Goal: Task Accomplishment & Management: Use online tool/utility

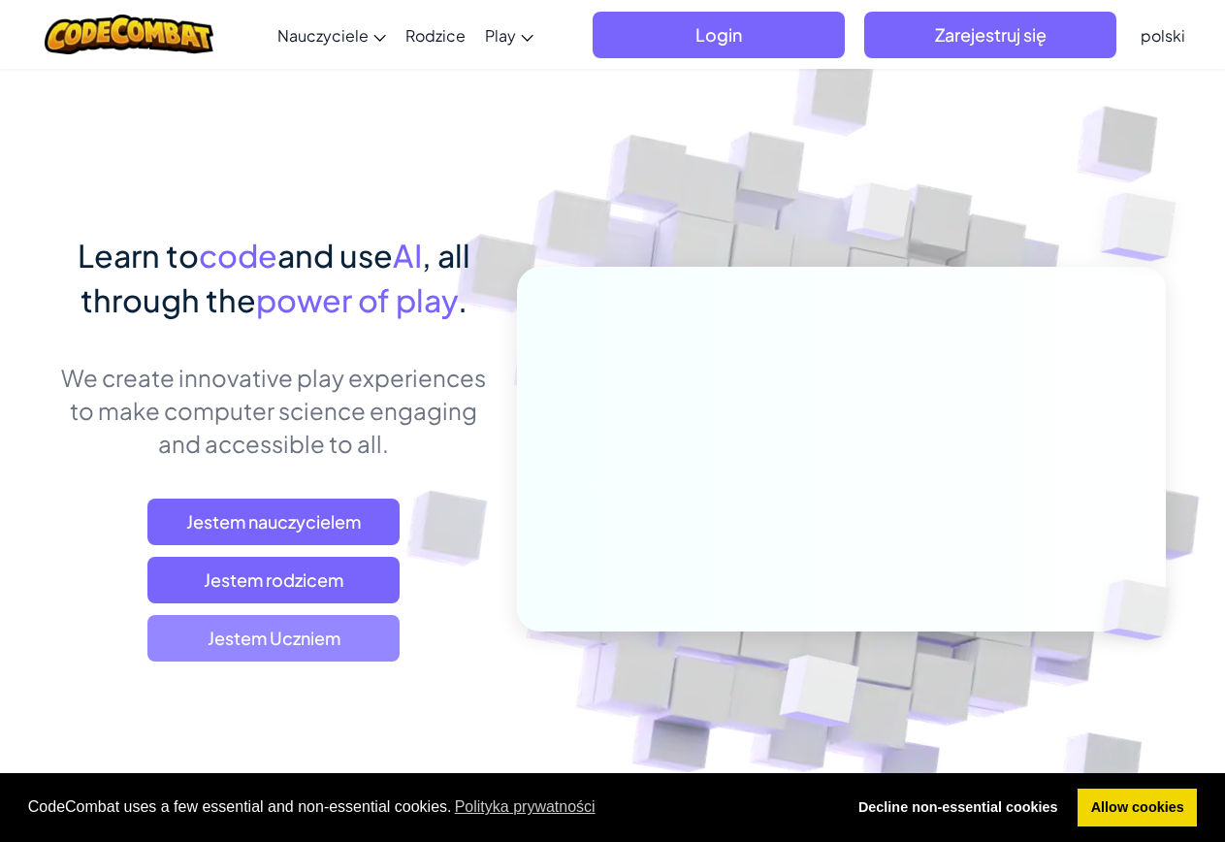
click at [357, 649] on span "Jestem Uczniem" at bounding box center [273, 638] width 252 height 47
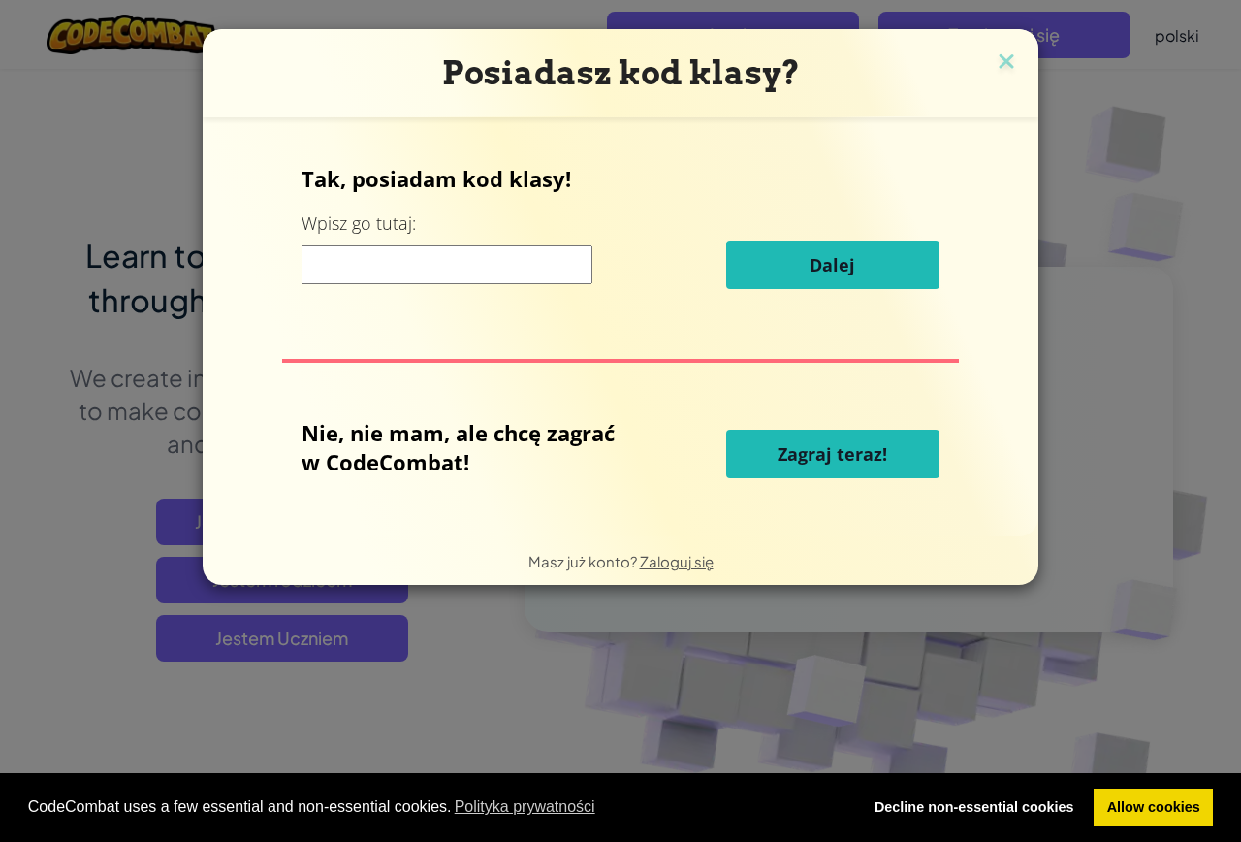
click at [816, 445] on span "Zagraj teraz!" at bounding box center [833, 453] width 110 height 23
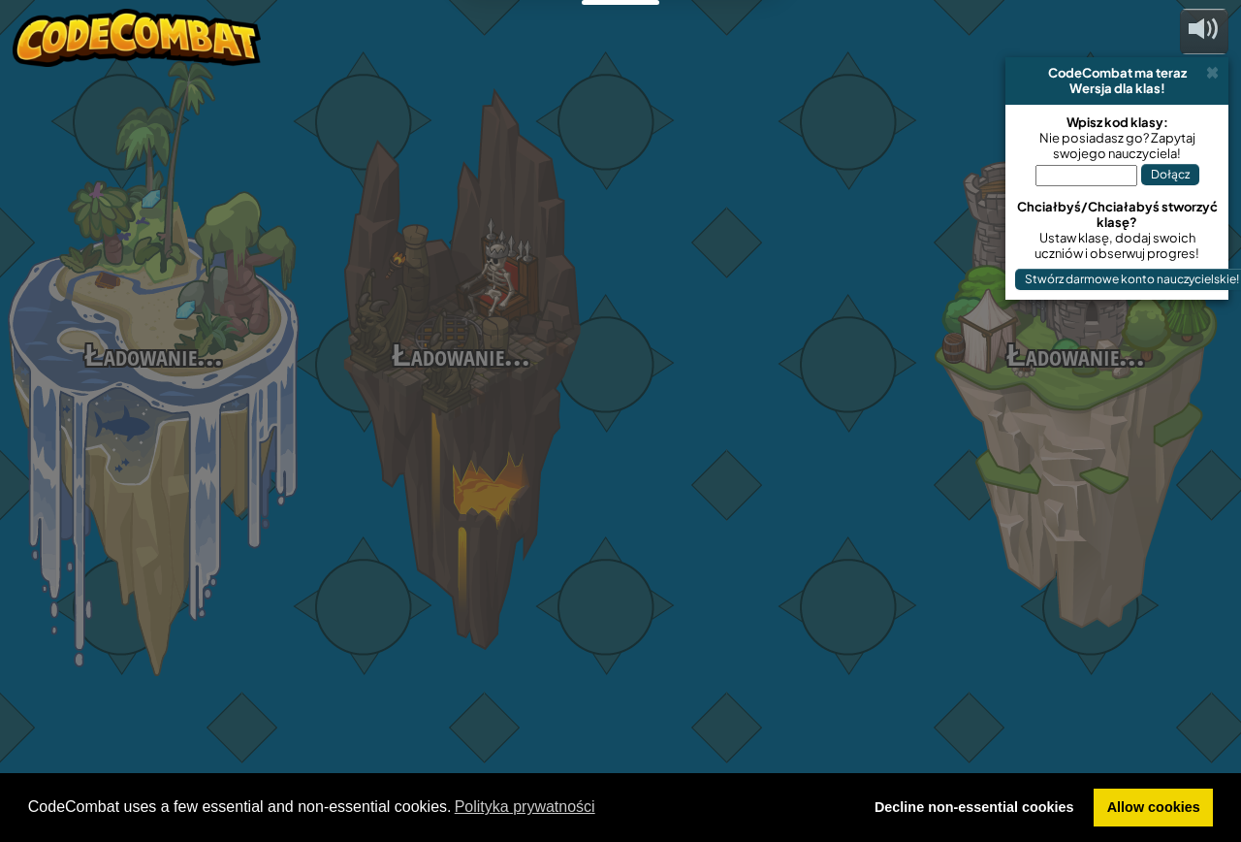
select select "pl"
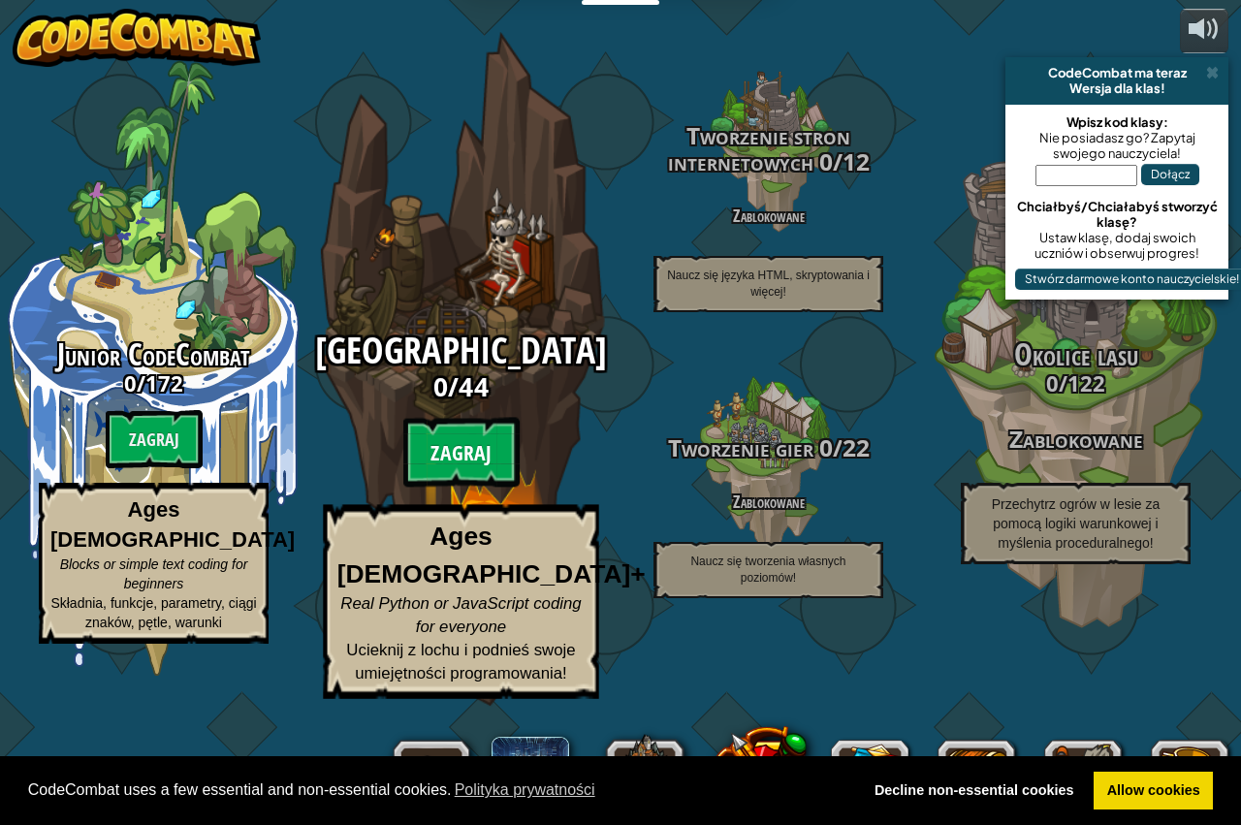
click at [463, 488] on btn "Zagraj" at bounding box center [461, 453] width 116 height 70
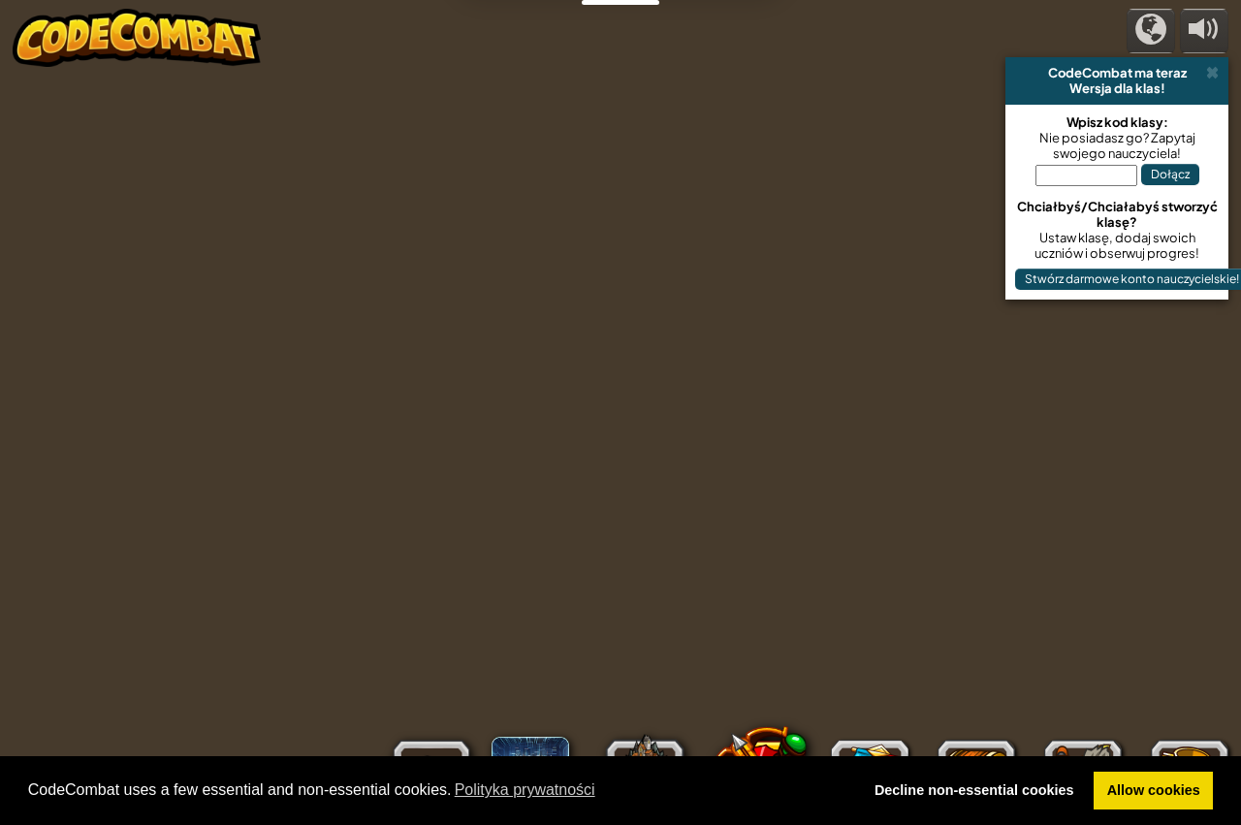
select select "pl"
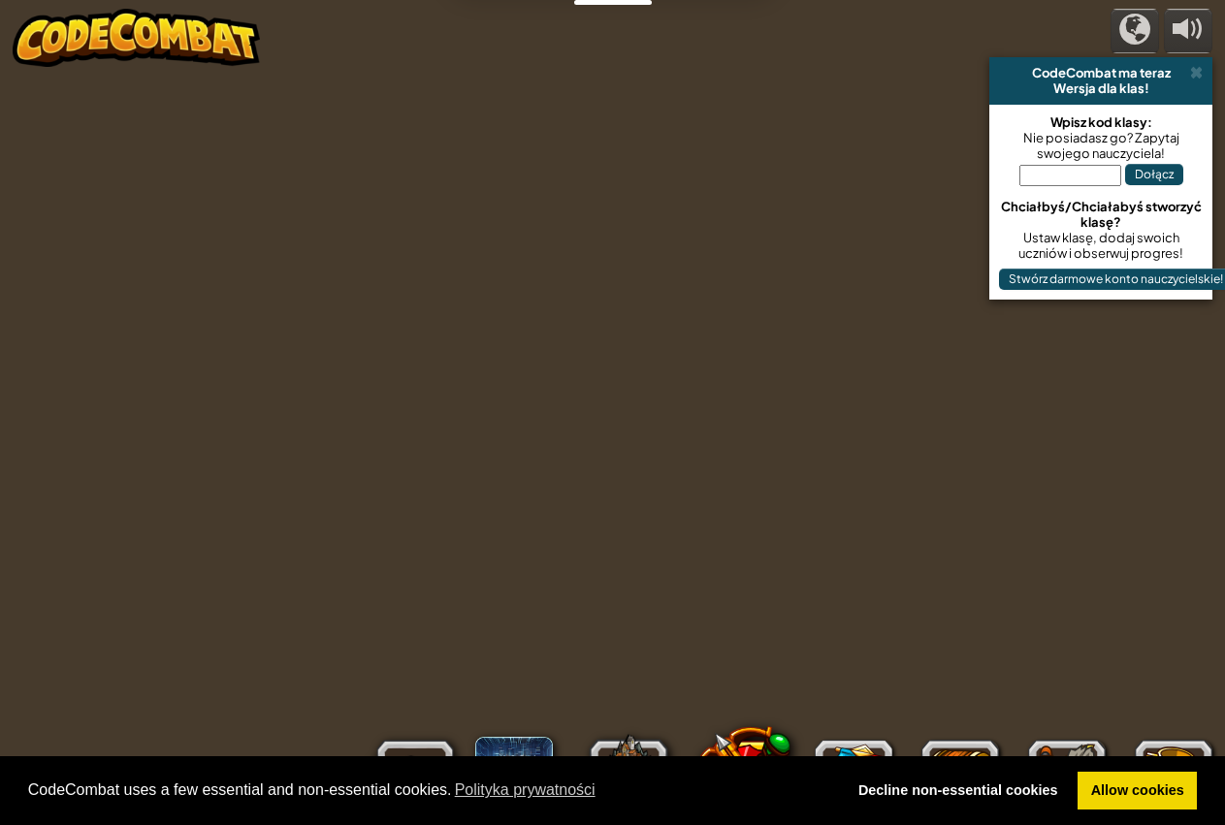
select select "pl"
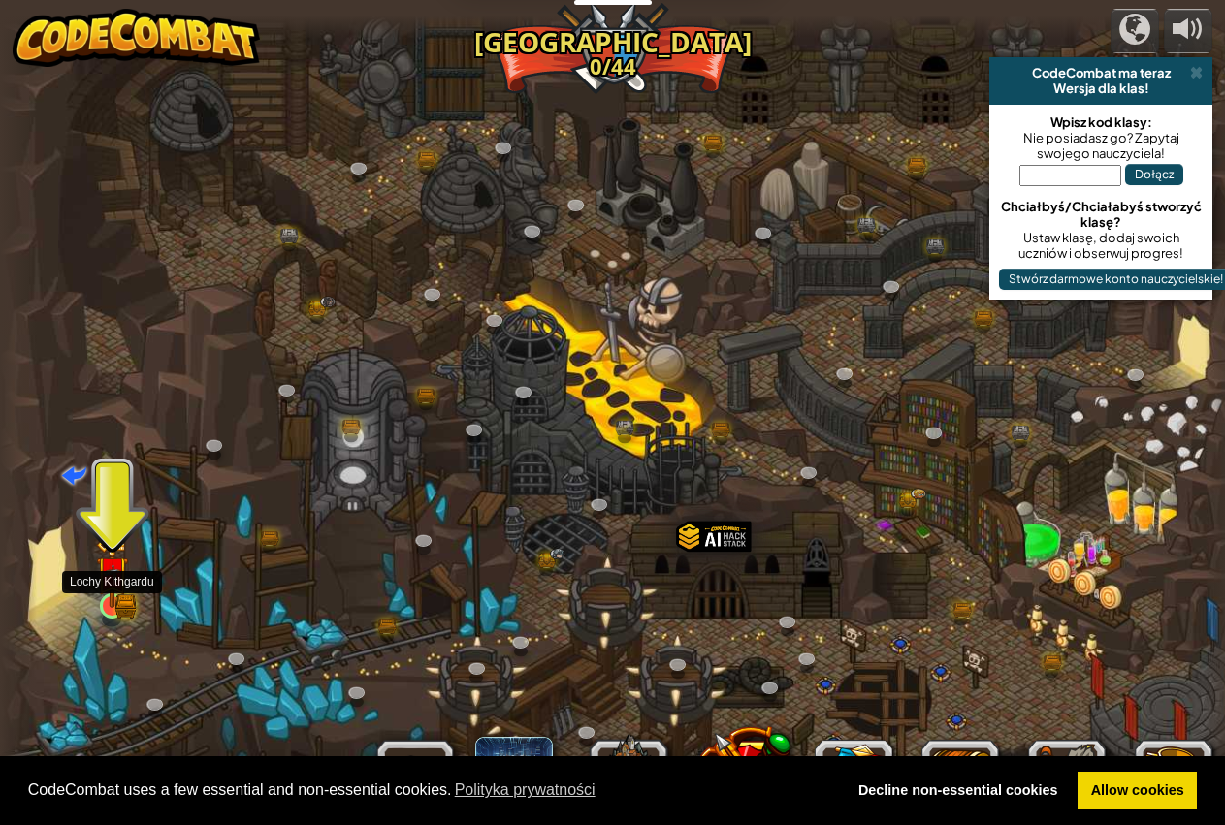
click at [107, 598] on img at bounding box center [112, 572] width 32 height 71
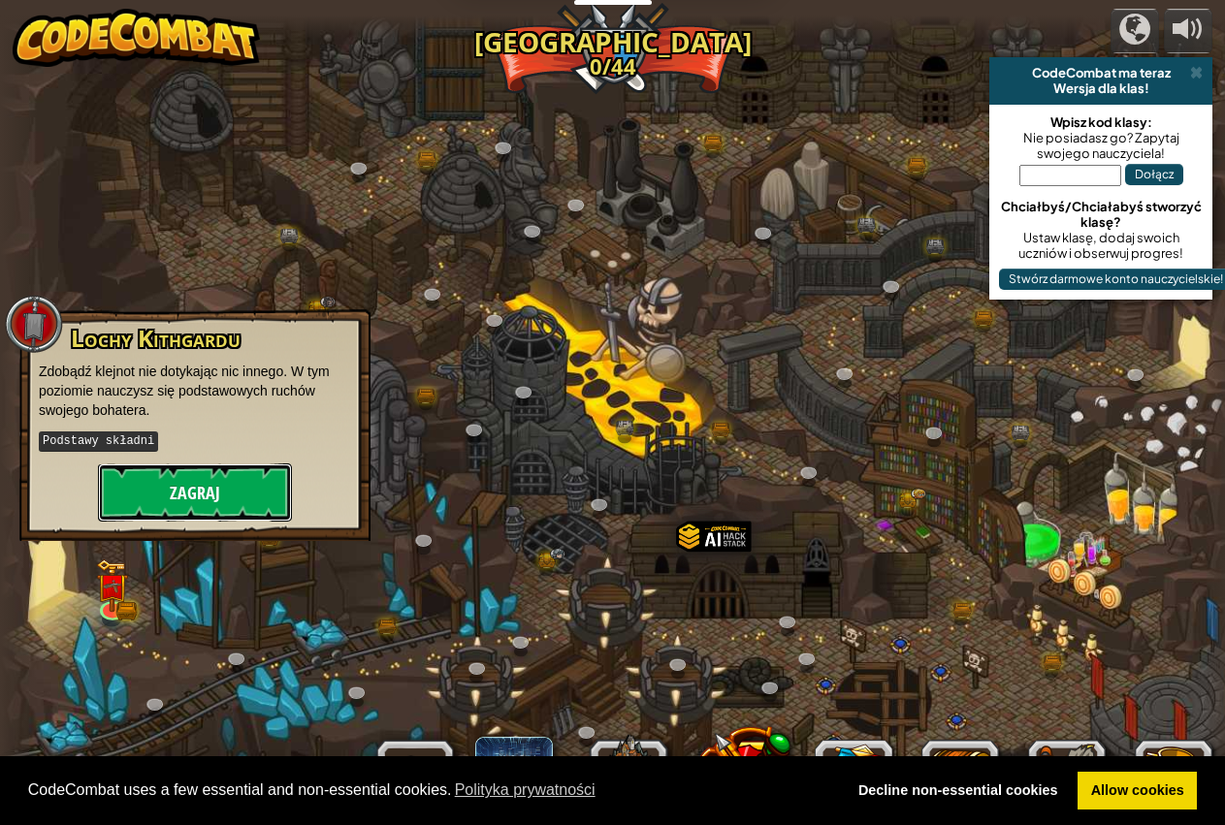
click at [197, 493] on button "Zagraj" at bounding box center [195, 493] width 194 height 58
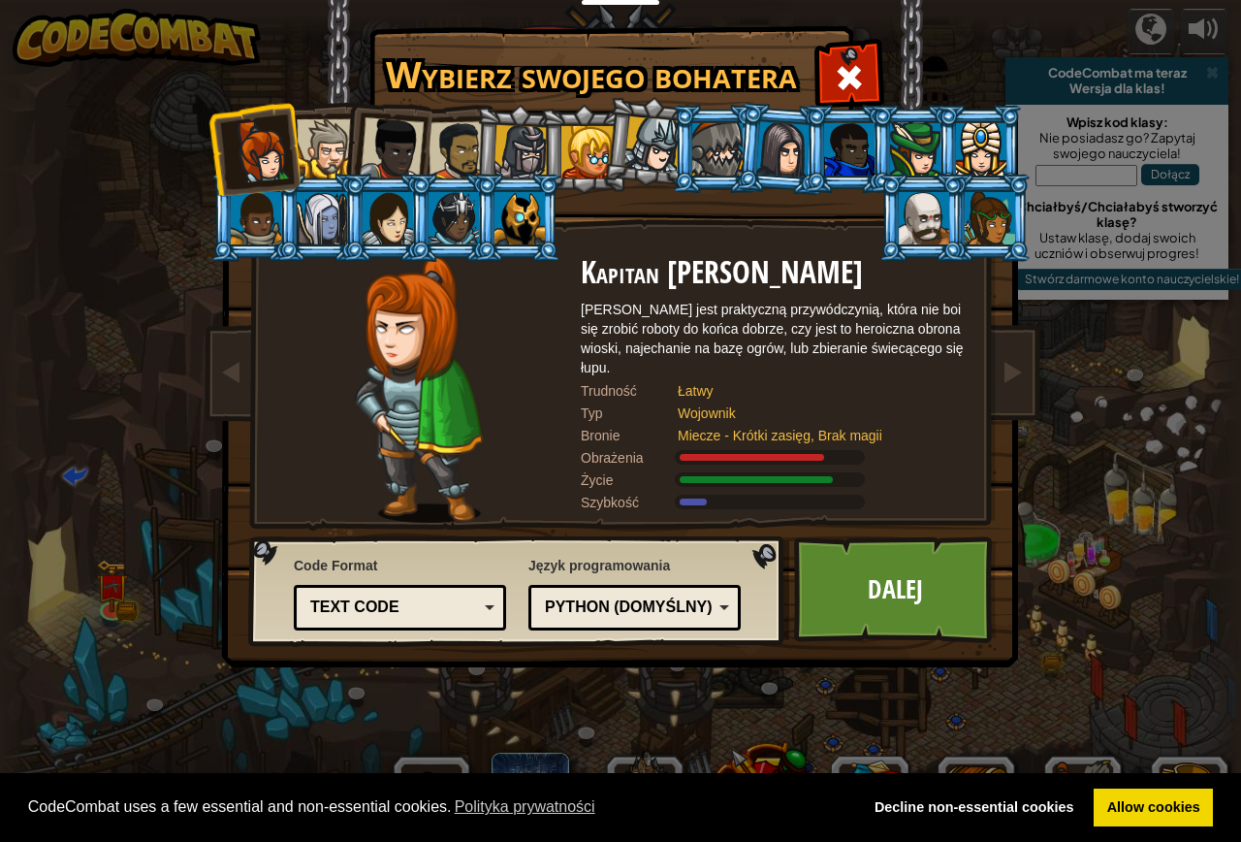
click at [529, 133] on div at bounding box center [521, 152] width 55 height 55
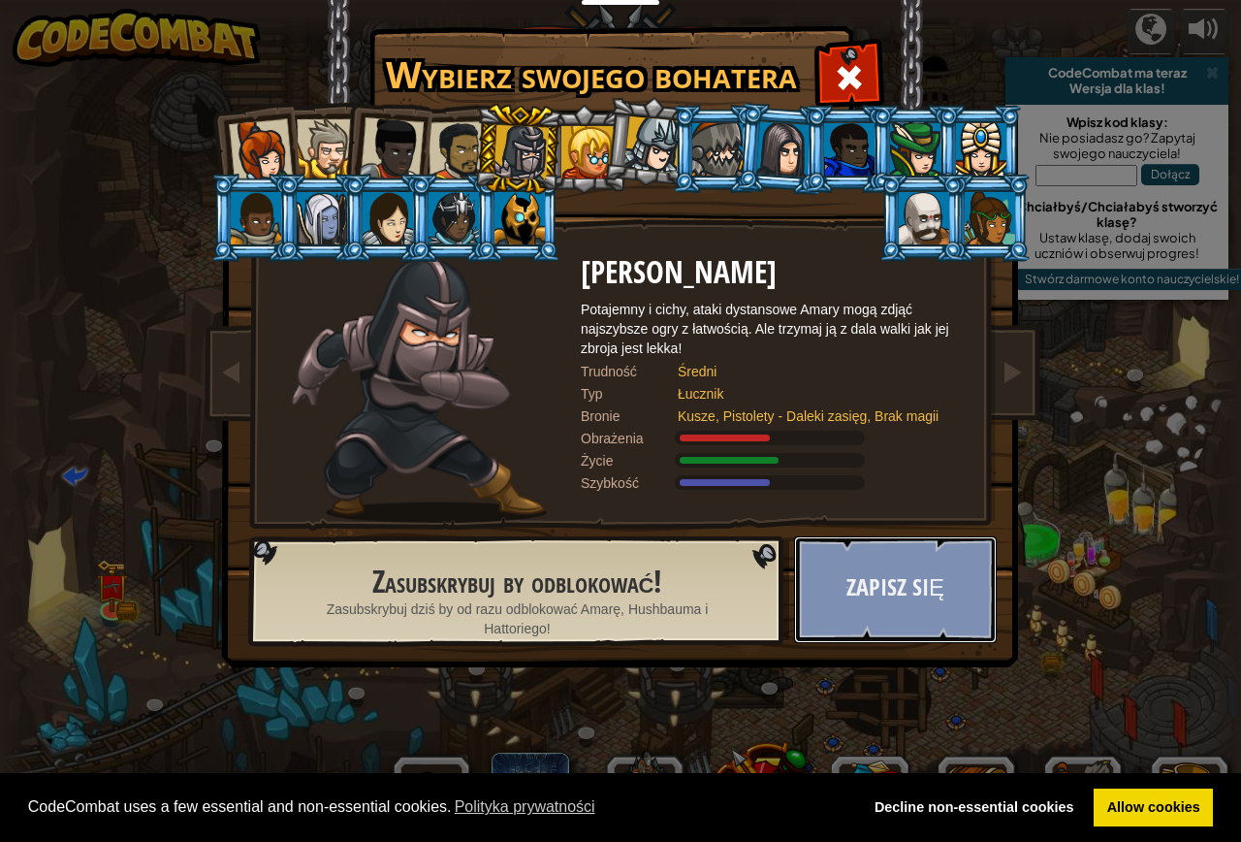
click at [873, 552] on button "Zapisz się" at bounding box center [895, 589] width 203 height 107
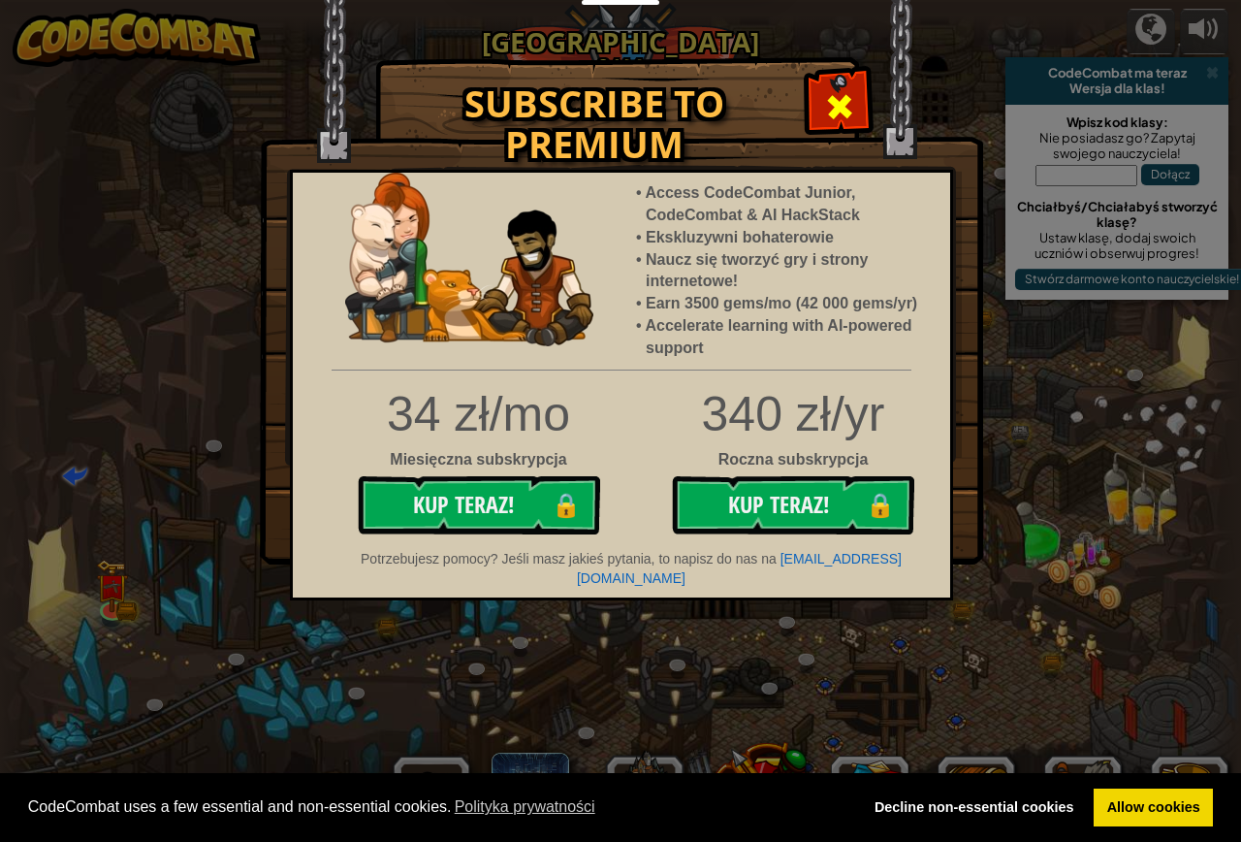
click at [831, 95] on span at bounding box center [839, 106] width 31 height 31
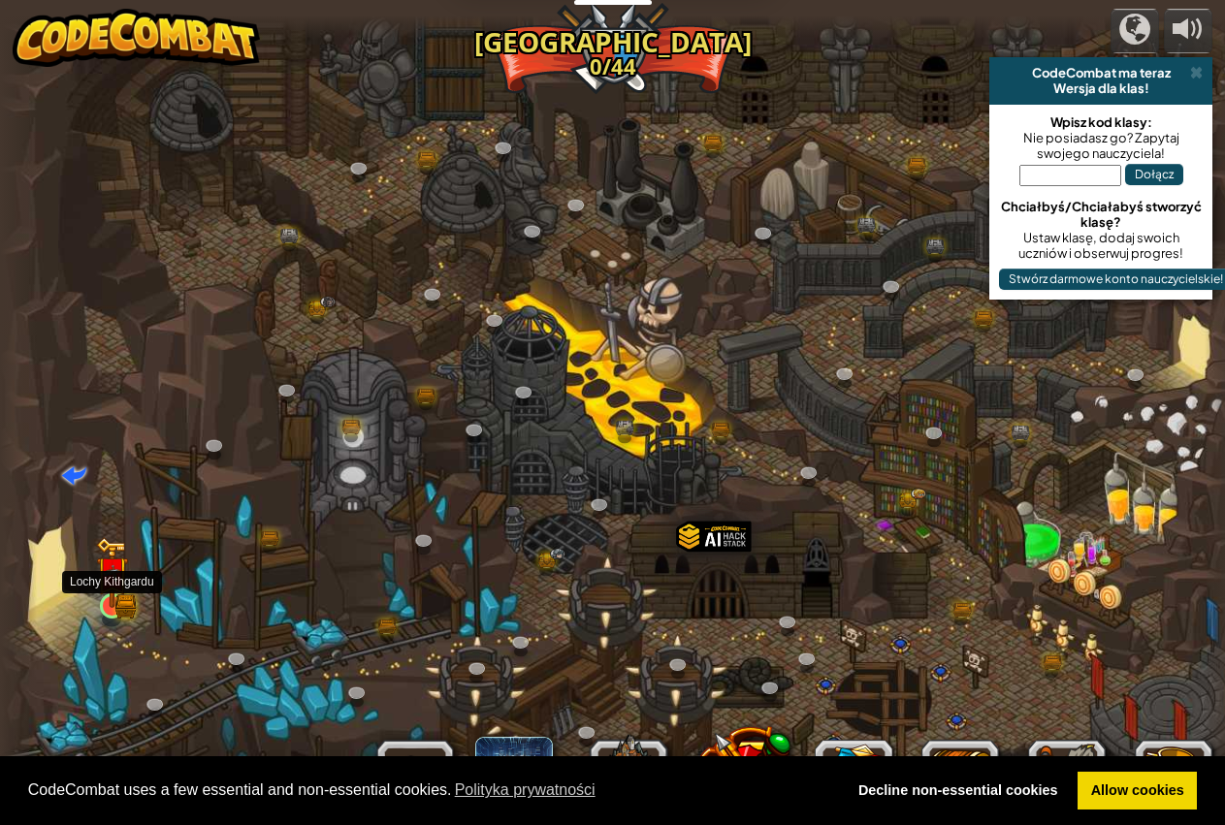
click at [121, 602] on img at bounding box center [112, 572] width 32 height 71
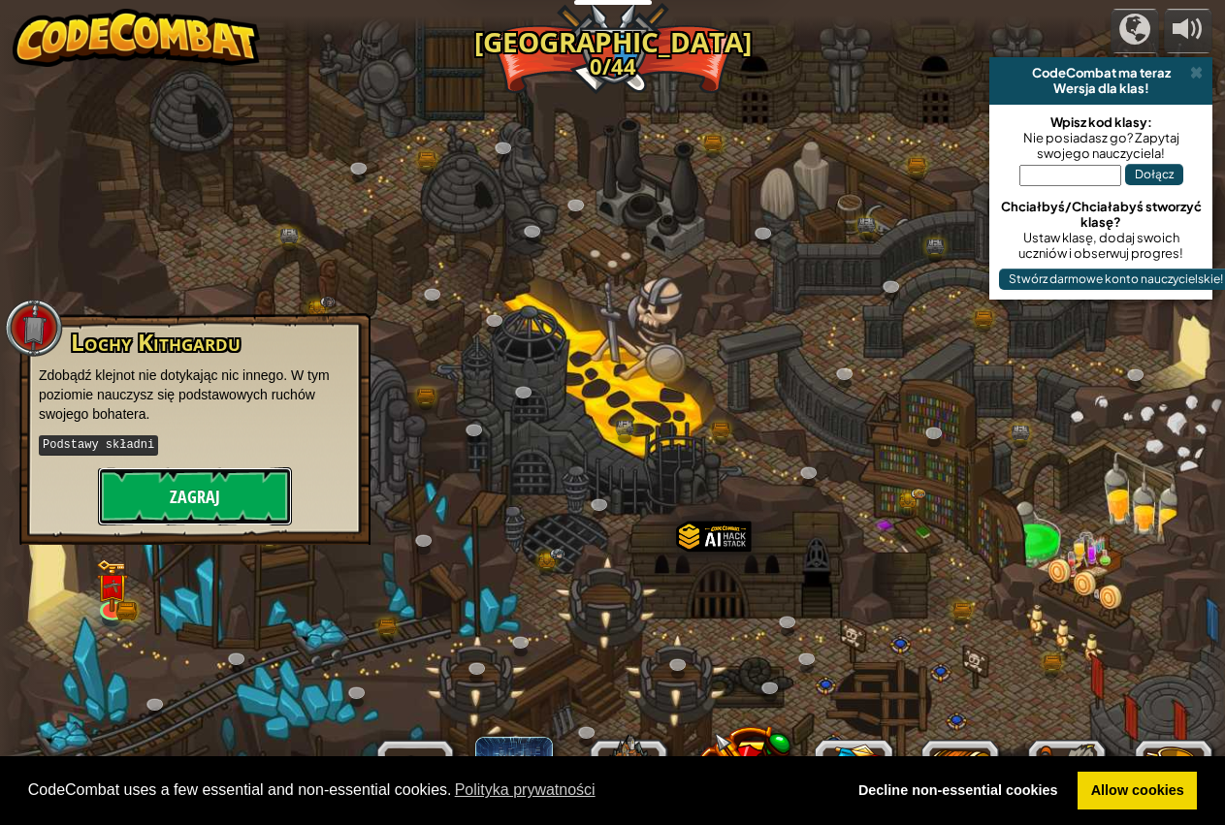
click at [184, 472] on button "Zagraj" at bounding box center [195, 496] width 194 height 58
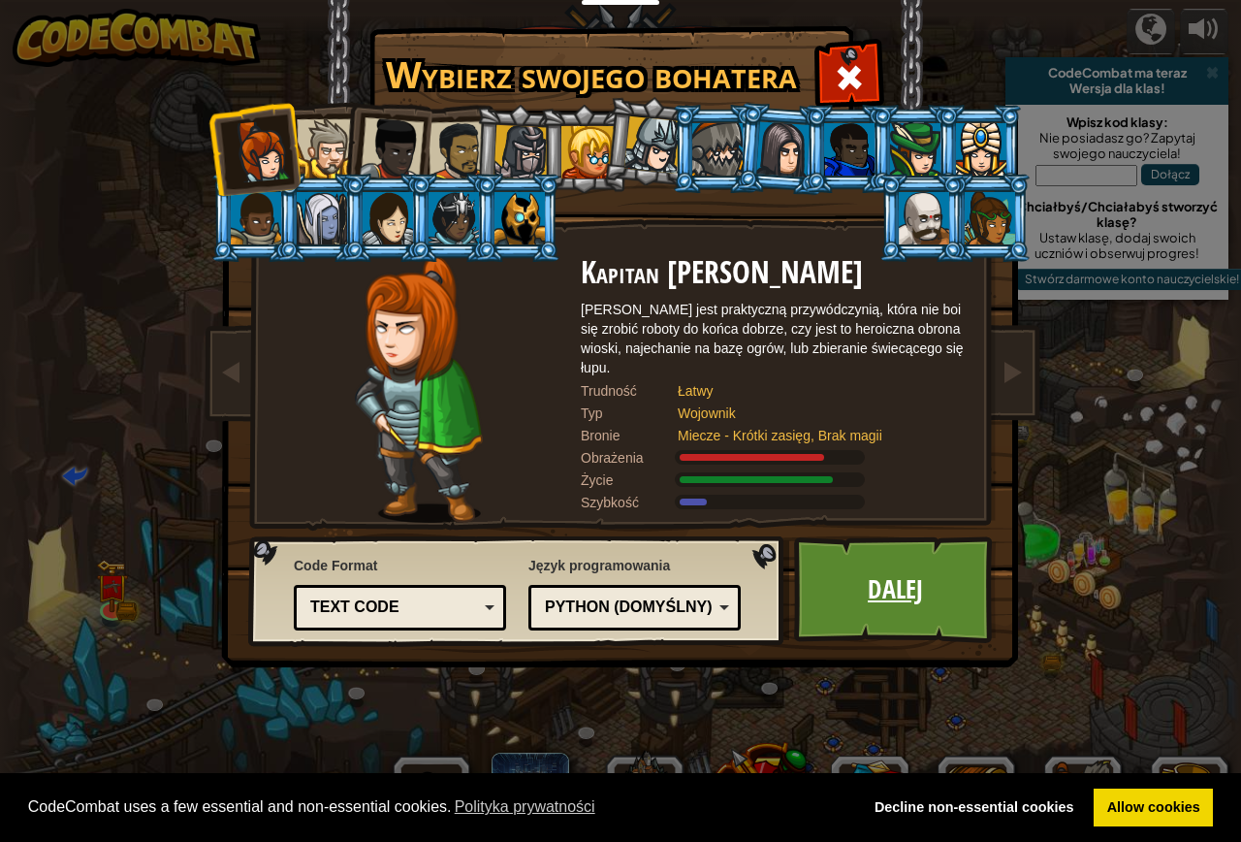
click at [870, 598] on link "Dalej" at bounding box center [895, 589] width 203 height 107
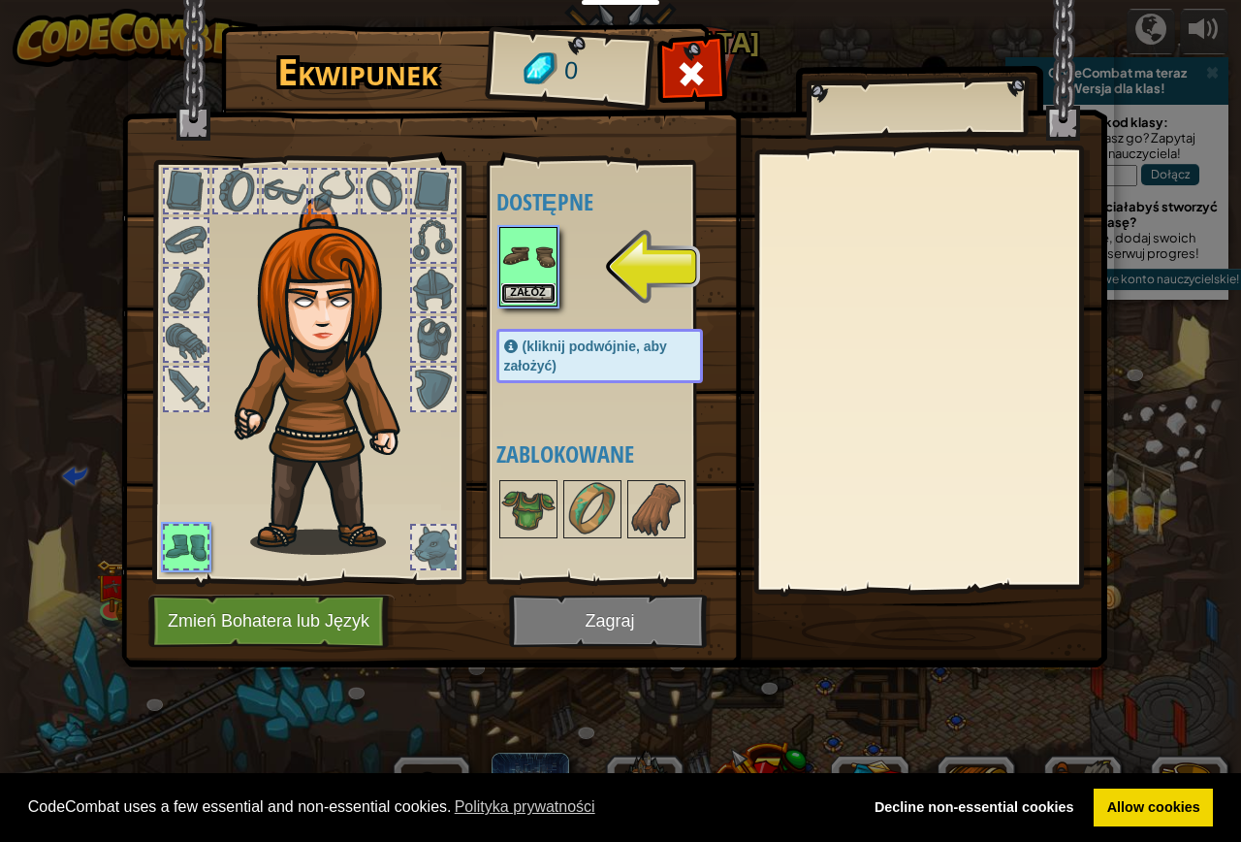
click at [530, 300] on button "Załóż" at bounding box center [528, 293] width 54 height 20
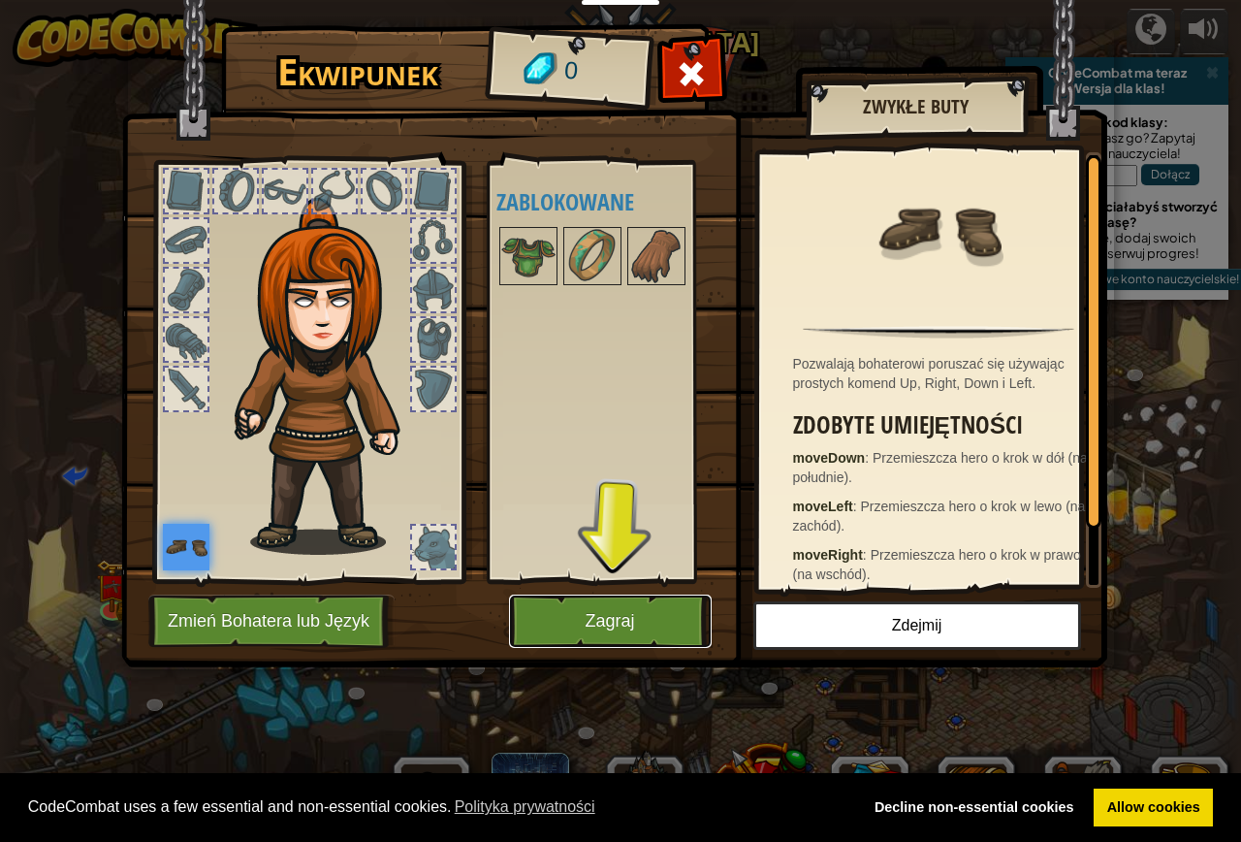
click at [561, 623] on button "Zagraj" at bounding box center [610, 620] width 203 height 53
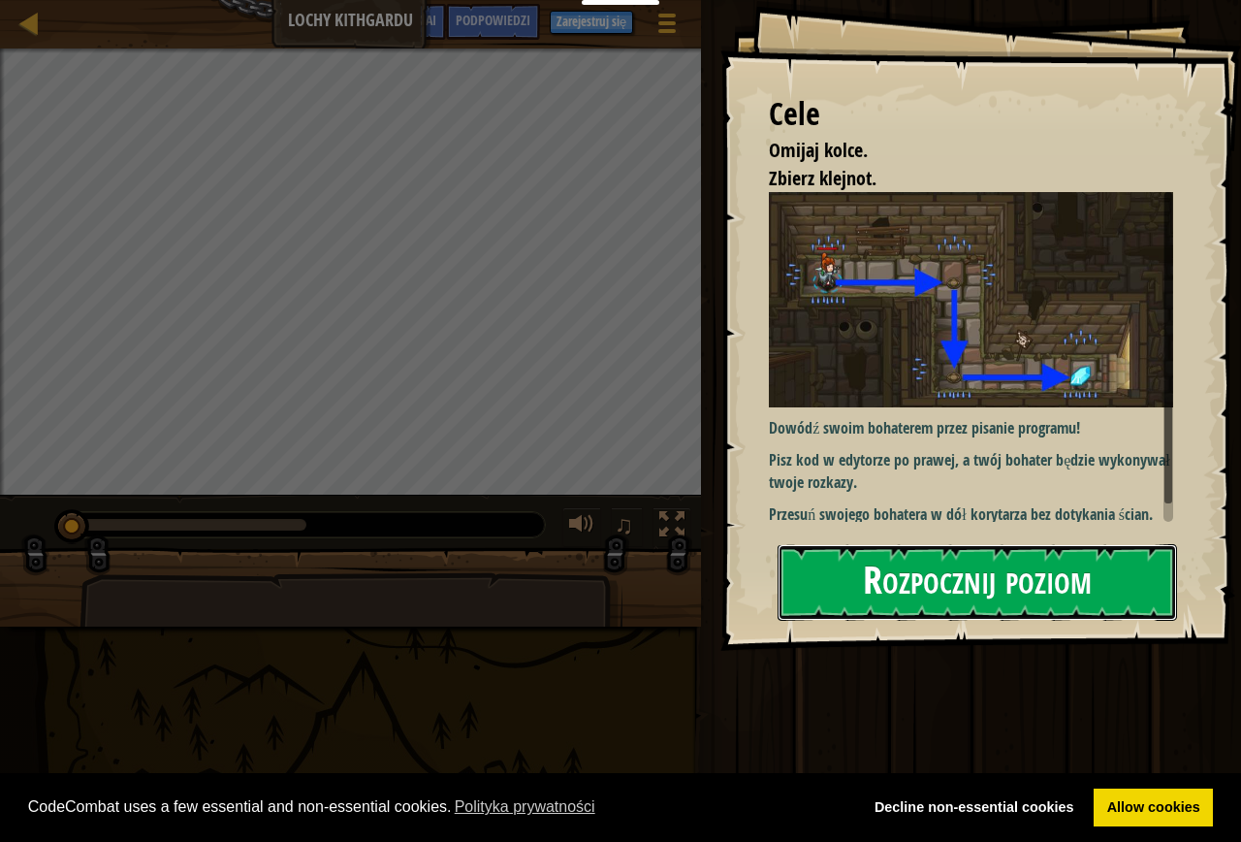
click at [854, 580] on button "Rozpocznij poziom" at bounding box center [978, 582] width 400 height 77
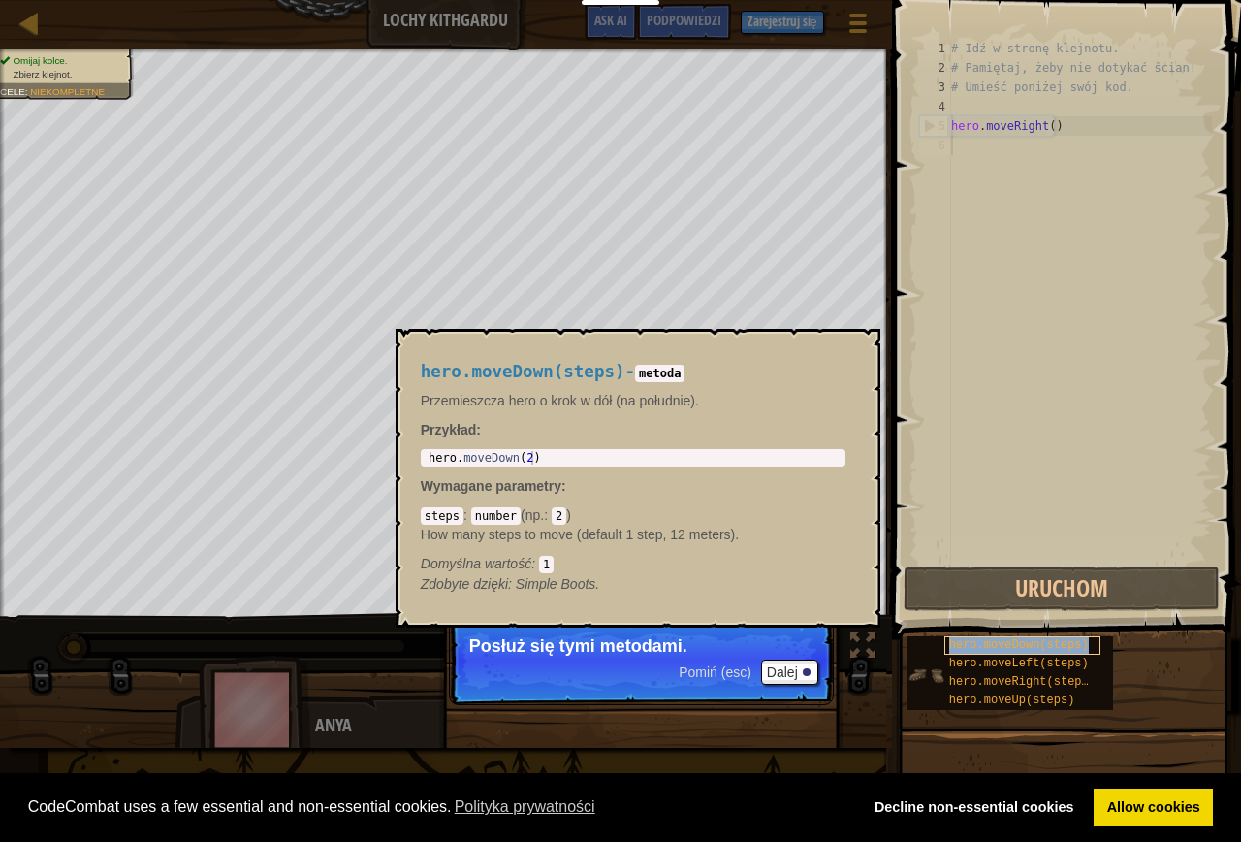
click at [1050, 646] on span "hero.moveDown(steps)" at bounding box center [1019, 645] width 140 height 14
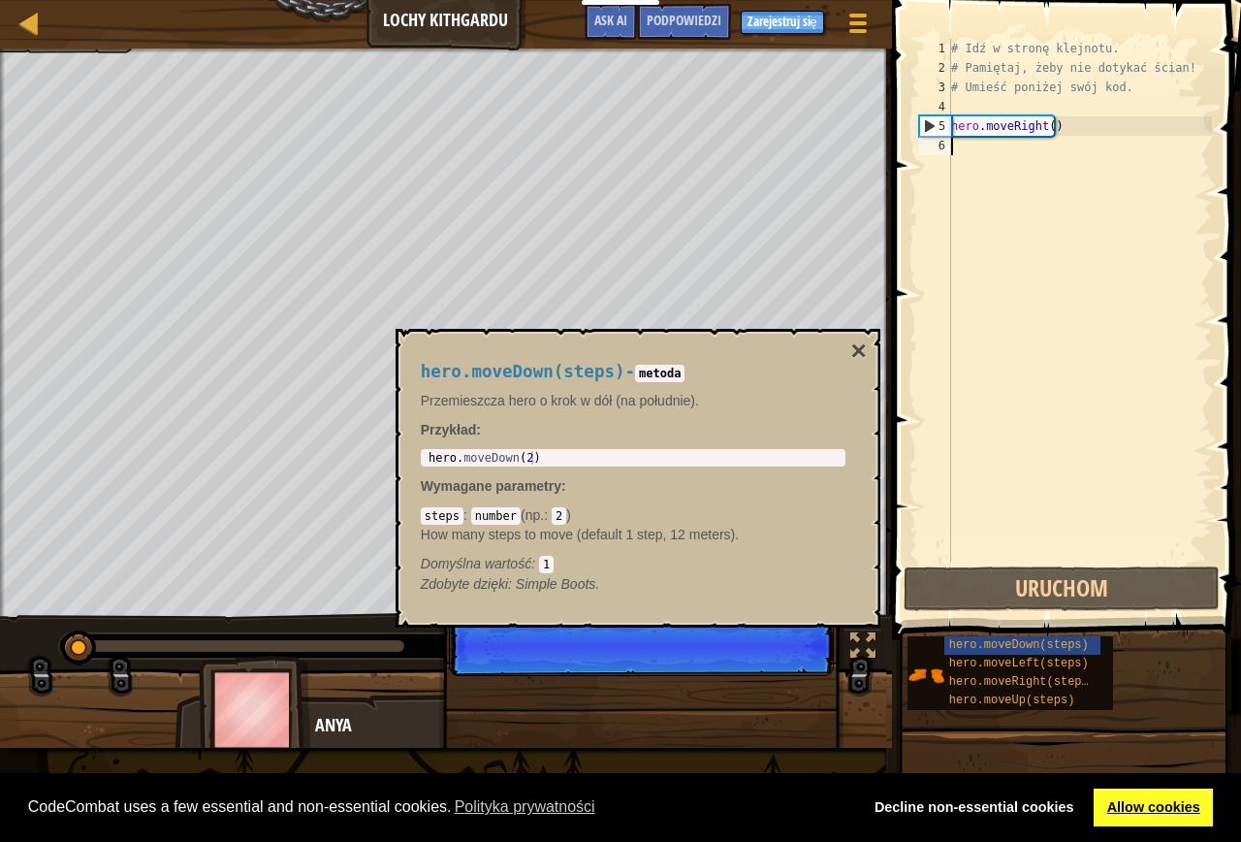
scroll to position [9, 0]
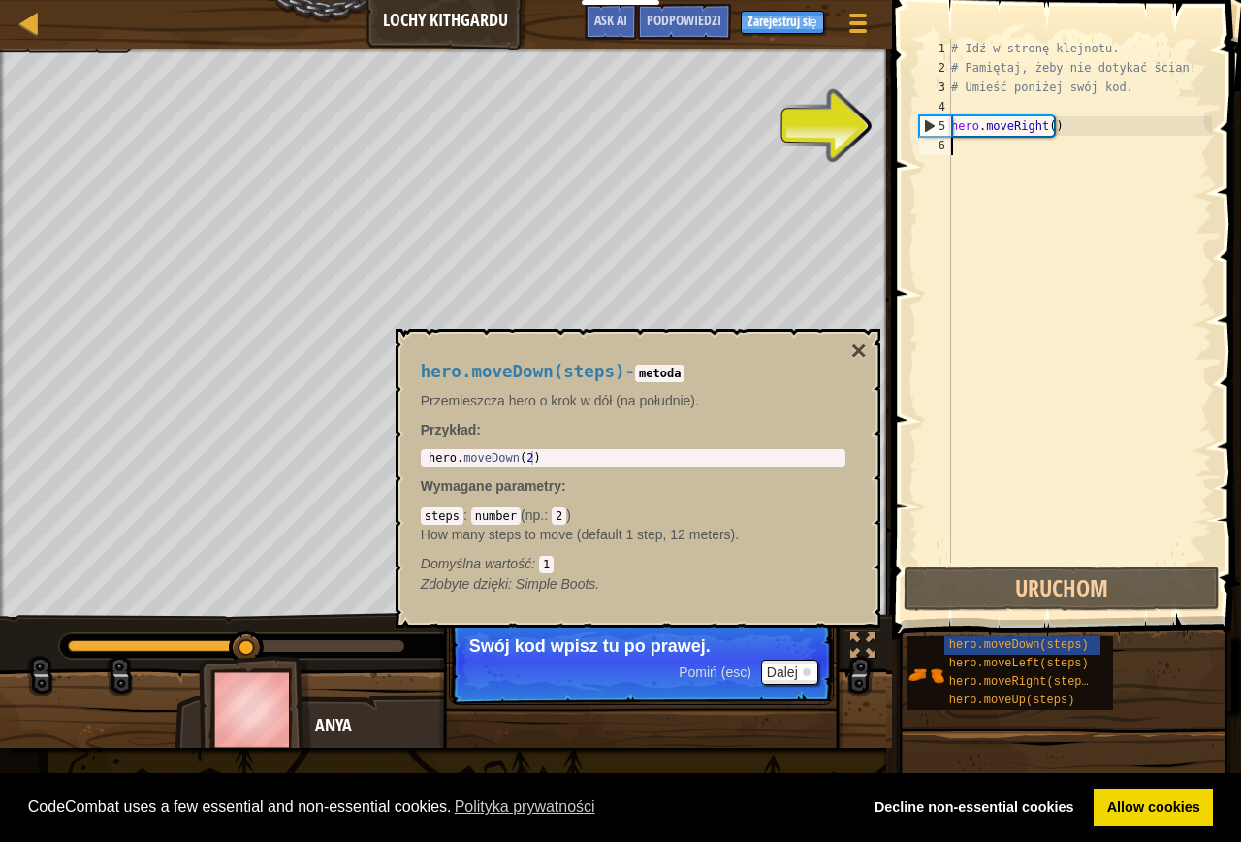
drag, startPoint x: 985, startPoint y: 219, endPoint x: 988, endPoint y: 194, distance: 25.4
click at [988, 203] on div "# Idź w stronę klejnotu. # Pamiętaj, żeby nie dotykać ścian! # Umieść poniżej s…" at bounding box center [1079, 320] width 265 height 562
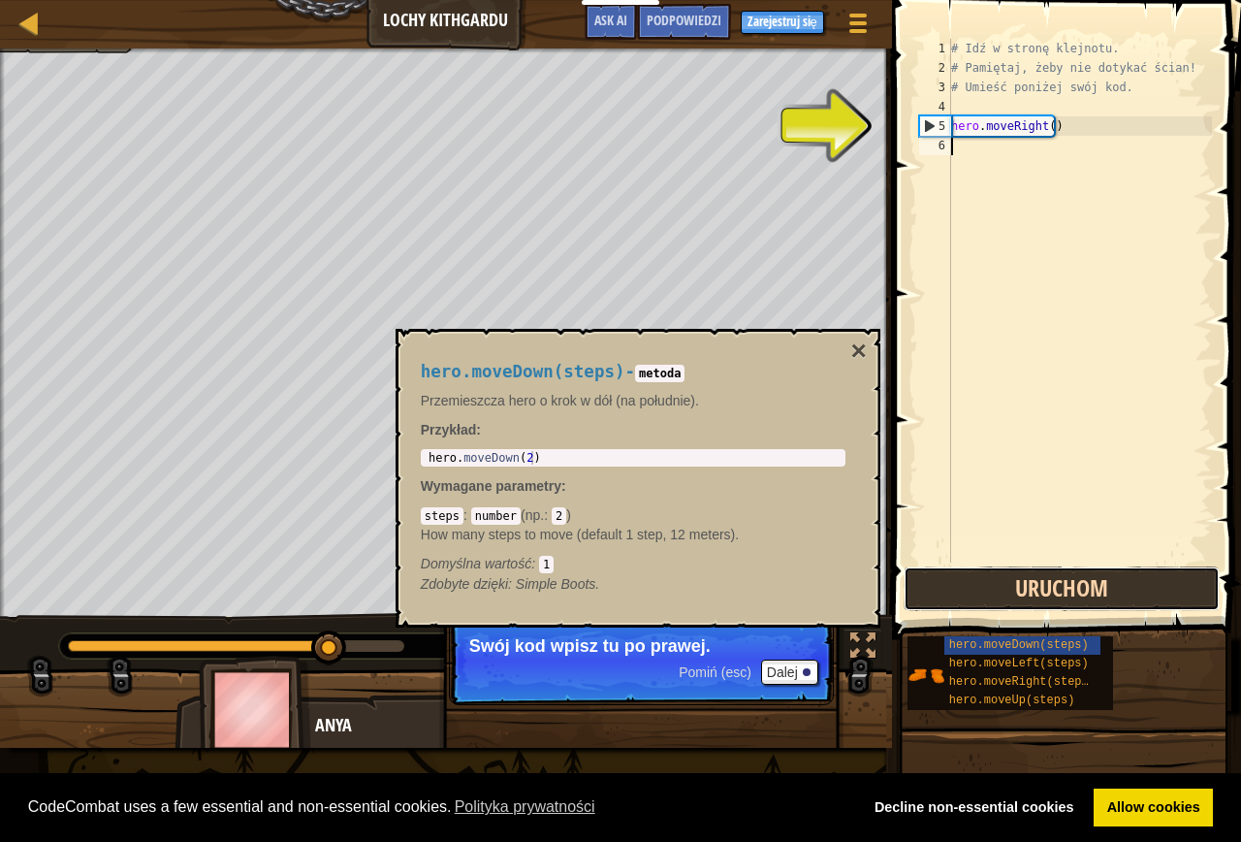
click at [1056, 581] on button "Uruchom" at bounding box center [1062, 588] width 316 height 45
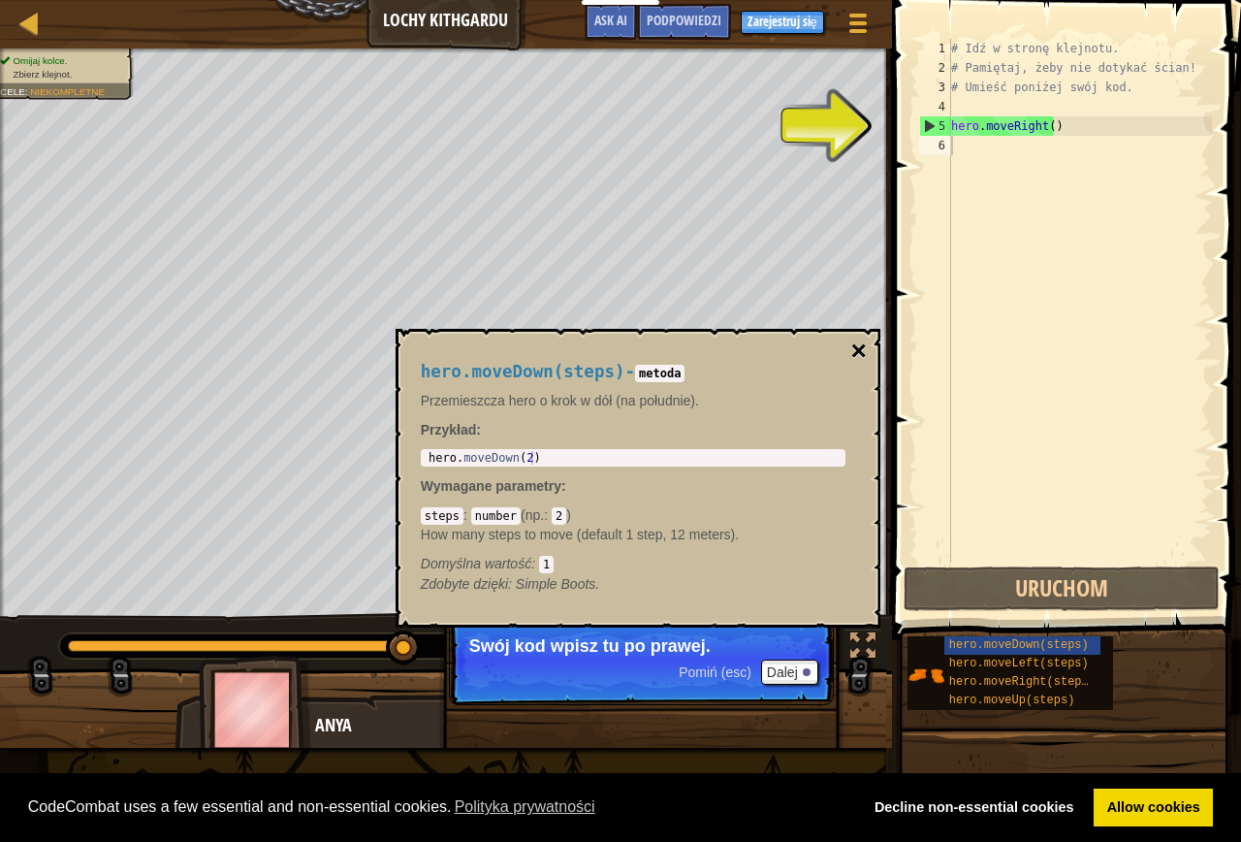
click at [862, 351] on button "×" at bounding box center [858, 350] width 16 height 27
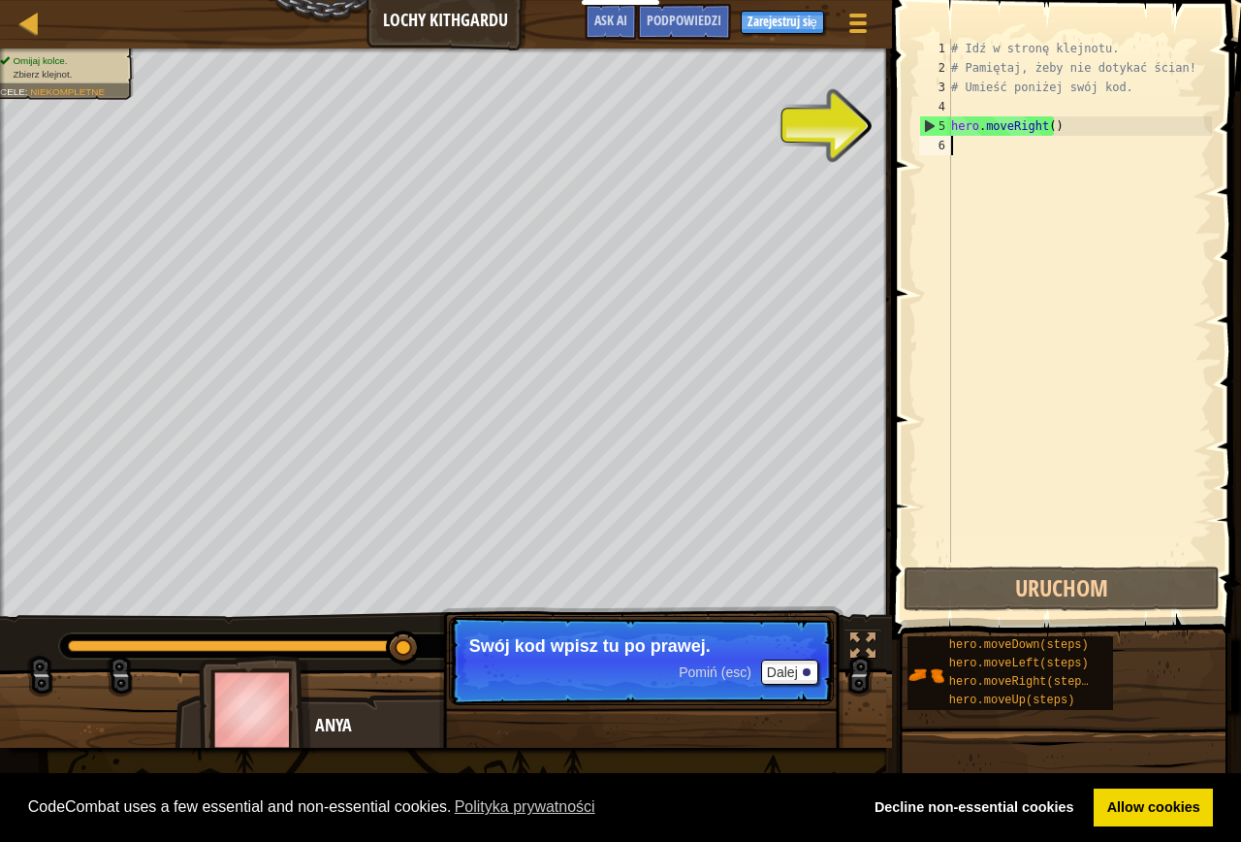
drag, startPoint x: 999, startPoint y: 293, endPoint x: 998, endPoint y: 250, distance: 42.7
click at [998, 255] on div "# Idź w stronę klejnotu. # Pamiętaj, żeby nie dotykać ścian! # Umieść poniżej s…" at bounding box center [1079, 320] width 265 height 562
click at [797, 671] on button "Dalej" at bounding box center [789, 671] width 57 height 25
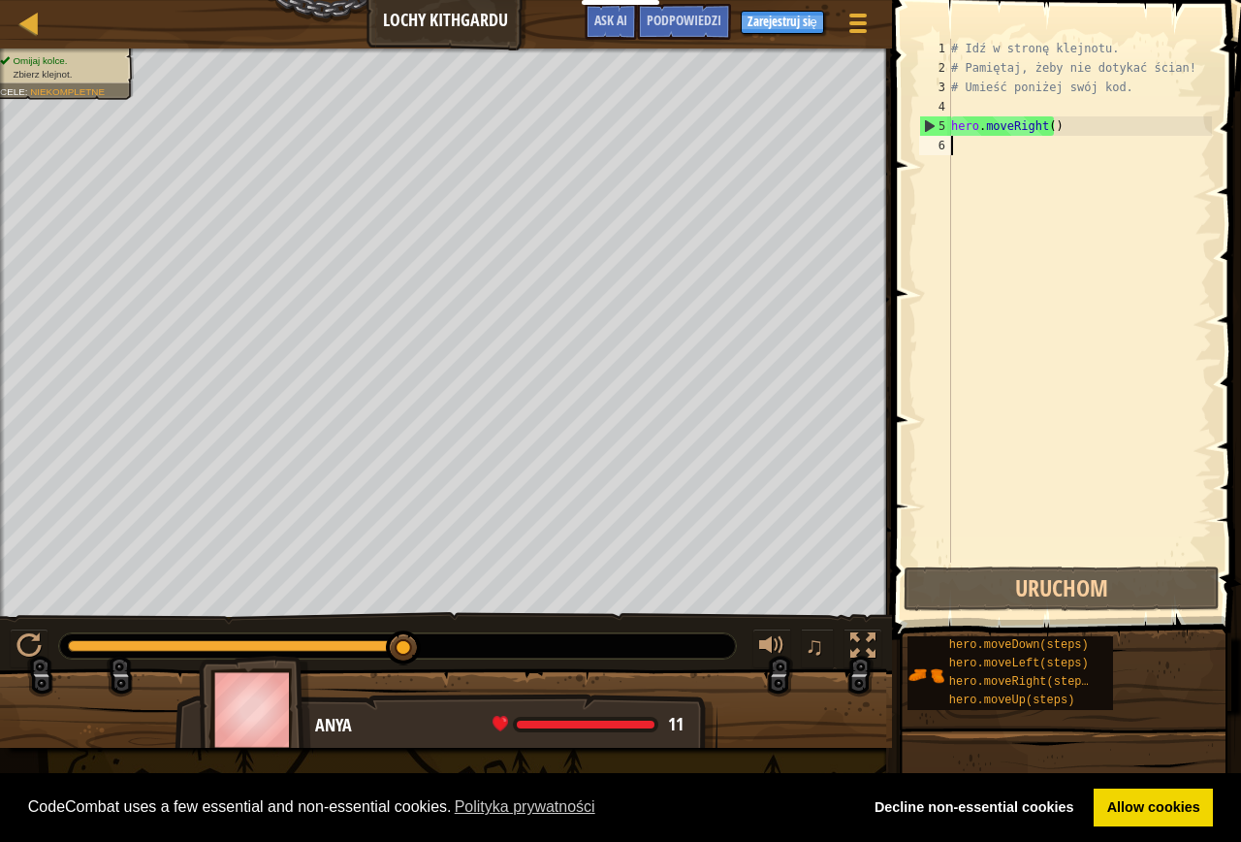
click at [963, 168] on div "# Idź w stronę klejnotu. # Pamiętaj, żeby nie dotykać ścian! # Umieść poniżej s…" at bounding box center [1079, 320] width 265 height 562
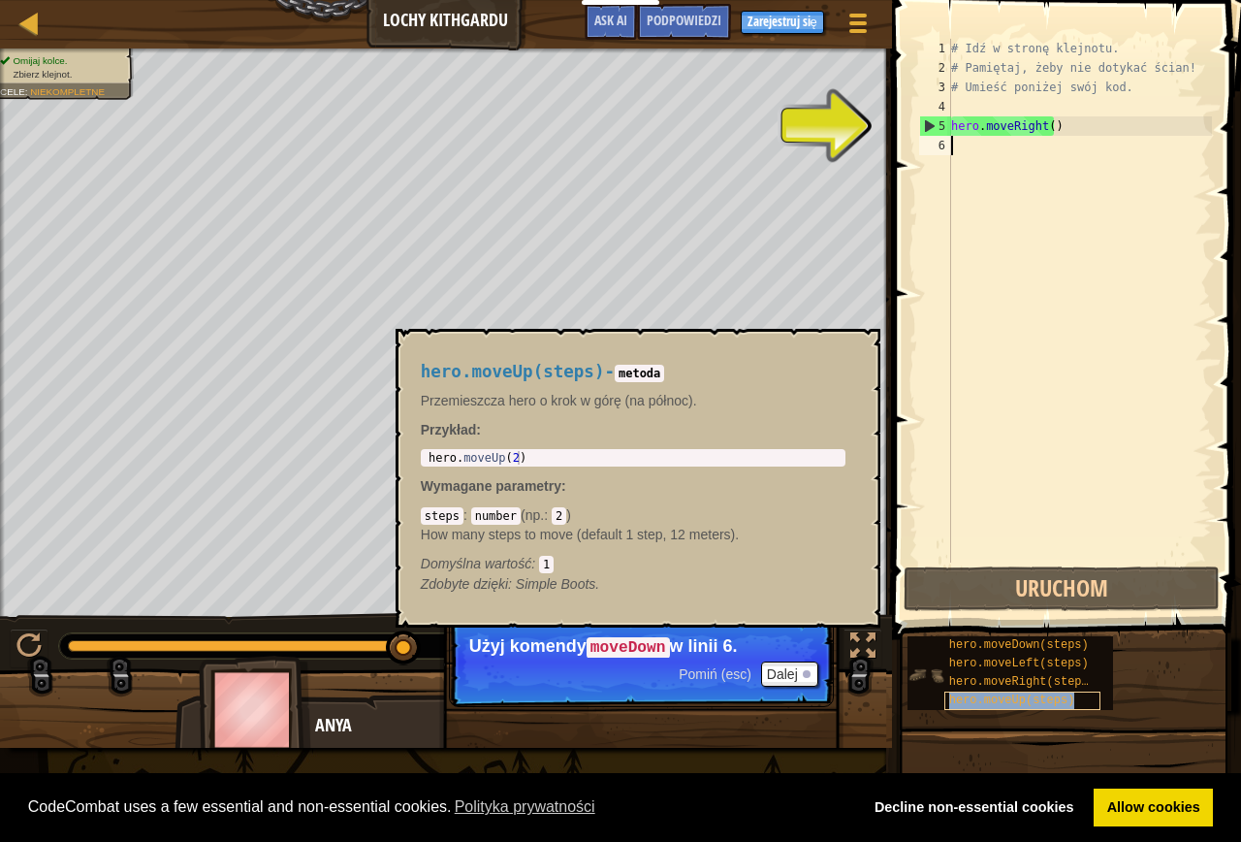
click at [1046, 698] on span "hero.moveUp(steps)" at bounding box center [1012, 700] width 126 height 14
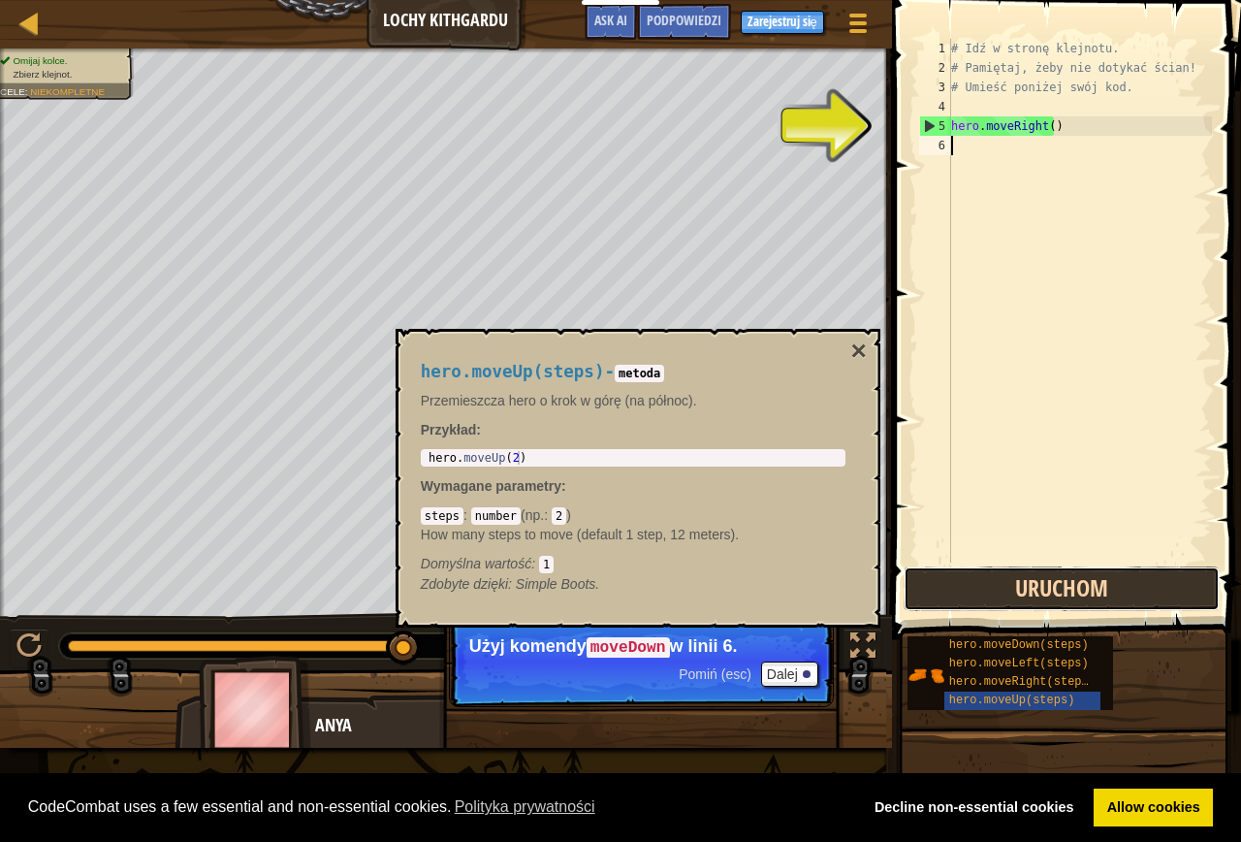
click at [974, 576] on button "Uruchom" at bounding box center [1062, 588] width 316 height 45
click at [939, 144] on div "6" at bounding box center [935, 145] width 32 height 19
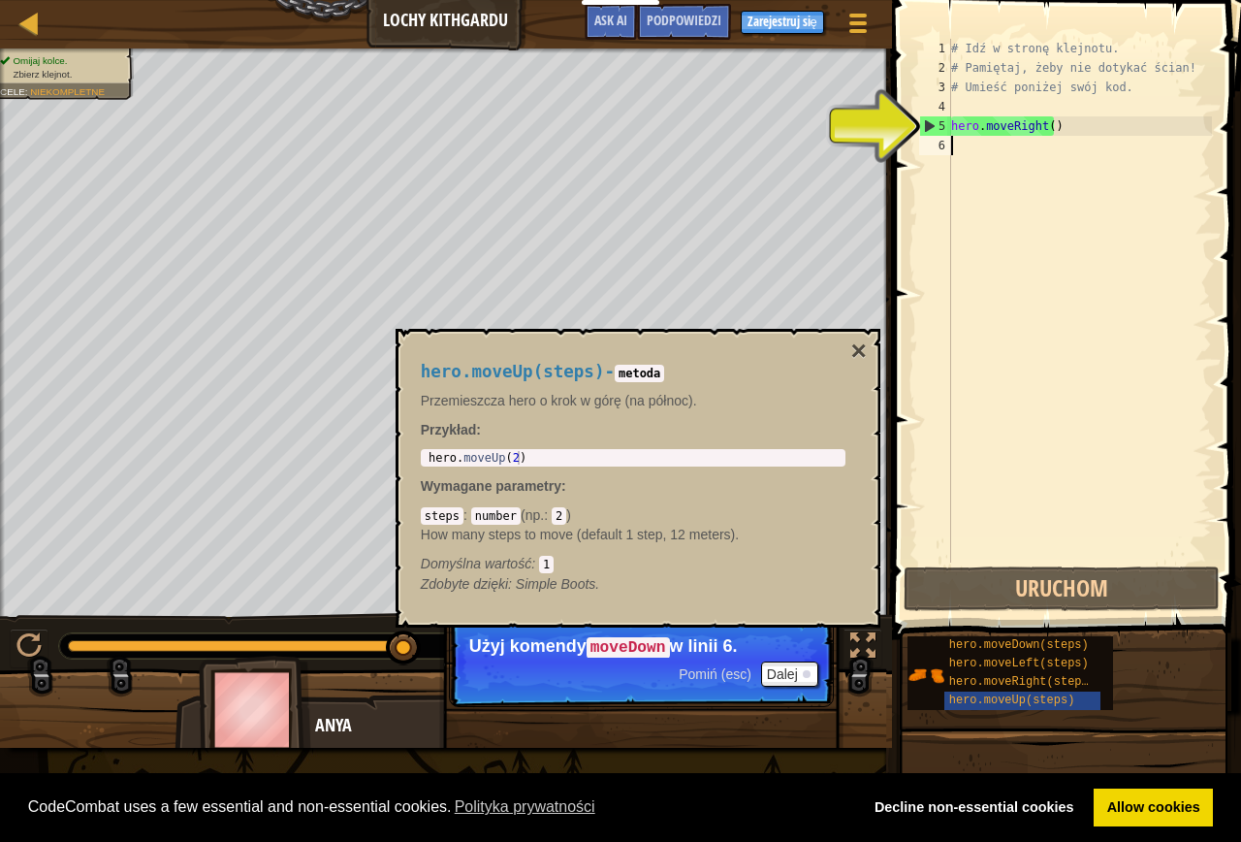
click at [926, 121] on div "5" at bounding box center [935, 125] width 31 height 19
type textarea "hero.moveRight()"
drag, startPoint x: 998, startPoint y: 128, endPoint x: 1008, endPoint y: 127, distance: 9.7
click at [1000, 128] on div "# Idź w stronę klejnotu. # Pamiętaj, żeby nie dotykać ścian! # Umieść poniżej s…" at bounding box center [1079, 320] width 265 height 562
click at [1022, 124] on div "# Idź w stronę klejnotu. # Pamiętaj, żeby nie dotykać ścian! # Umieść poniżej s…" at bounding box center [1079, 320] width 265 height 562
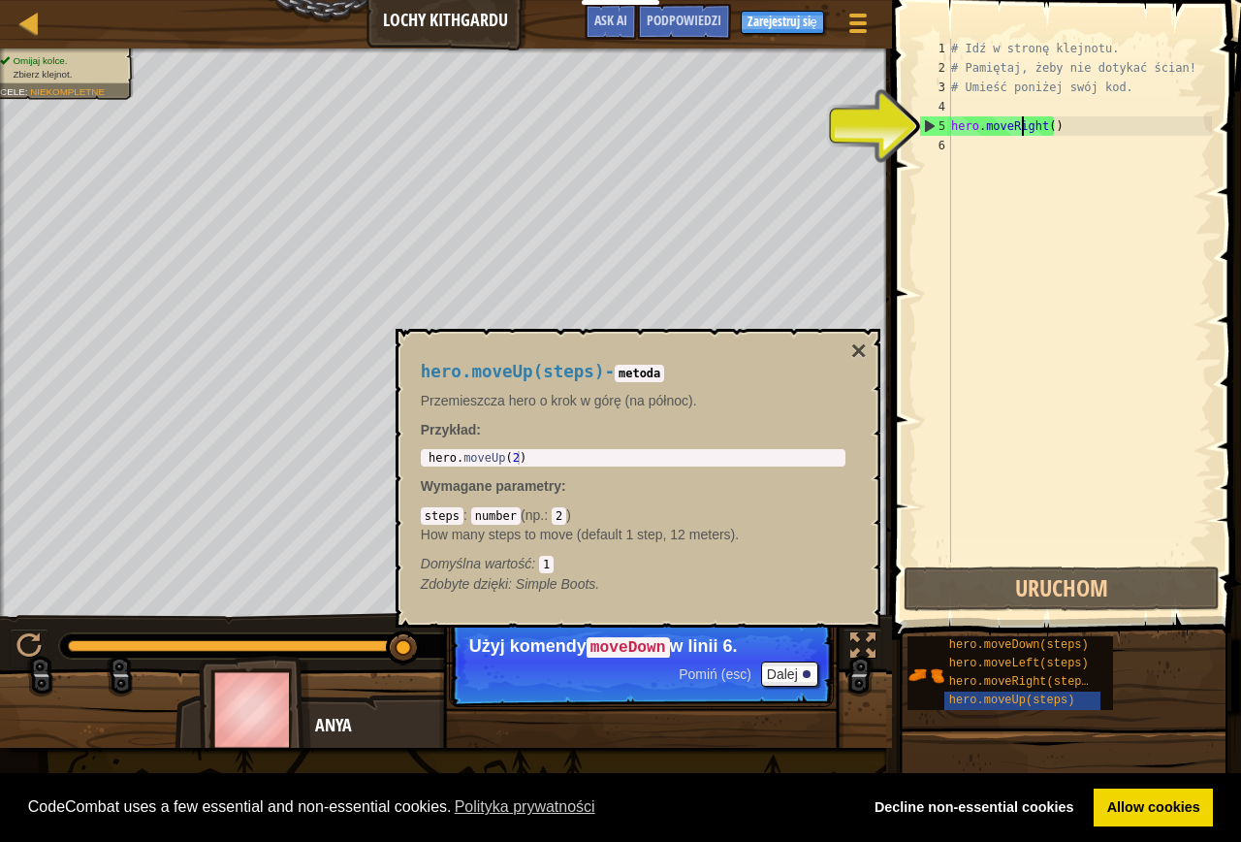
click at [992, 156] on div "# Idź w stronę klejnotu. # Pamiętaj, żeby nie dotykać ścian! # Umieść poniżej s…" at bounding box center [1079, 320] width 265 height 562
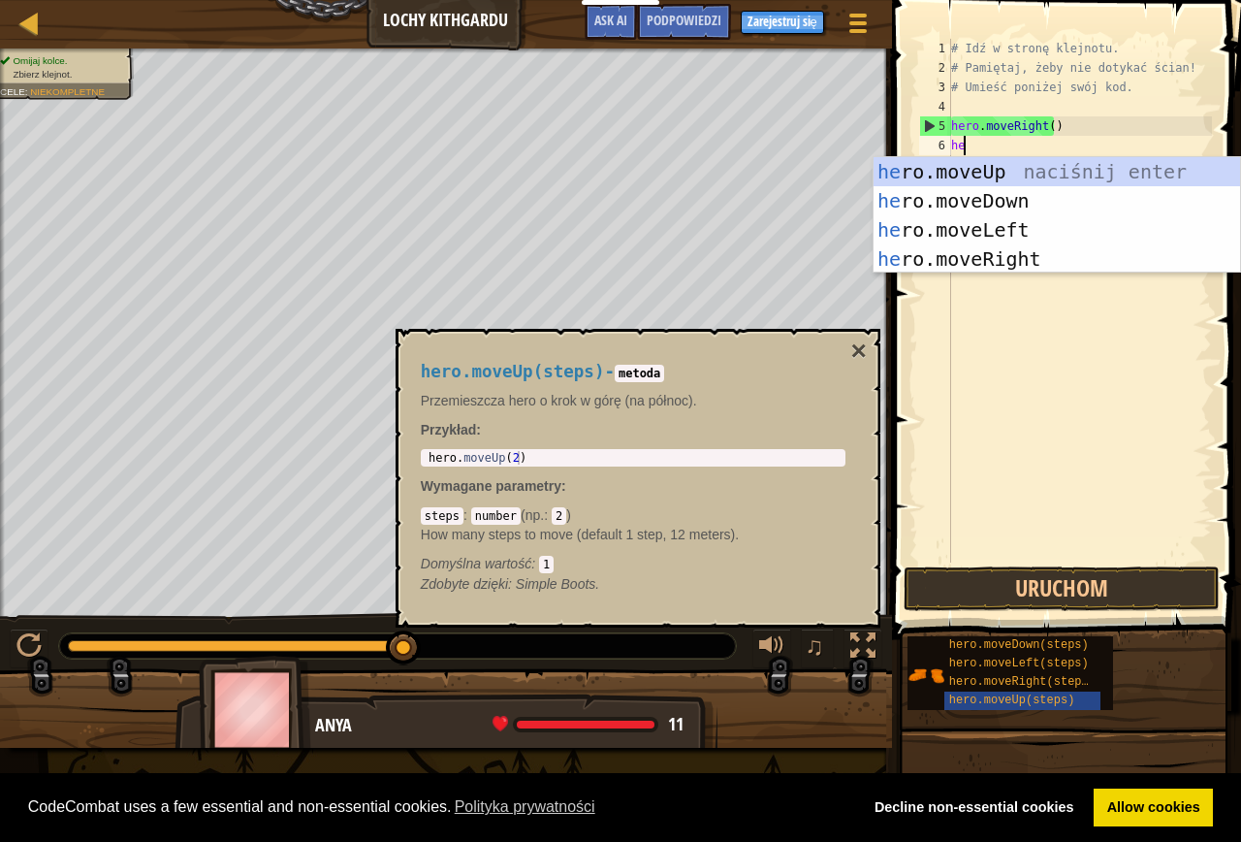
type textarea "her"
click at [956, 204] on div "her o.moveUp naciśnij enter her o.moveDown naciśnij enter her o.moveLeft naciśn…" at bounding box center [1057, 244] width 367 height 175
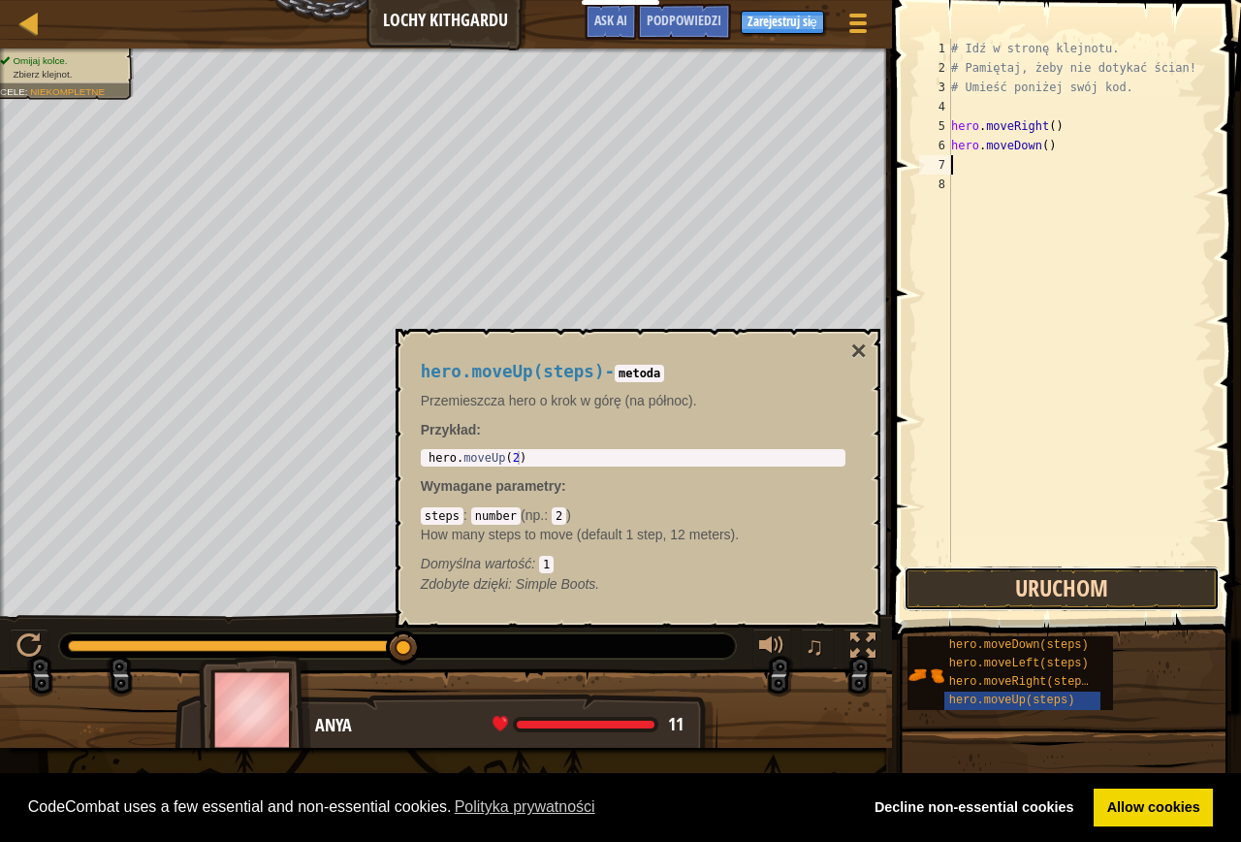
click at [1010, 574] on button "Uruchom" at bounding box center [1062, 588] width 316 height 45
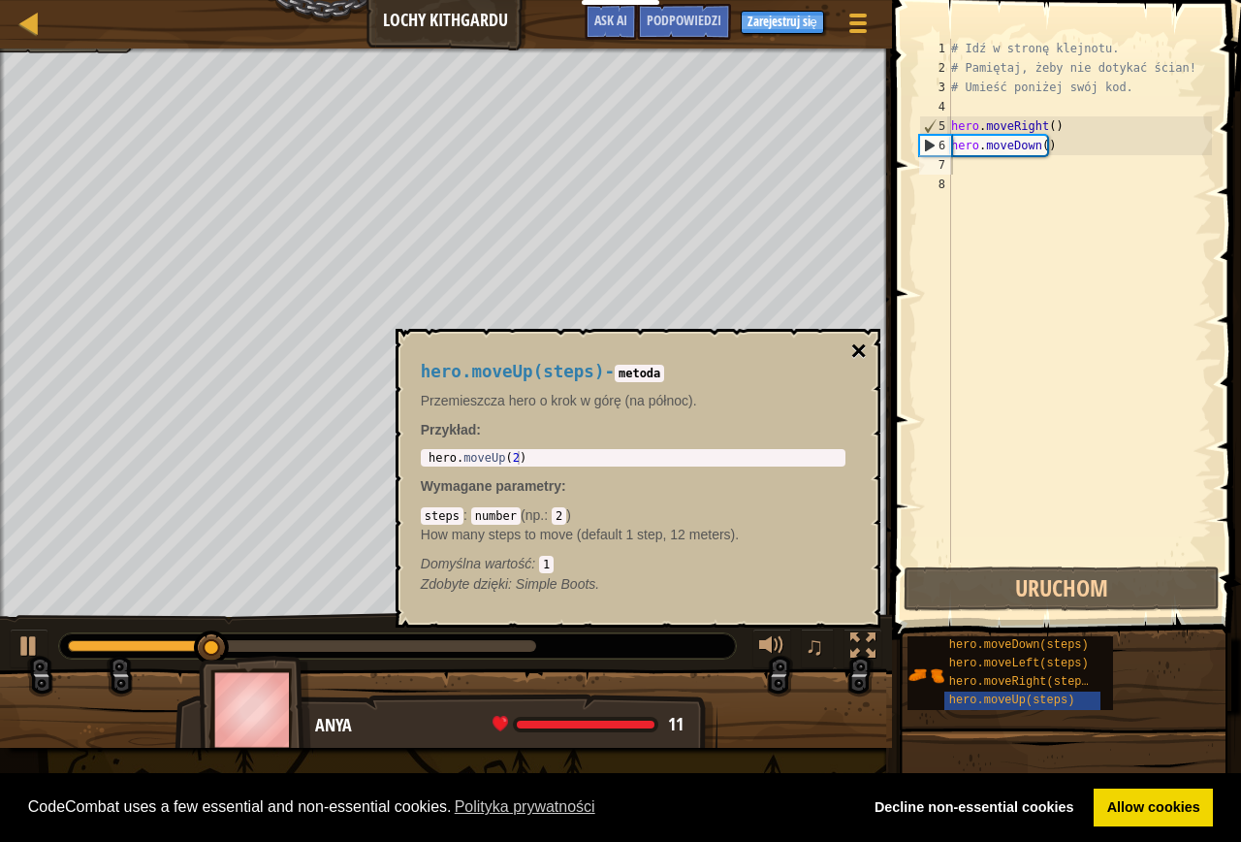
click at [861, 344] on button "×" at bounding box center [858, 350] width 16 height 27
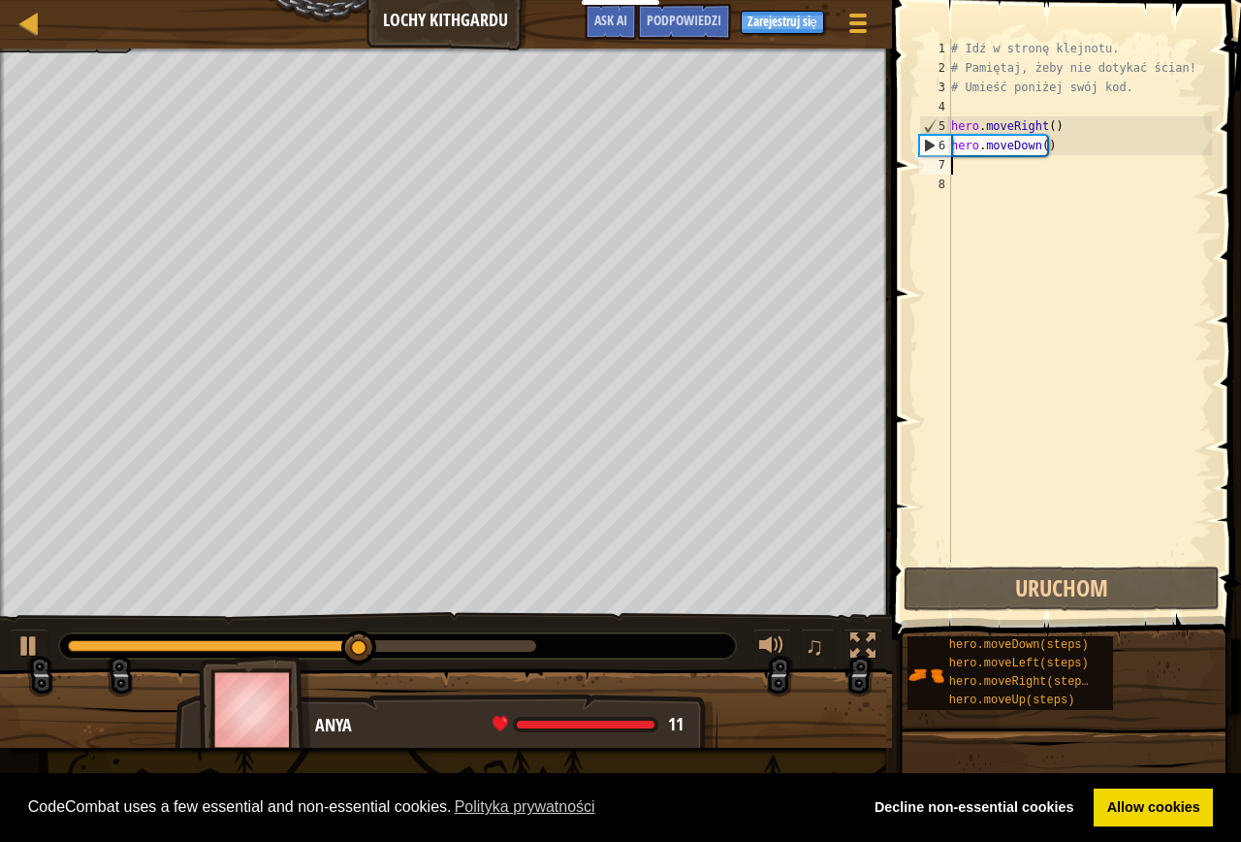
drag, startPoint x: 952, startPoint y: 227, endPoint x: 968, endPoint y: 173, distance: 56.5
click at [968, 173] on div "# Idź w stronę klejnotu. # Pamiętaj, żeby nie dotykać ścian! # Umieść poniżej s…" at bounding box center [1079, 320] width 265 height 562
type textarea "h"
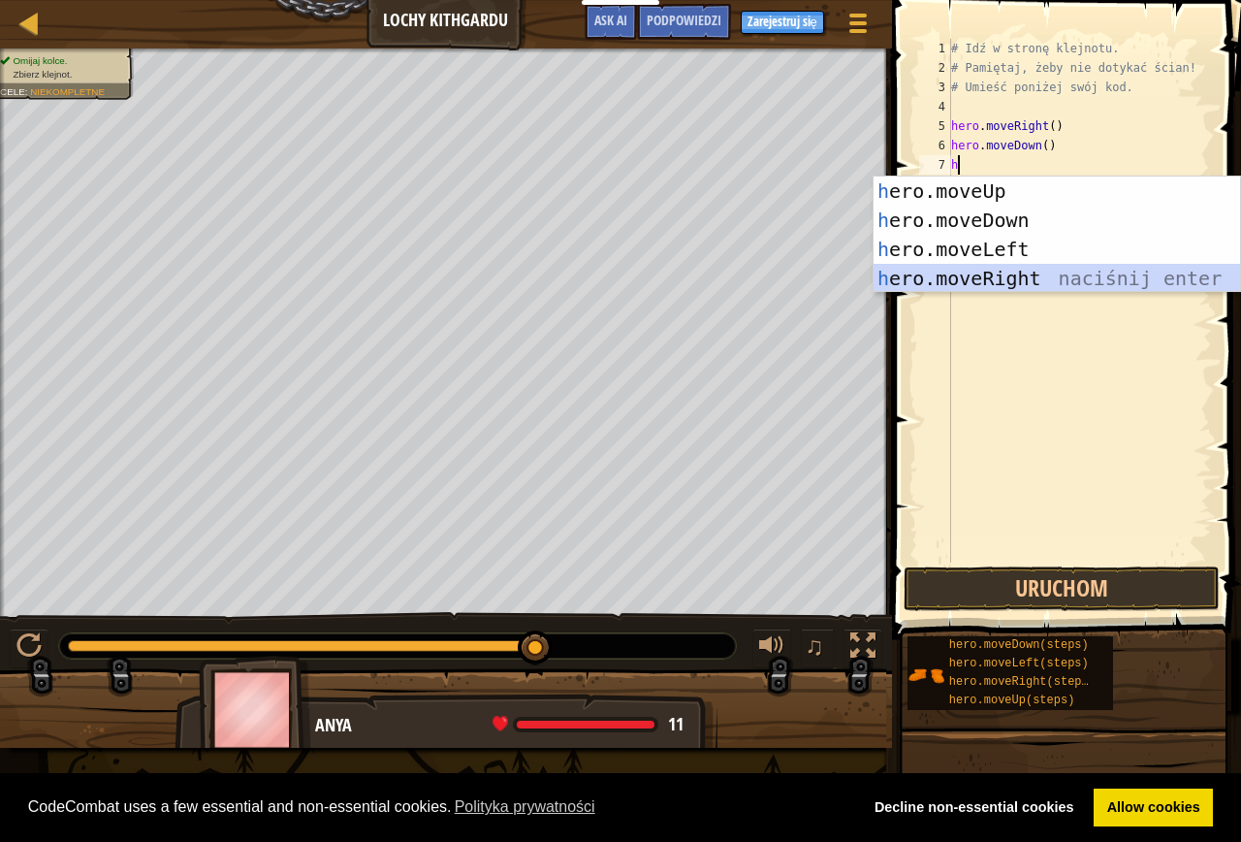
click at [954, 273] on div "h ero.moveUp naciśnij enter h ero.moveDown naciśnij enter h ero.moveLeft naciśn…" at bounding box center [1057, 263] width 367 height 175
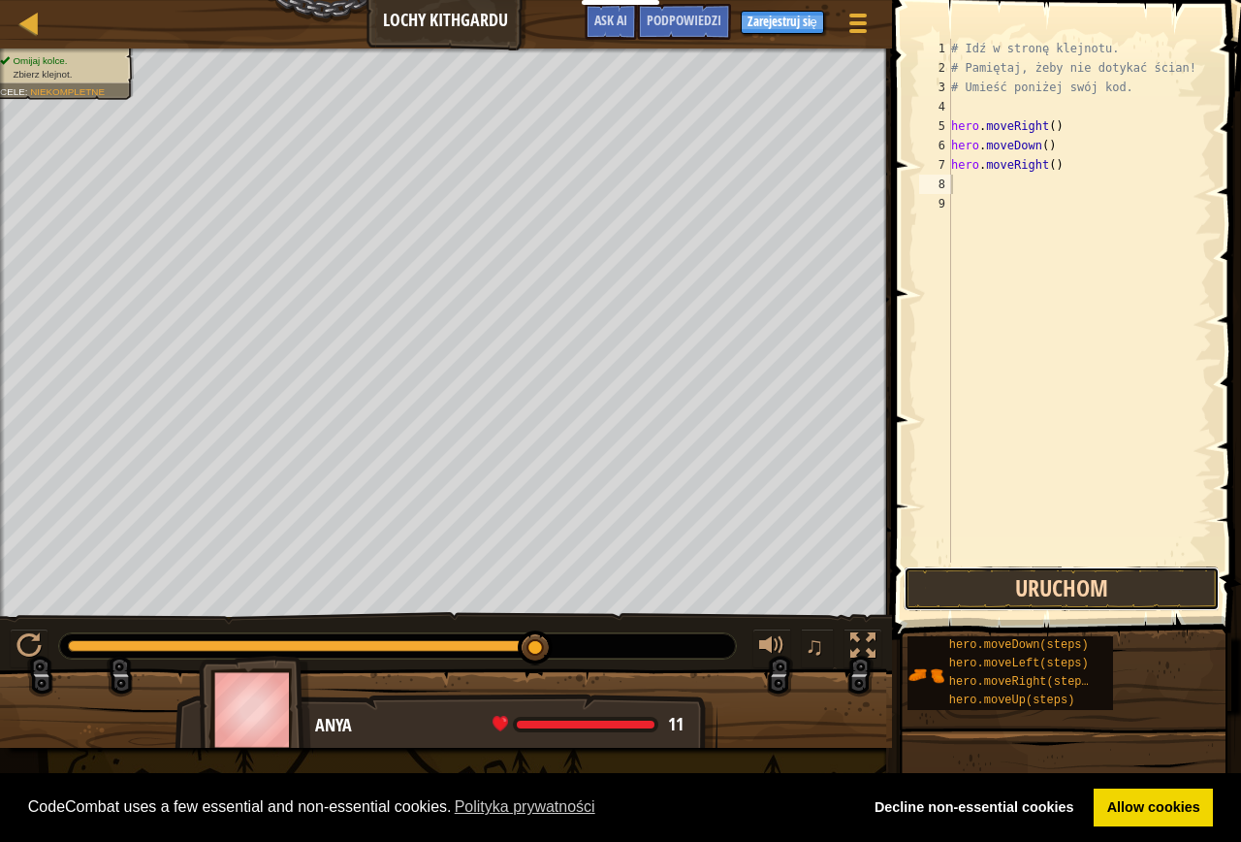
click at [1063, 587] on button "Uruchom" at bounding box center [1062, 588] width 316 height 45
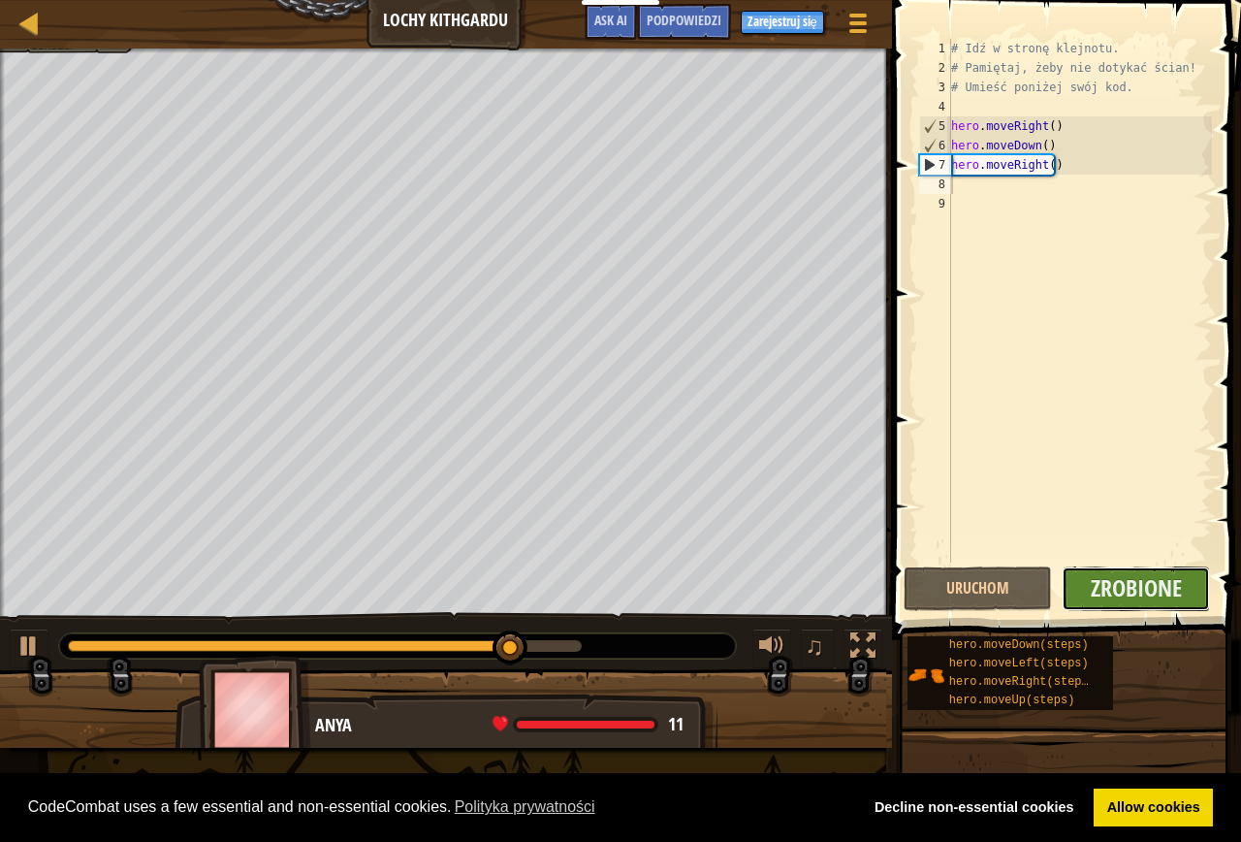
click at [1086, 585] on button "Zrobione" at bounding box center [1136, 588] width 148 height 45
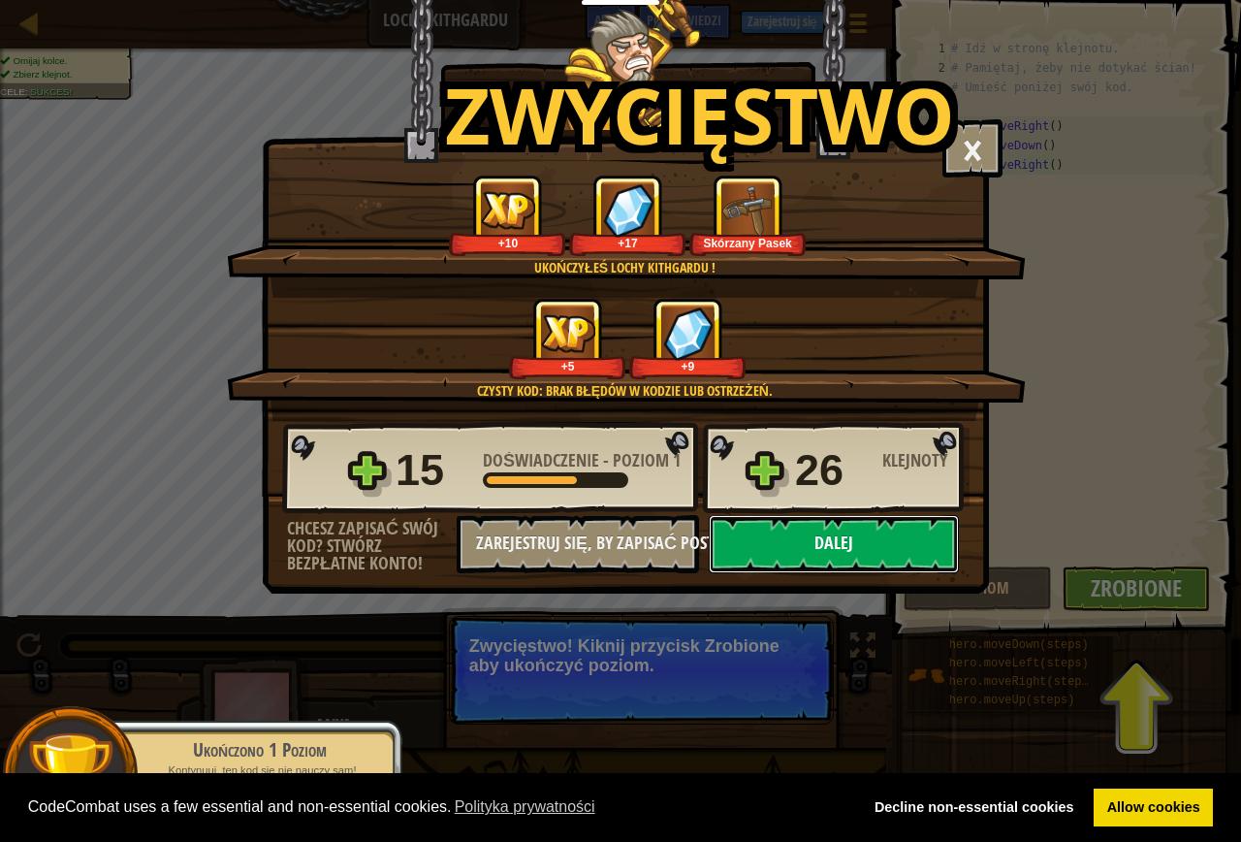
click at [810, 554] on button "Dalej" at bounding box center [834, 544] width 250 height 58
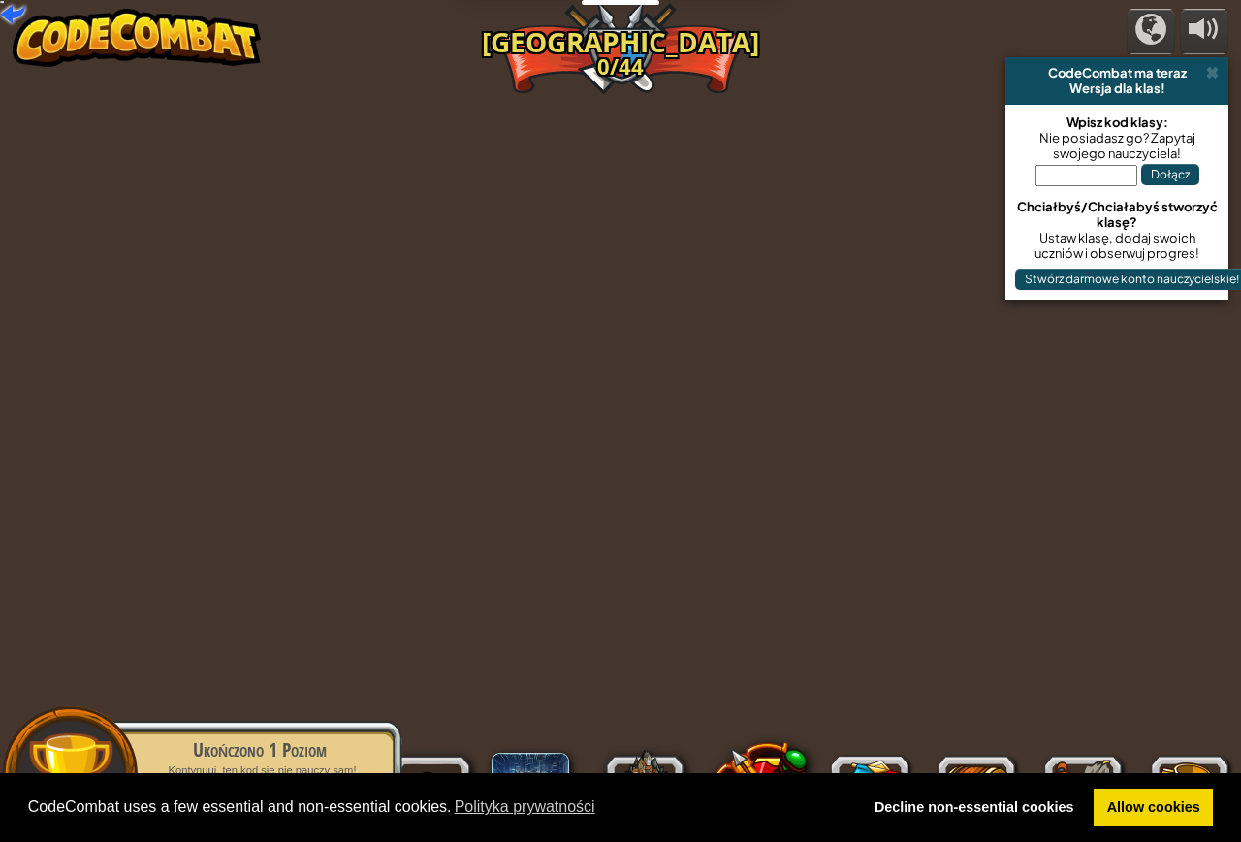
select select "pl"
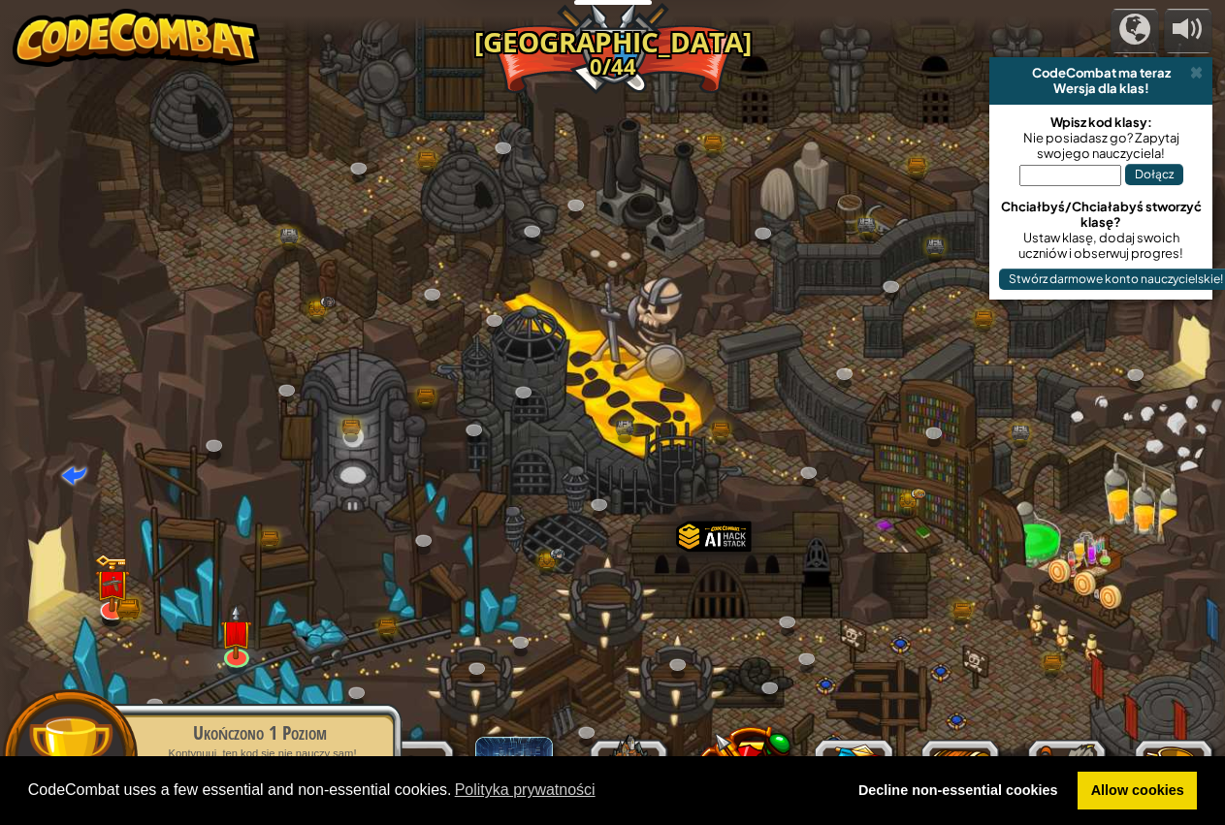
select select "pl"
click at [239, 632] on img at bounding box center [236, 619] width 32 height 74
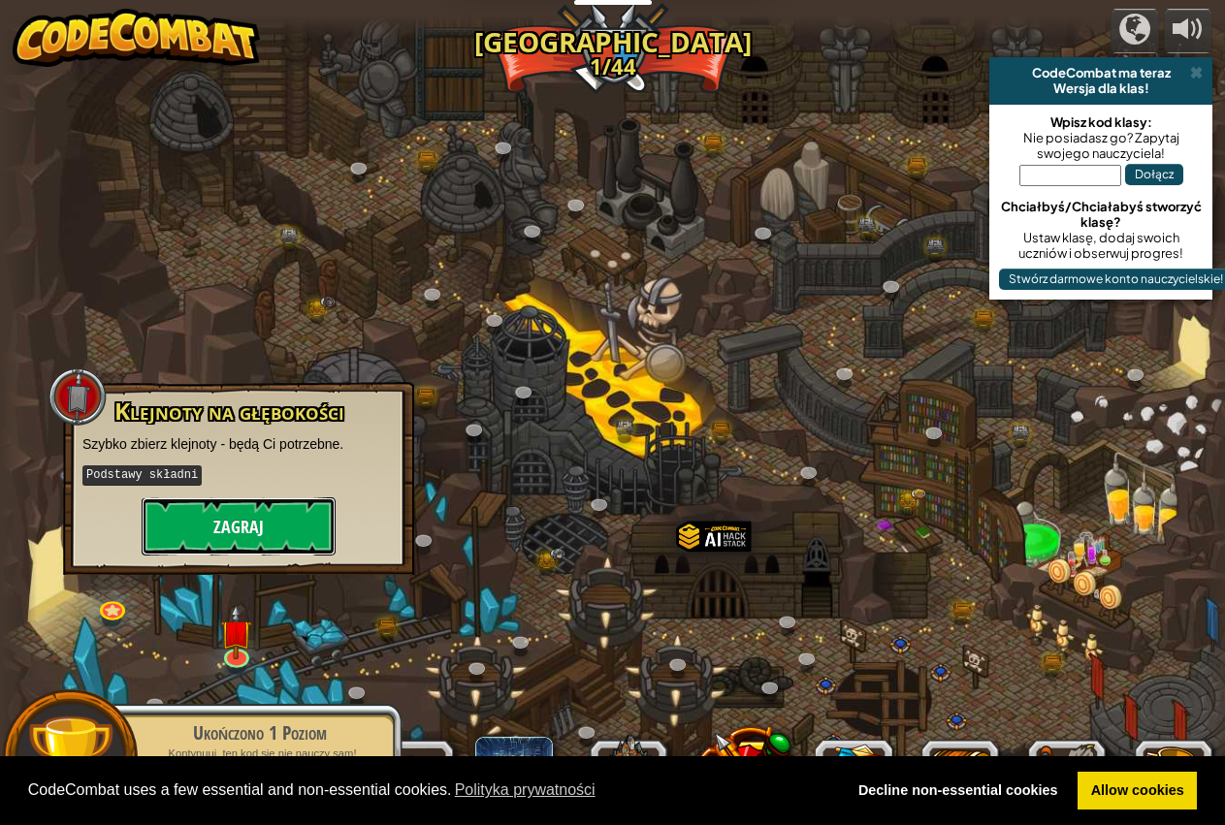
click at [224, 539] on button "Zagraj" at bounding box center [239, 526] width 194 height 58
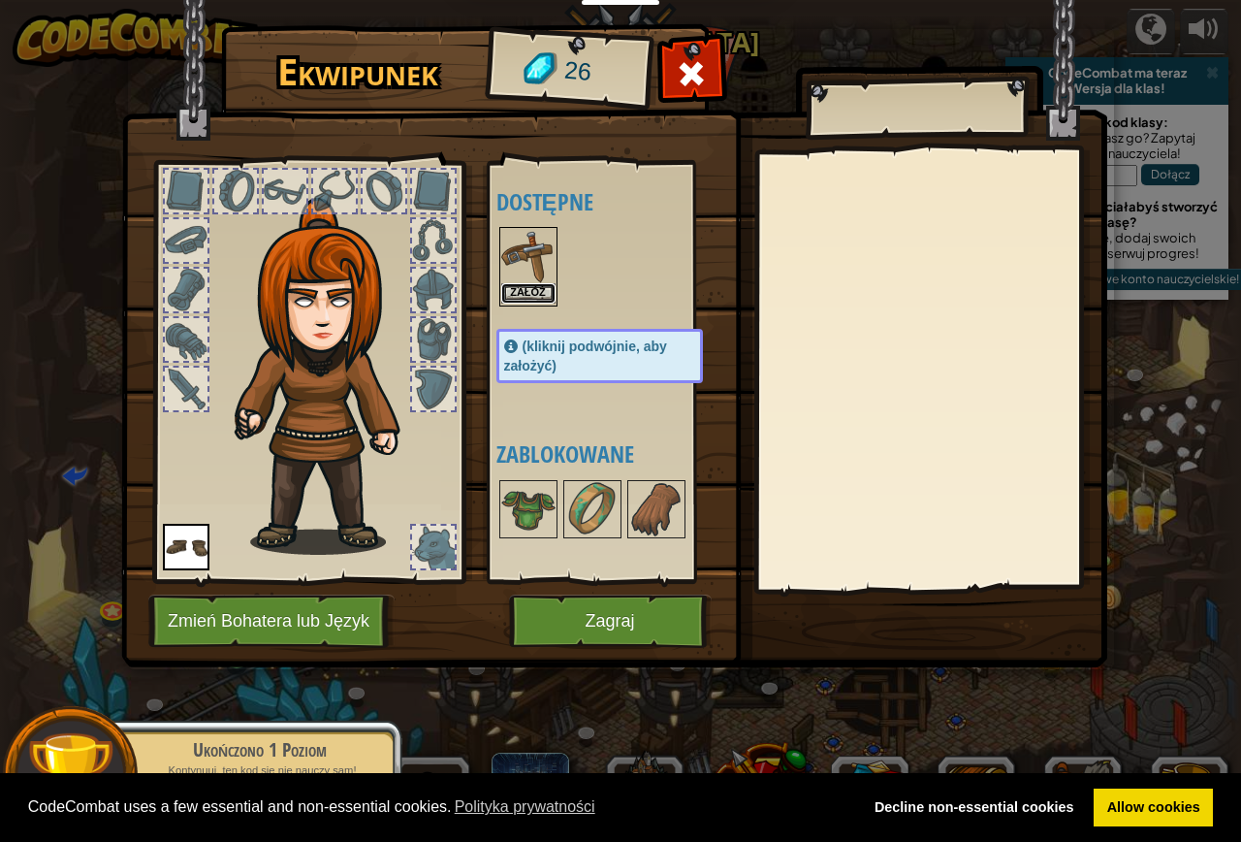
click at [533, 284] on button "Załóż" at bounding box center [528, 293] width 54 height 20
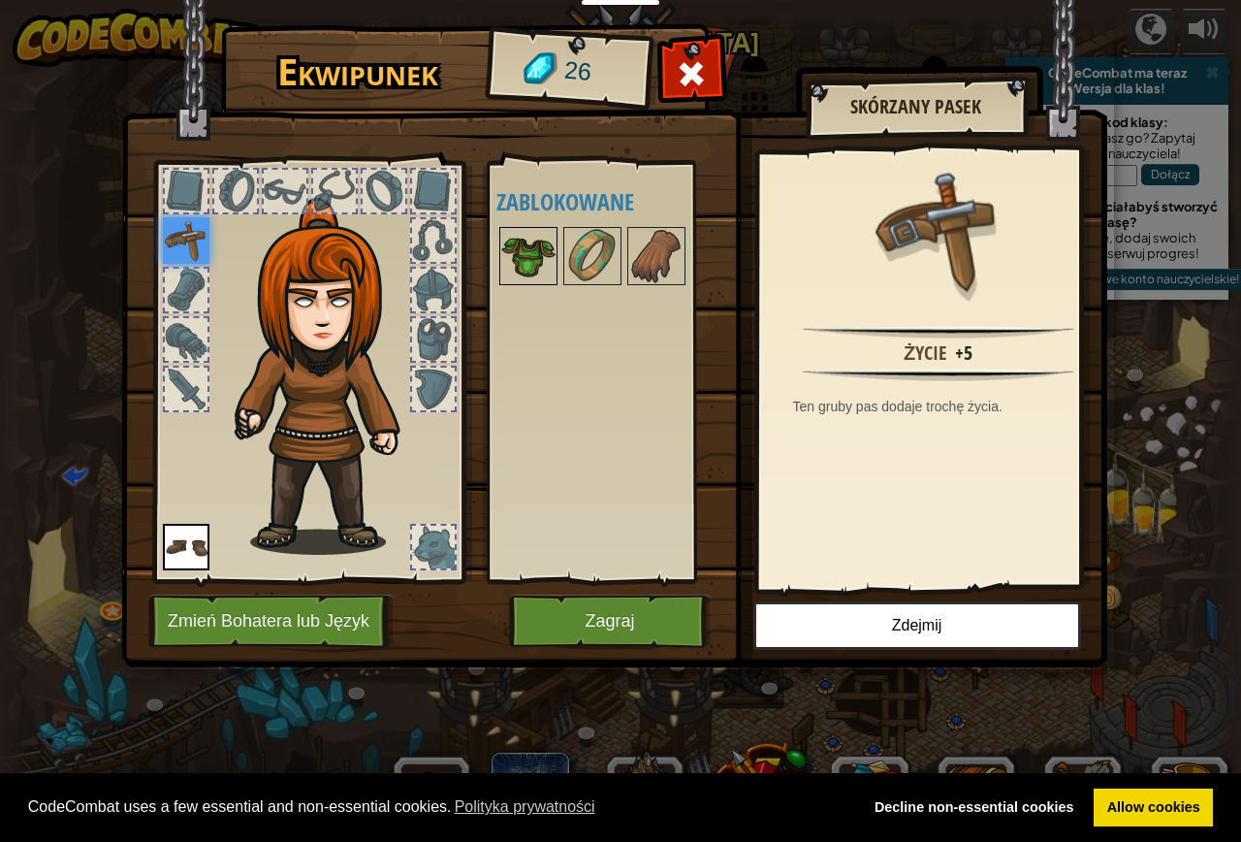
click at [535, 262] on img at bounding box center [528, 256] width 54 height 54
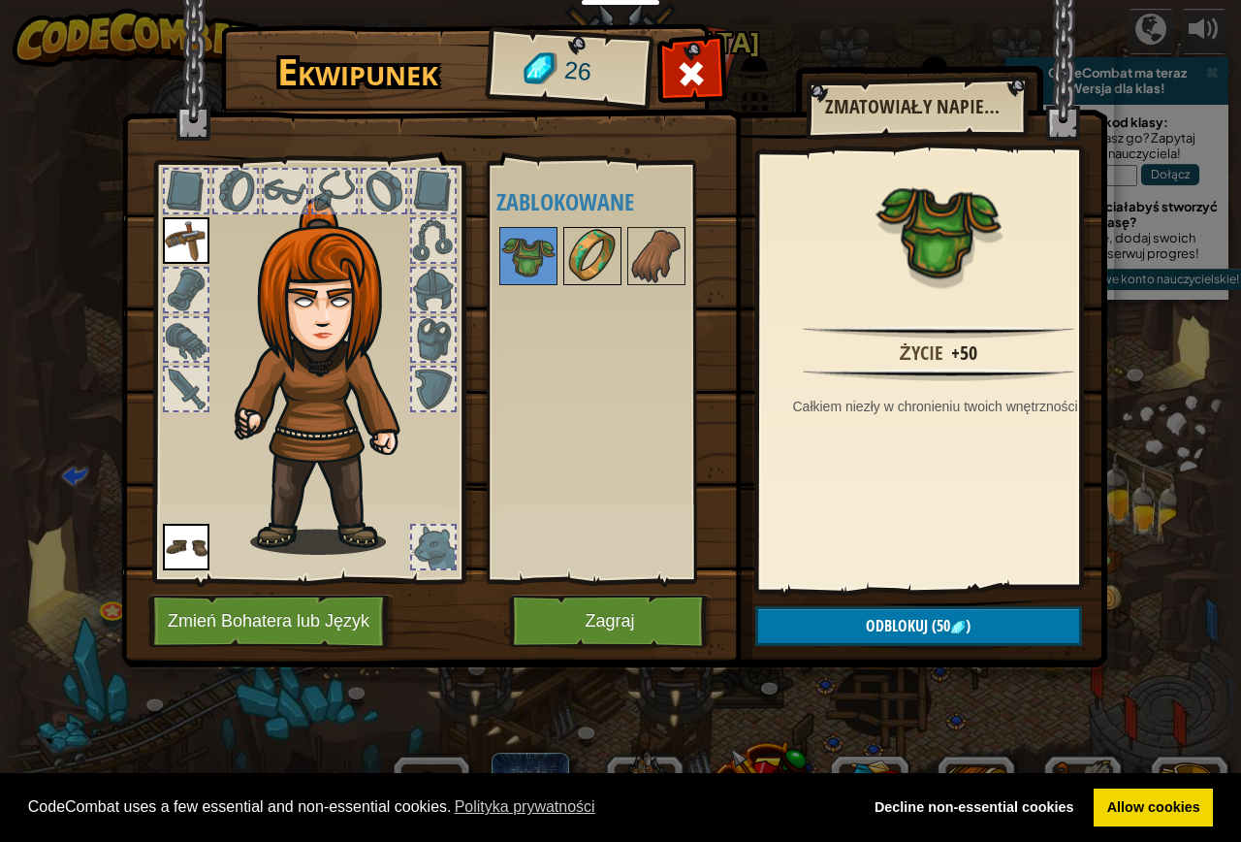
click at [592, 274] on img at bounding box center [592, 256] width 54 height 54
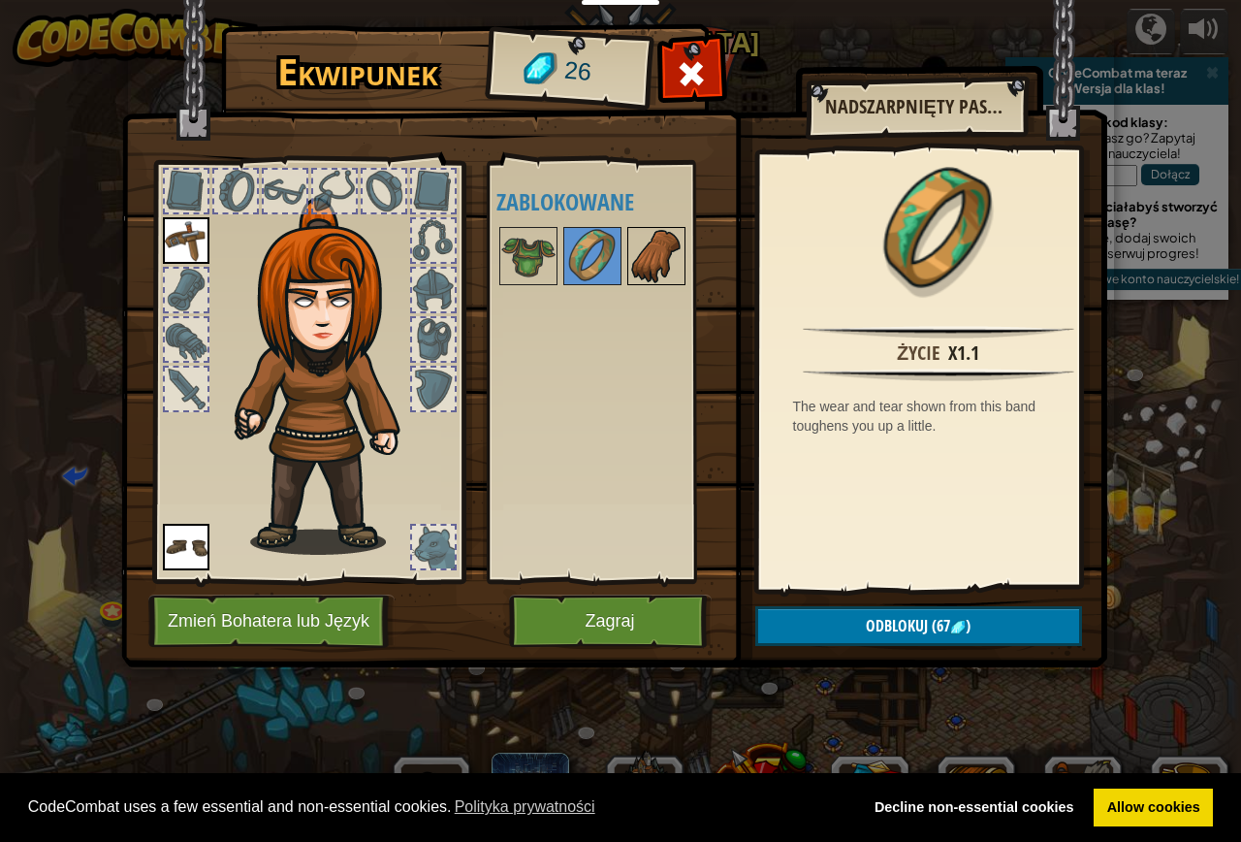
click at [685, 272] on div at bounding box center [656, 256] width 58 height 58
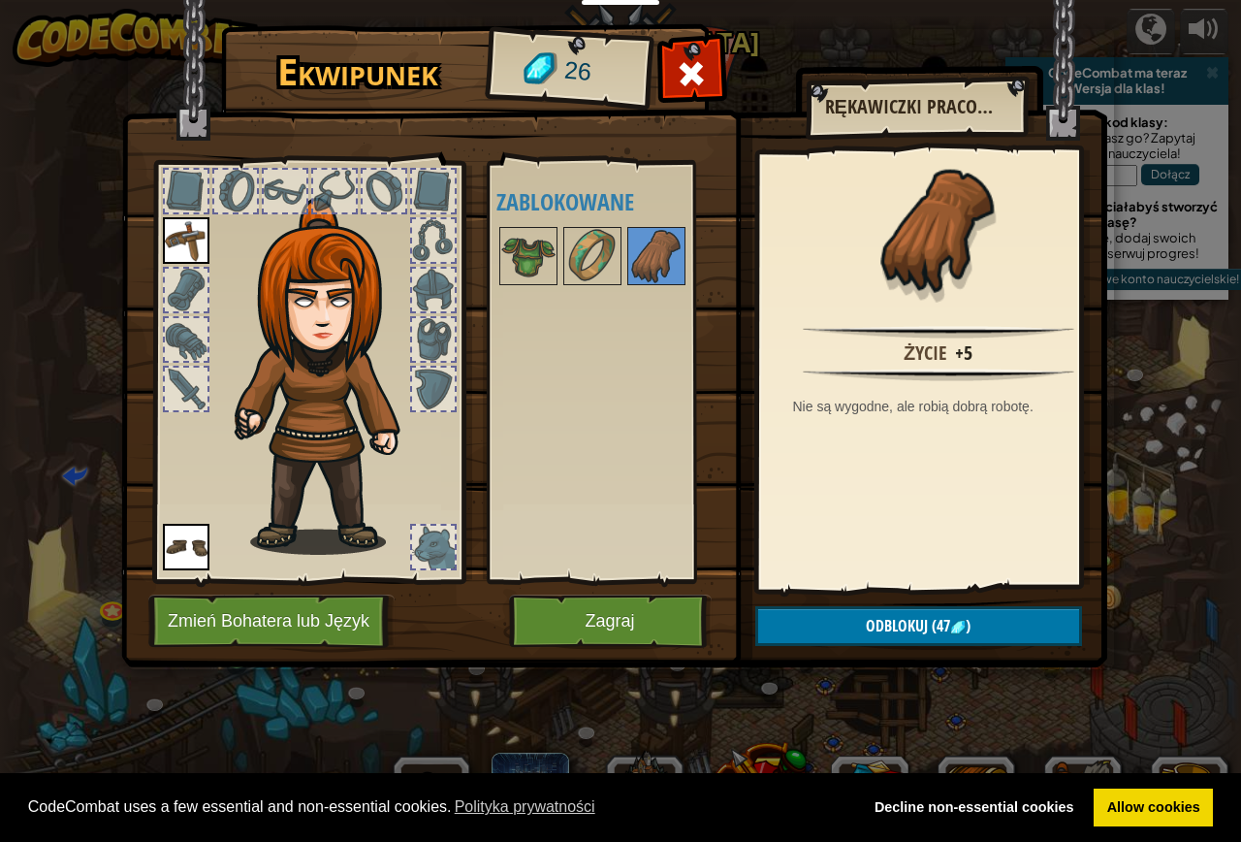
click at [406, 551] on img at bounding box center [330, 376] width 208 height 357
click at [578, 618] on button "Zagraj" at bounding box center [610, 620] width 203 height 53
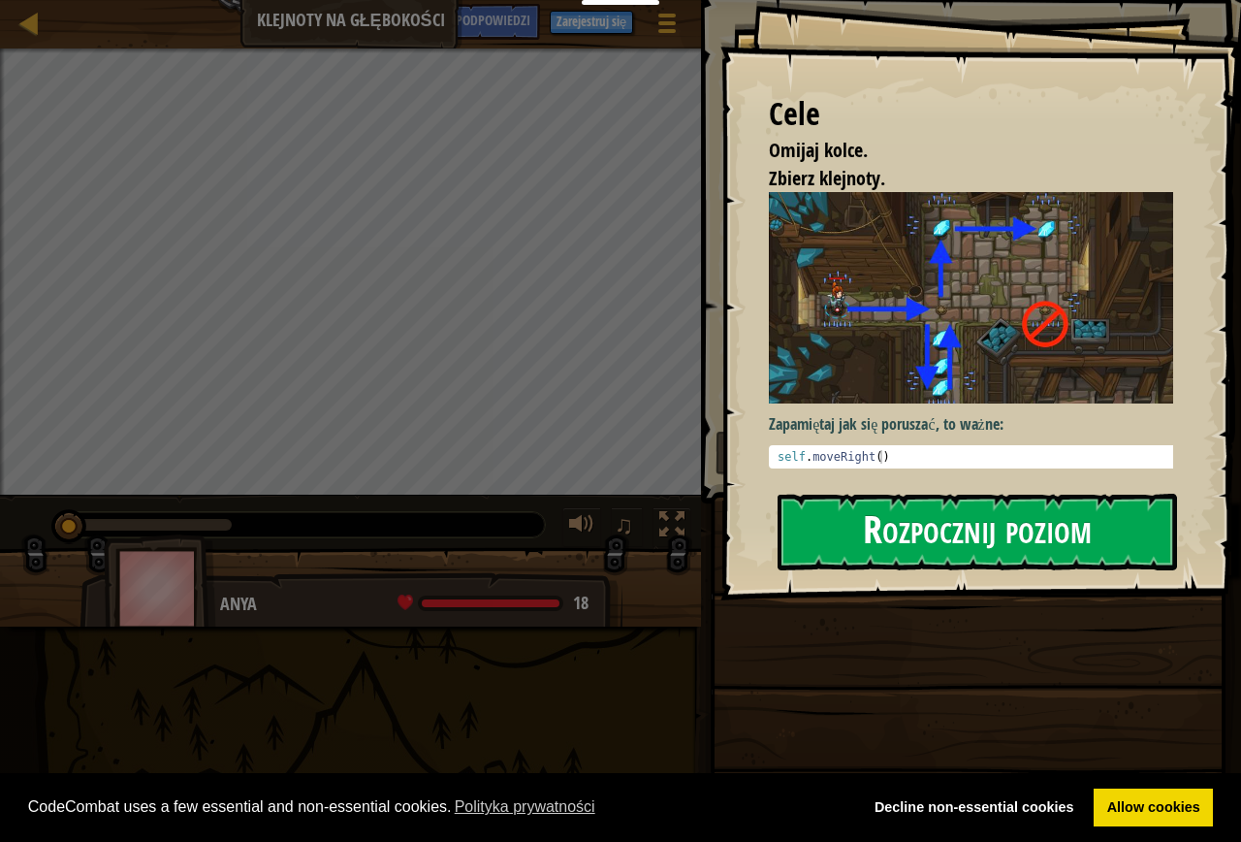
click at [844, 540] on button "Rozpocznij poziom" at bounding box center [978, 532] width 400 height 77
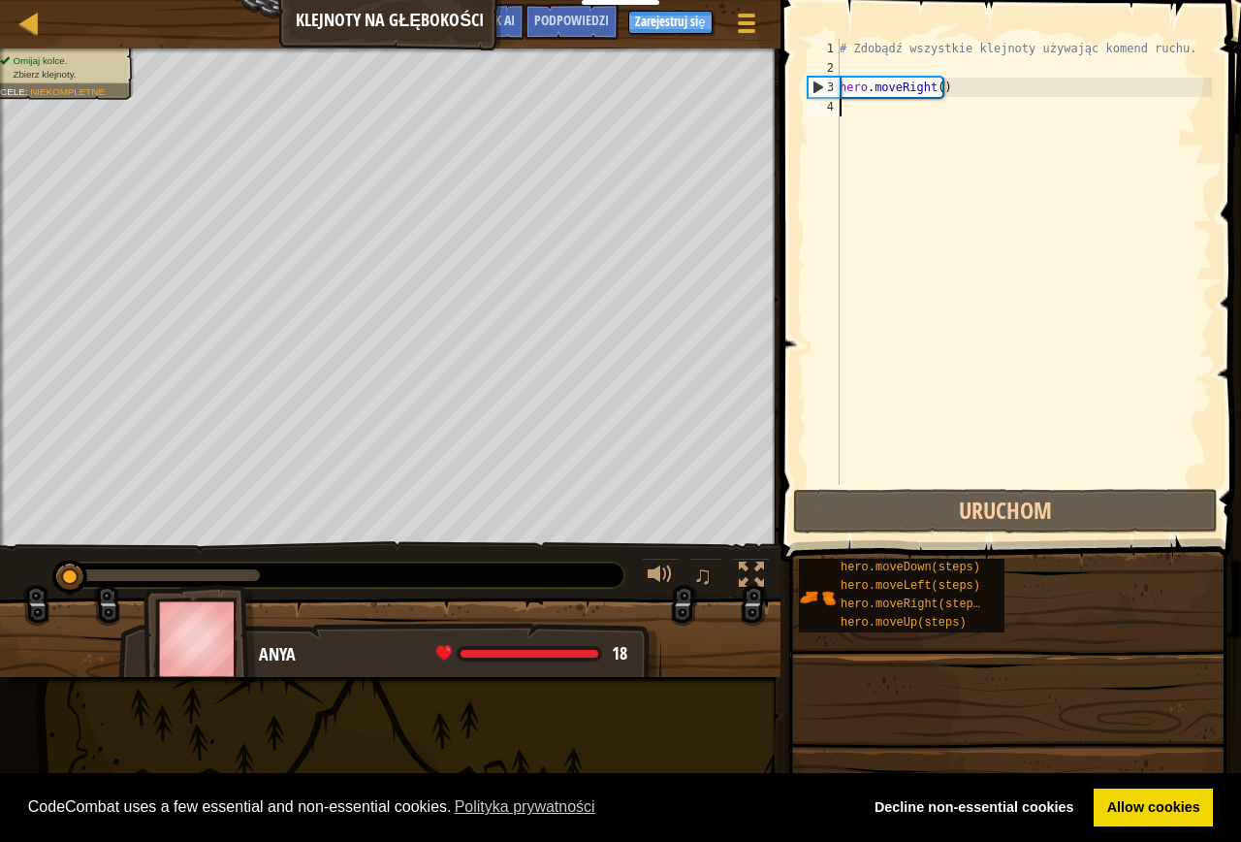
type textarea "h"
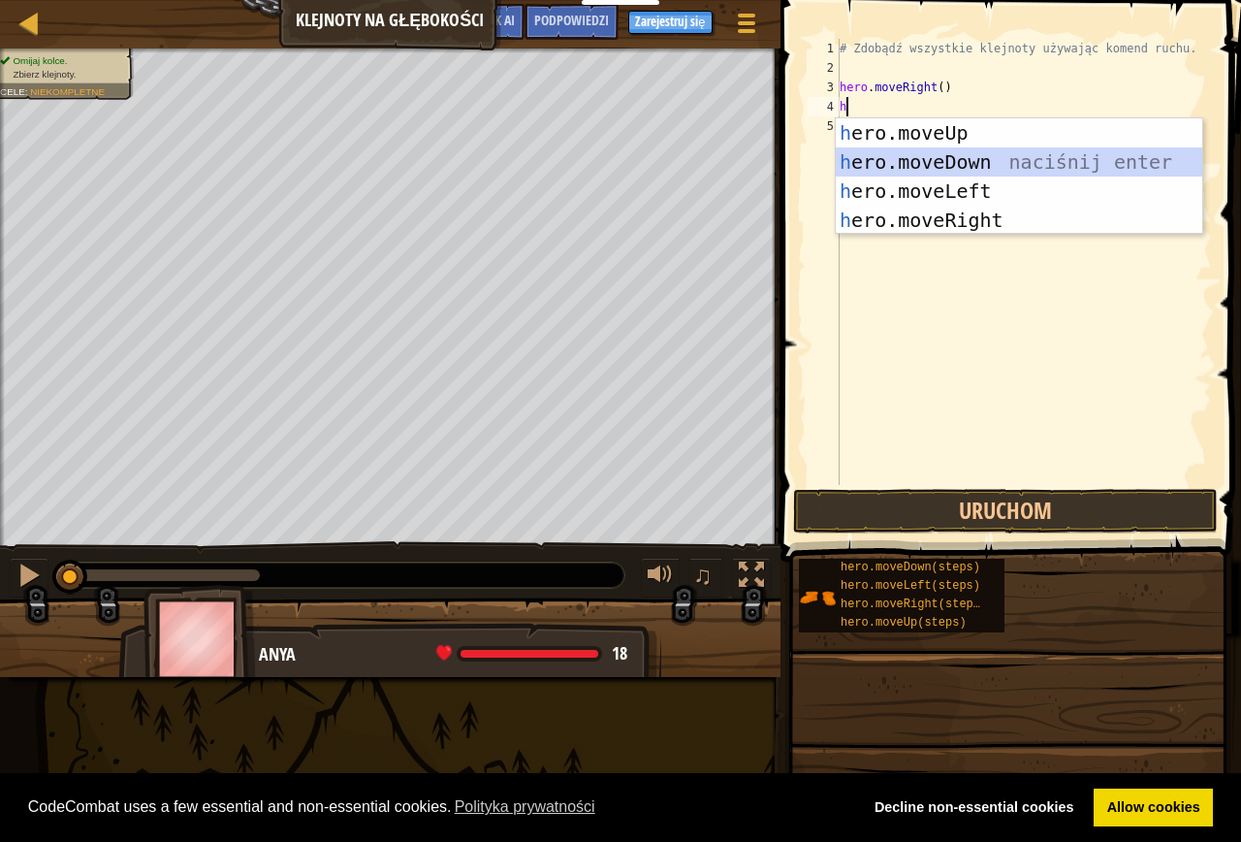
click at [972, 163] on div "h ero.moveUp naciśnij enter h ero.moveDown naciśnij enter h ero.moveLeft naciśn…" at bounding box center [1019, 205] width 367 height 175
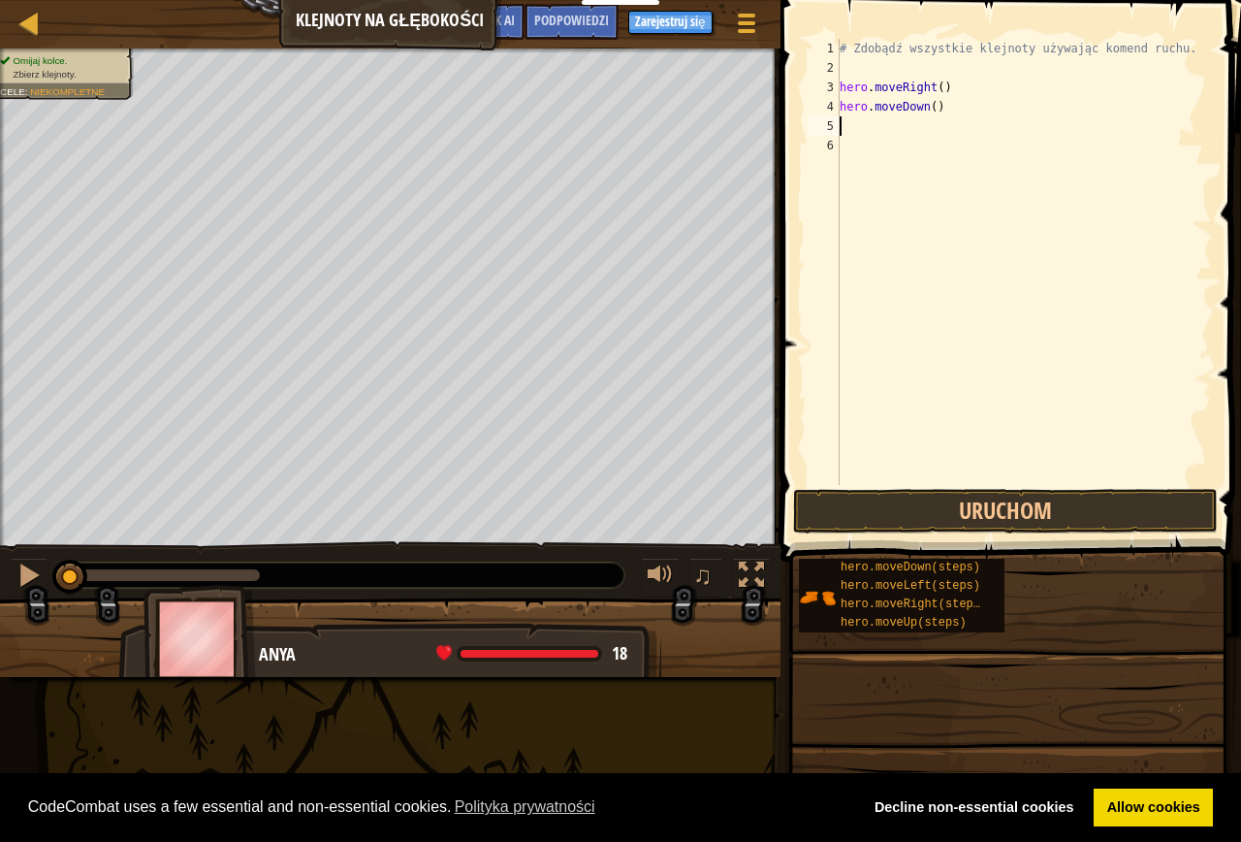
type textarea "h"
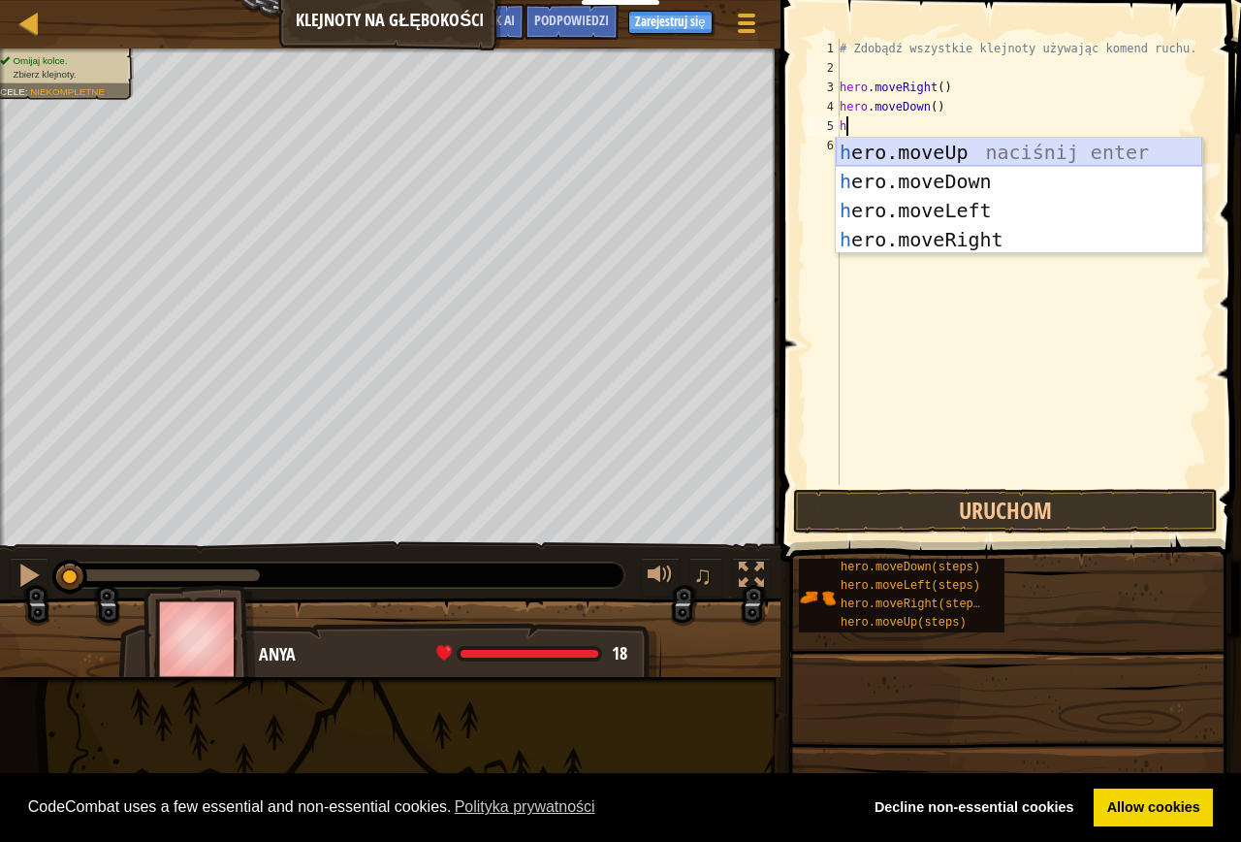
click at [958, 155] on div "h ero.moveUp naciśnij enter h ero.moveDown naciśnij enter h ero.moveLeft naciśn…" at bounding box center [1019, 225] width 367 height 175
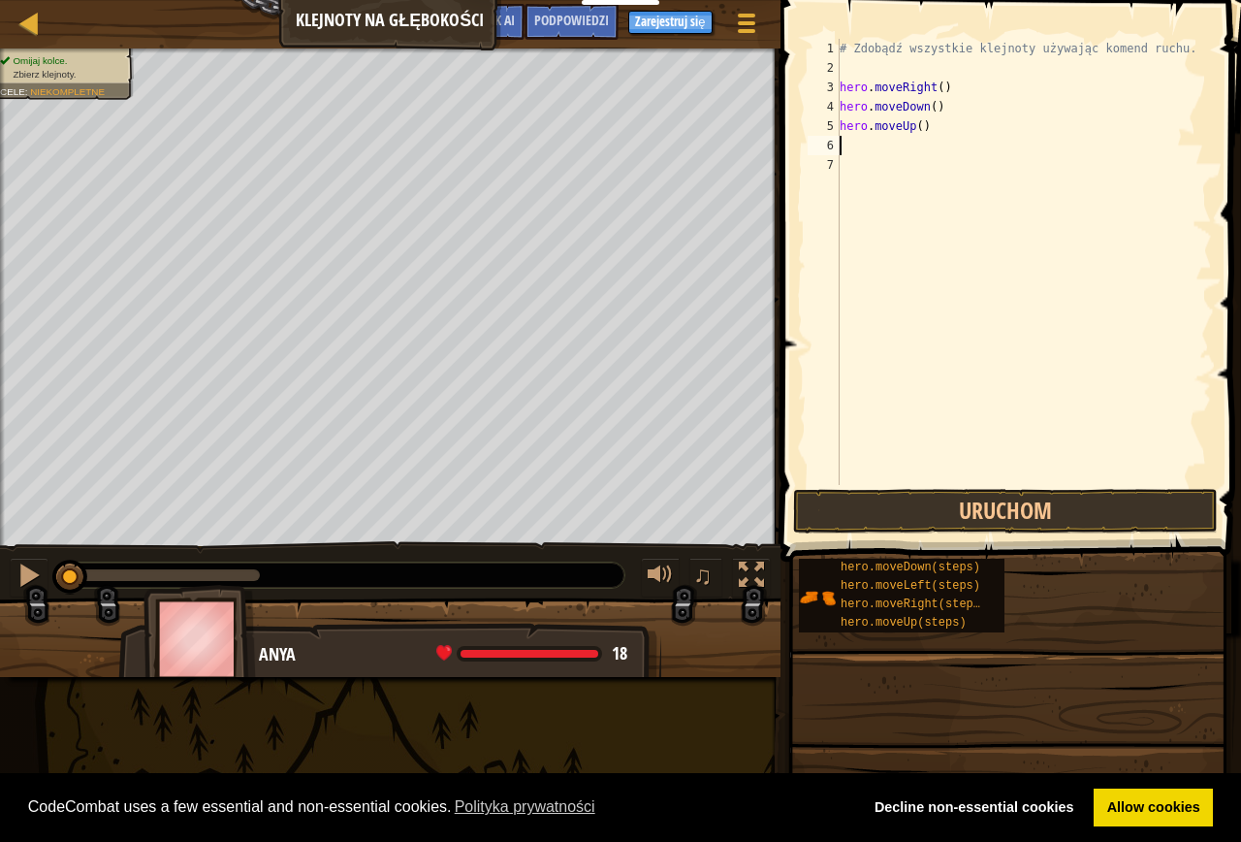
type textarea "h"
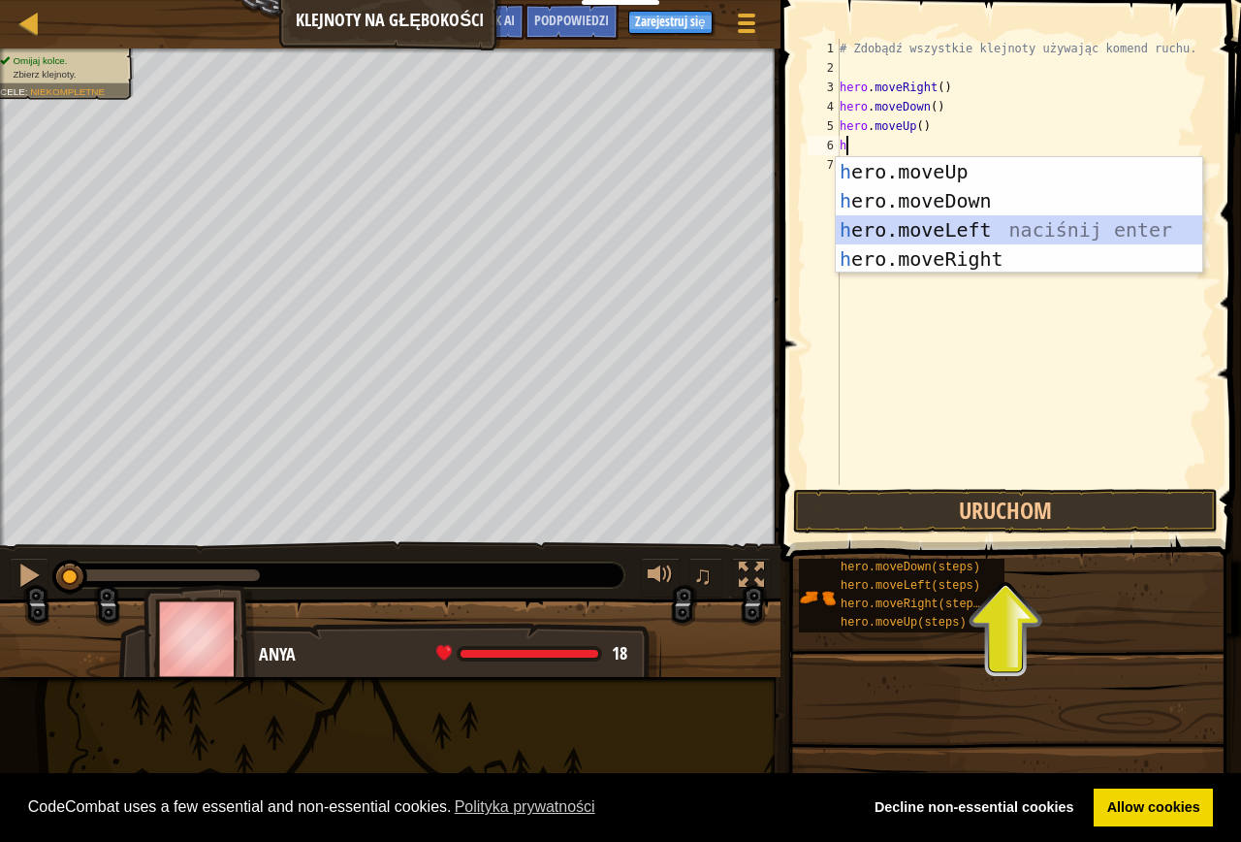
click at [948, 228] on div "h ero.moveUp naciśnij enter h ero.moveDown naciśnij enter h ero.moveLeft naciśn…" at bounding box center [1019, 244] width 367 height 175
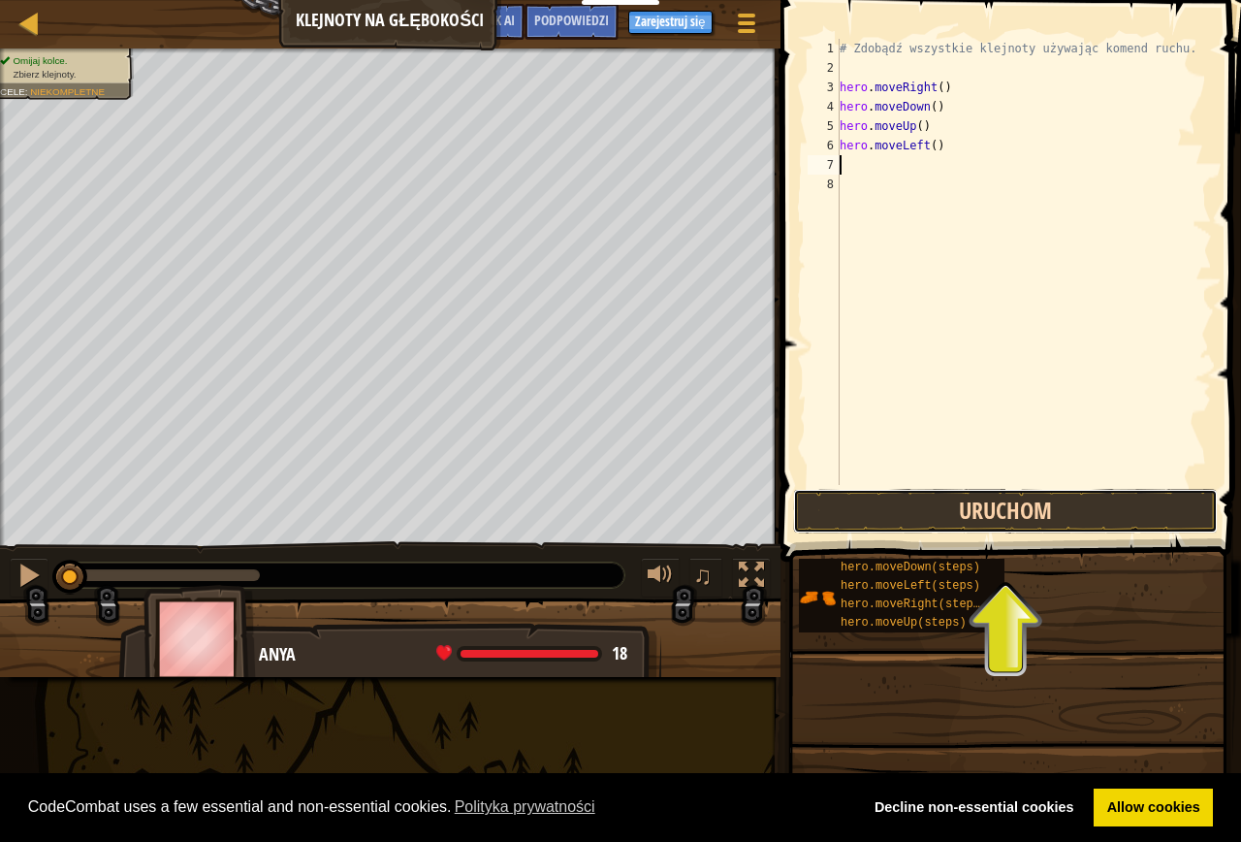
click at [1002, 522] on button "Uruchom" at bounding box center [1005, 511] width 425 height 45
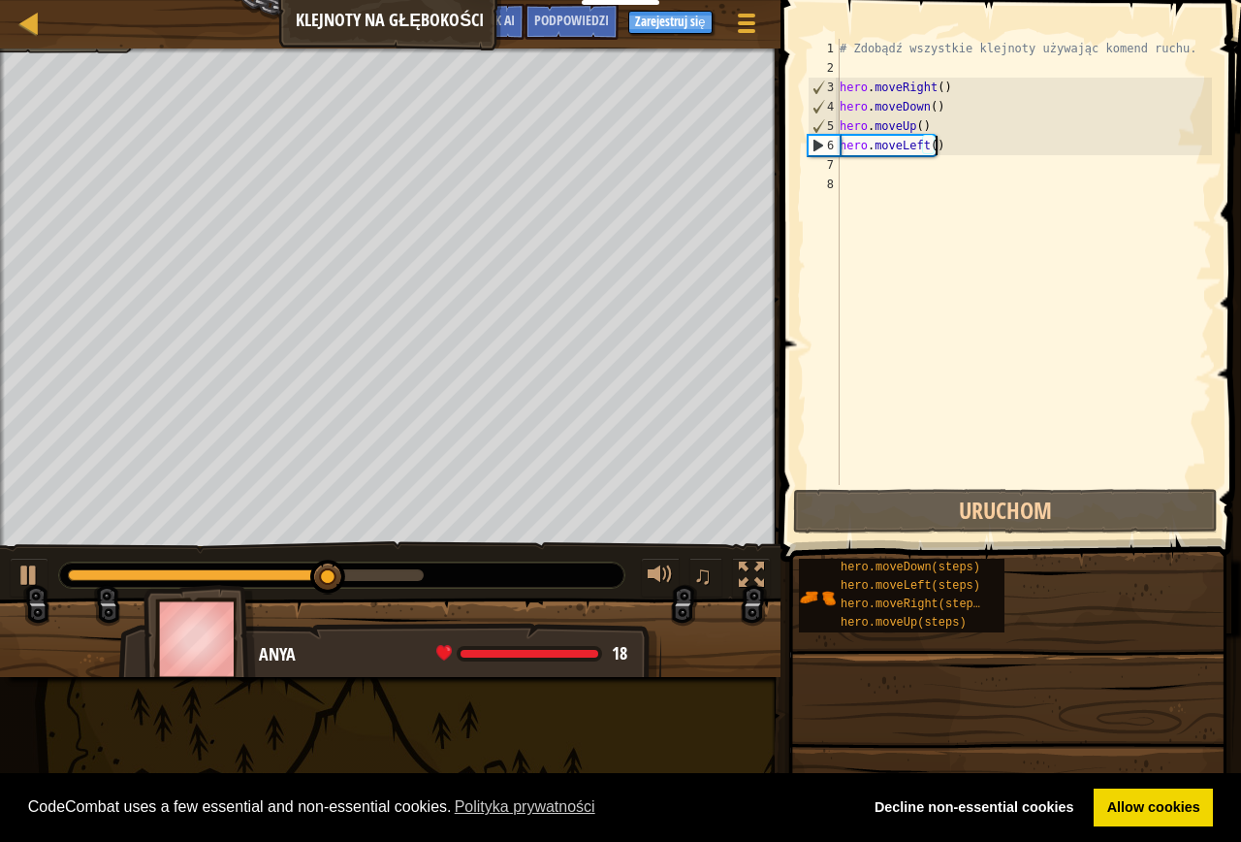
click at [936, 139] on div "# Zdobądź wszystkie klejnoty używając komend ruchu. hero . moveRight ( ) hero .…" at bounding box center [1024, 281] width 376 height 485
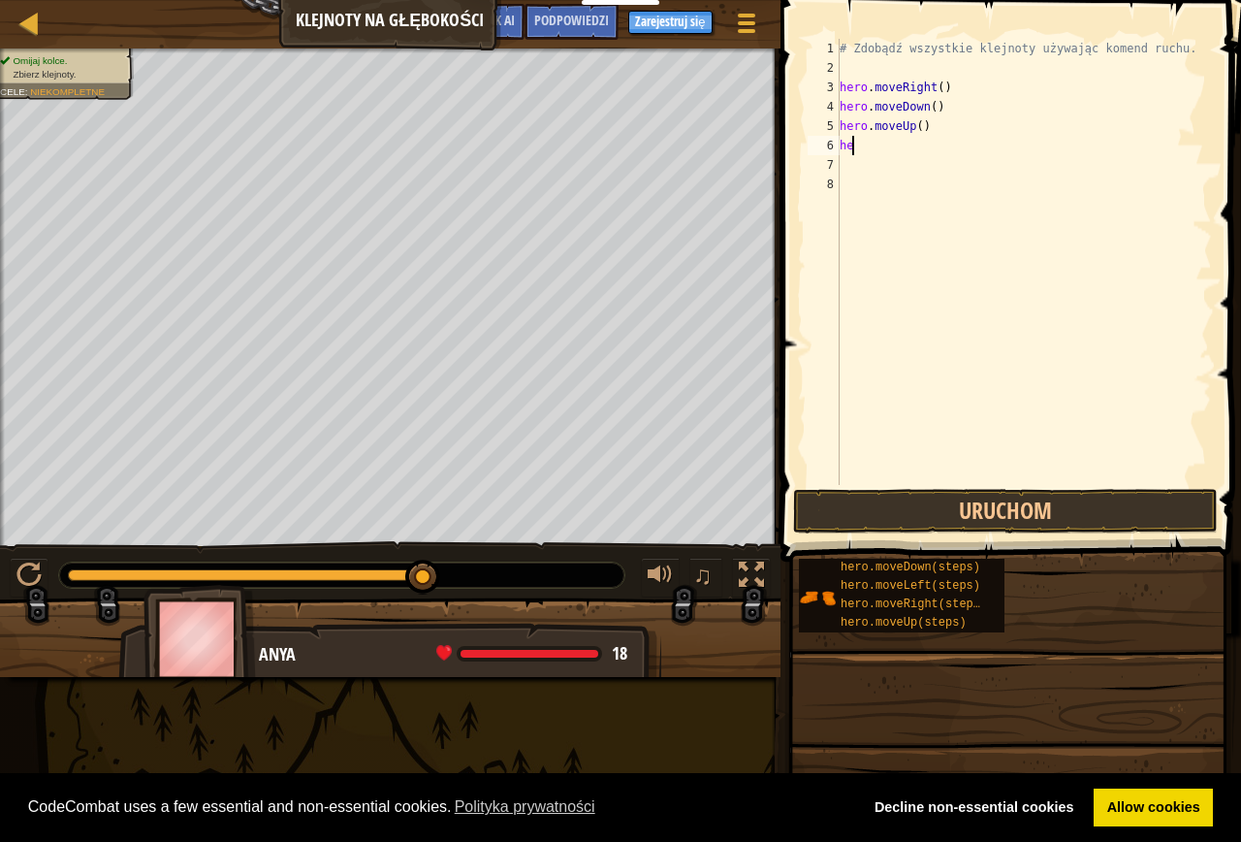
type textarea "h"
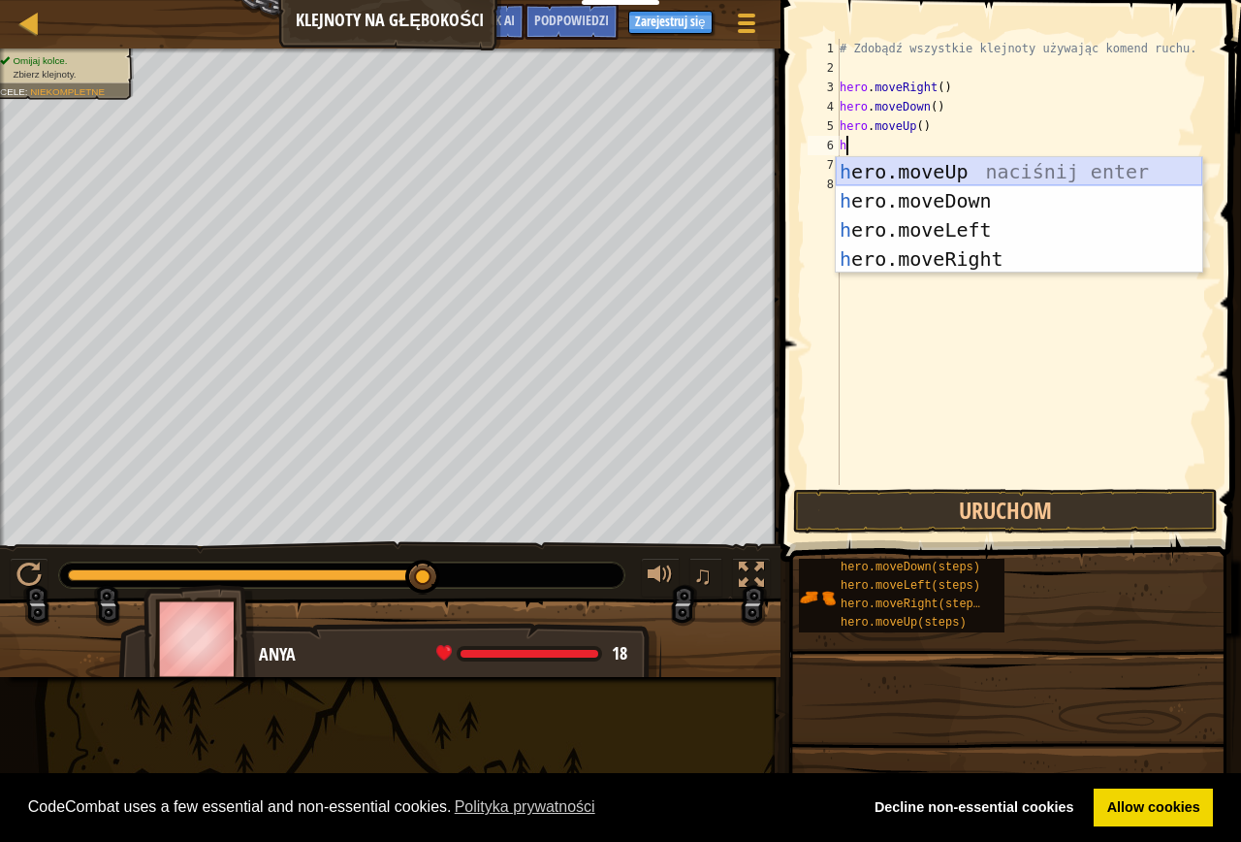
click at [892, 175] on div "h ero.moveUp naciśnij enter h ero.moveDown naciśnij enter h ero.moveLeft naciśn…" at bounding box center [1019, 244] width 367 height 175
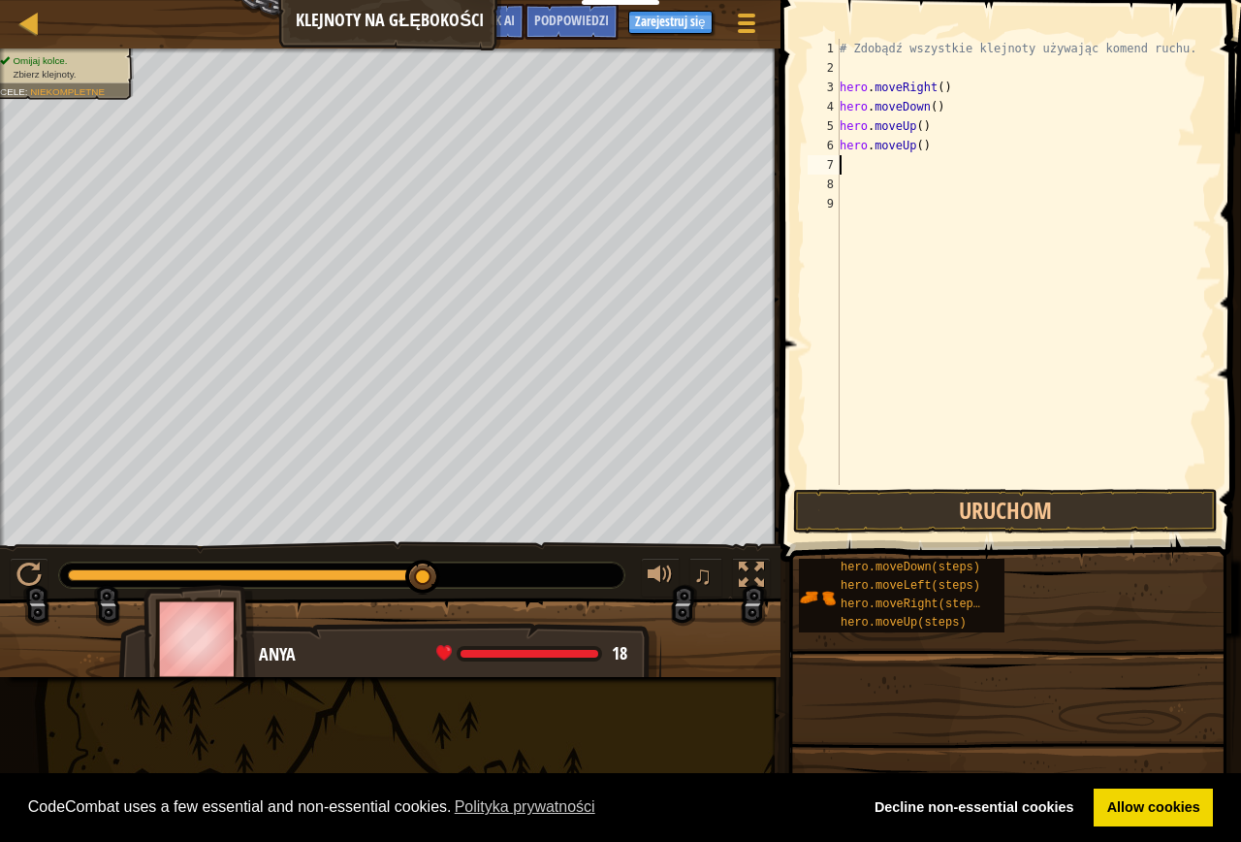
type textarea "h"
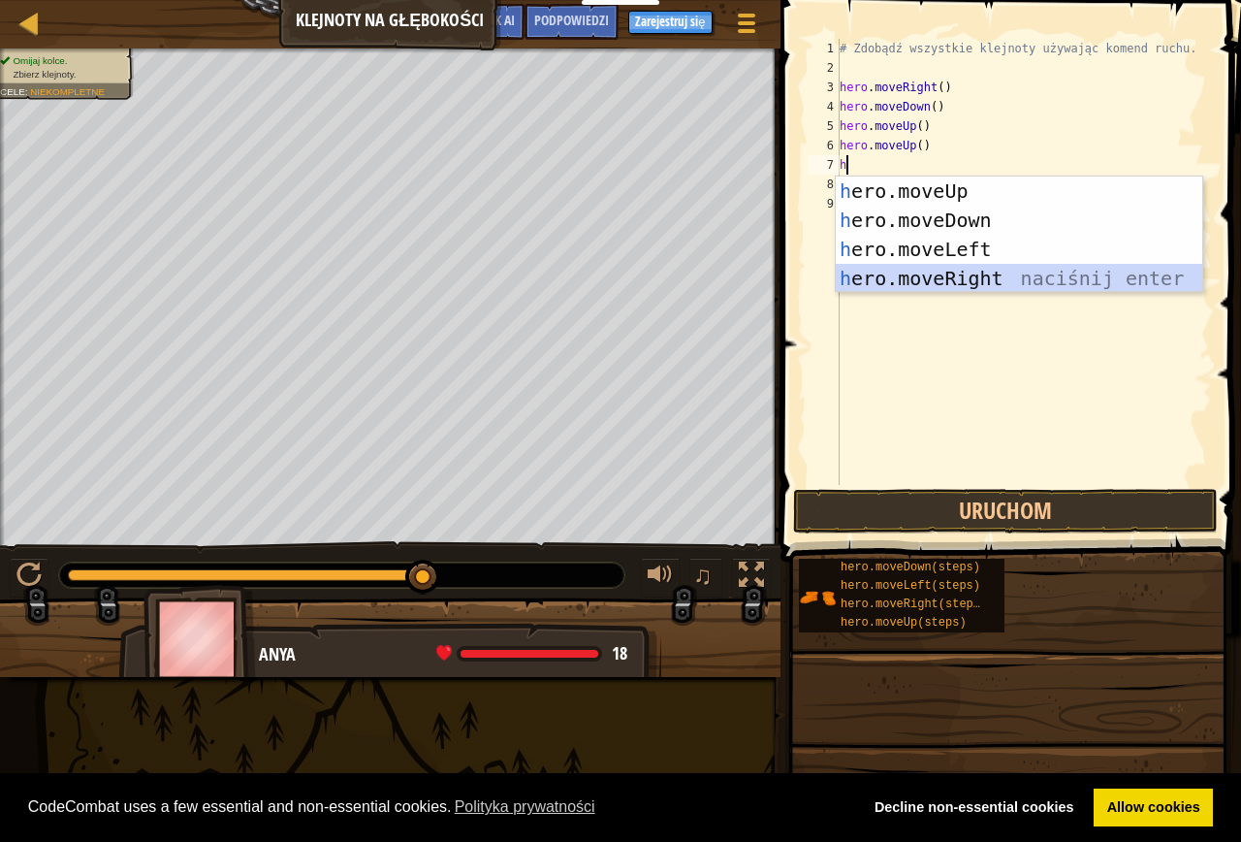
click at [978, 281] on div "h ero.moveUp naciśnij enter h ero.moveDown naciśnij enter h ero.moveLeft naciśn…" at bounding box center [1019, 263] width 367 height 175
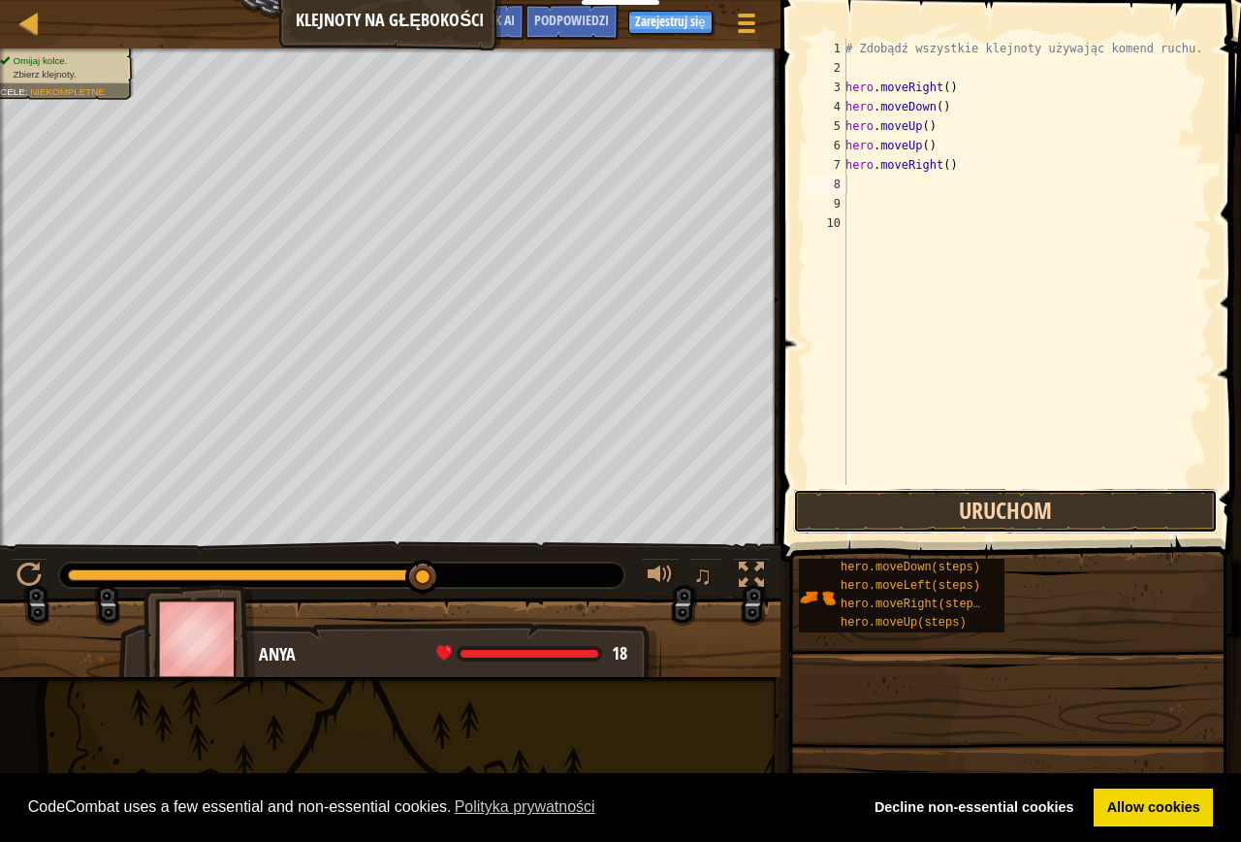
click at [884, 498] on button "Uruchom" at bounding box center [1005, 511] width 425 height 45
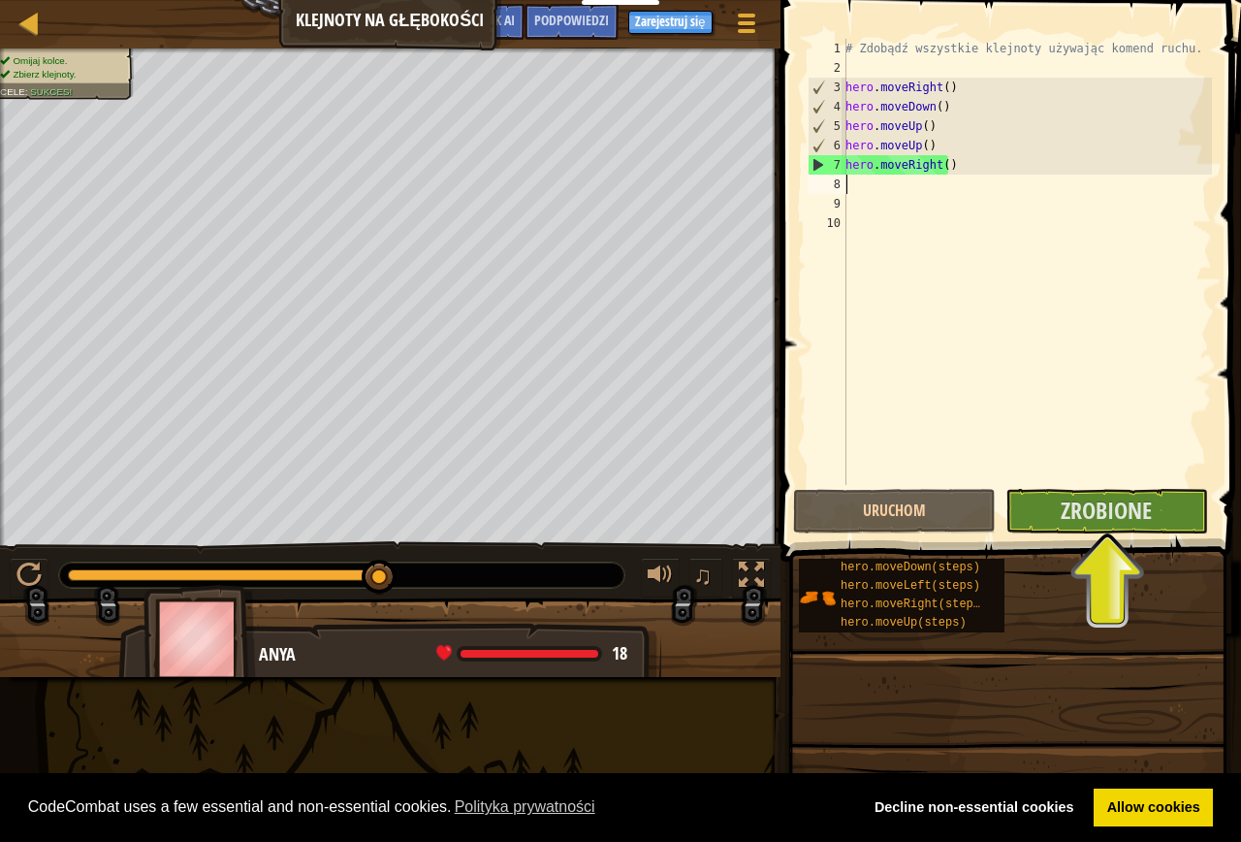
click at [908, 187] on div "# Zdobądź wszystkie klejnoty używając komend ruchu. hero . moveRight ( ) hero .…" at bounding box center [1027, 281] width 370 height 485
type textarea "h"
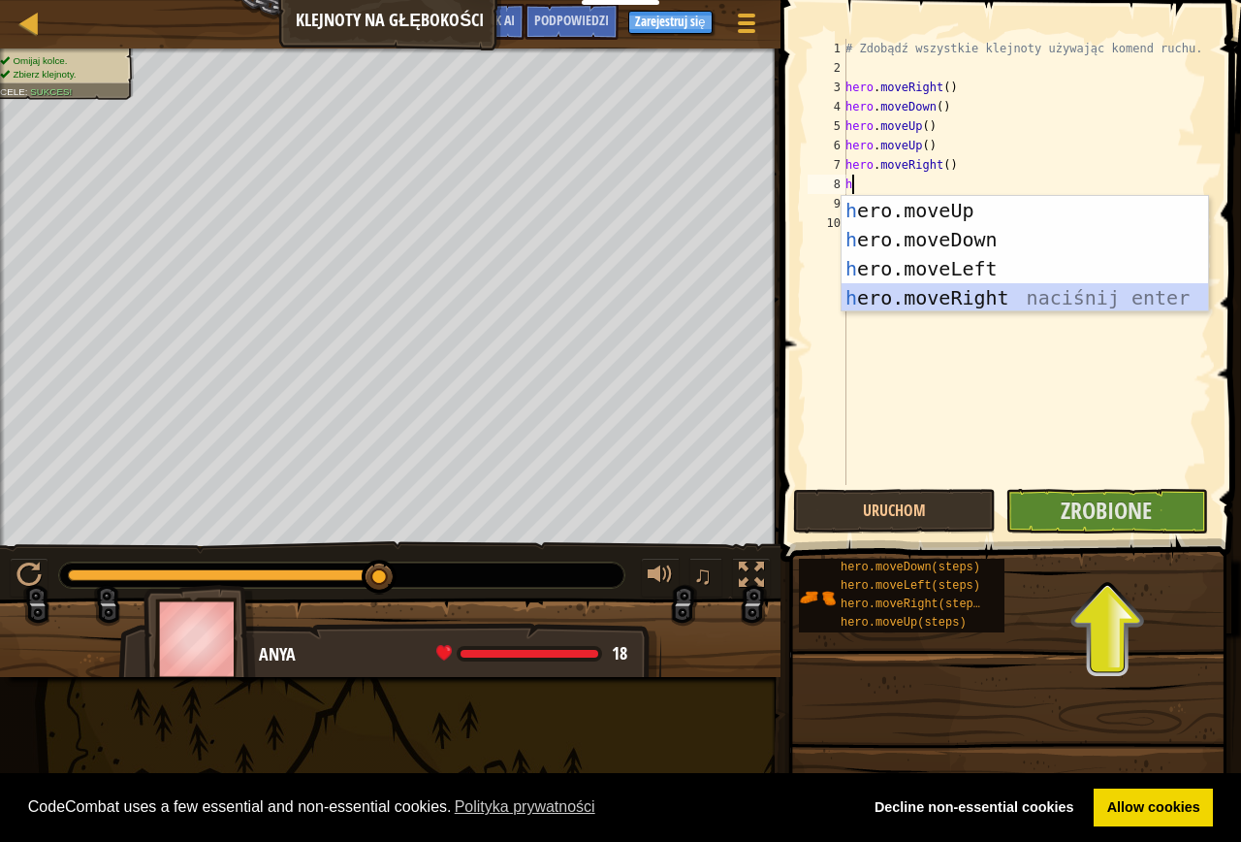
click at [1057, 288] on div "h ero.moveUp naciśnij enter h ero.moveDown naciśnij enter h ero.moveLeft naciśn…" at bounding box center [1025, 283] width 367 height 175
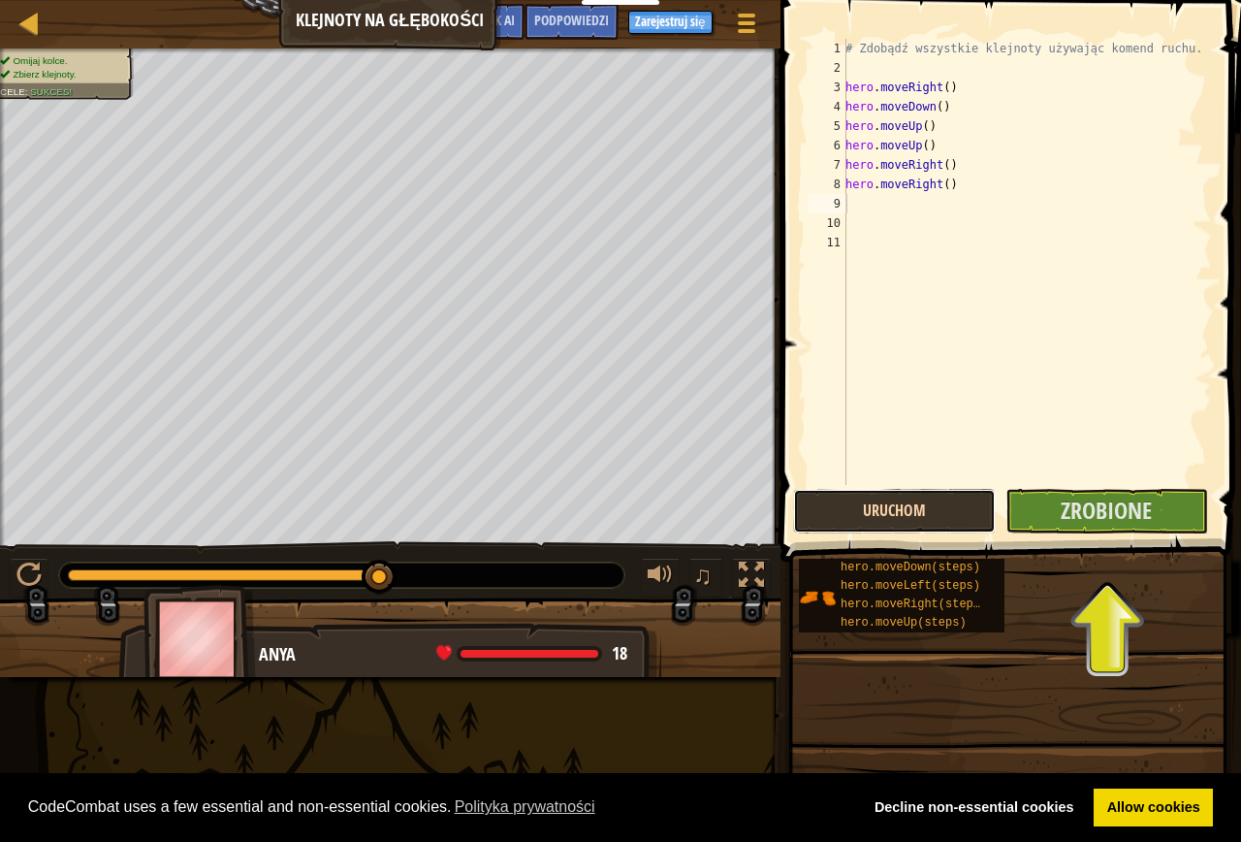
click at [961, 509] on button "Uruchom" at bounding box center [894, 511] width 203 height 45
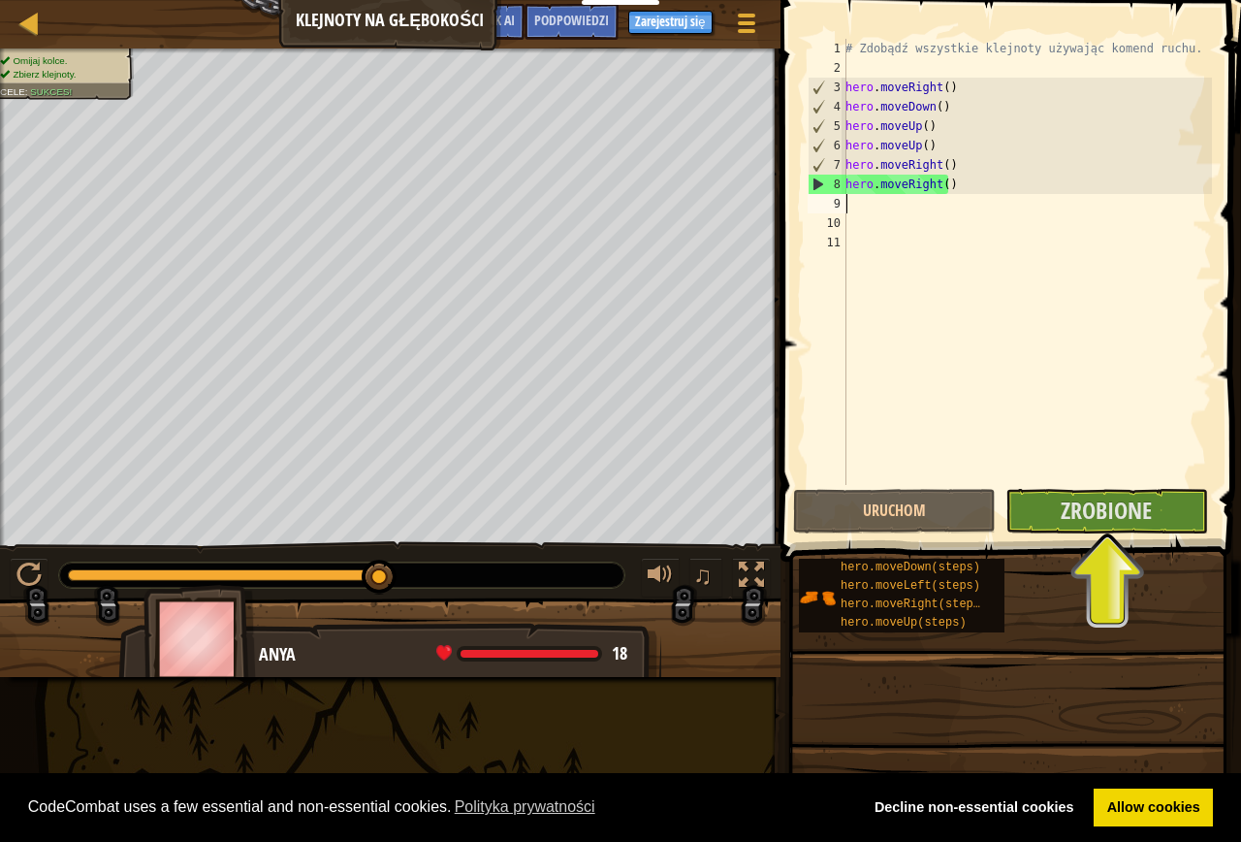
drag, startPoint x: 408, startPoint y: 577, endPoint x: 361, endPoint y: 570, distance: 48.0
click at [382, 577] on div at bounding box center [341, 574] width 565 height 25
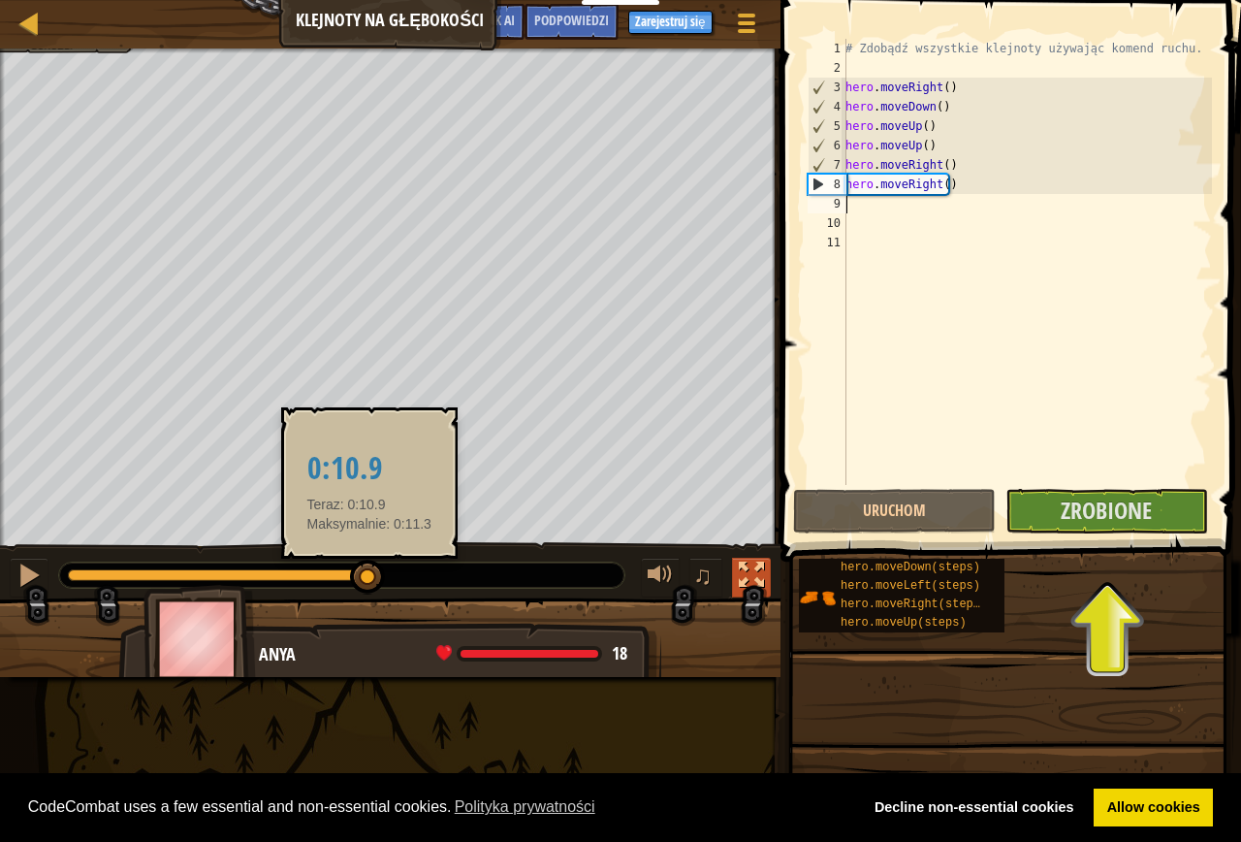
drag, startPoint x: 372, startPoint y: 570, endPoint x: 764, endPoint y: 579, distance: 391.9
click at [692, 569] on div "♫" at bounding box center [390, 570] width 781 height 58
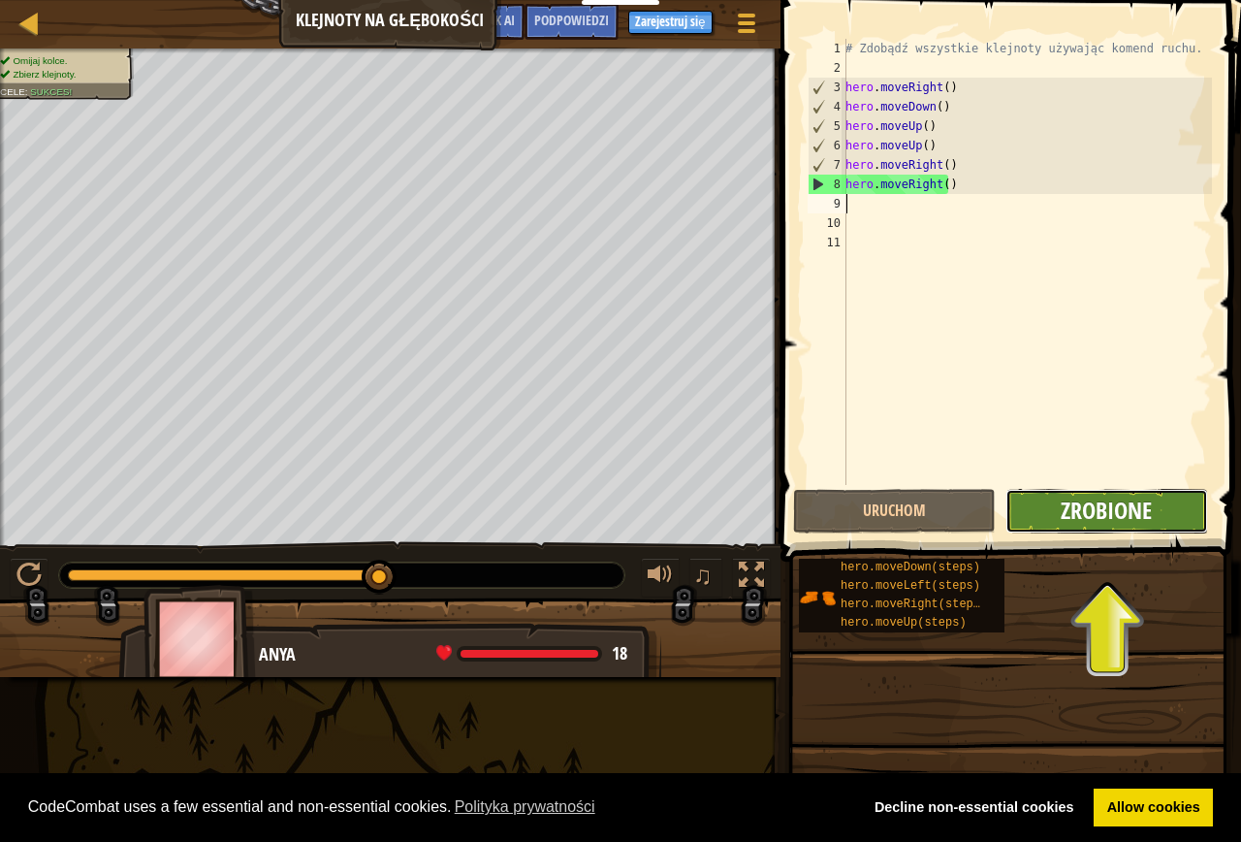
click at [1076, 501] on span "Zrobione" at bounding box center [1106, 510] width 91 height 31
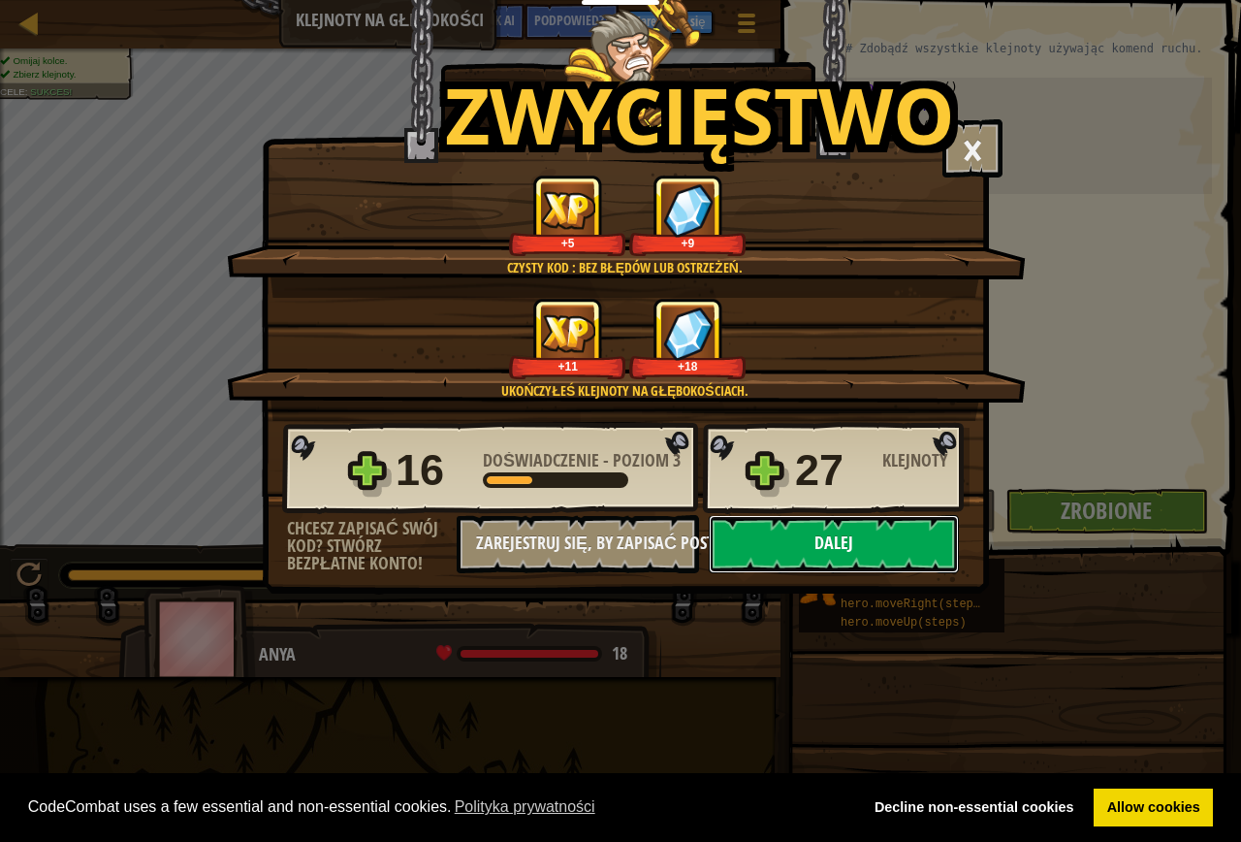
click at [803, 559] on button "Dalej" at bounding box center [834, 544] width 250 height 58
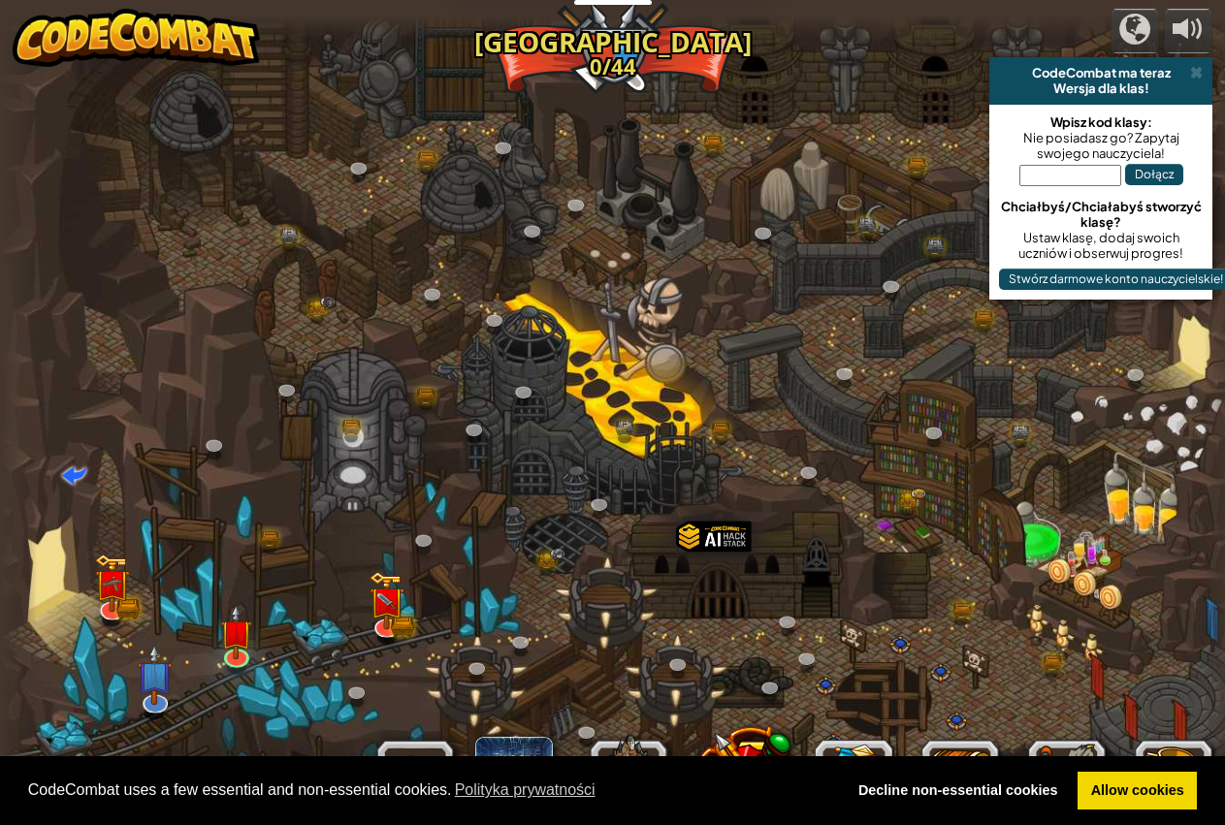
select select "pl"
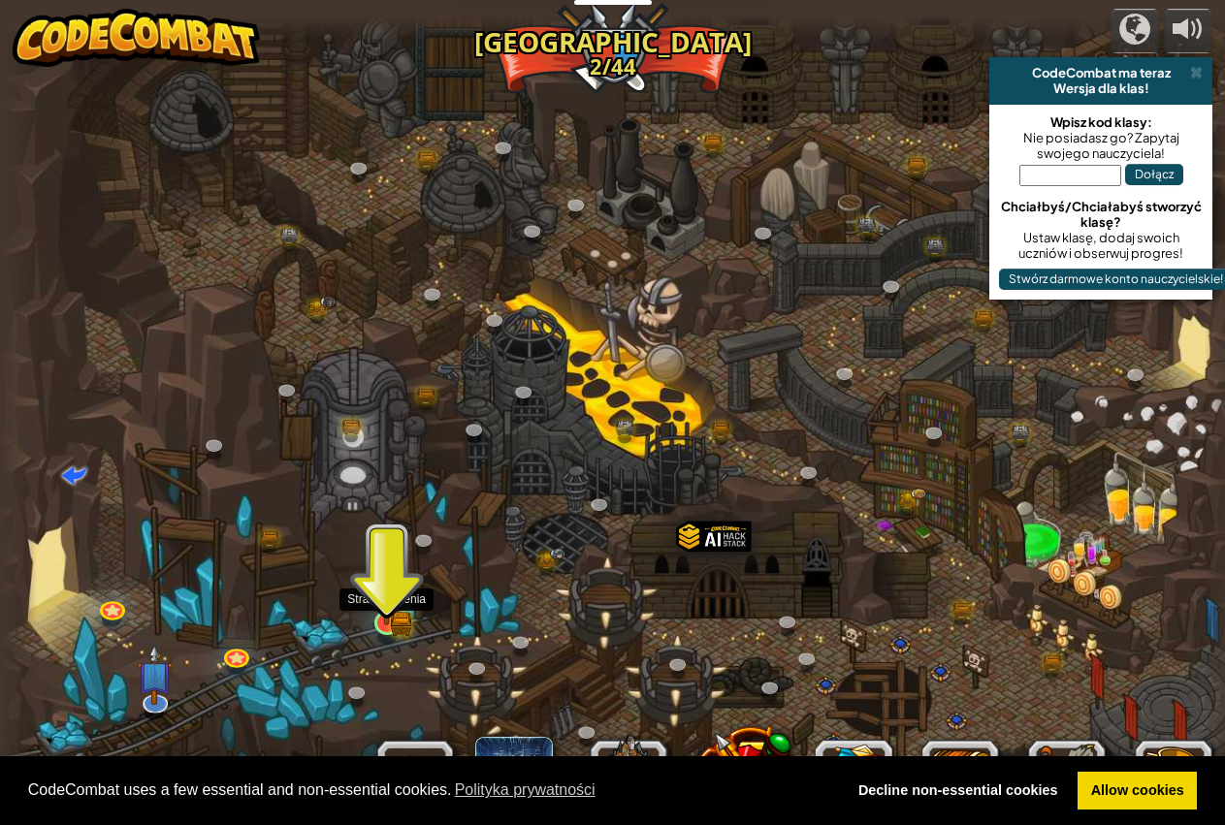
click at [381, 615] on img at bounding box center [386, 590] width 32 height 71
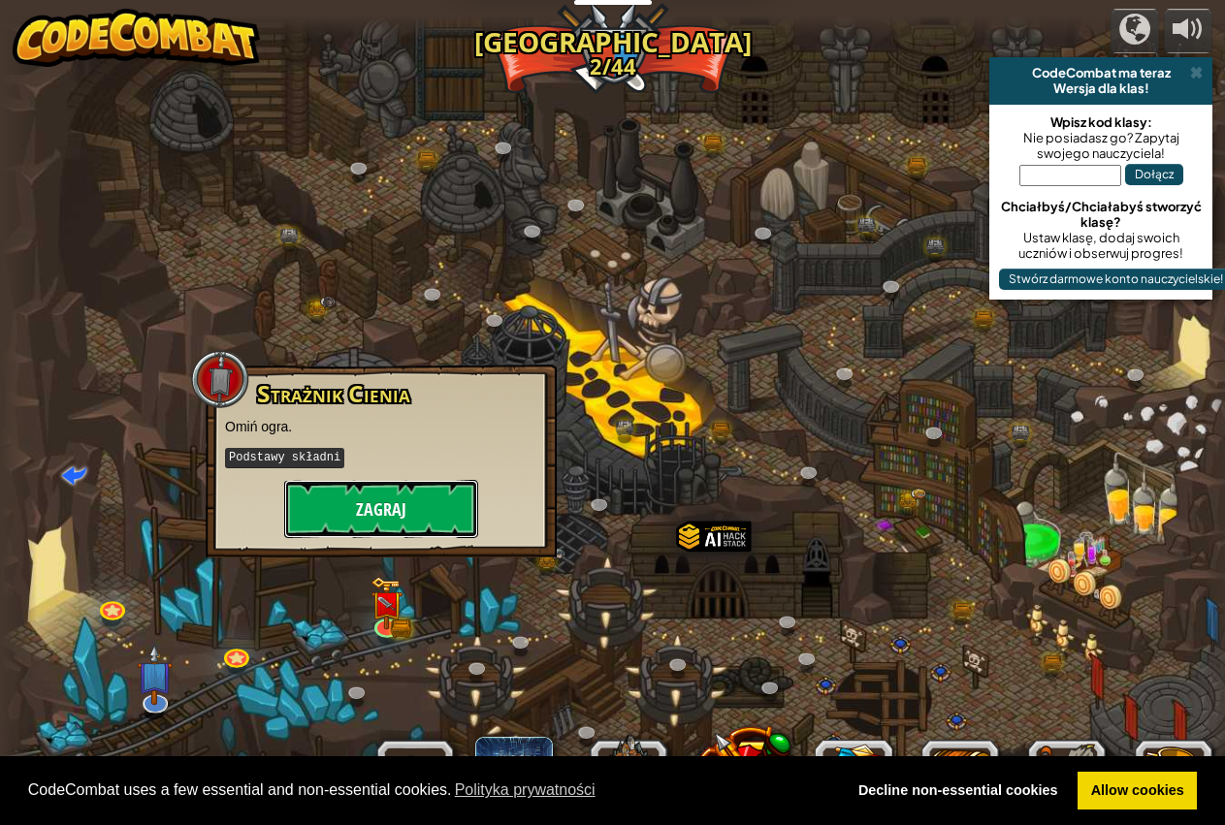
click at [404, 521] on button "Zagraj" at bounding box center [381, 509] width 194 height 58
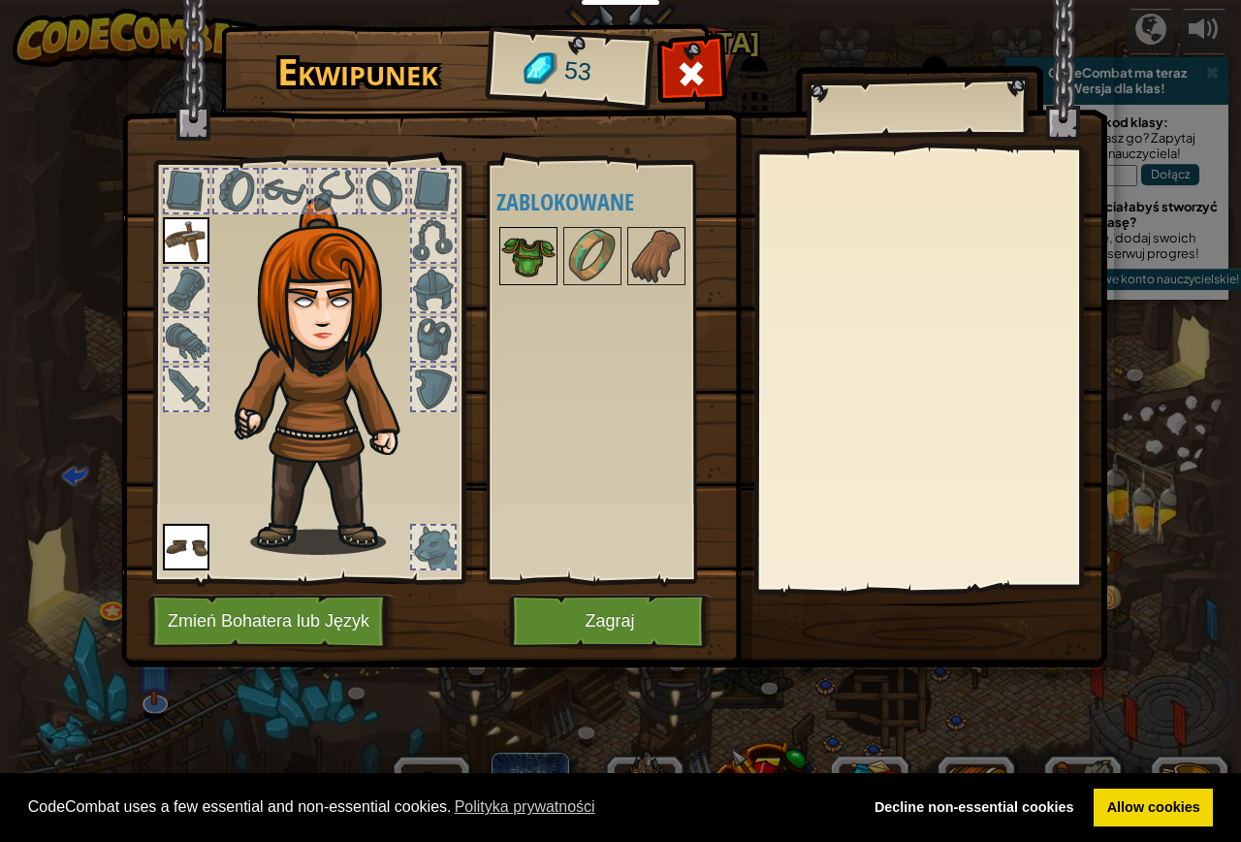
click at [535, 257] on img at bounding box center [528, 256] width 54 height 54
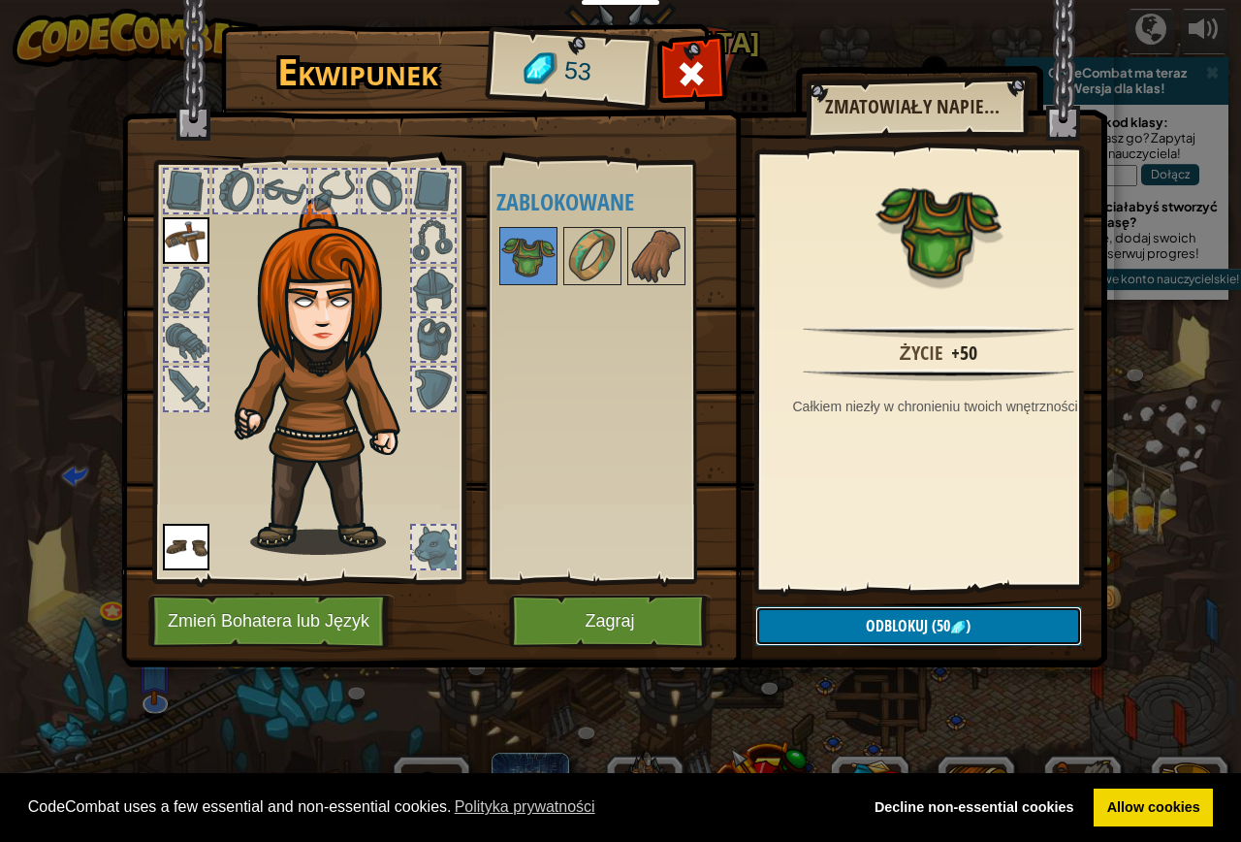
click at [869, 632] on span "Odblokuj" at bounding box center [897, 625] width 62 height 21
click at [866, 625] on button "Potwierdź" at bounding box center [918, 626] width 327 height 40
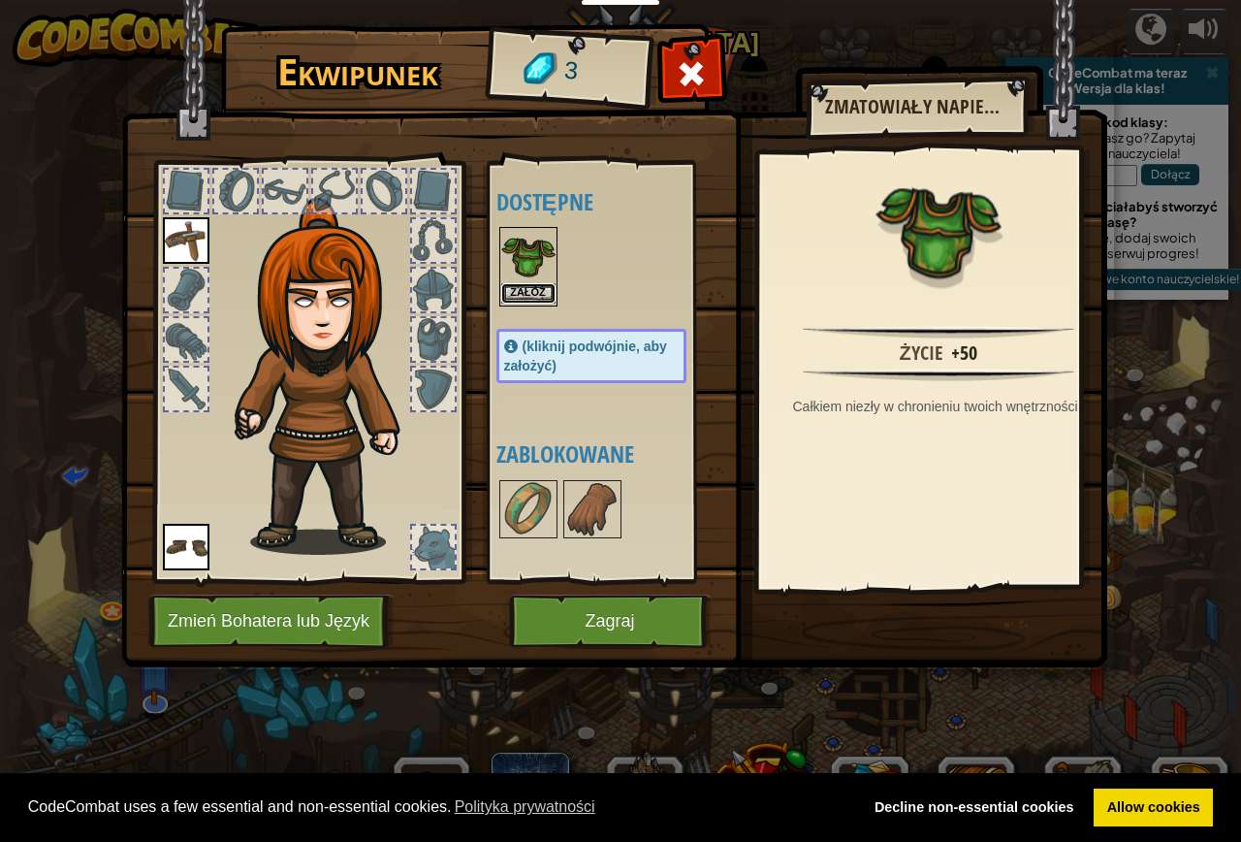
click at [518, 297] on button "Załóż" at bounding box center [528, 293] width 54 height 20
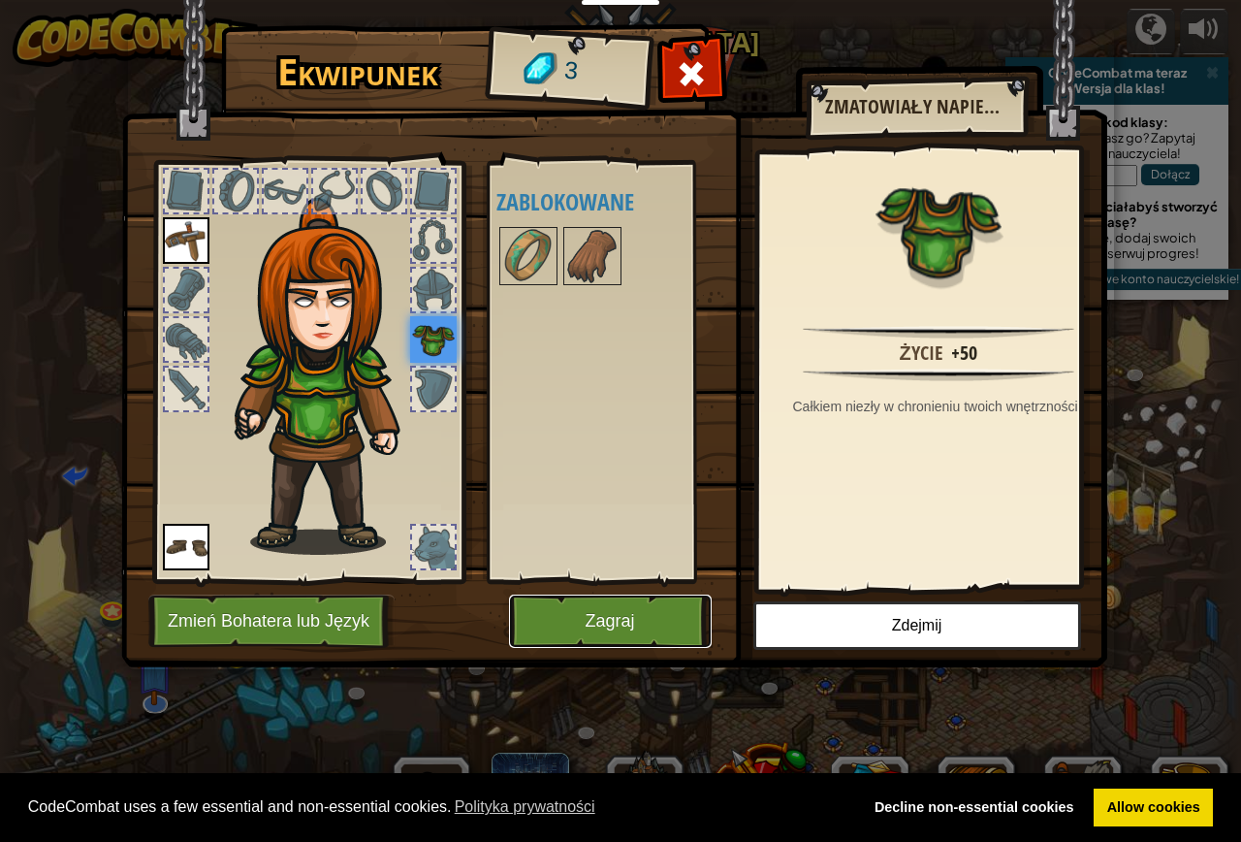
click at [593, 625] on button "Zagraj" at bounding box center [610, 620] width 203 height 53
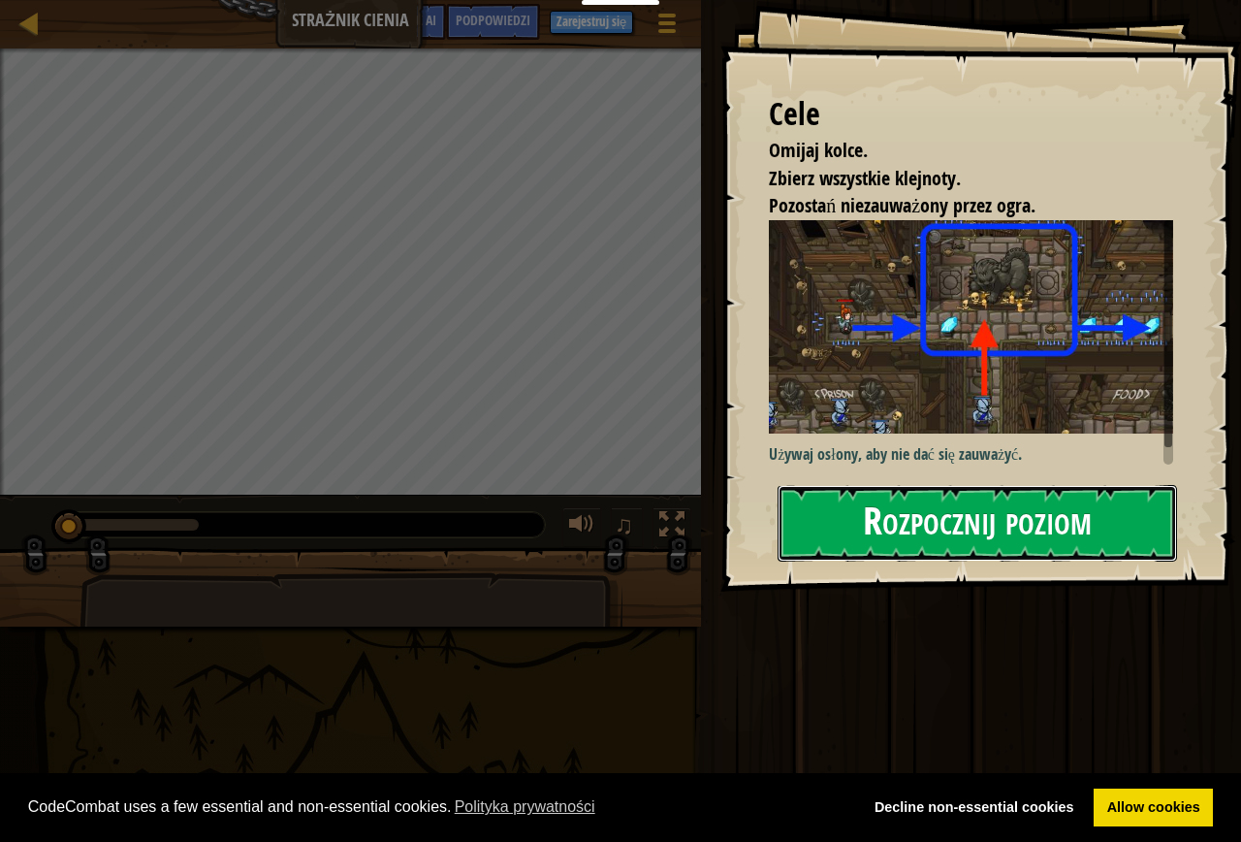
click at [980, 529] on button "Rozpocznij poziom" at bounding box center [978, 523] width 400 height 77
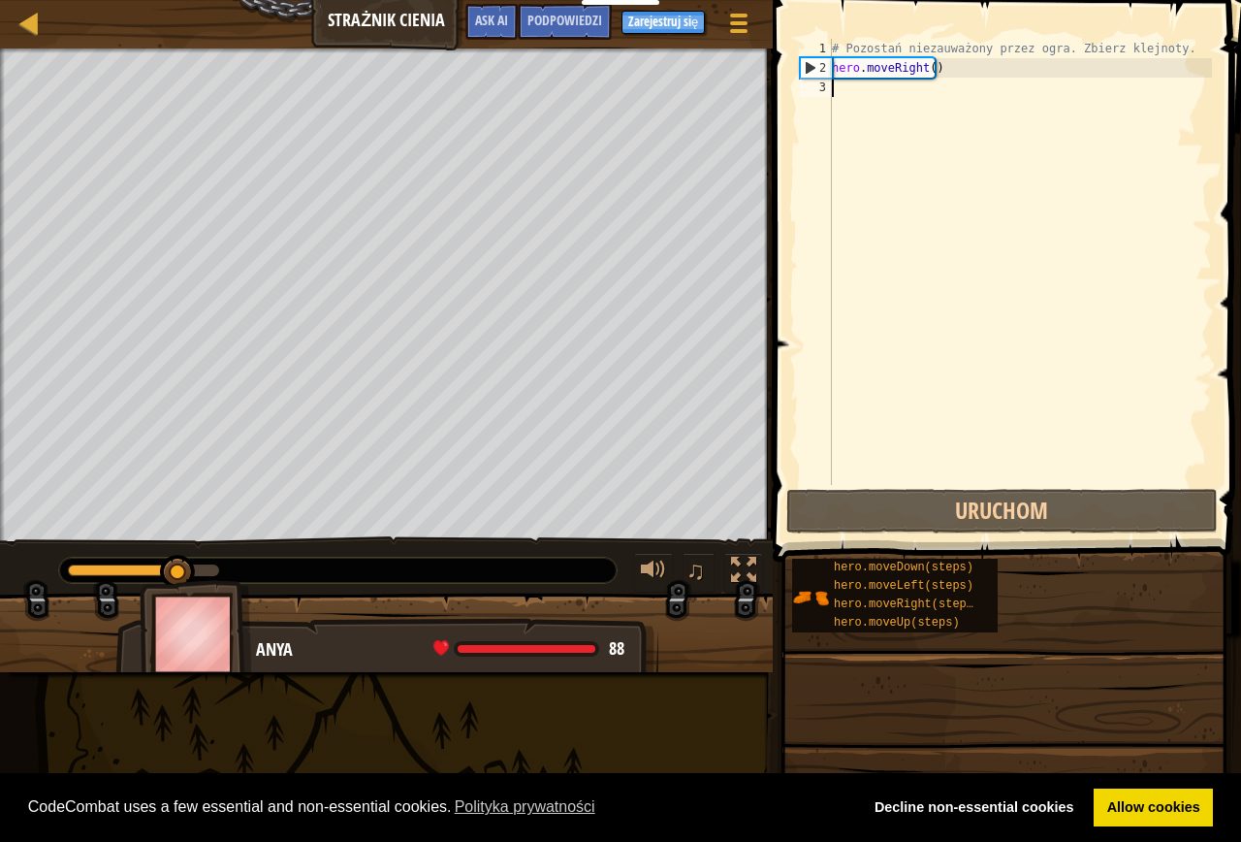
type textarea "h"
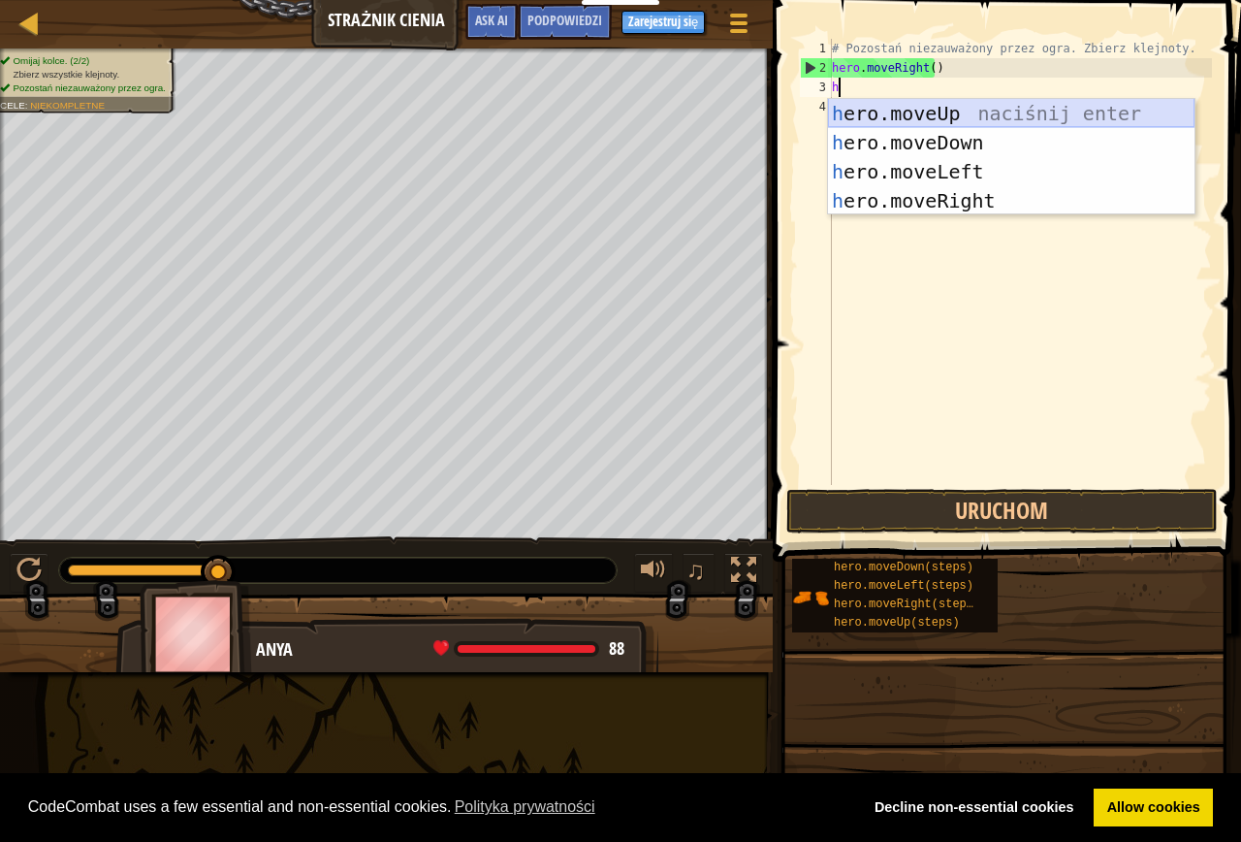
click at [942, 118] on div "h ero.moveUp naciśnij enter h ero.moveDown naciśnij enter h ero.moveLeft naciśn…" at bounding box center [1011, 186] width 367 height 175
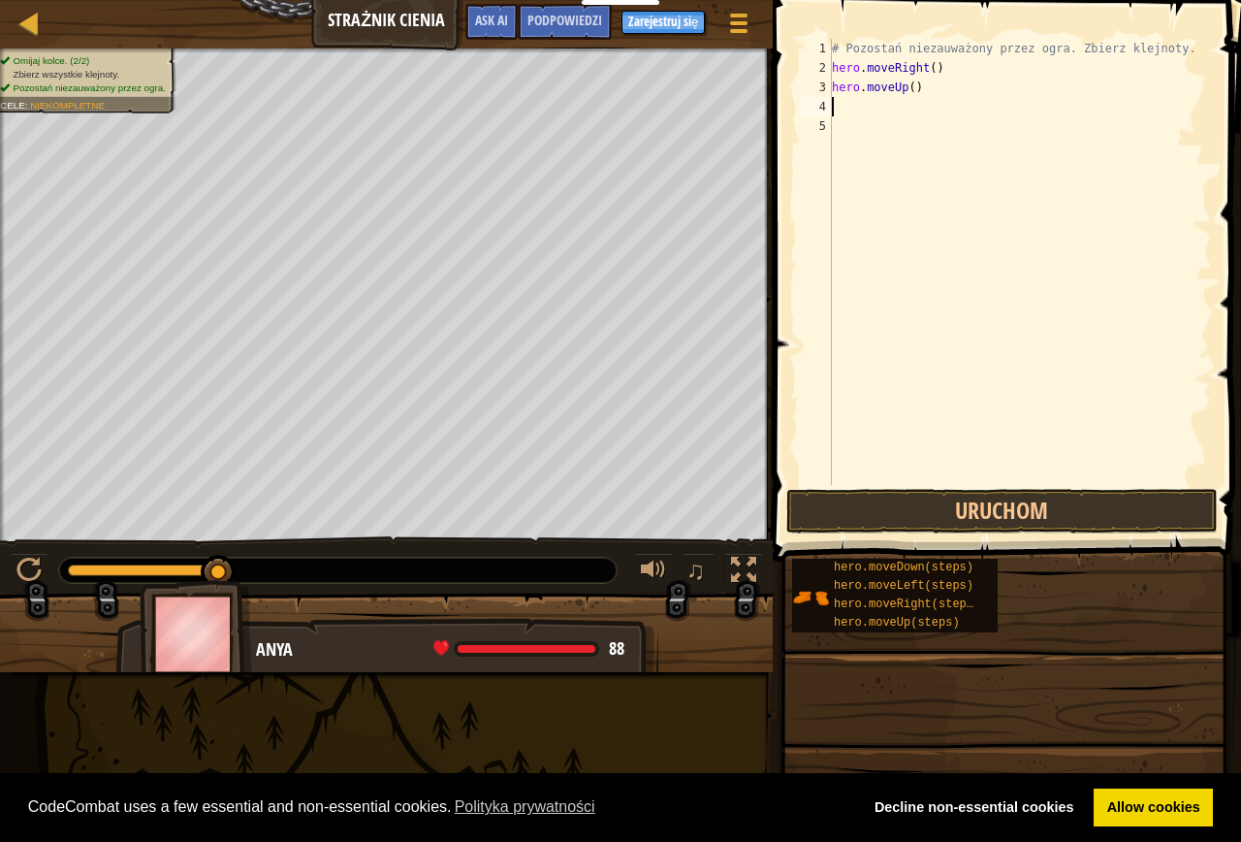
type textarea "h"
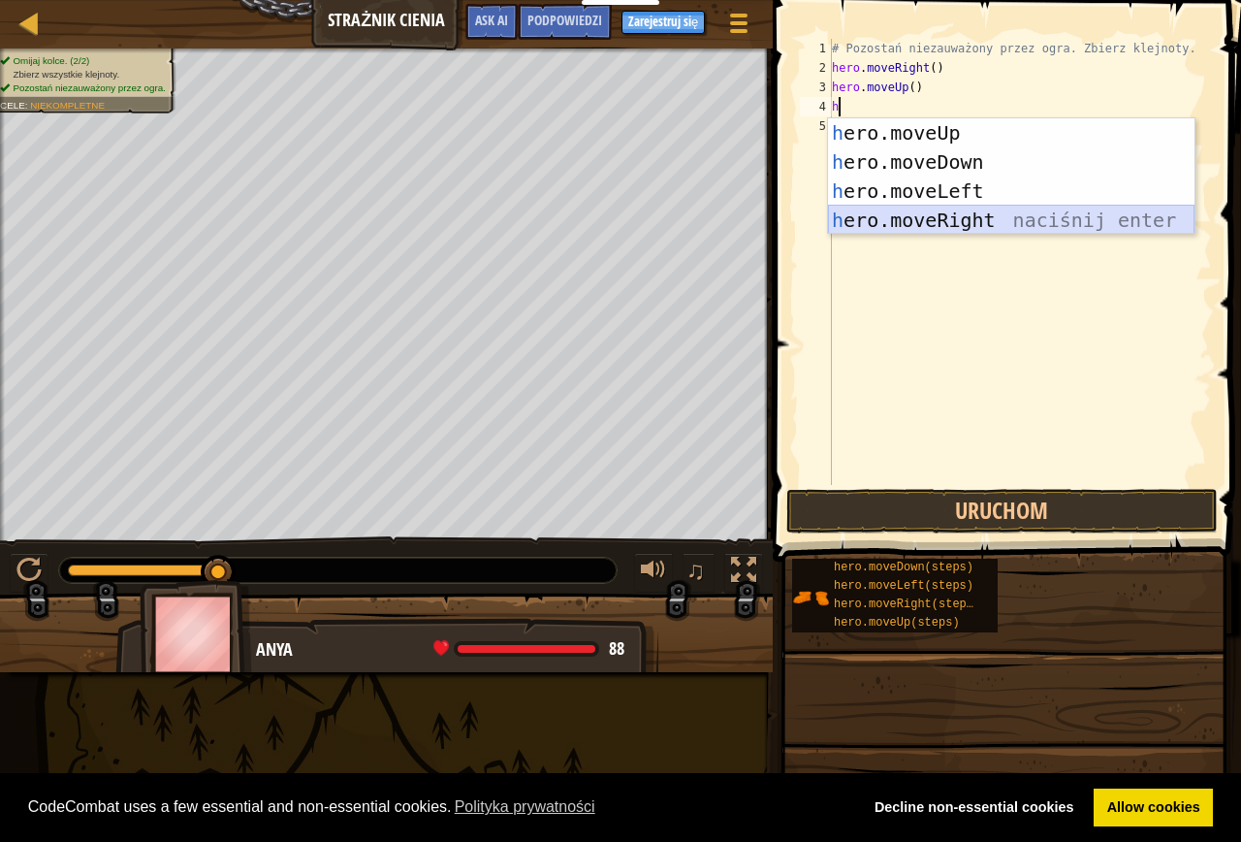
click at [949, 209] on div "h ero.moveUp naciśnij enter h ero.moveDown naciśnij enter h ero.moveLeft naciśn…" at bounding box center [1011, 205] width 367 height 175
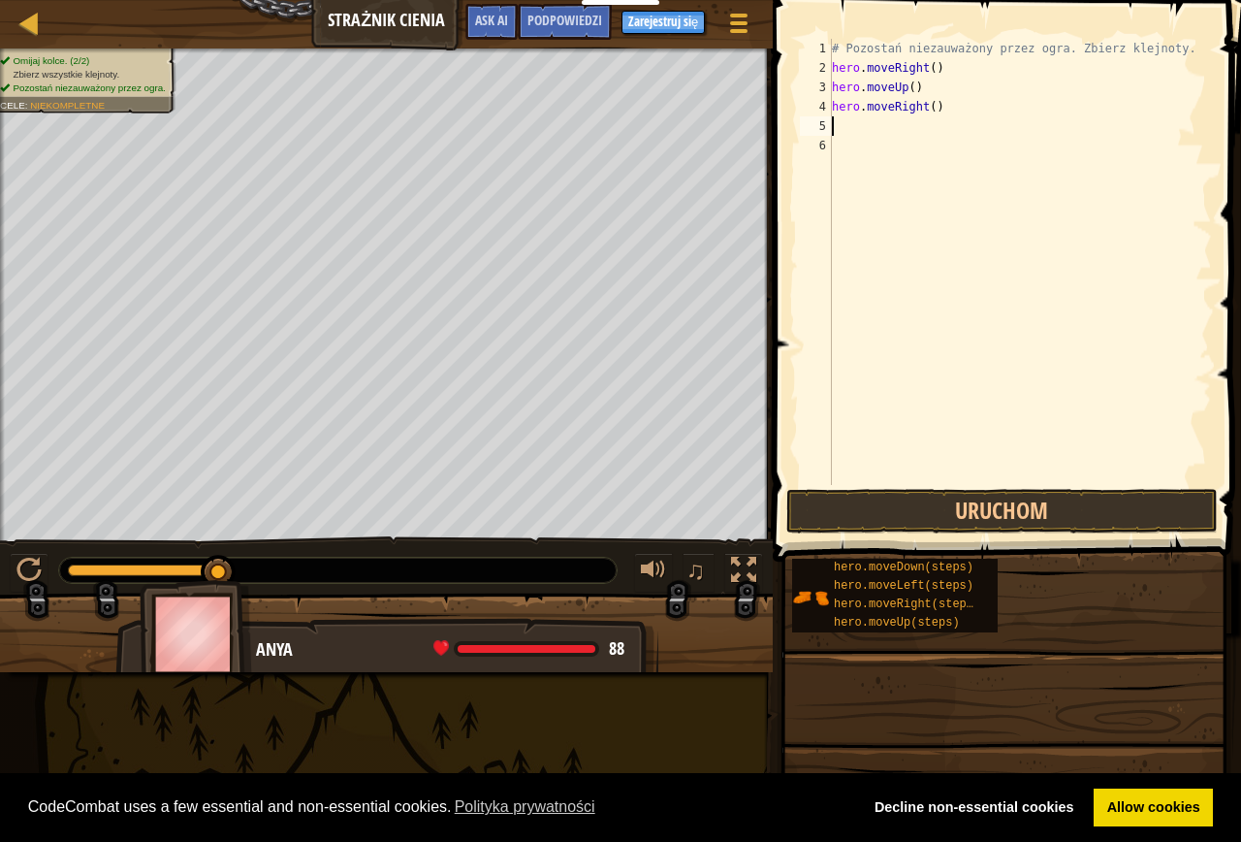
click at [903, 131] on div "# Pozostań niezauważony przez ogra. Zbierz klejnoty. hero . moveRight ( ) hero …" at bounding box center [1020, 281] width 384 height 485
type textarea "h"
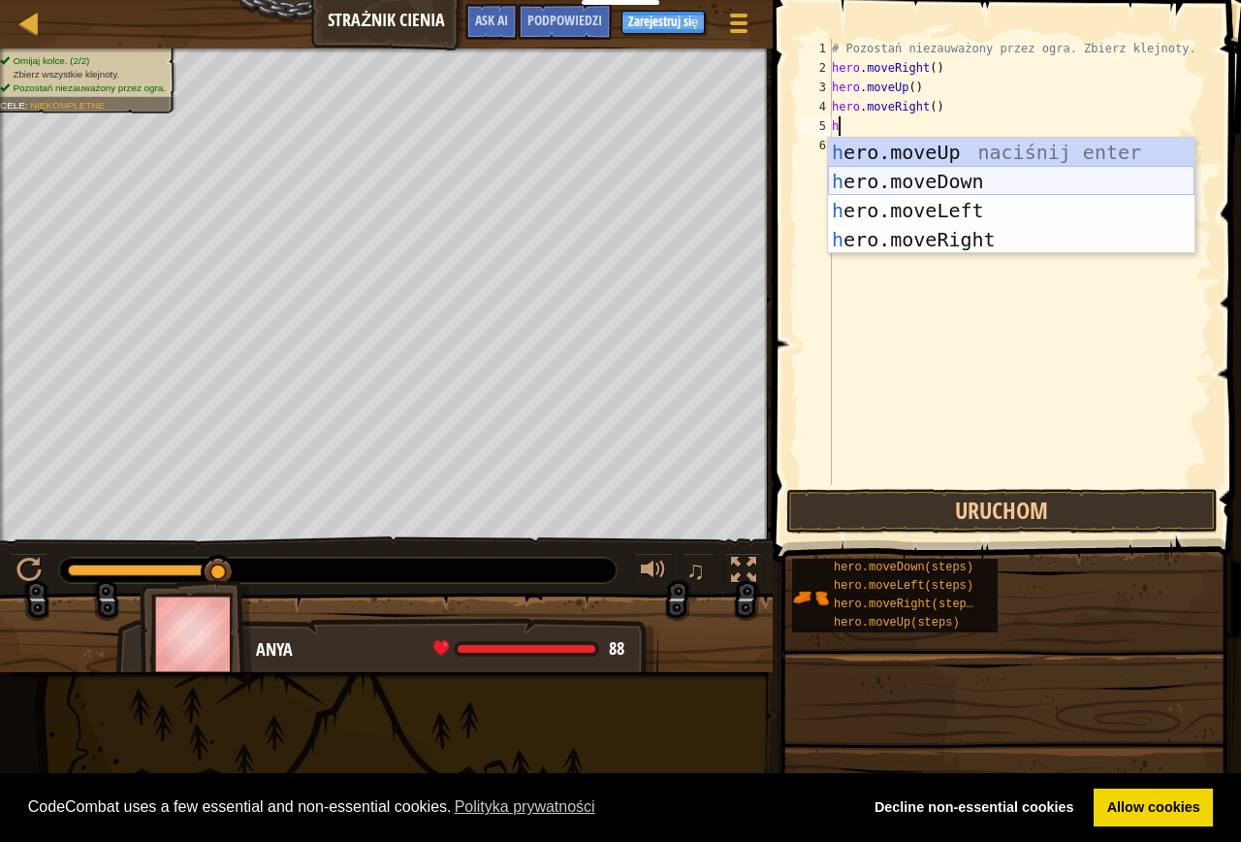
click at [929, 185] on div "h ero.moveUp naciśnij enter h ero.moveDown naciśnij enter h ero.moveLeft naciśn…" at bounding box center [1011, 225] width 367 height 175
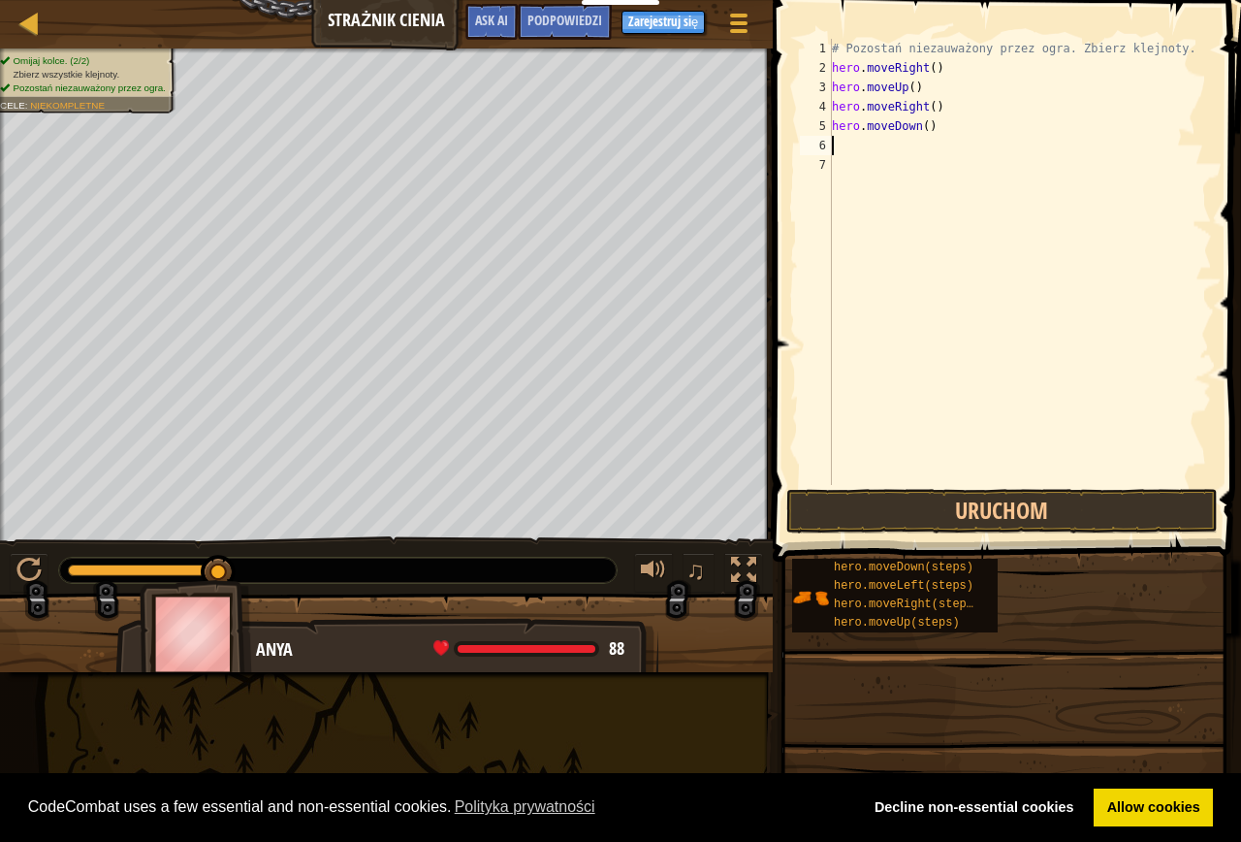
type textarea "h"
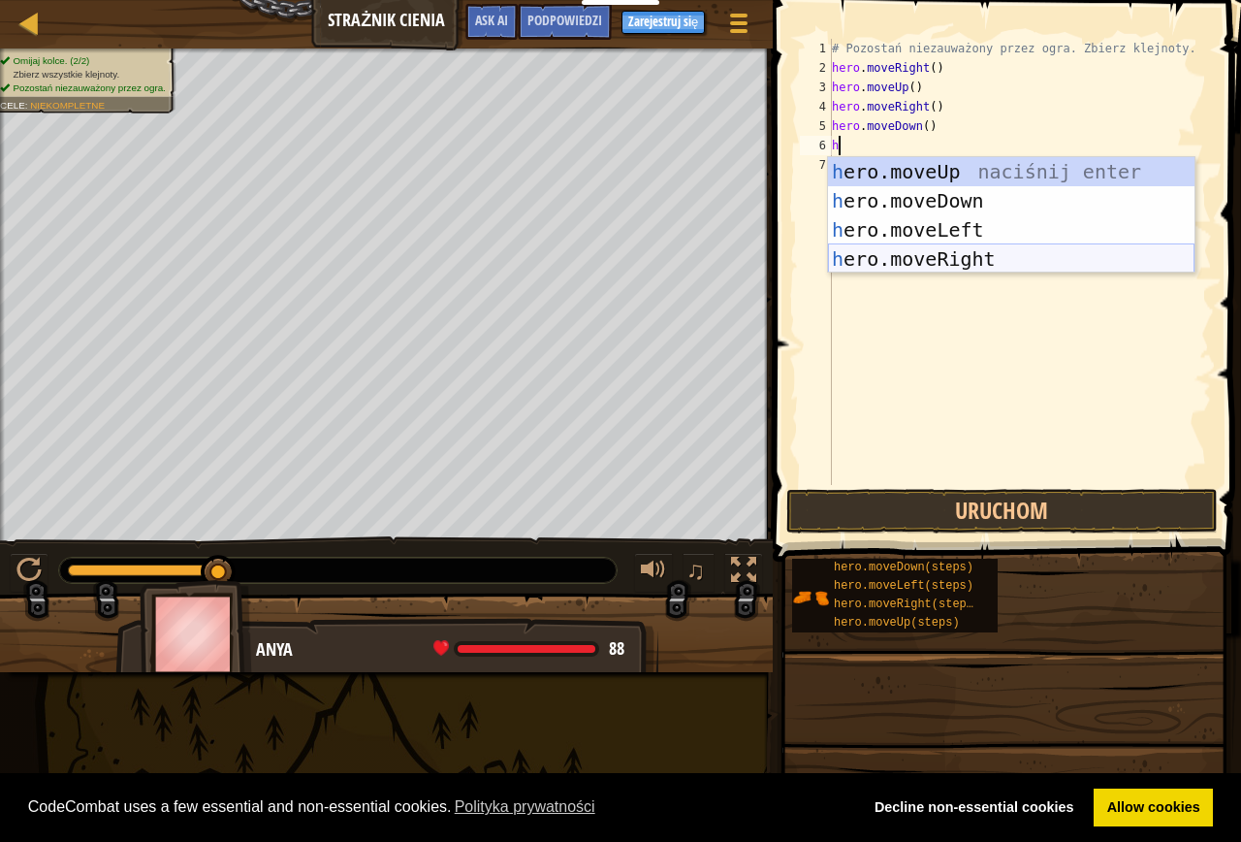
click at [950, 255] on div "h ero.moveUp naciśnij enter h ero.moveDown naciśnij enter h ero.moveLeft naciśn…" at bounding box center [1011, 244] width 367 height 175
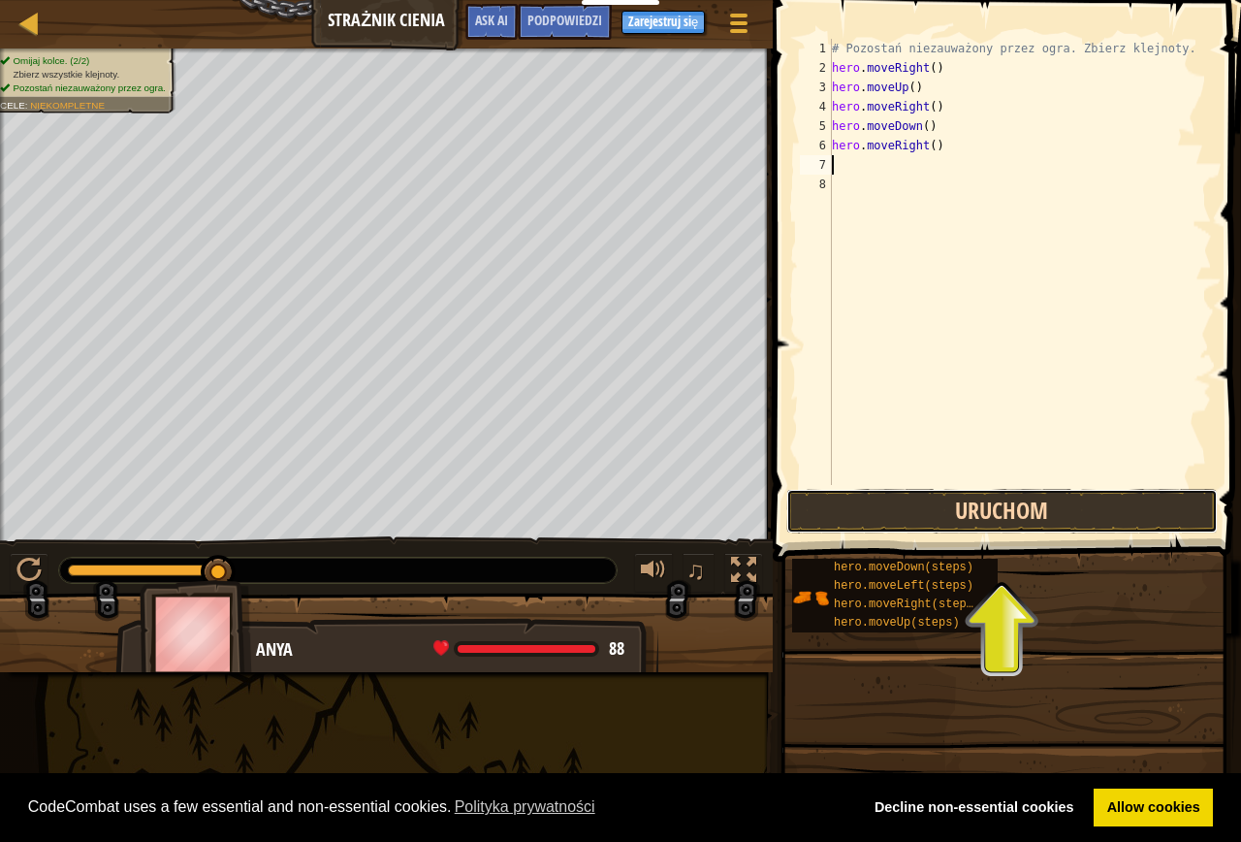
click at [1101, 503] on button "Uruchom" at bounding box center [1002, 511] width 432 height 45
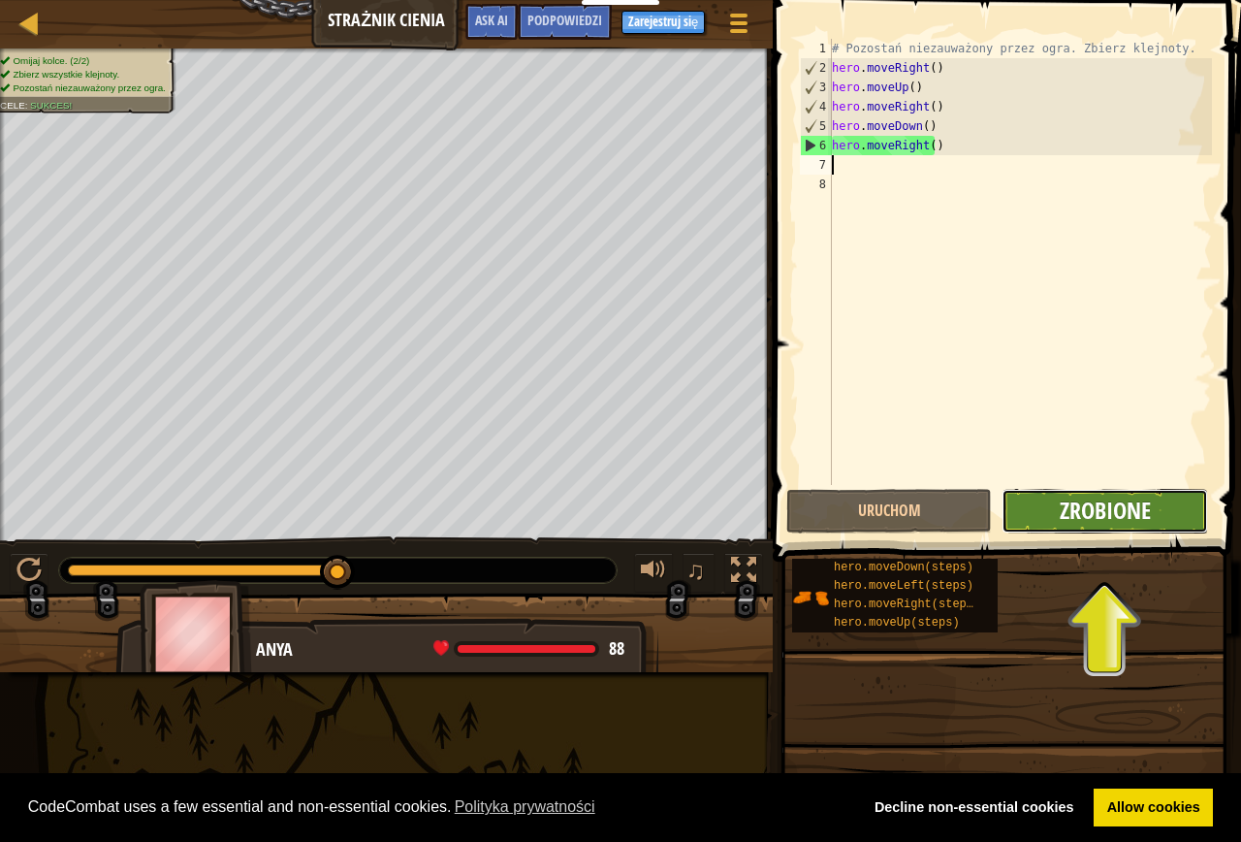
click at [1082, 518] on span "Zrobione" at bounding box center [1105, 510] width 91 height 31
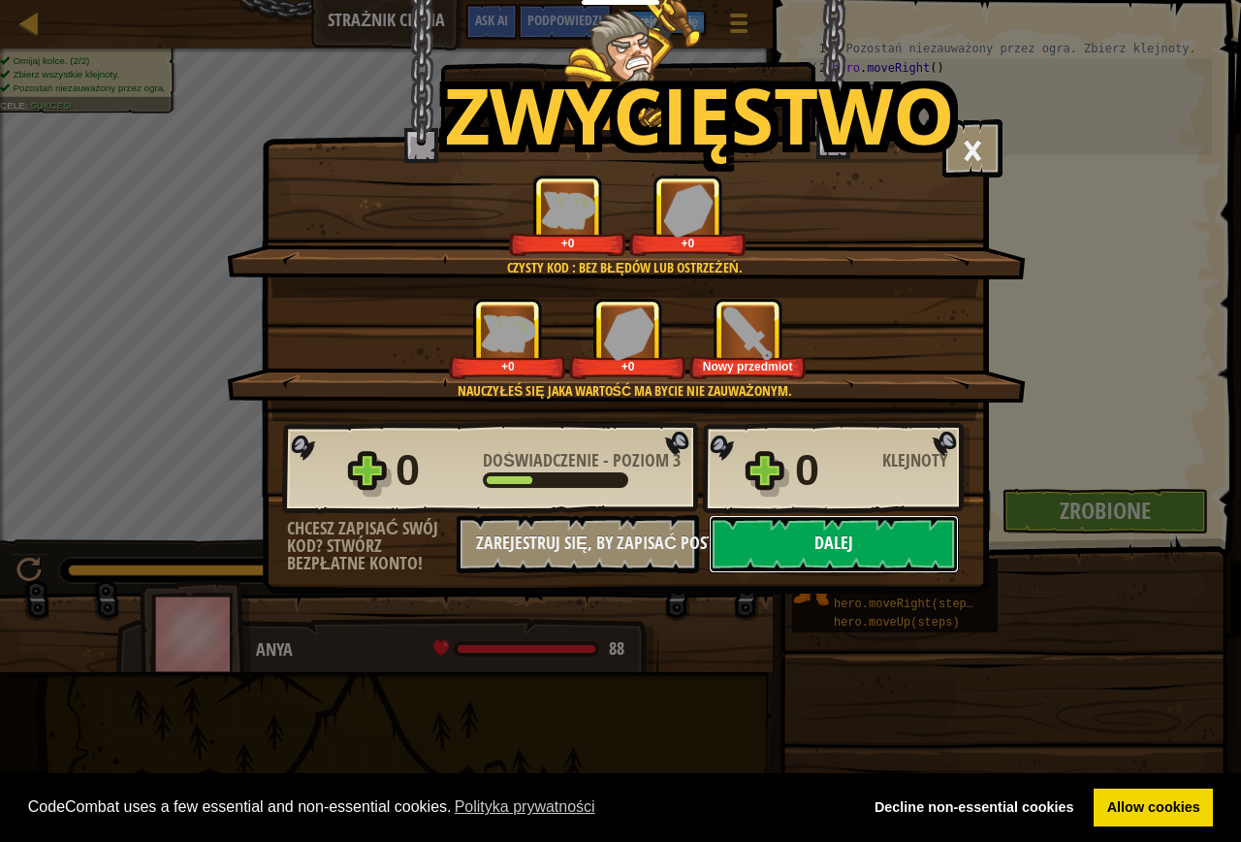
click at [831, 553] on button "Dalej" at bounding box center [834, 544] width 250 height 58
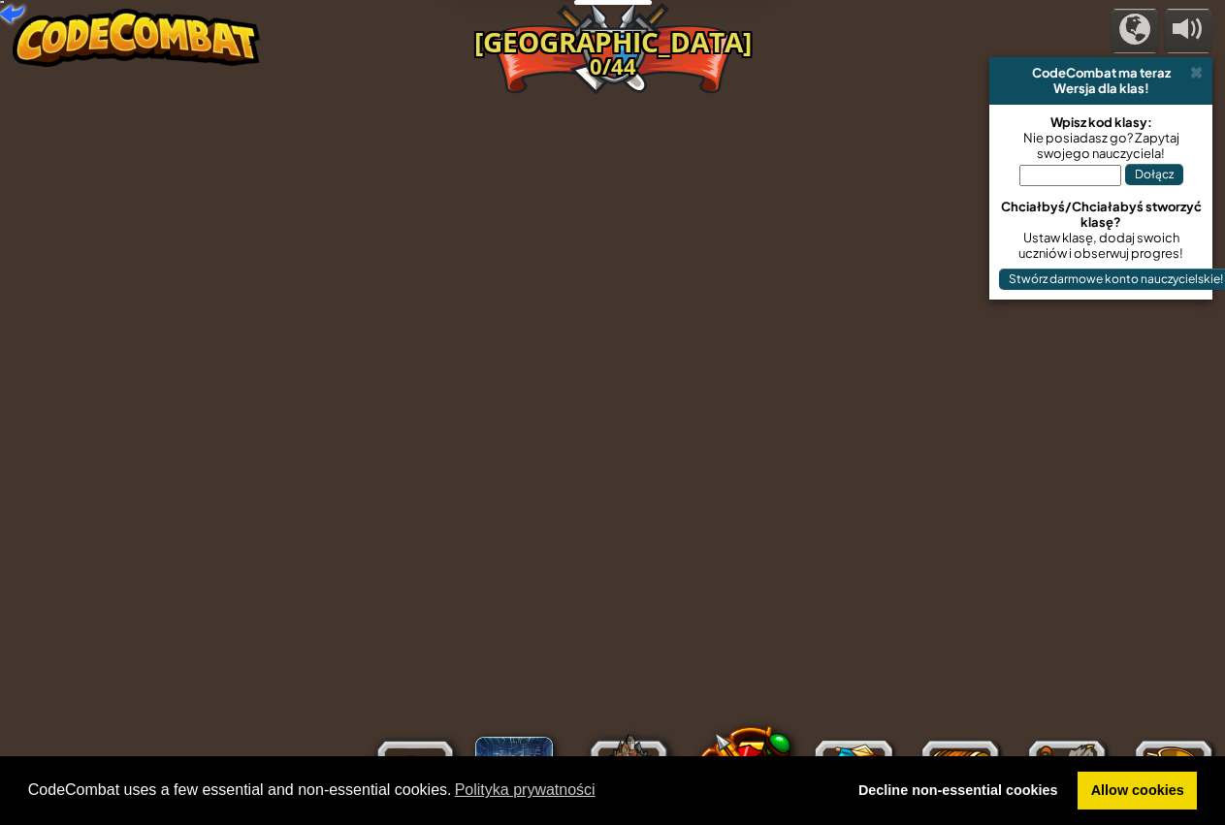
select select "pl"
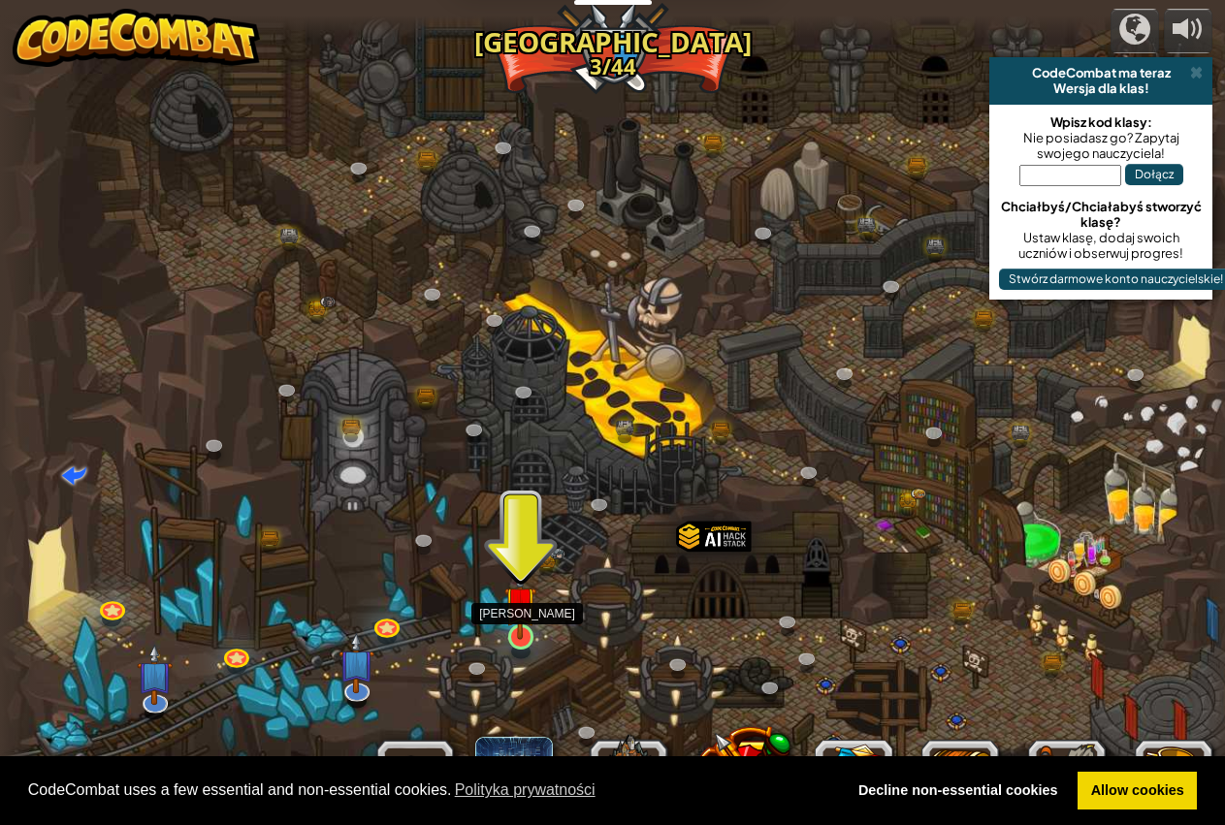
click at [529, 625] on img at bounding box center [520, 602] width 32 height 74
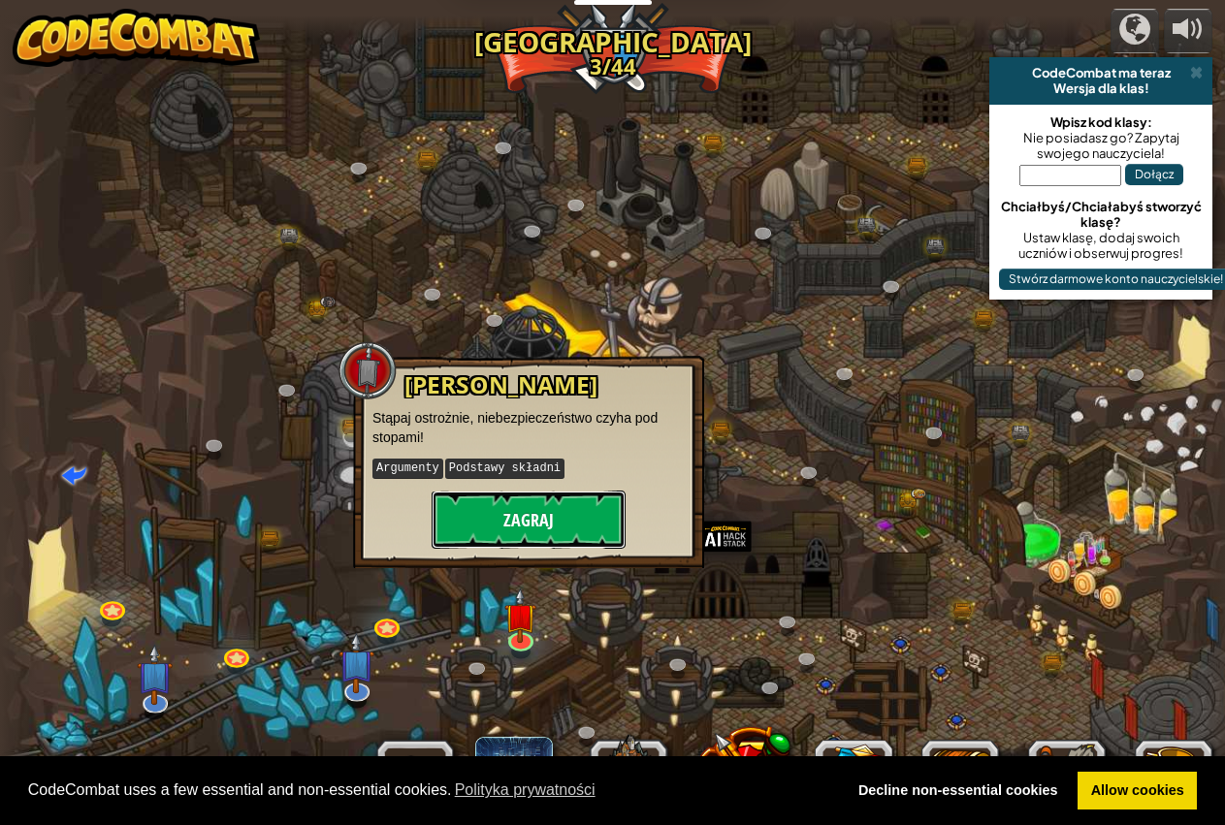
click at [535, 519] on button "Zagraj" at bounding box center [529, 520] width 194 height 58
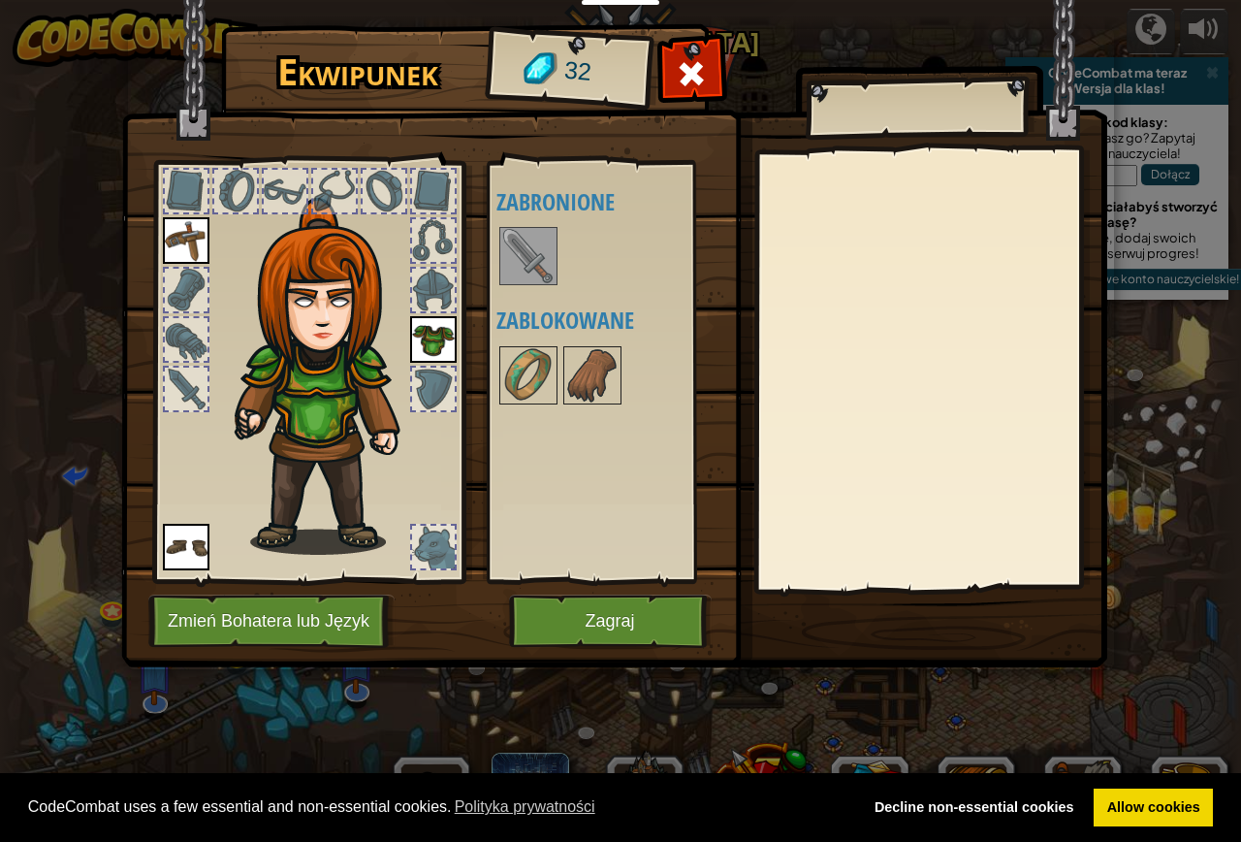
click at [528, 276] on img at bounding box center [528, 256] width 54 height 54
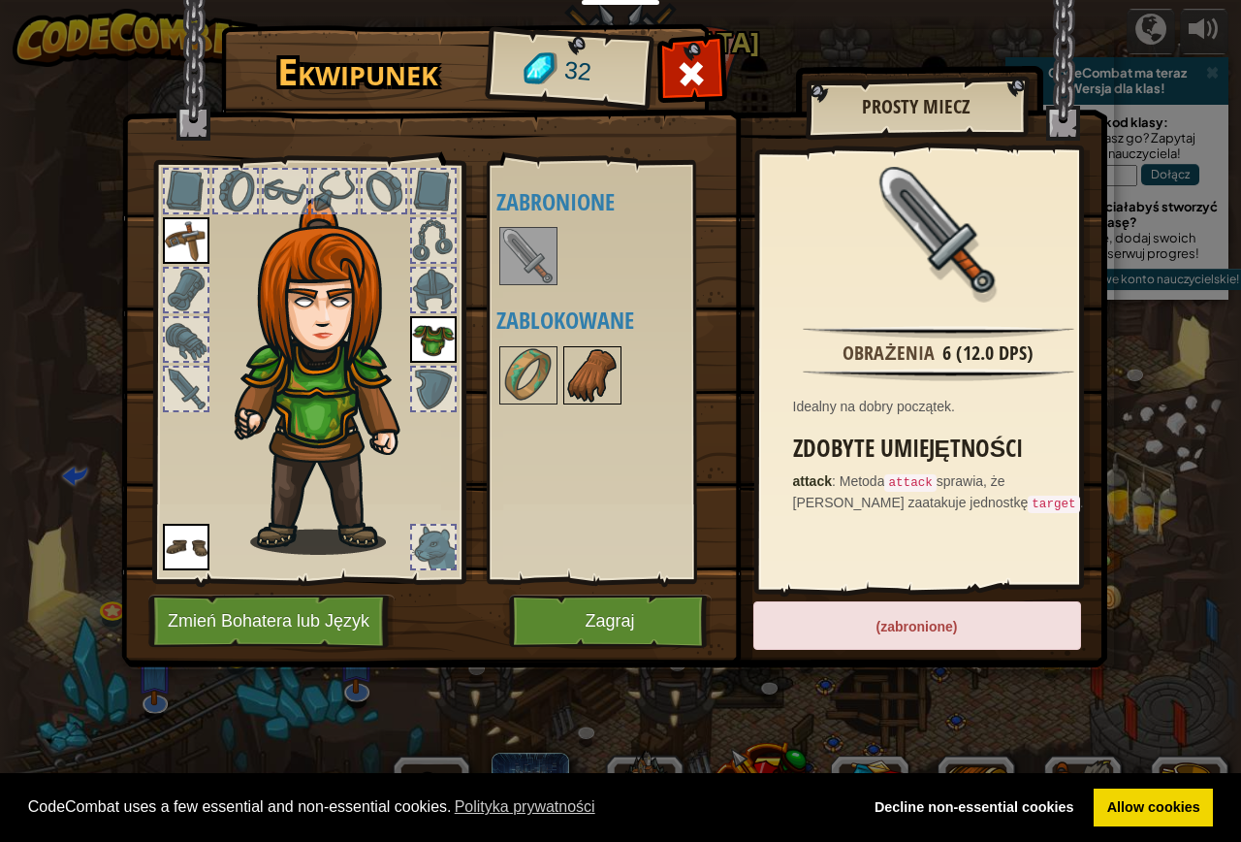
click at [586, 371] on img at bounding box center [592, 375] width 54 height 54
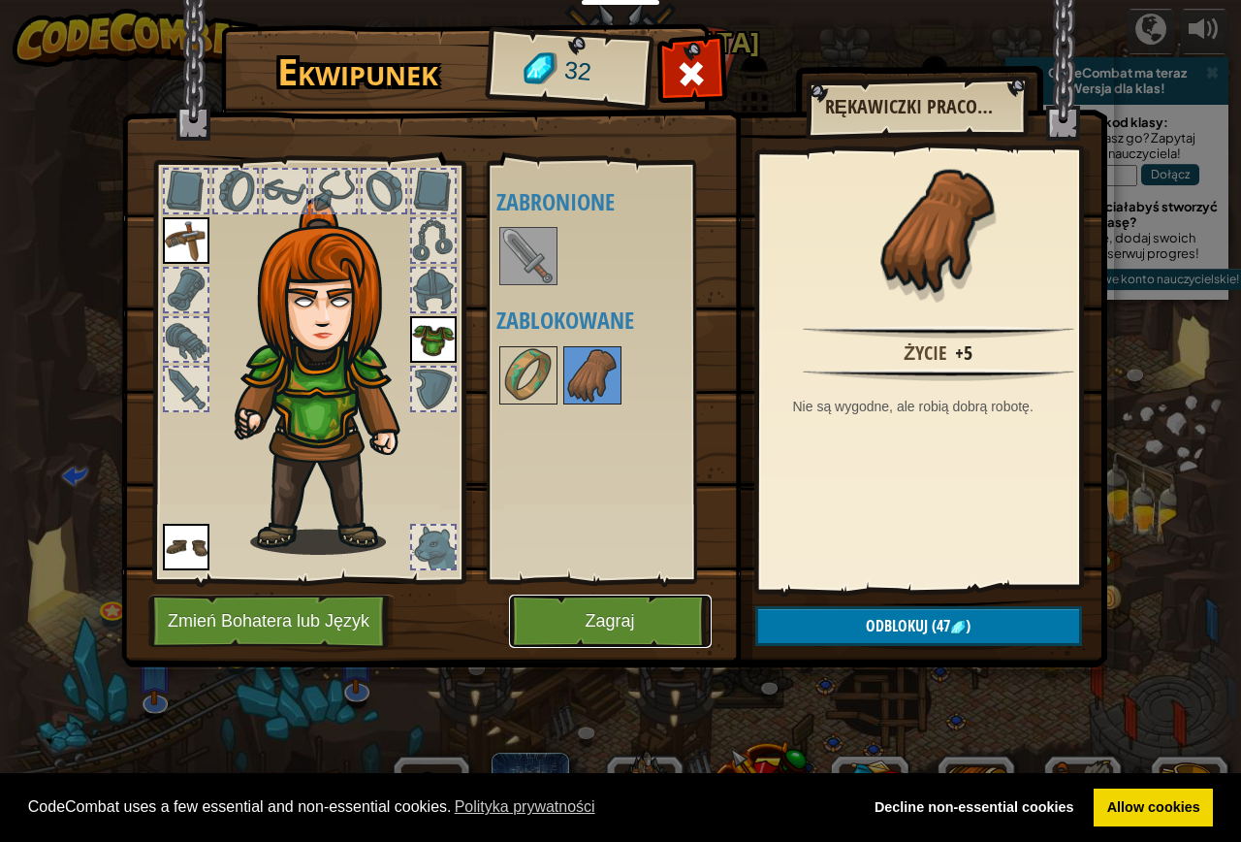
click at [647, 604] on button "Zagraj" at bounding box center [610, 620] width 203 height 53
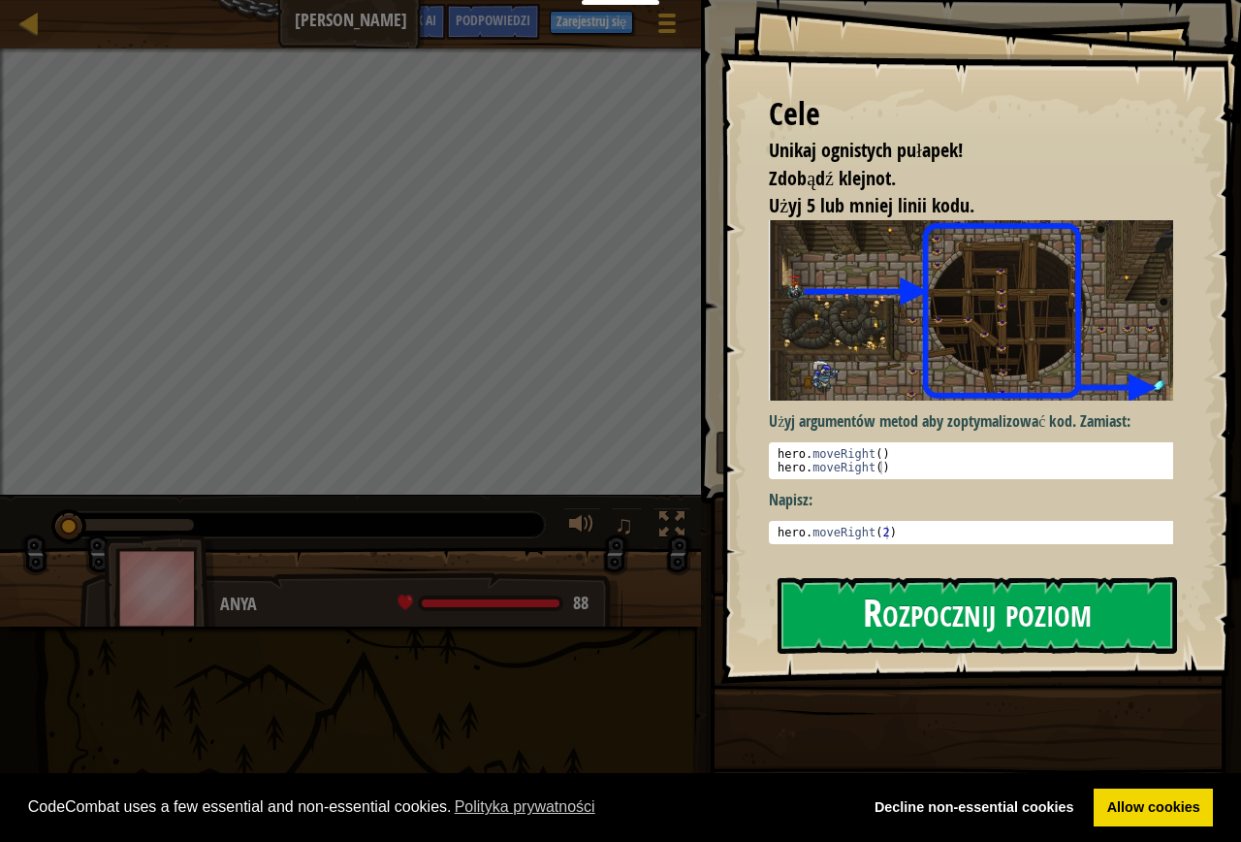
click at [897, 596] on button "Rozpocznij poziom" at bounding box center [978, 615] width 400 height 77
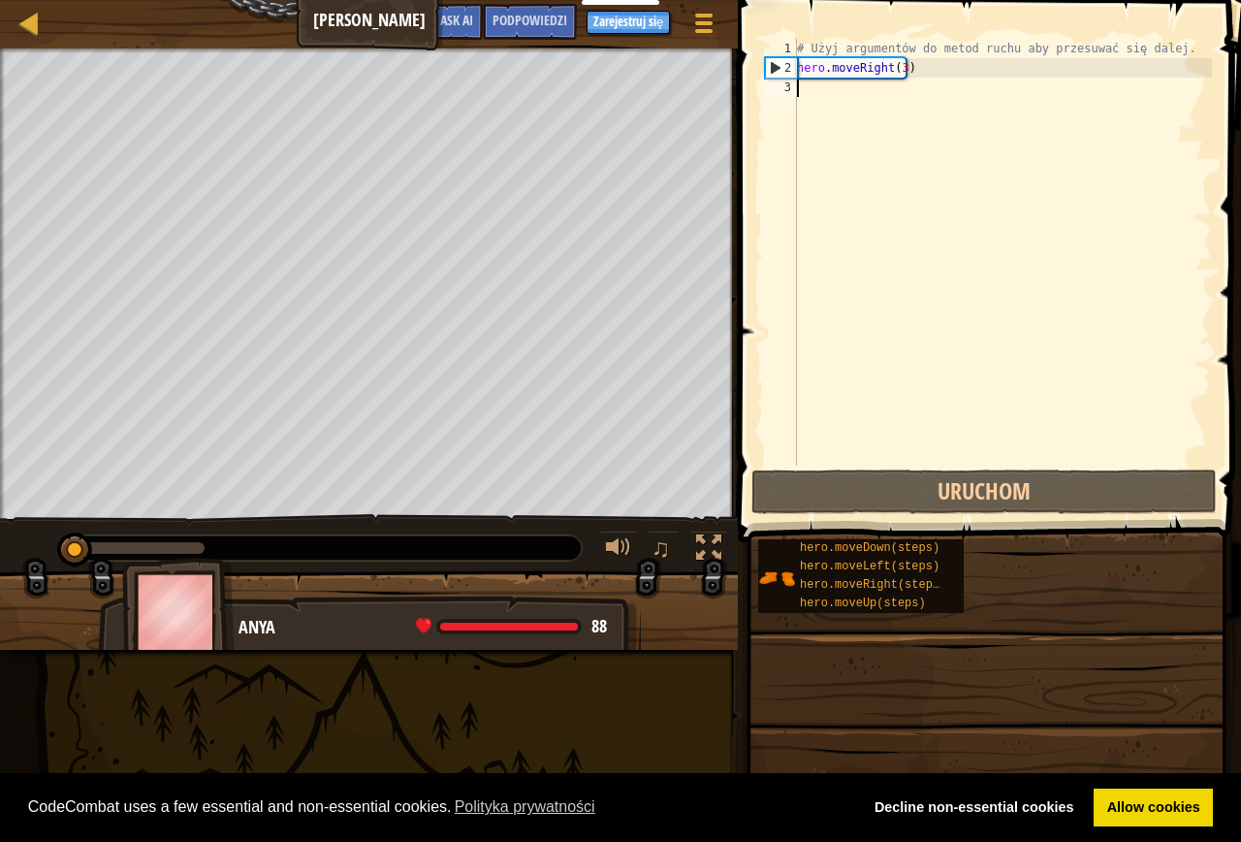
click at [560, 563] on div "Unikaj ognistych pułapek! Zdobądź klejnot. Użyj 5 lub mniej linii kodu. Cele : …" at bounding box center [620, 348] width 1241 height 601
click at [871, 317] on div "# Użyj argumentów do metod ruchu aby przesuwać się dalej. hero . moveRight ( 3 )" at bounding box center [1002, 271] width 419 height 465
type textarea "h"
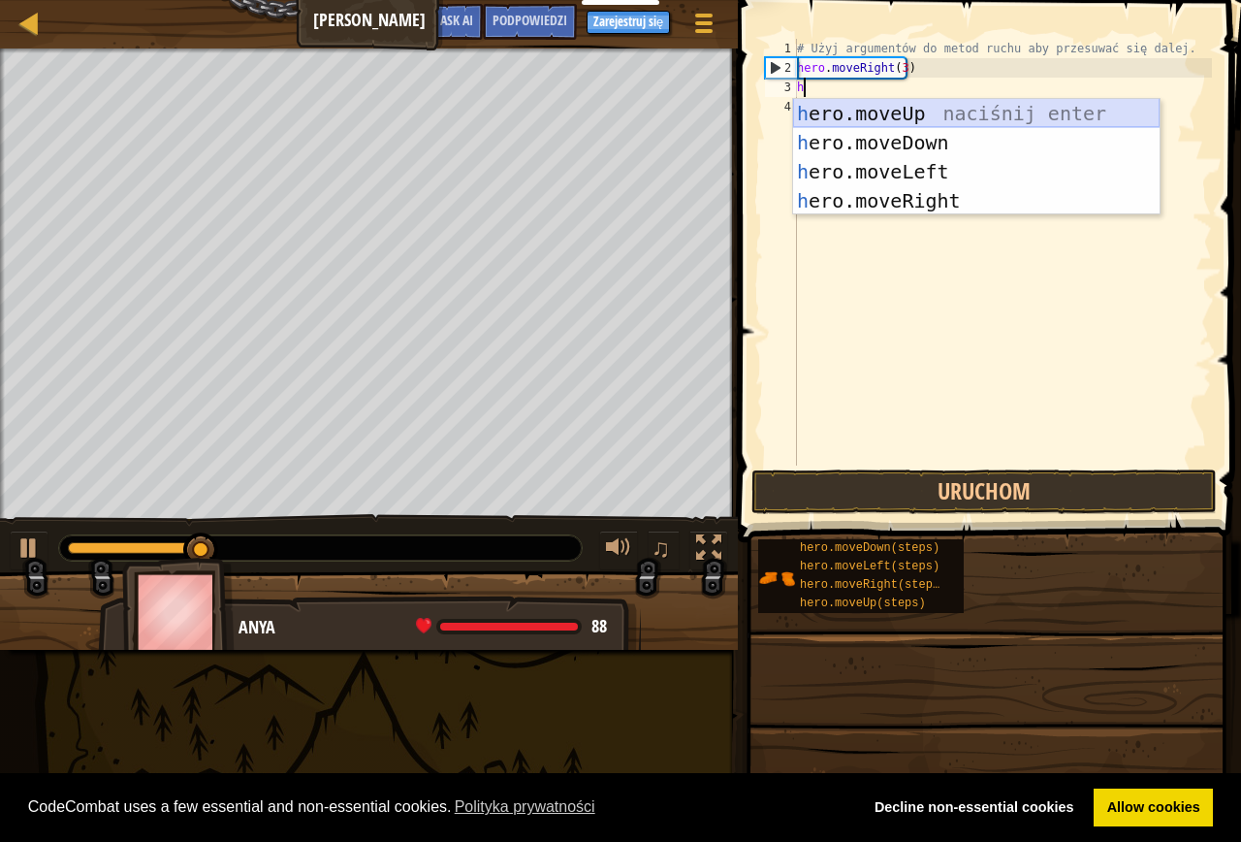
click at [893, 116] on div "h ero.moveUp naciśnij enter h ero.moveDown naciśnij enter h ero.moveLeft naciśn…" at bounding box center [976, 186] width 367 height 175
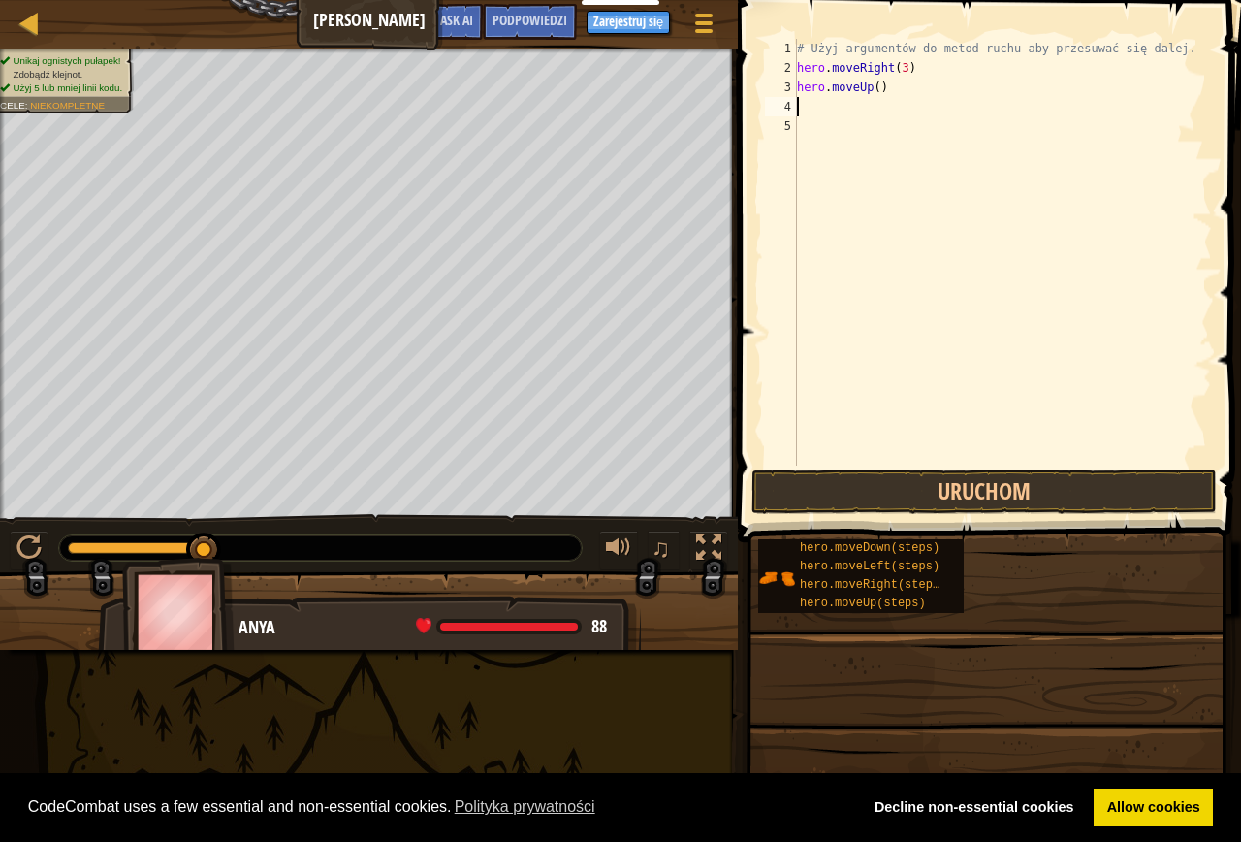
type textarea "h"
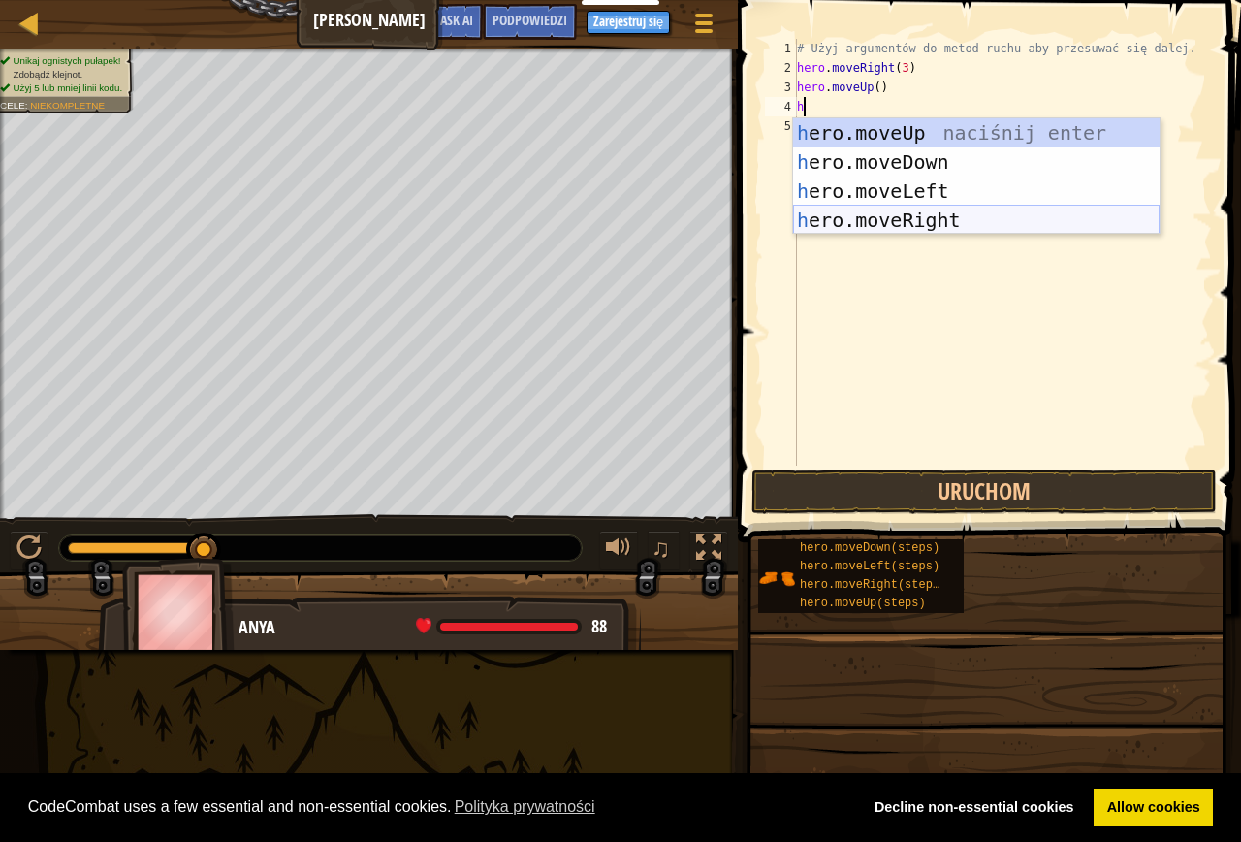
click at [880, 219] on div "h ero.moveUp naciśnij enter h ero.moveDown naciśnij enter h ero.moveLeft naciśn…" at bounding box center [976, 205] width 367 height 175
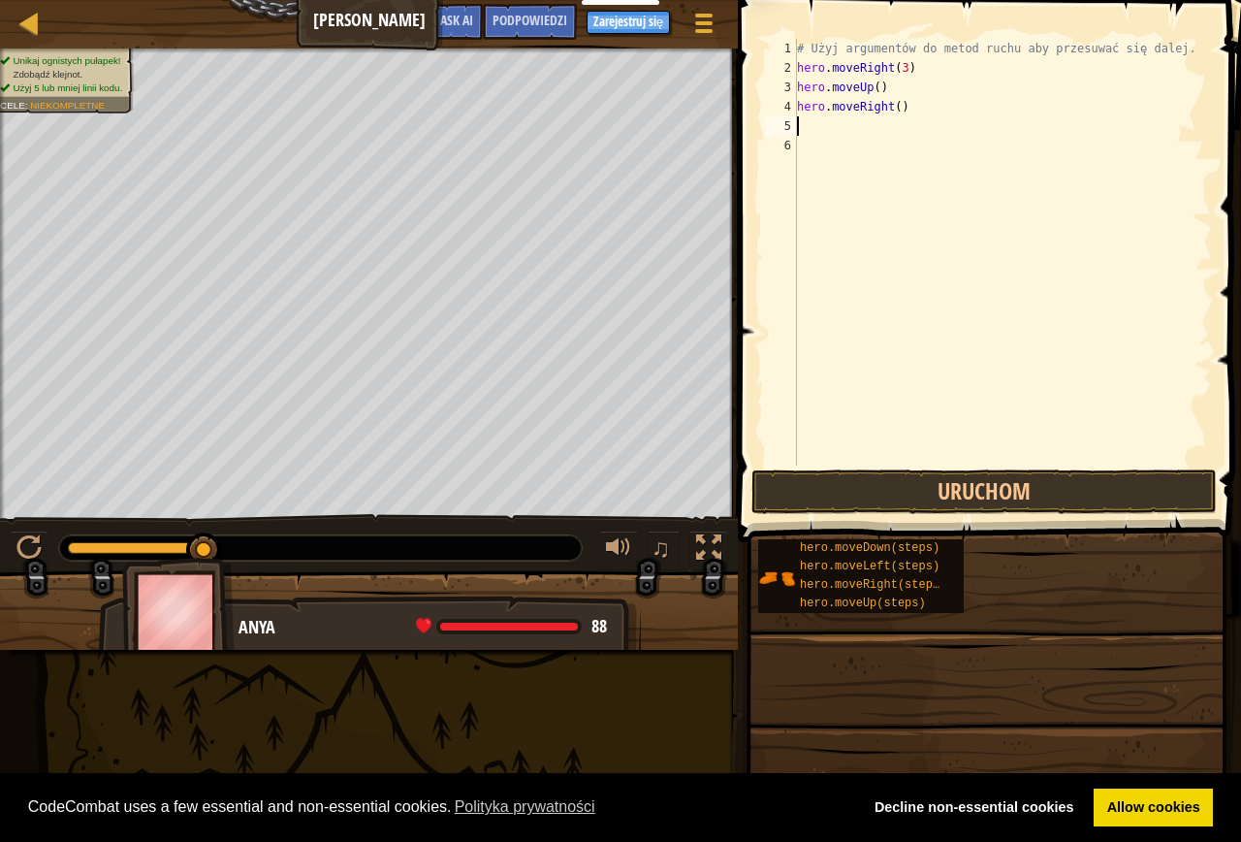
type textarea "h"
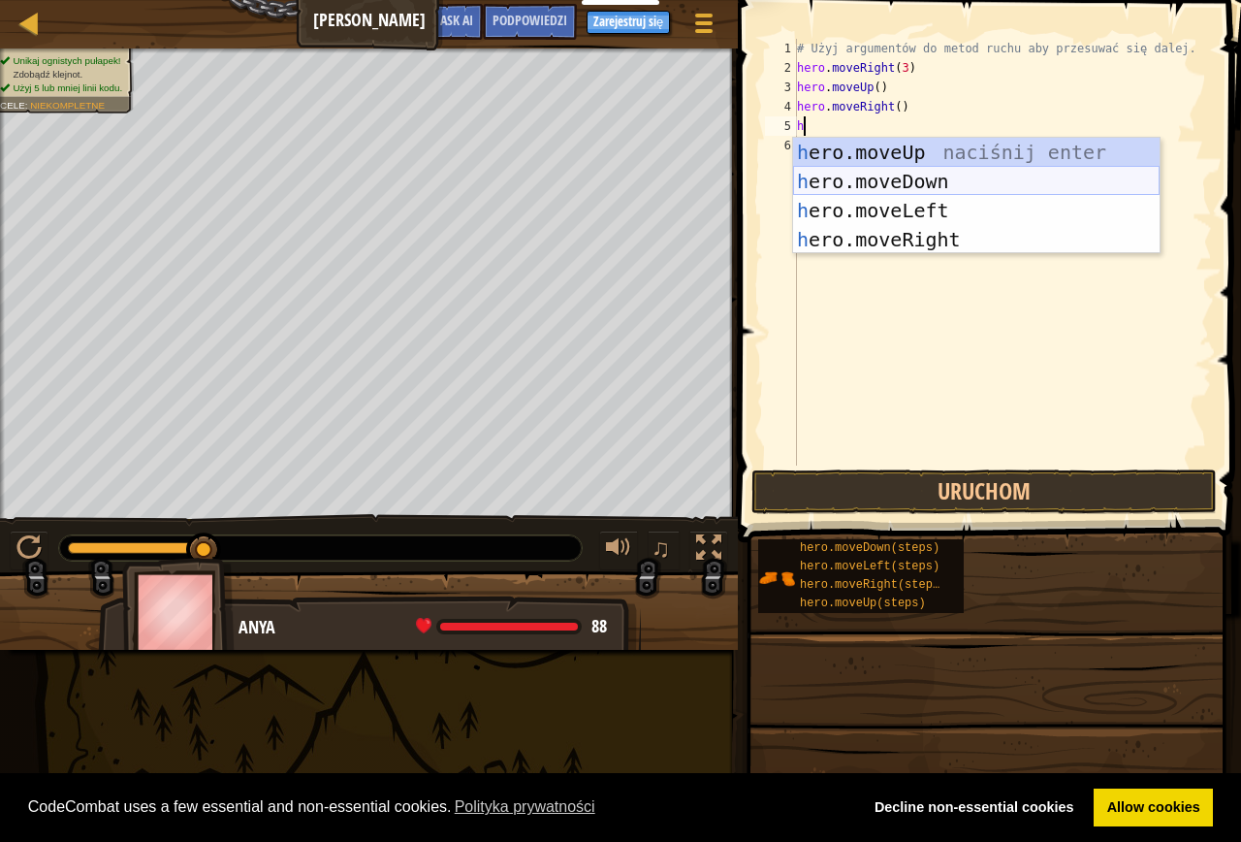
click at [906, 179] on div "h ero.moveUp naciśnij enter h ero.moveDown naciśnij enter h ero.moveLeft naciśn…" at bounding box center [976, 225] width 367 height 175
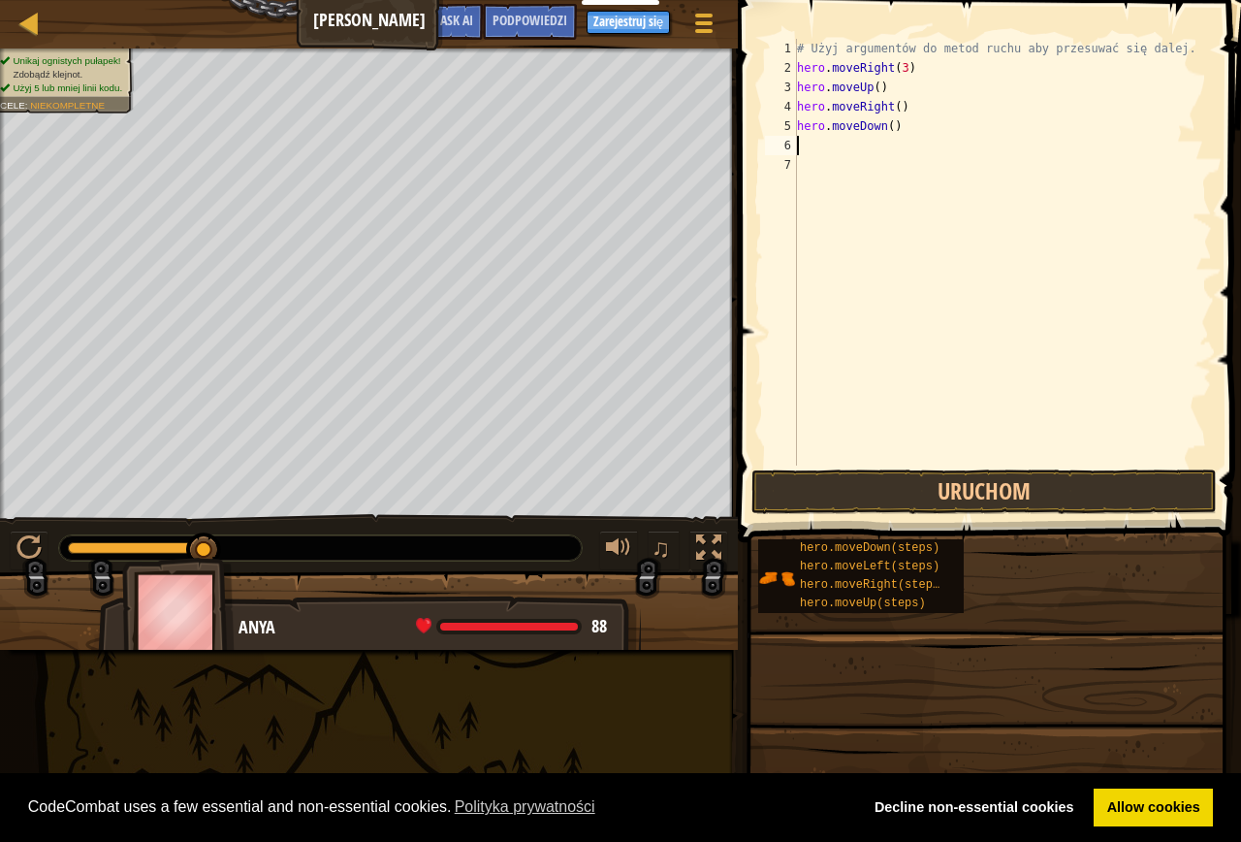
type textarea "h"
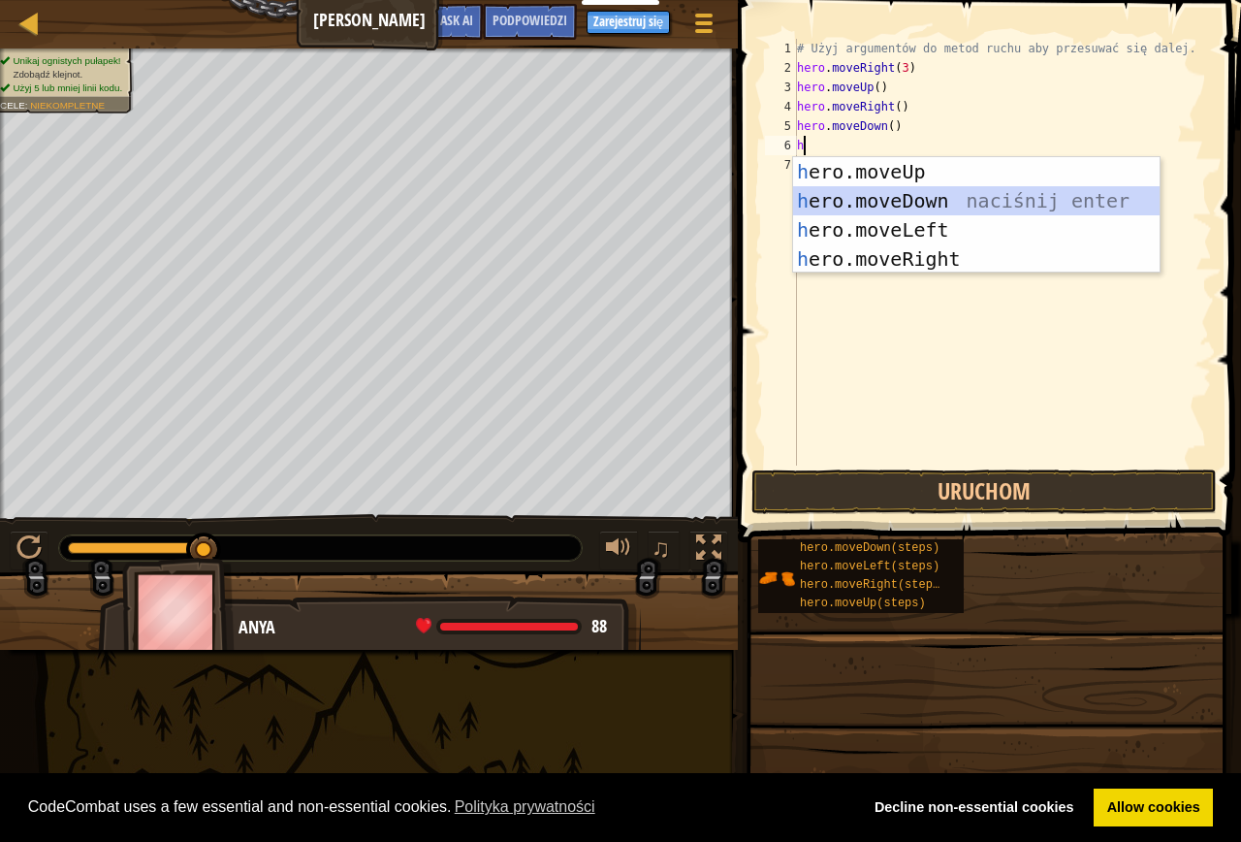
click at [905, 191] on div "h ero.moveUp naciśnij enter h ero.moveDown naciśnij enter h ero.moveLeft naciśn…" at bounding box center [976, 244] width 367 height 175
type textarea "h"
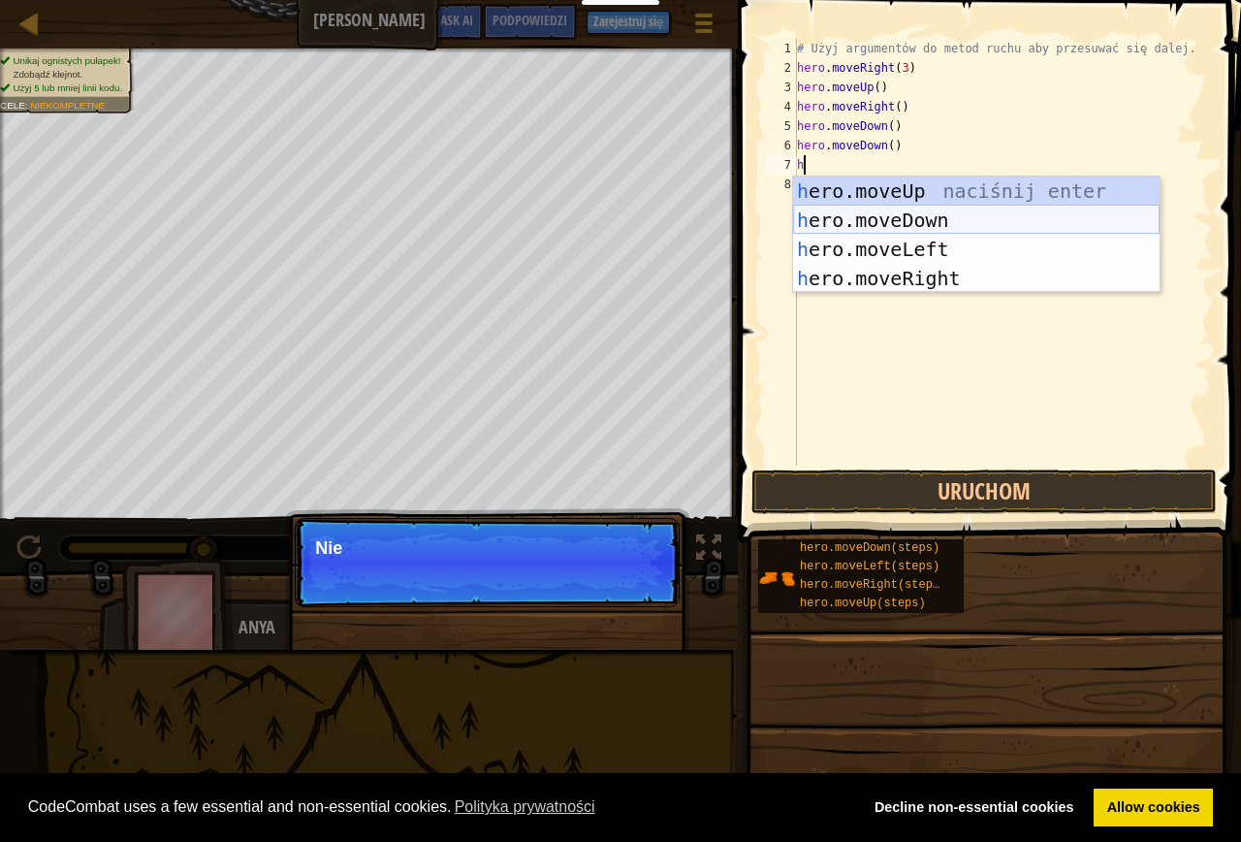
click at [905, 208] on div "h ero.moveUp naciśnij enter h ero.moveDown naciśnij enter h ero.moveLeft naciśn…" at bounding box center [976, 263] width 367 height 175
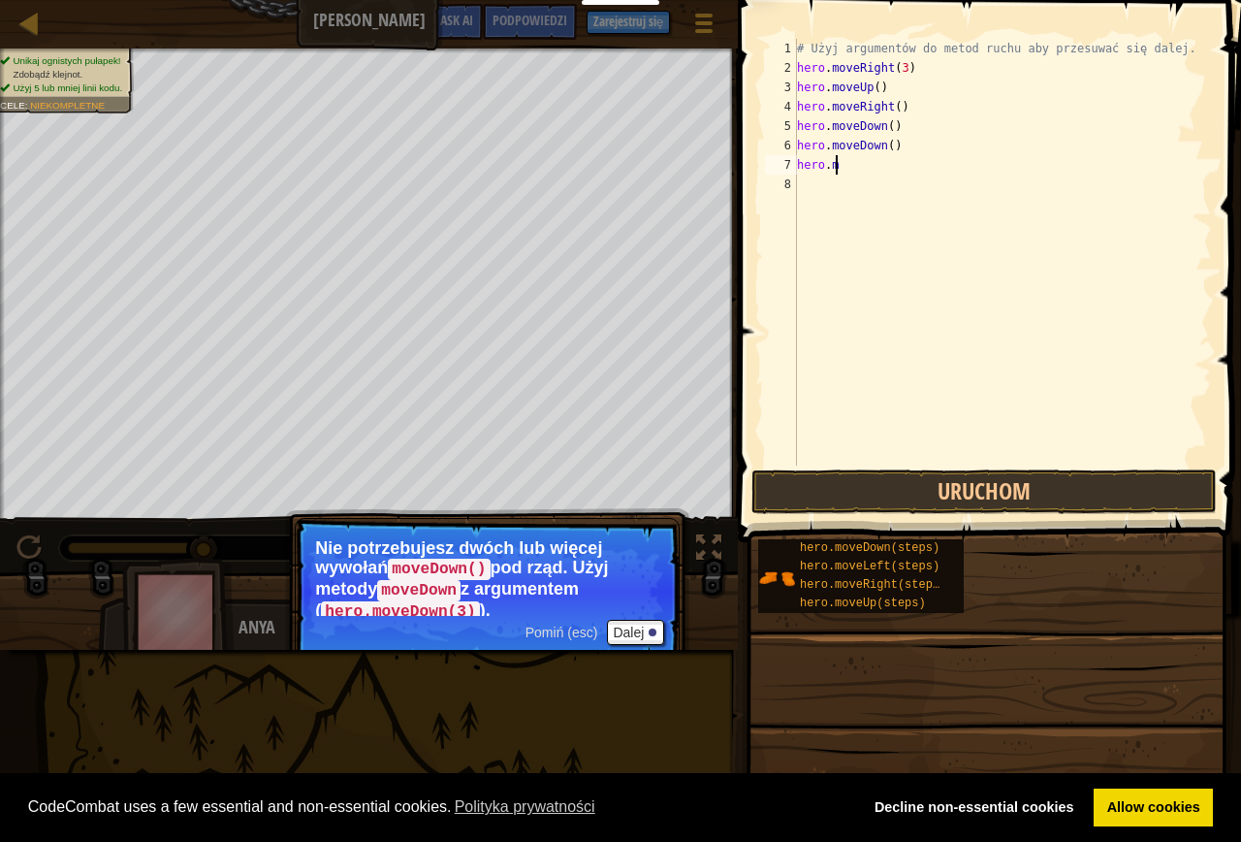
type textarea "h"
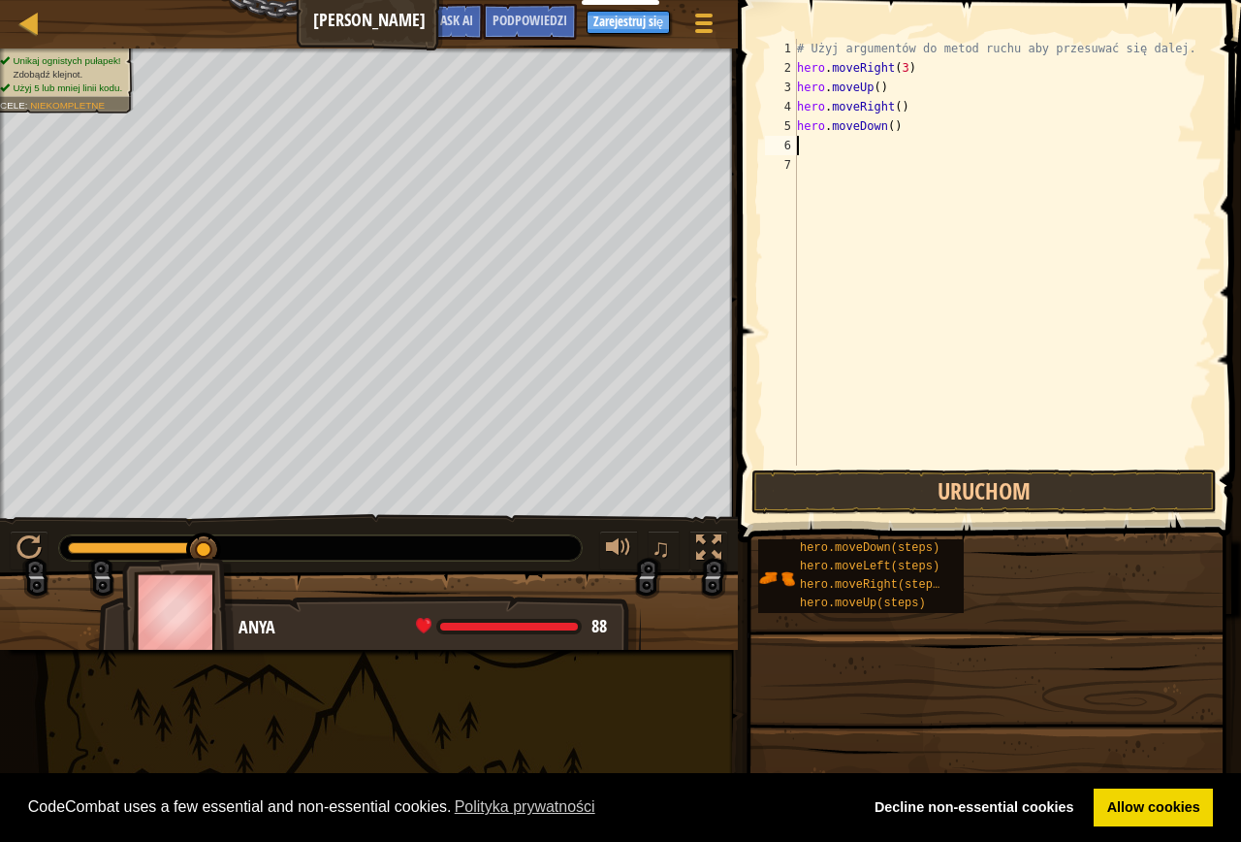
type textarea "h"
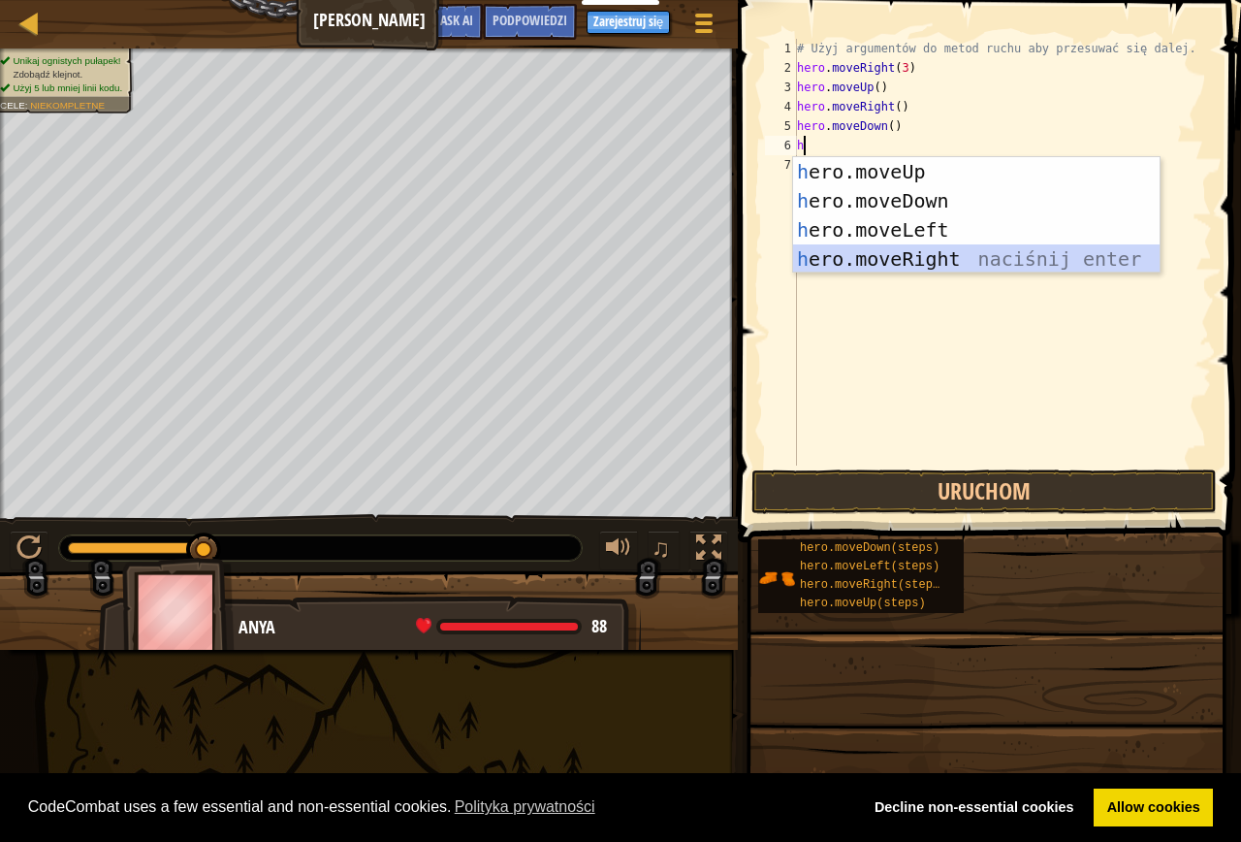
click at [937, 252] on div "h ero.moveUp naciśnij enter h ero.moveDown naciśnij enter h ero.moveLeft naciśn…" at bounding box center [976, 244] width 367 height 175
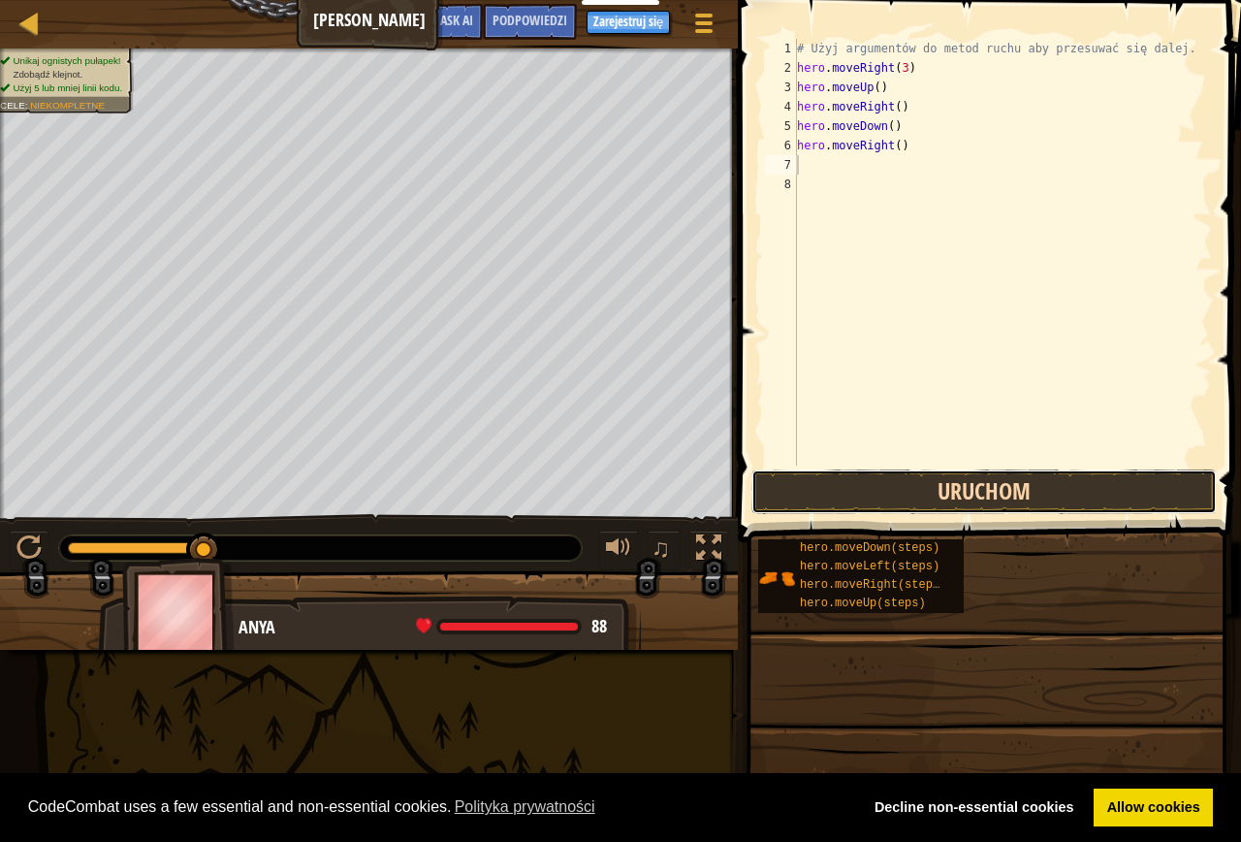
click at [1001, 483] on button "Uruchom" at bounding box center [984, 491] width 465 height 45
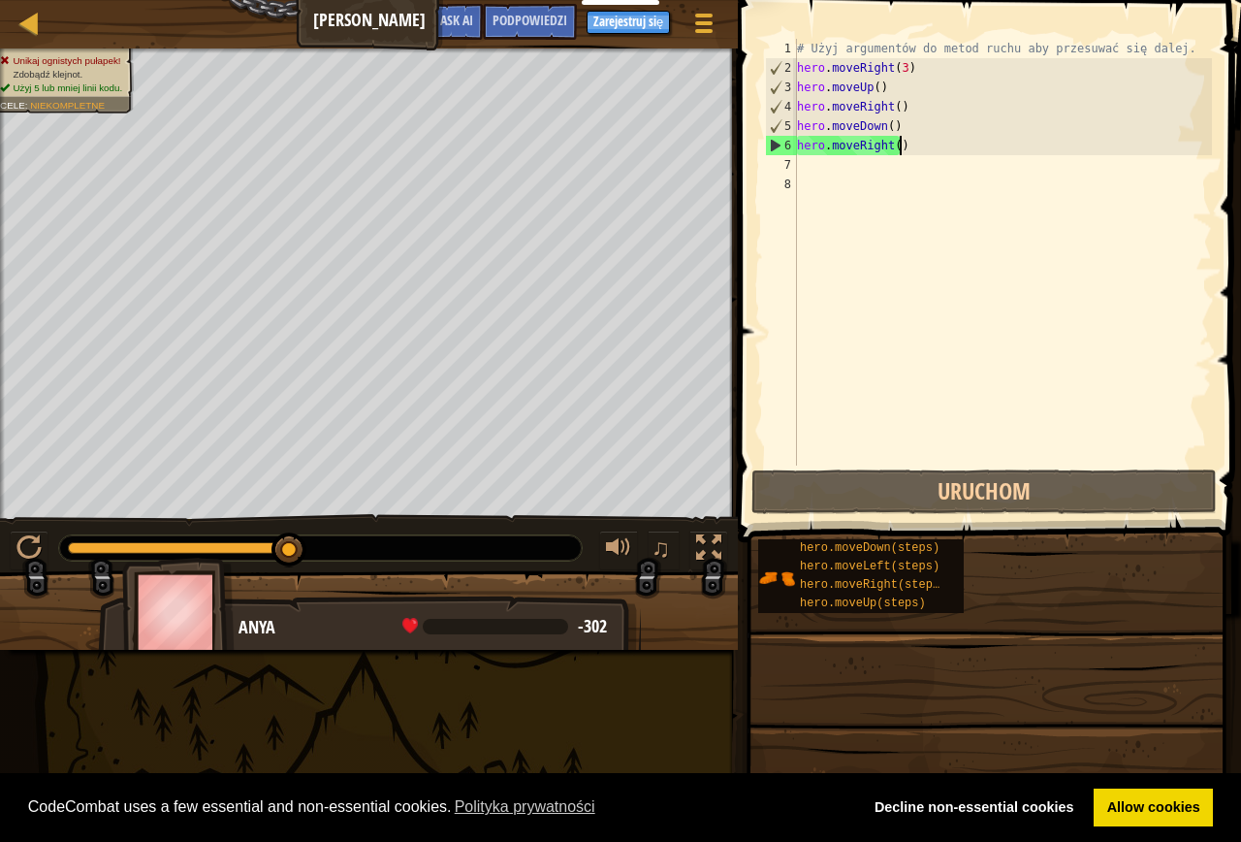
click at [921, 153] on div "# Użyj argumentów do metod ruchu aby przesuwać się dalej. hero . moveRight ( 3 …" at bounding box center [1002, 271] width 419 height 465
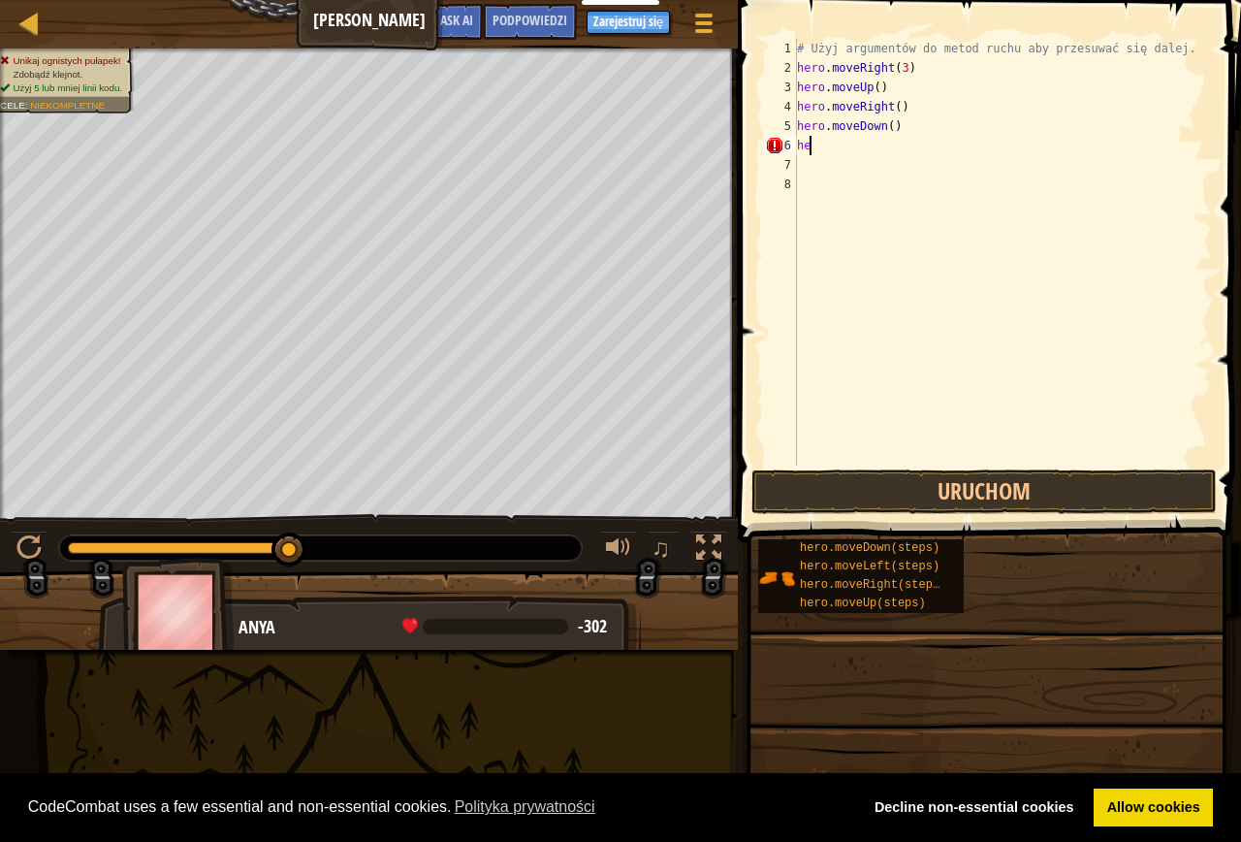
type textarea "h"
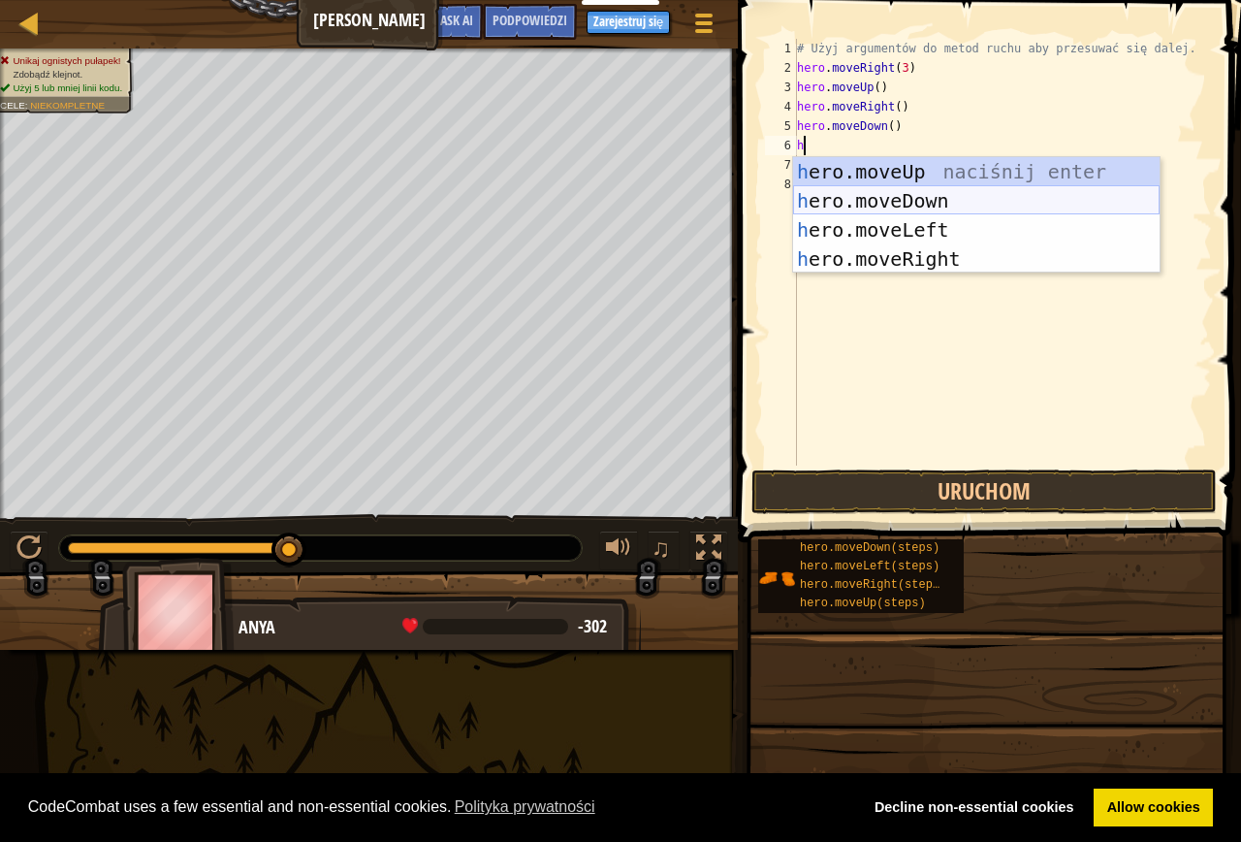
click at [948, 208] on div "h ero.moveUp naciśnij enter h ero.moveDown naciśnij enter h ero.moveLeft naciśn…" at bounding box center [976, 244] width 367 height 175
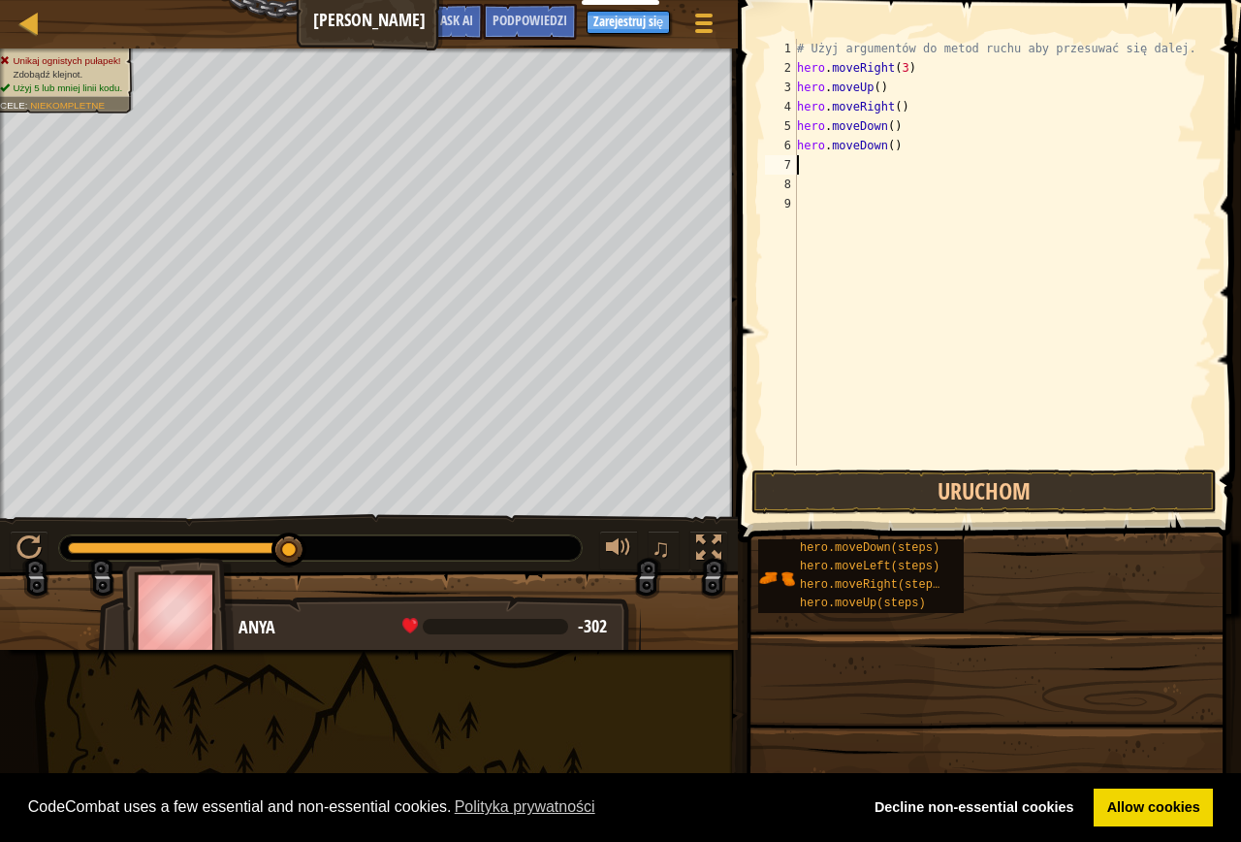
type textarea "h"
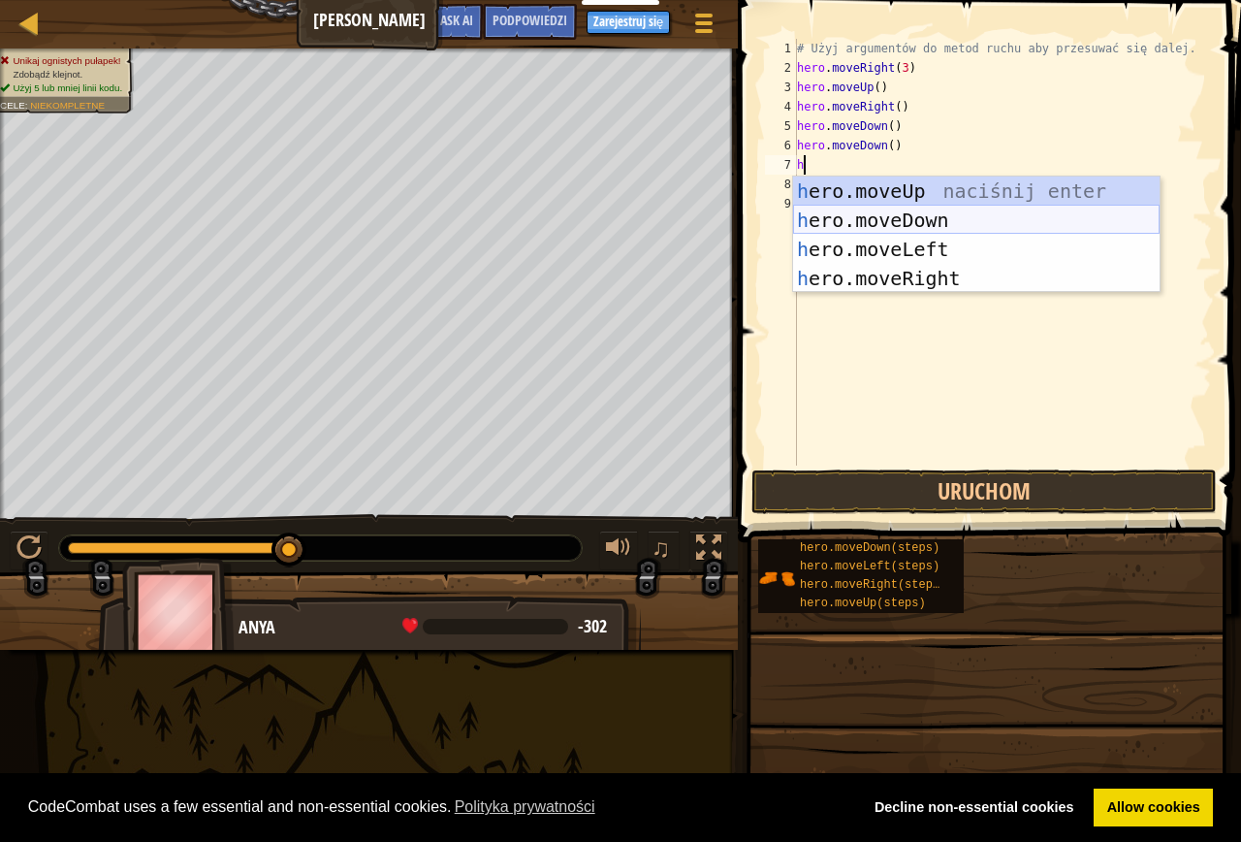
click at [943, 223] on div "h ero.moveUp naciśnij enter h ero.moveDown naciśnij enter h ero.moveLeft naciśn…" at bounding box center [976, 263] width 367 height 175
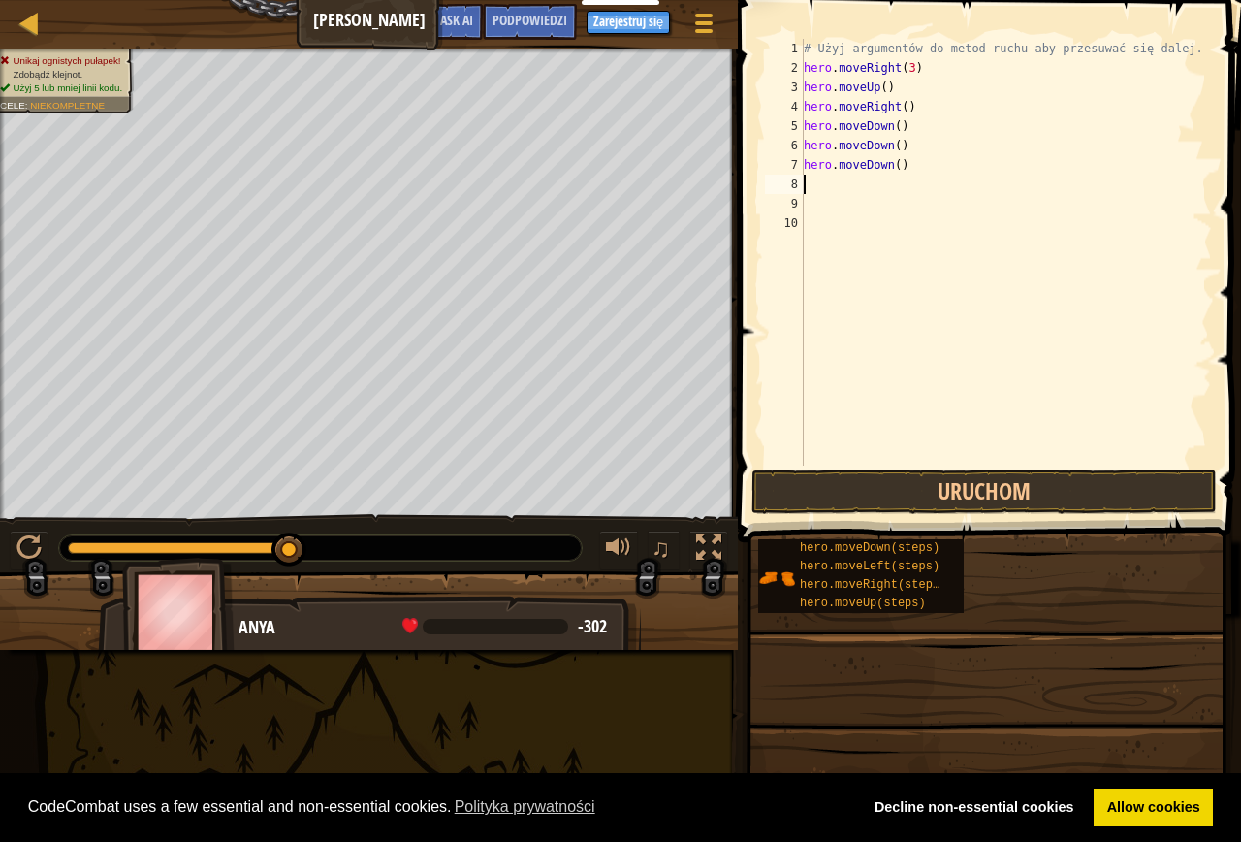
type textarea "h"
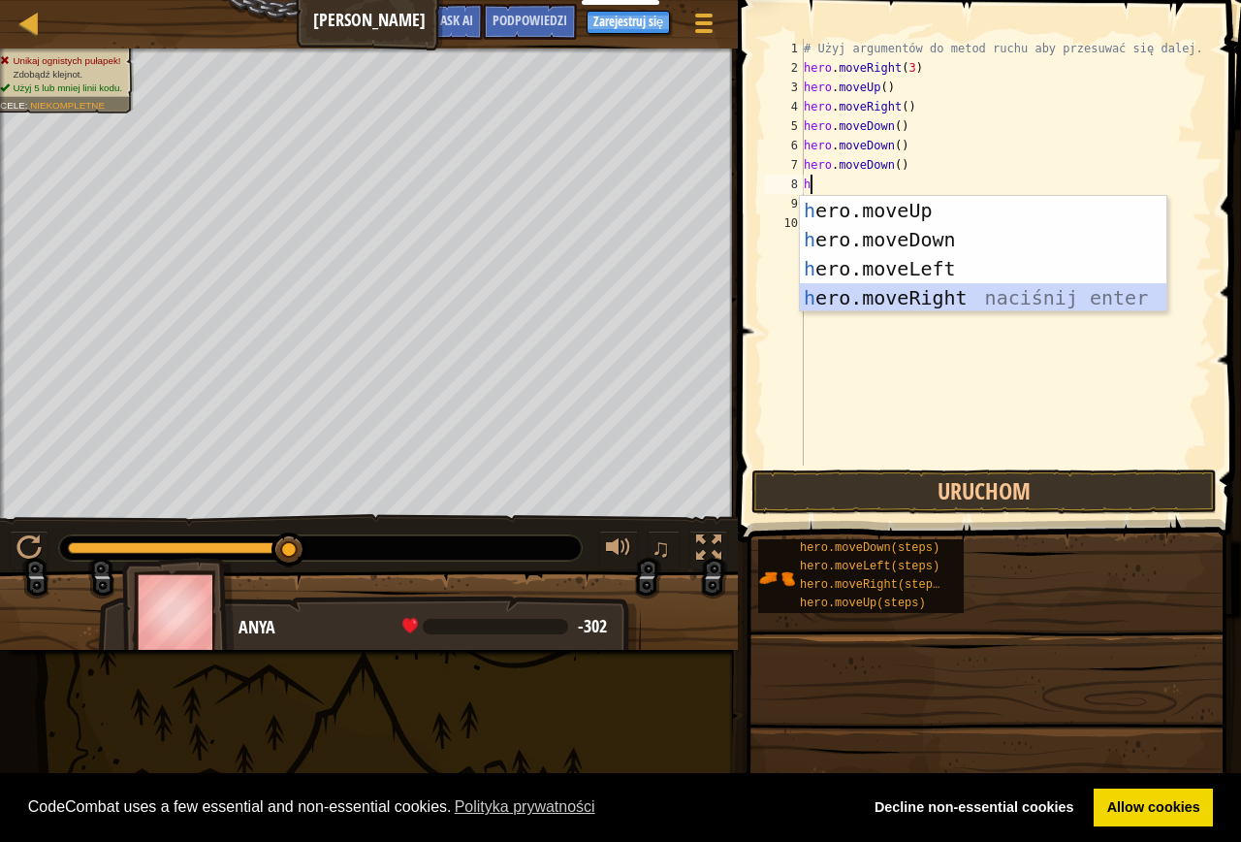
click at [933, 293] on div "h ero.moveUp naciśnij enter h ero.moveDown naciśnij enter h ero.moveLeft naciśn…" at bounding box center [983, 283] width 367 height 175
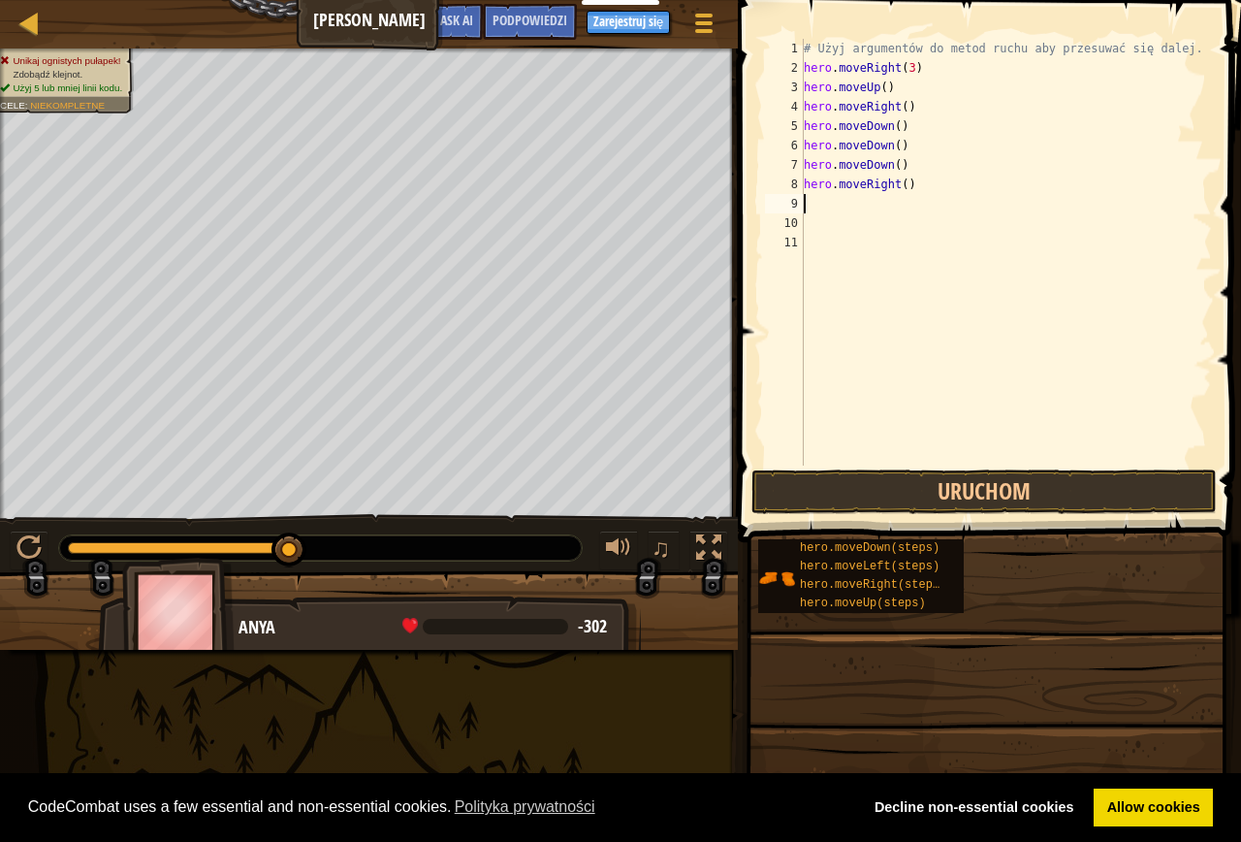
type textarea "h"
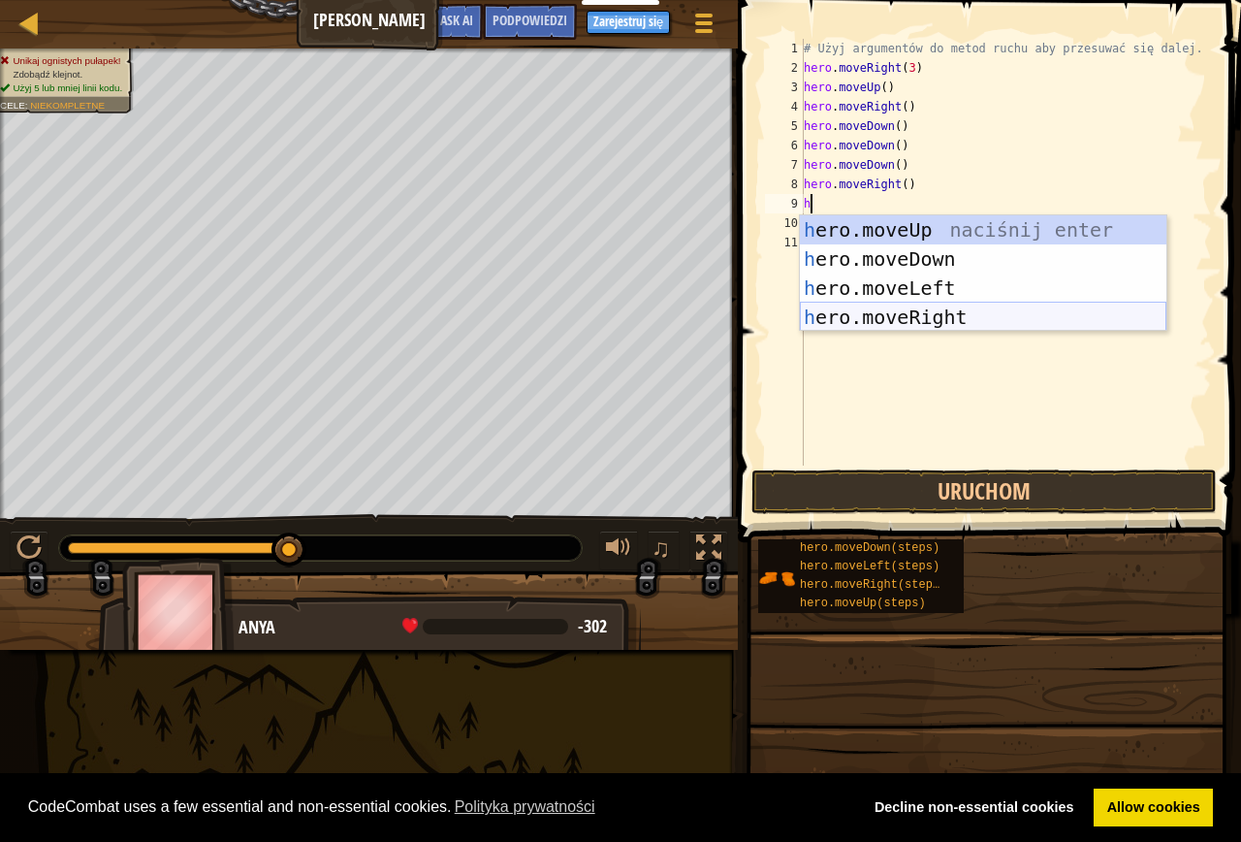
click at [937, 307] on div "h ero.moveUp naciśnij enter h ero.moveDown naciśnij enter h ero.moveLeft naciśn…" at bounding box center [983, 302] width 367 height 175
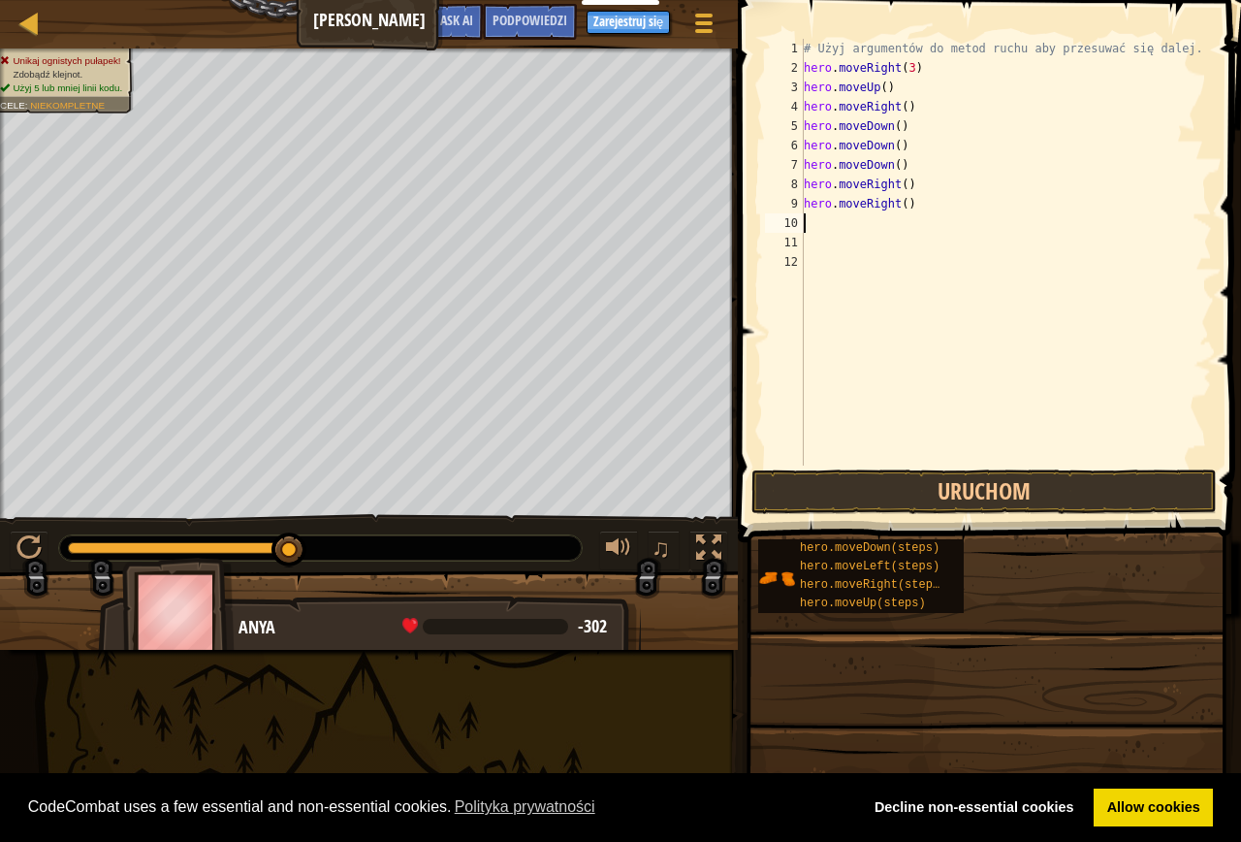
type textarea "h"
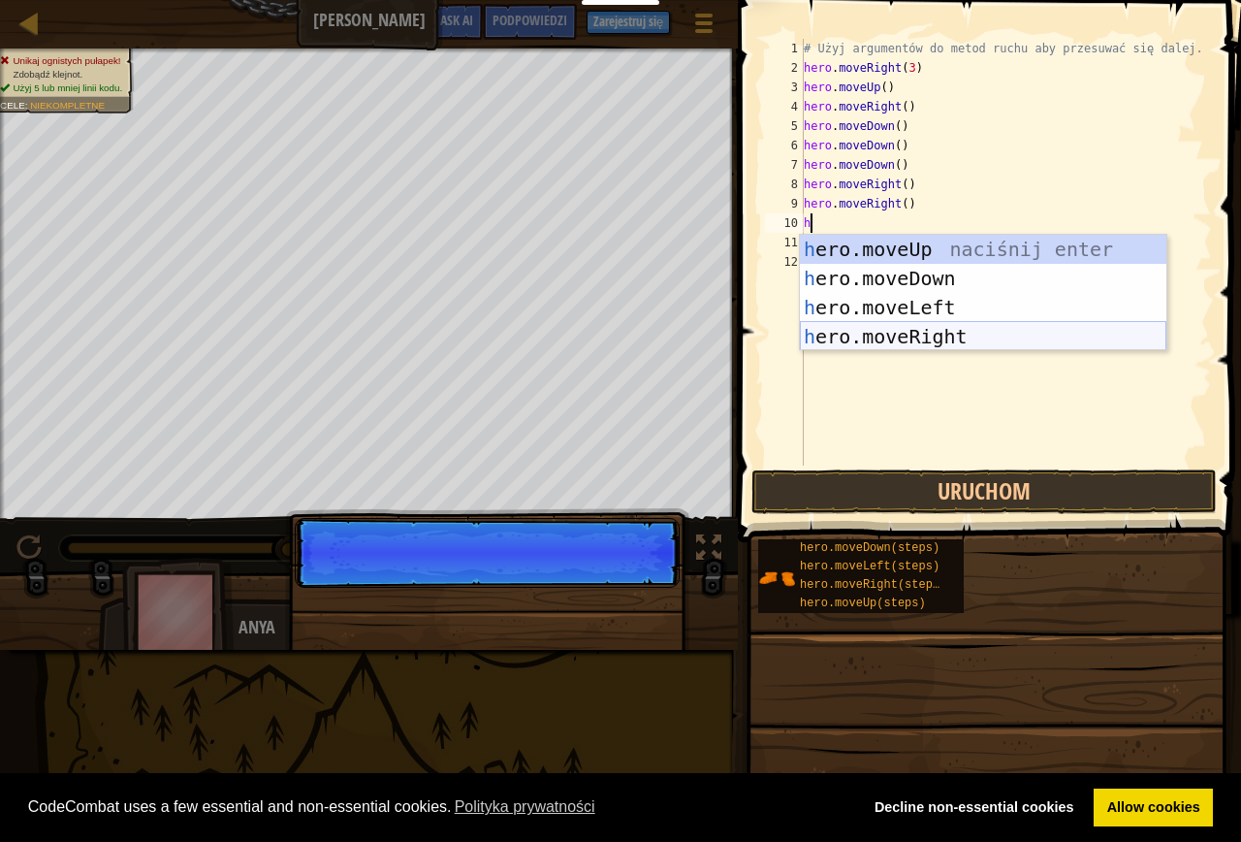
click at [931, 333] on div "h ero.moveUp naciśnij enter h ero.moveDown naciśnij enter h ero.moveLeft naciśn…" at bounding box center [983, 322] width 367 height 175
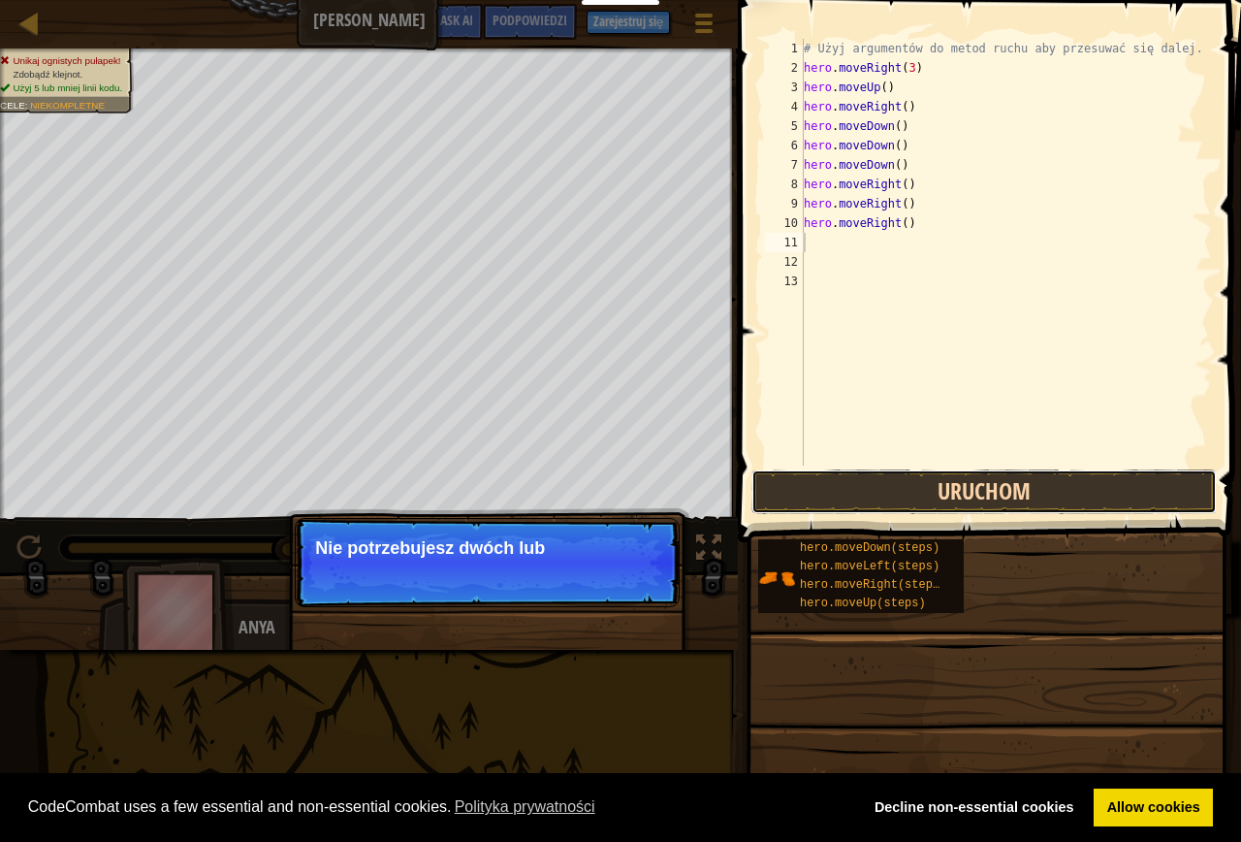
click at [978, 493] on button "Uruchom" at bounding box center [984, 491] width 465 height 45
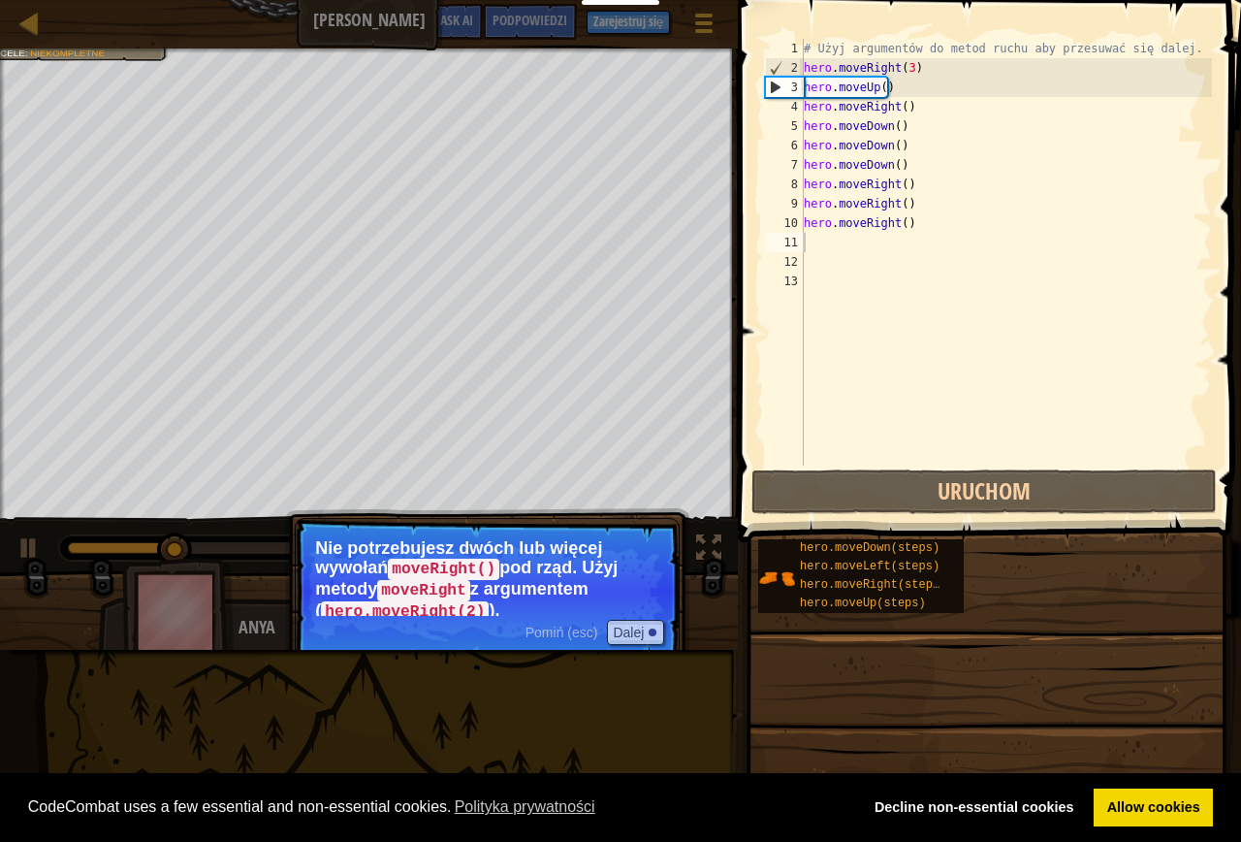
click at [667, 542] on p "Pomiń (esc) Dalej Nie potrzebujesz dwóch lub więcej wywołań moveRight() pod rzą…" at bounding box center [487, 591] width 385 height 147
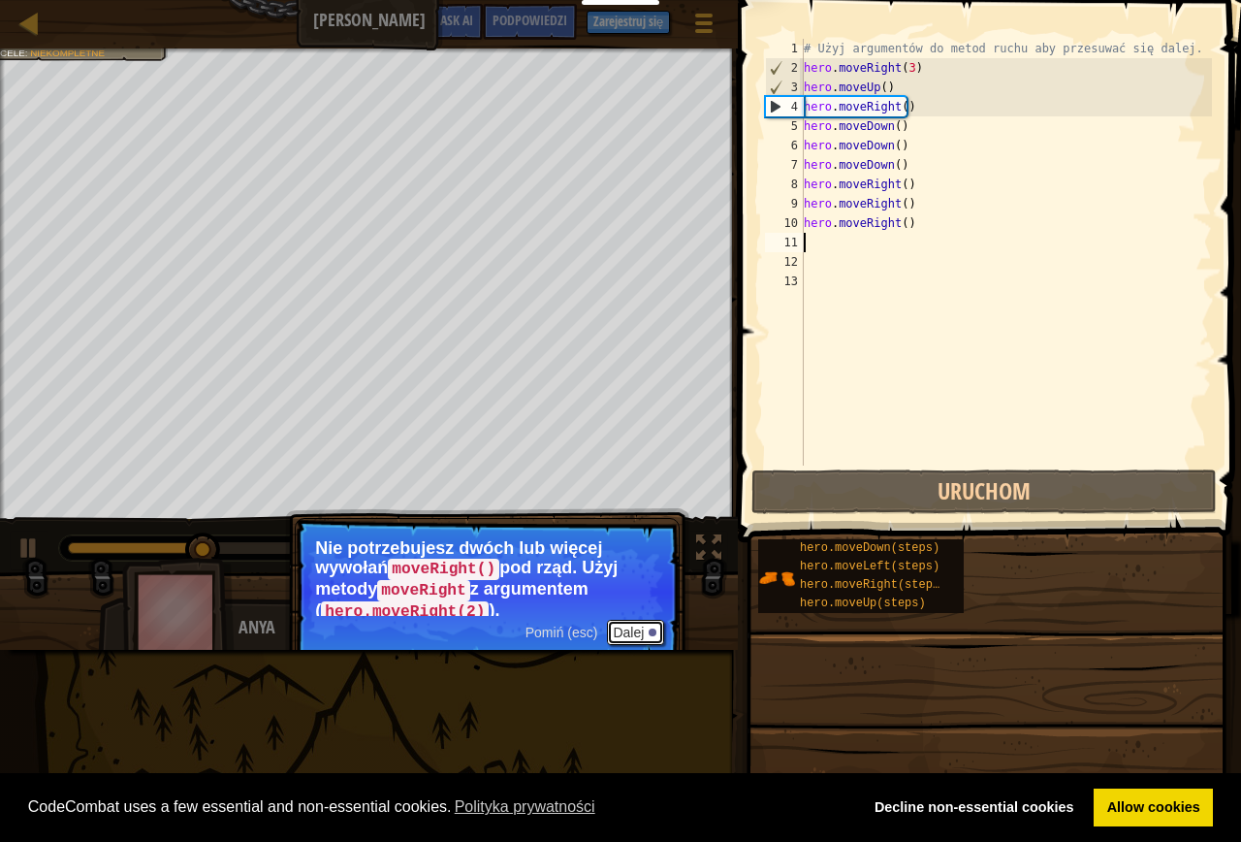
click at [635, 624] on button "Dalej" at bounding box center [635, 632] width 57 height 25
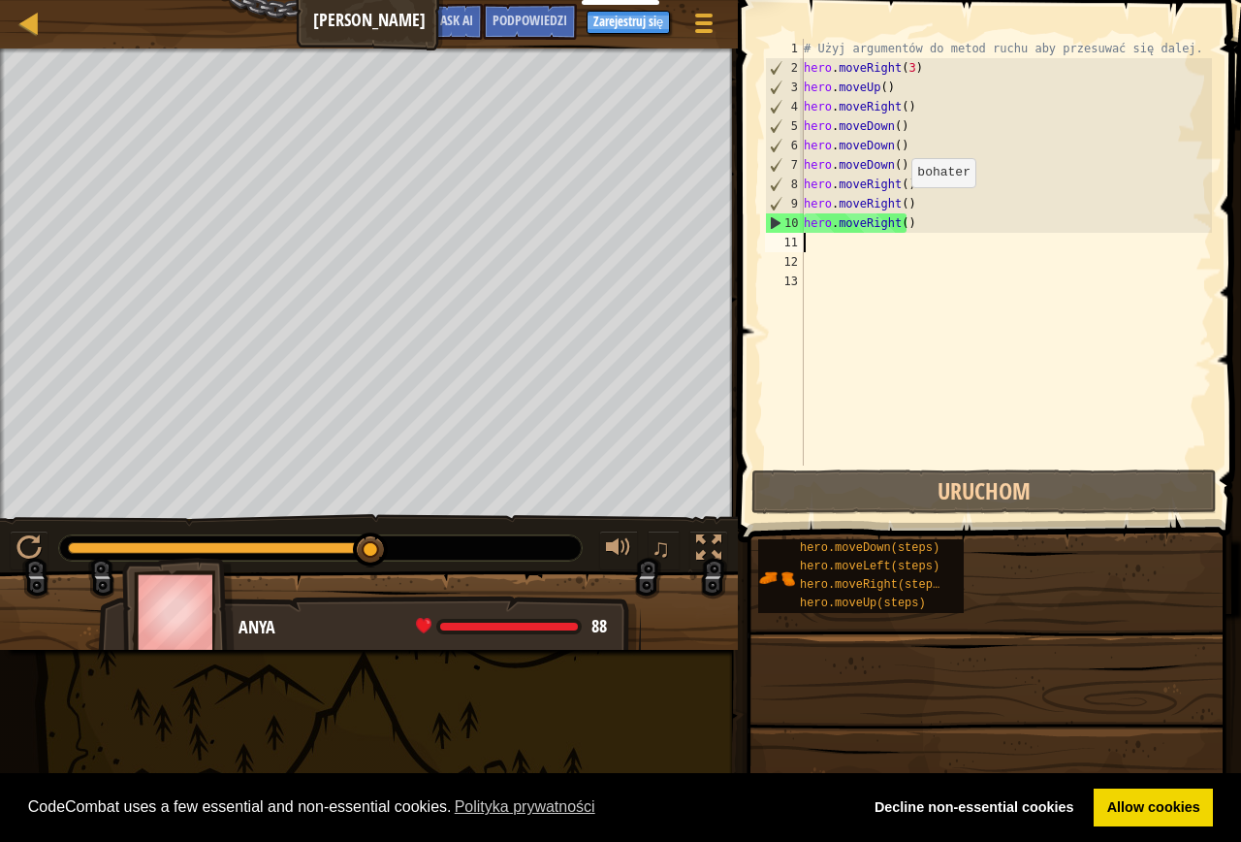
click at [902, 207] on div "# Użyj argumentów do metod ruchu aby przesuwać się dalej. hero . moveRight ( 3 …" at bounding box center [1006, 271] width 413 height 465
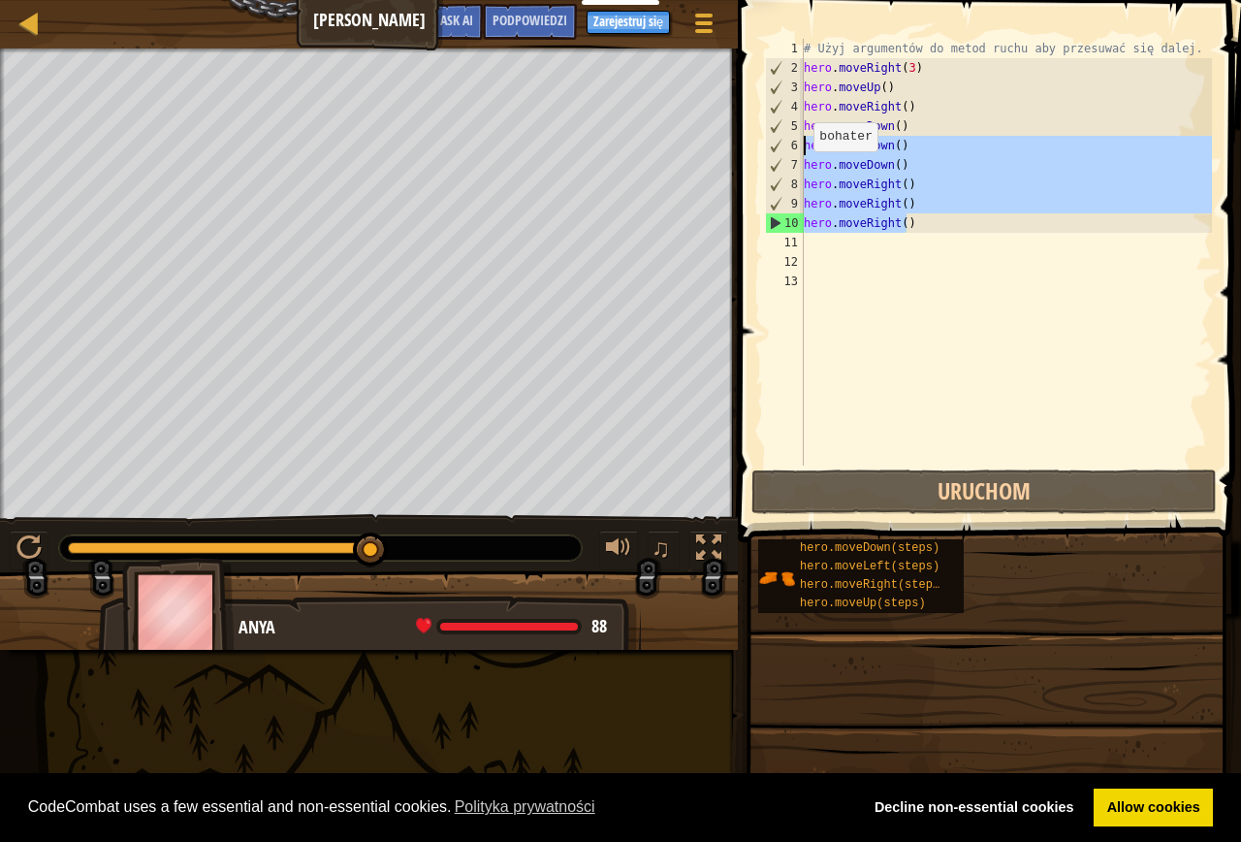
drag, startPoint x: 906, startPoint y: 226, endPoint x: 771, endPoint y: 145, distance: 157.0
click at [771, 145] on div "hero.moveRight() 1 2 3 4 5 6 7 8 9 10 11 12 13 # Użyj argumentów do metod ruchu…" at bounding box center [986, 252] width 451 height 427
type textarea "hero.moveDown() hero.moveDown()"
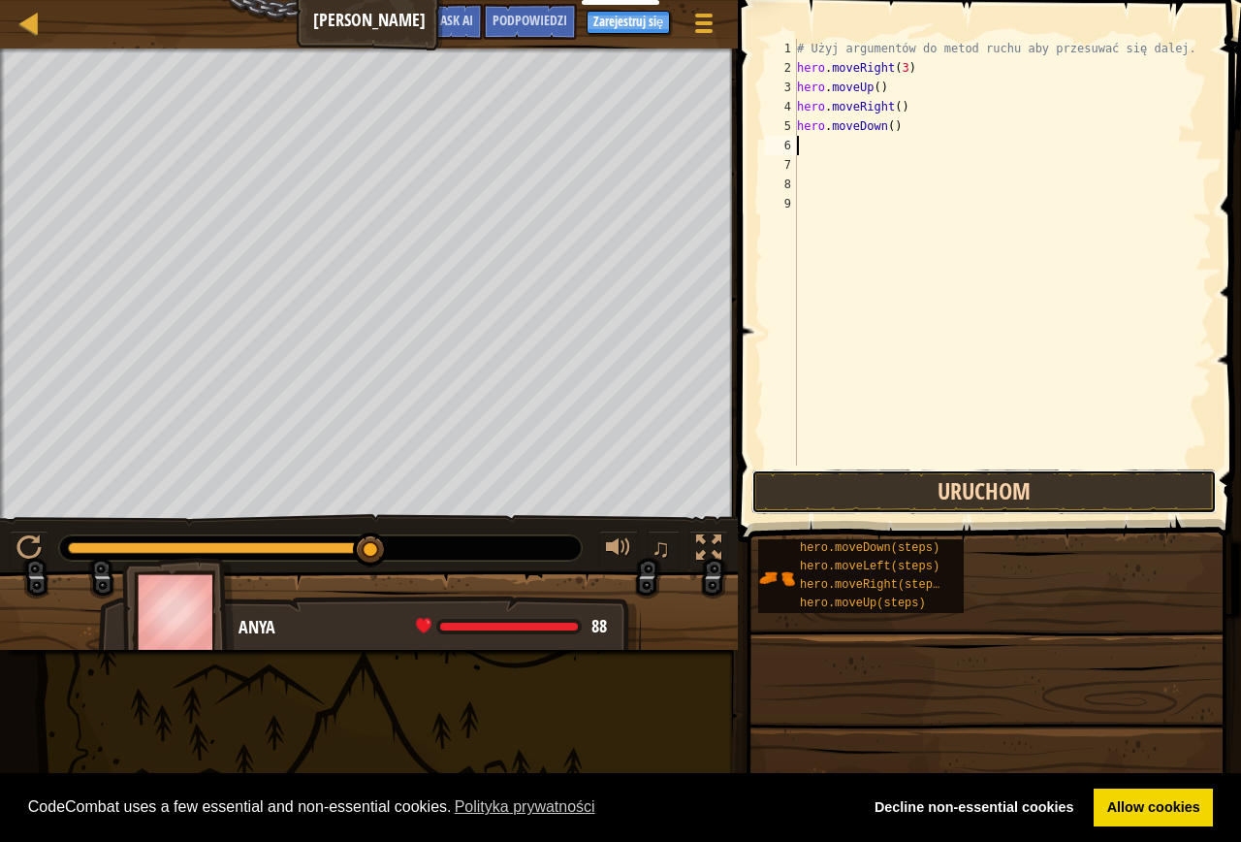
click at [858, 475] on button "Uruchom" at bounding box center [984, 491] width 465 height 45
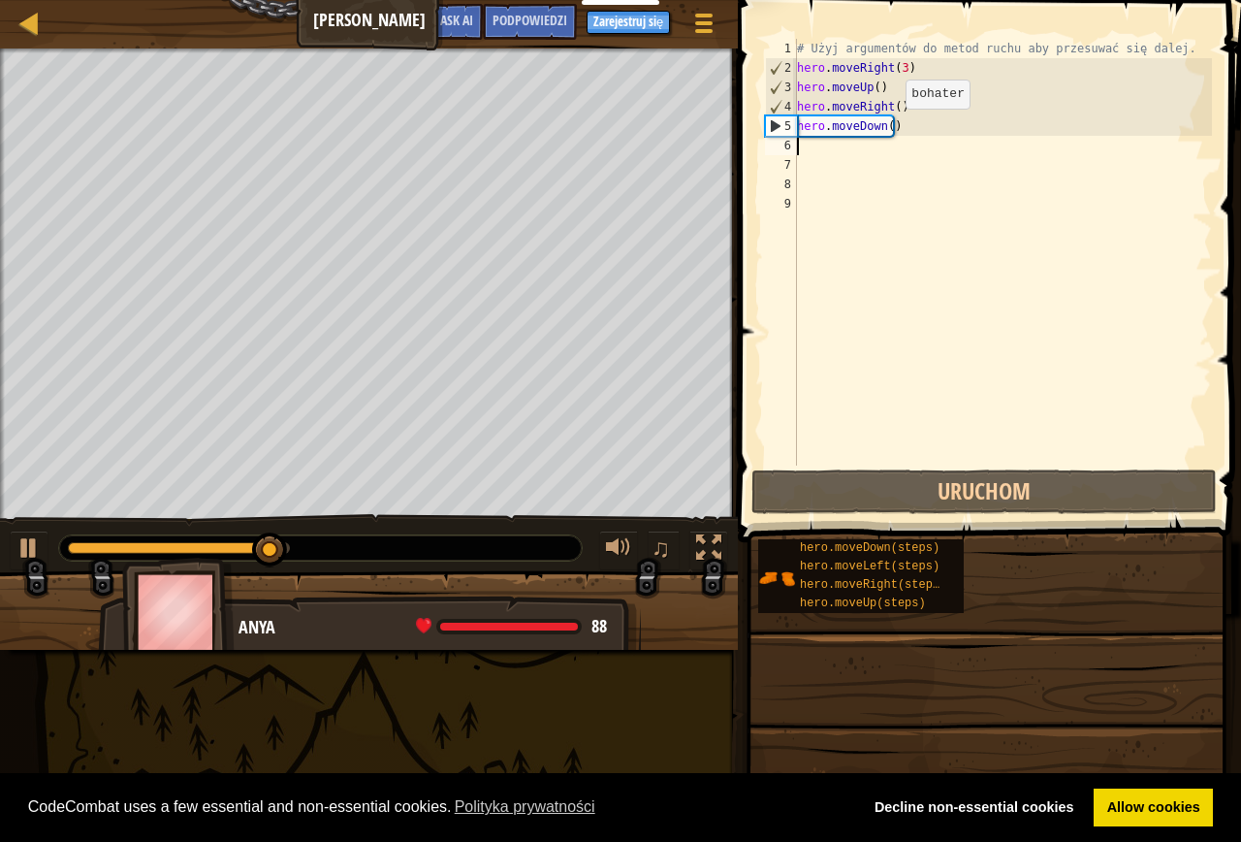
click at [888, 128] on div "# Użyj argumentów do metod ruchu aby przesuwać się dalej. hero . moveRight ( 3 …" at bounding box center [1002, 271] width 419 height 465
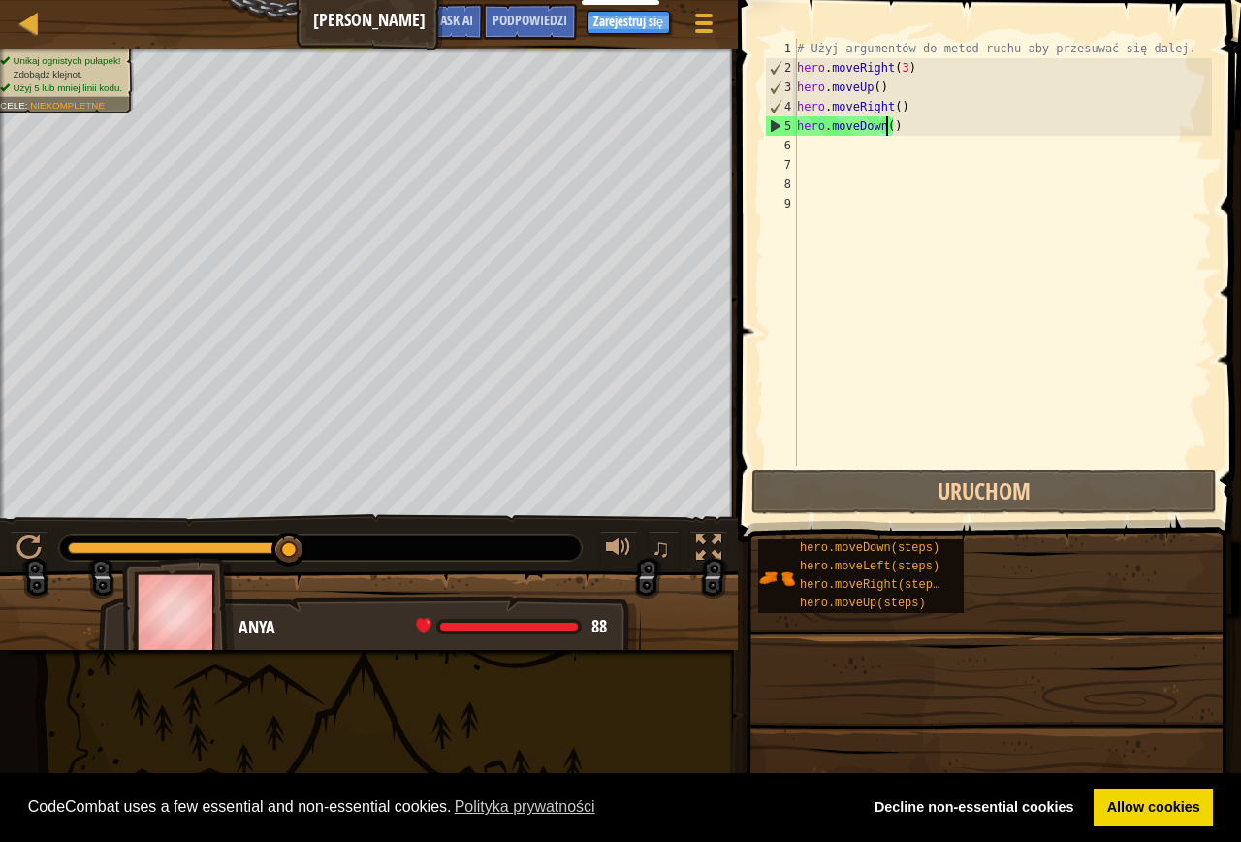
type textarea "hero.moveDown(3)"
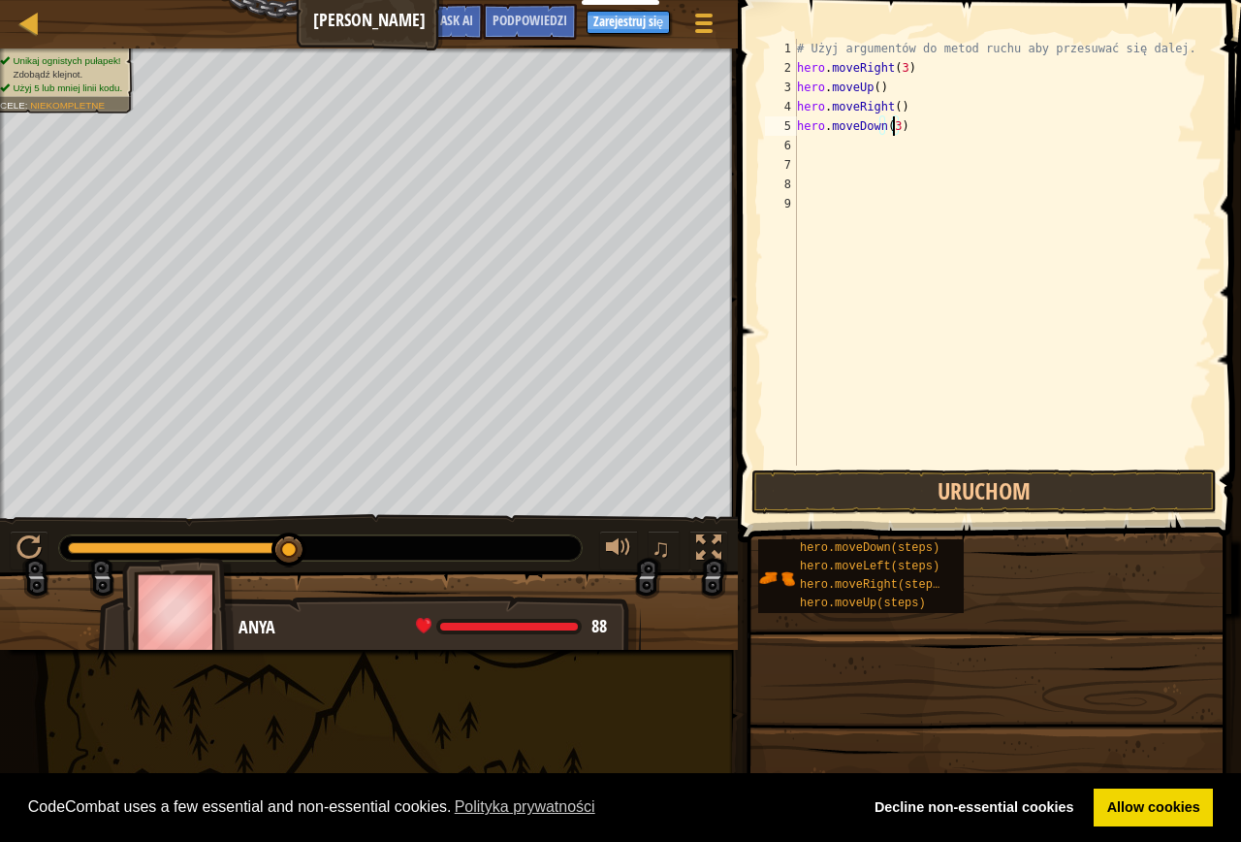
click at [880, 146] on div "# Użyj argumentów do metod ruchu aby przesuwać się dalej. hero . moveRight ( 3 …" at bounding box center [1002, 271] width 419 height 465
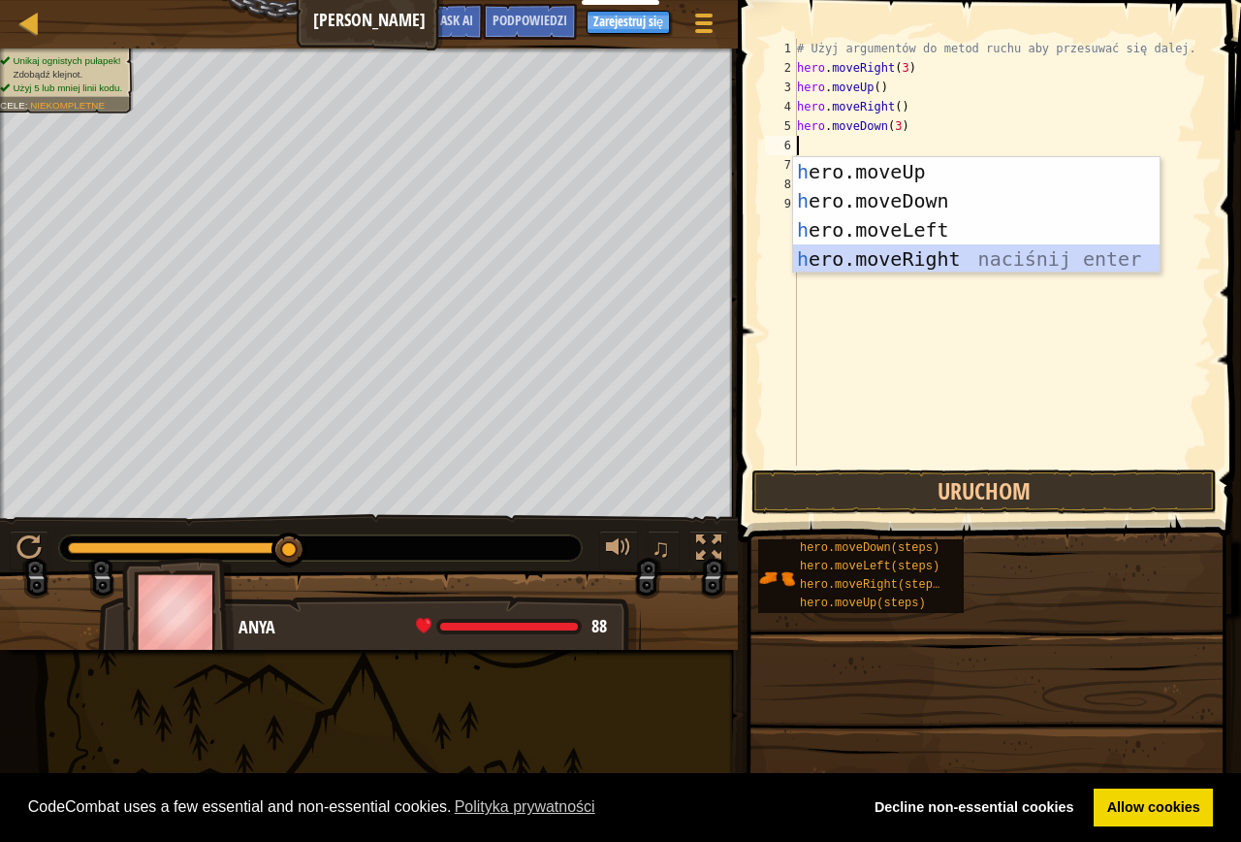
type textarea "h"
click at [879, 255] on div "h ero.moveUp naciśnij enter h ero.moveDown naciśnij enter h ero.moveLeft naciśn…" at bounding box center [976, 244] width 367 height 175
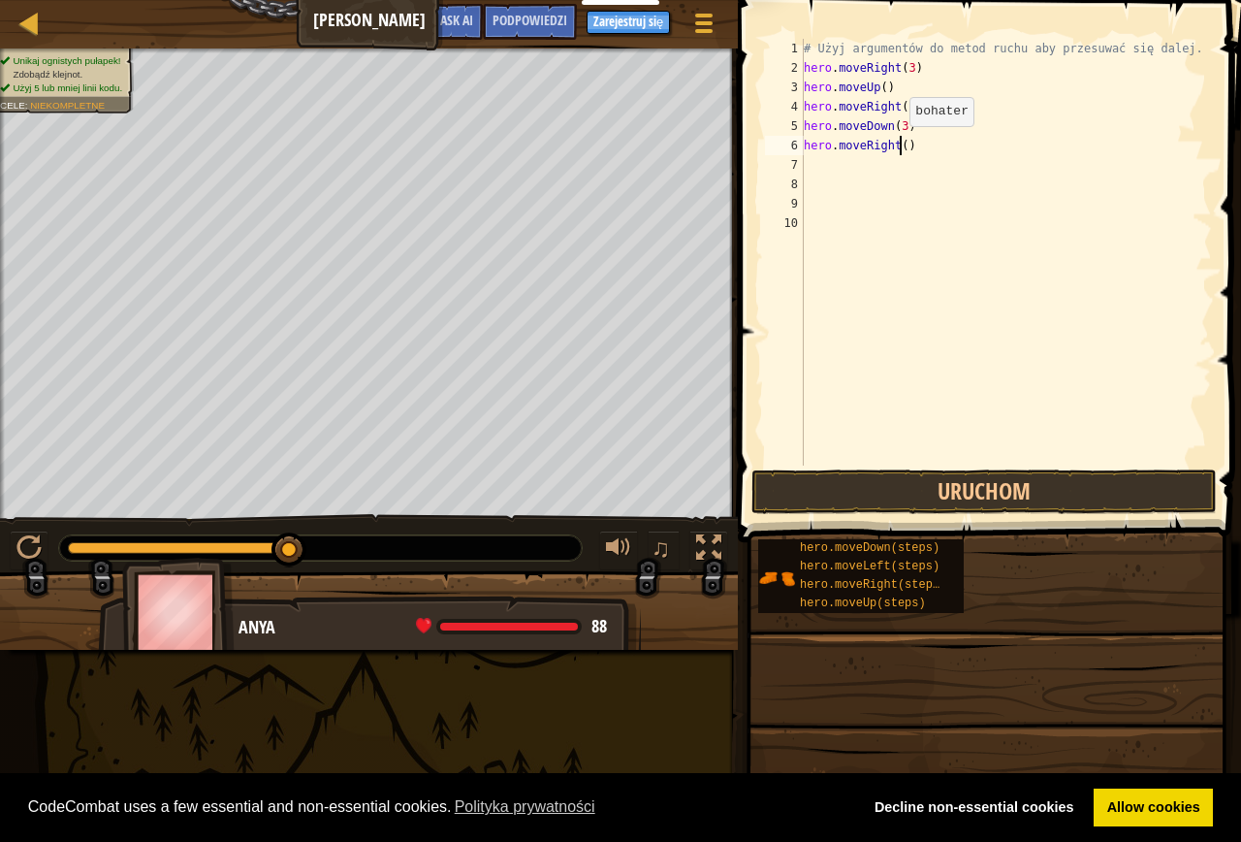
click at [900, 145] on div "# Użyj argumentów do metod ruchu aby przesuwać się dalej. hero . moveRight ( 3 …" at bounding box center [1006, 271] width 413 height 465
type textarea "hero.moveRight(3)"
click at [939, 505] on button "Uruchom" at bounding box center [984, 491] width 465 height 45
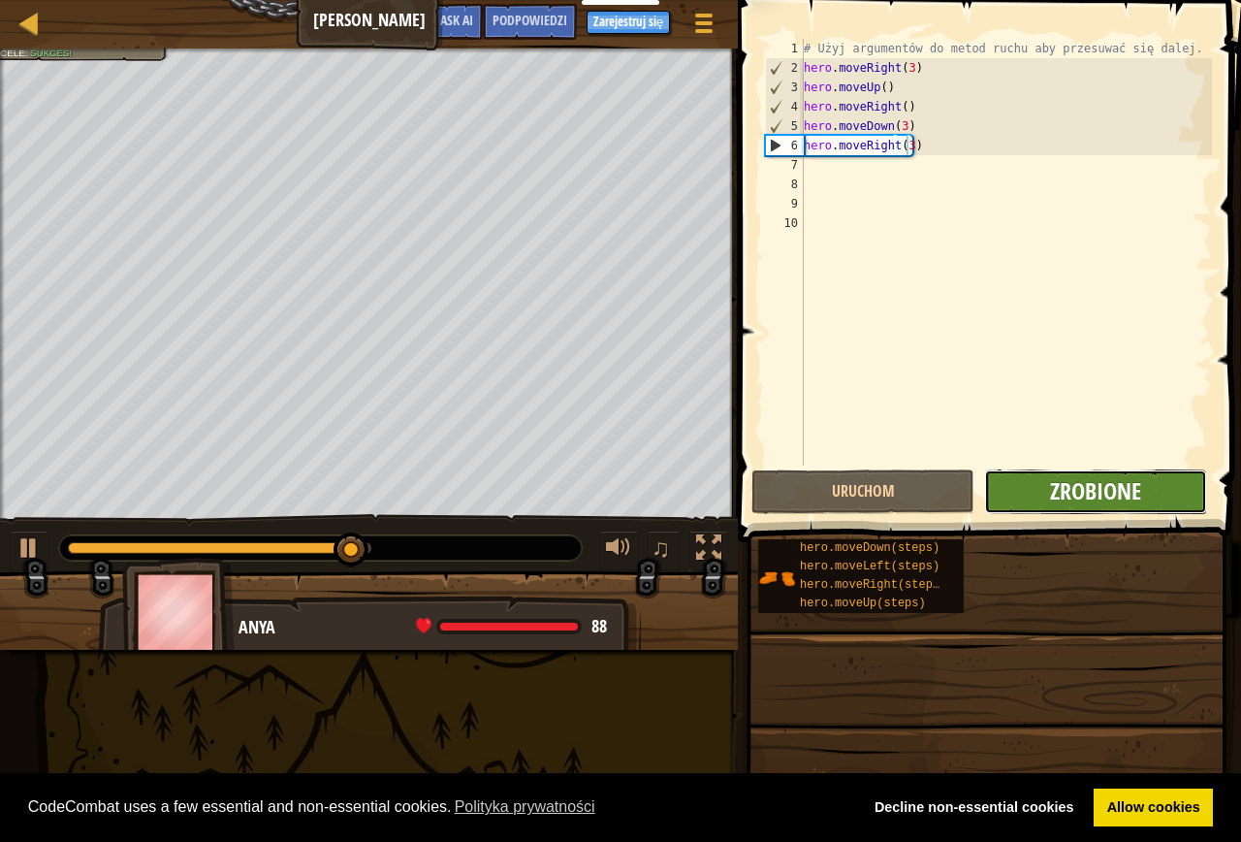
click at [1068, 505] on span "Zrobione" at bounding box center [1095, 490] width 91 height 31
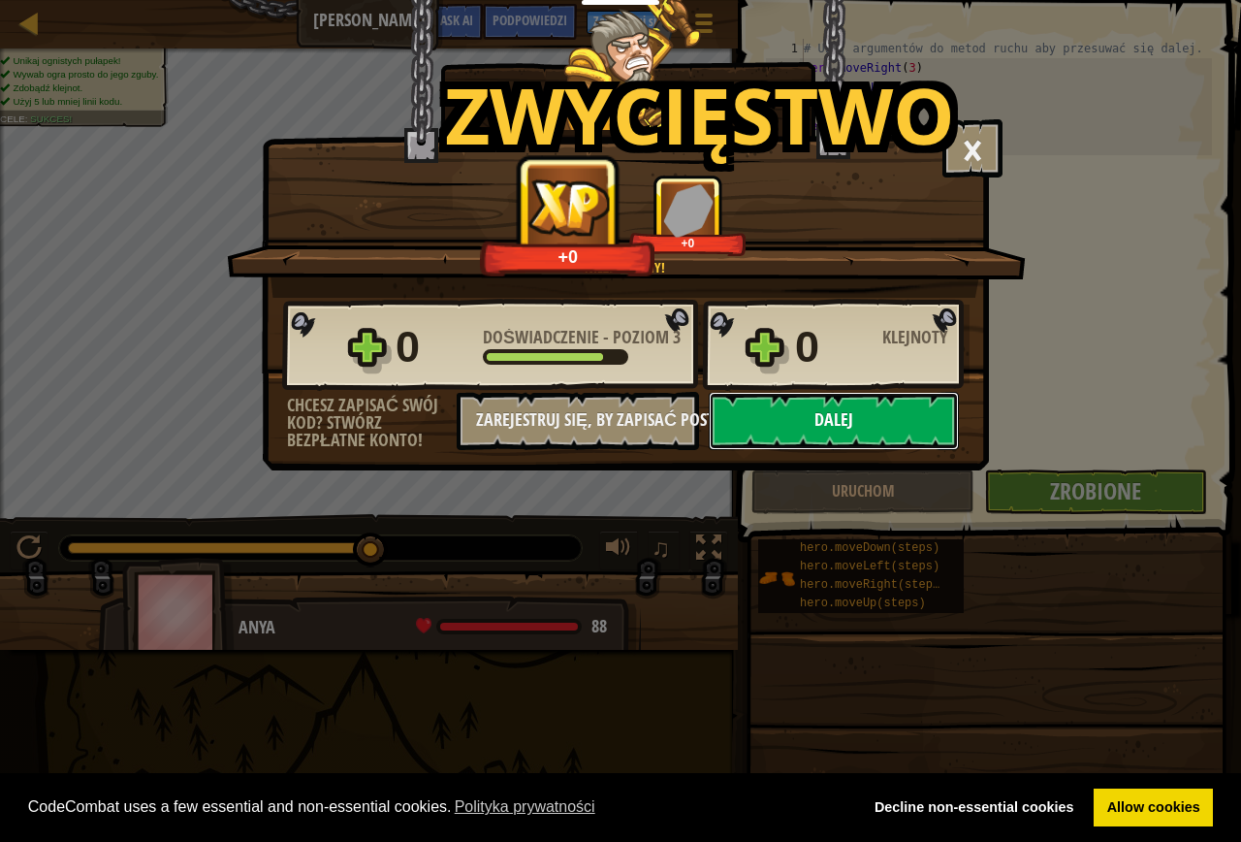
click at [806, 434] on button "Dalej" at bounding box center [834, 421] width 250 height 58
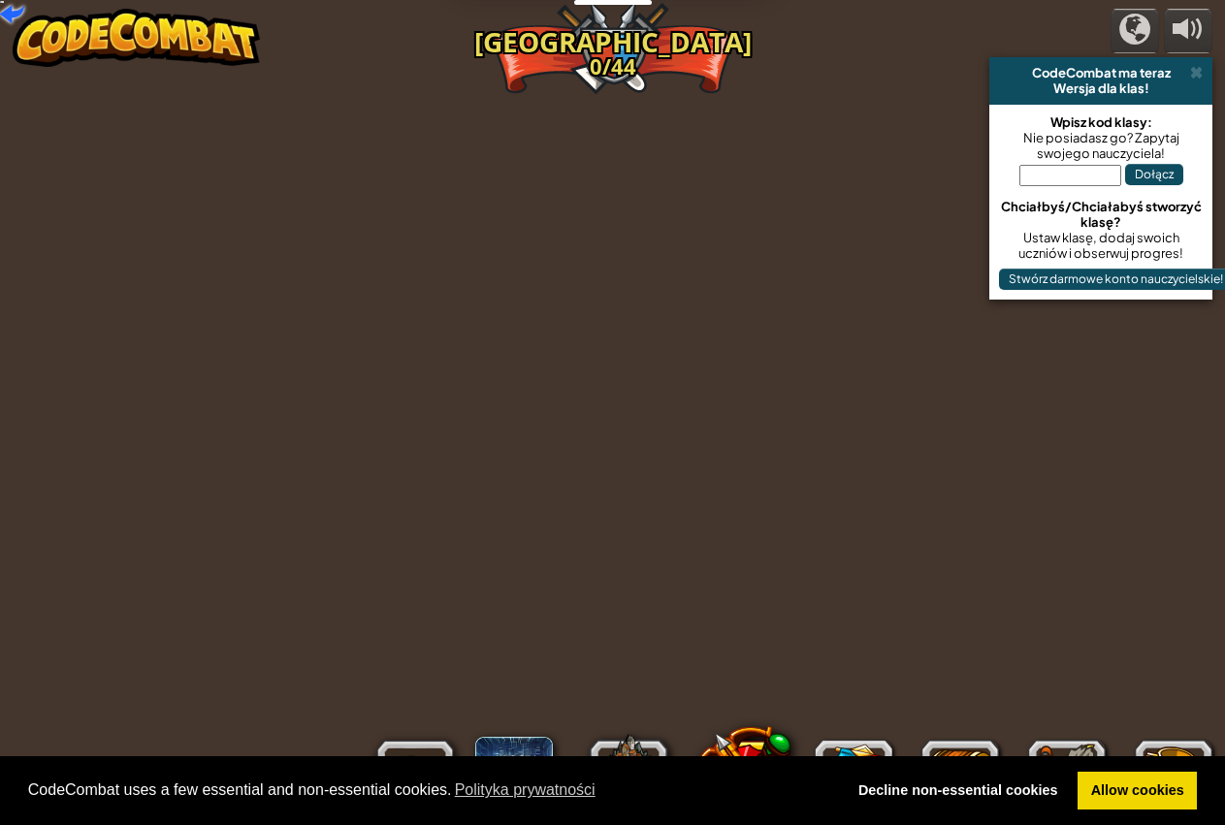
select select "pl"
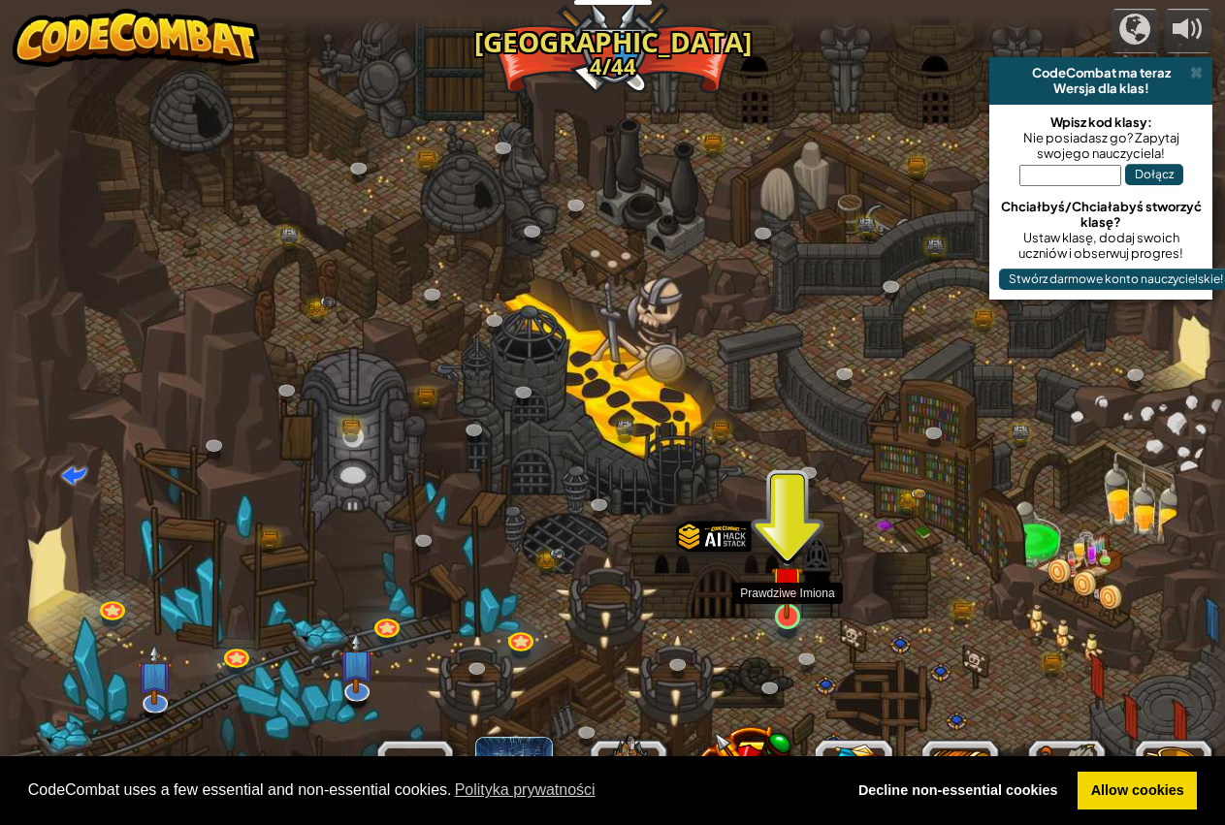
click at [790, 617] on img at bounding box center [787, 582] width 32 height 74
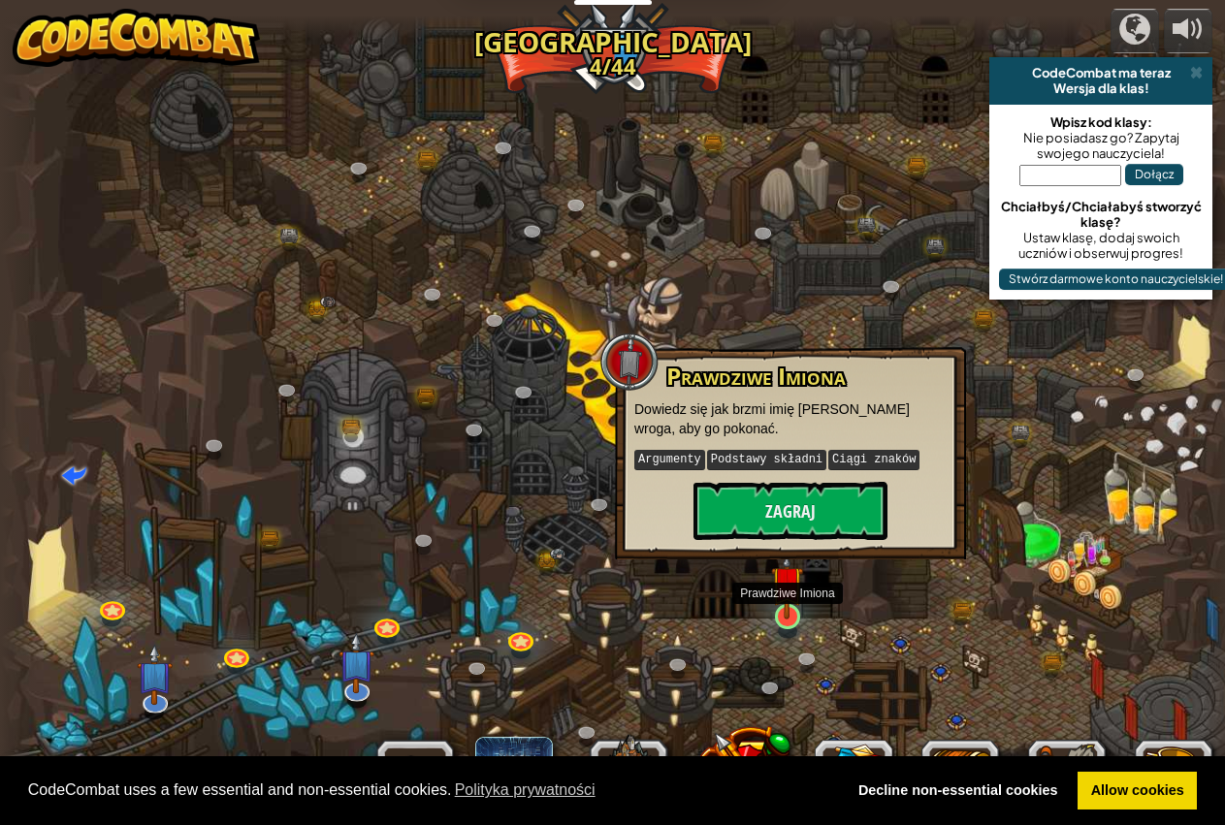
click at [788, 617] on img at bounding box center [787, 582] width 32 height 74
click at [785, 610] on img at bounding box center [787, 582] width 32 height 74
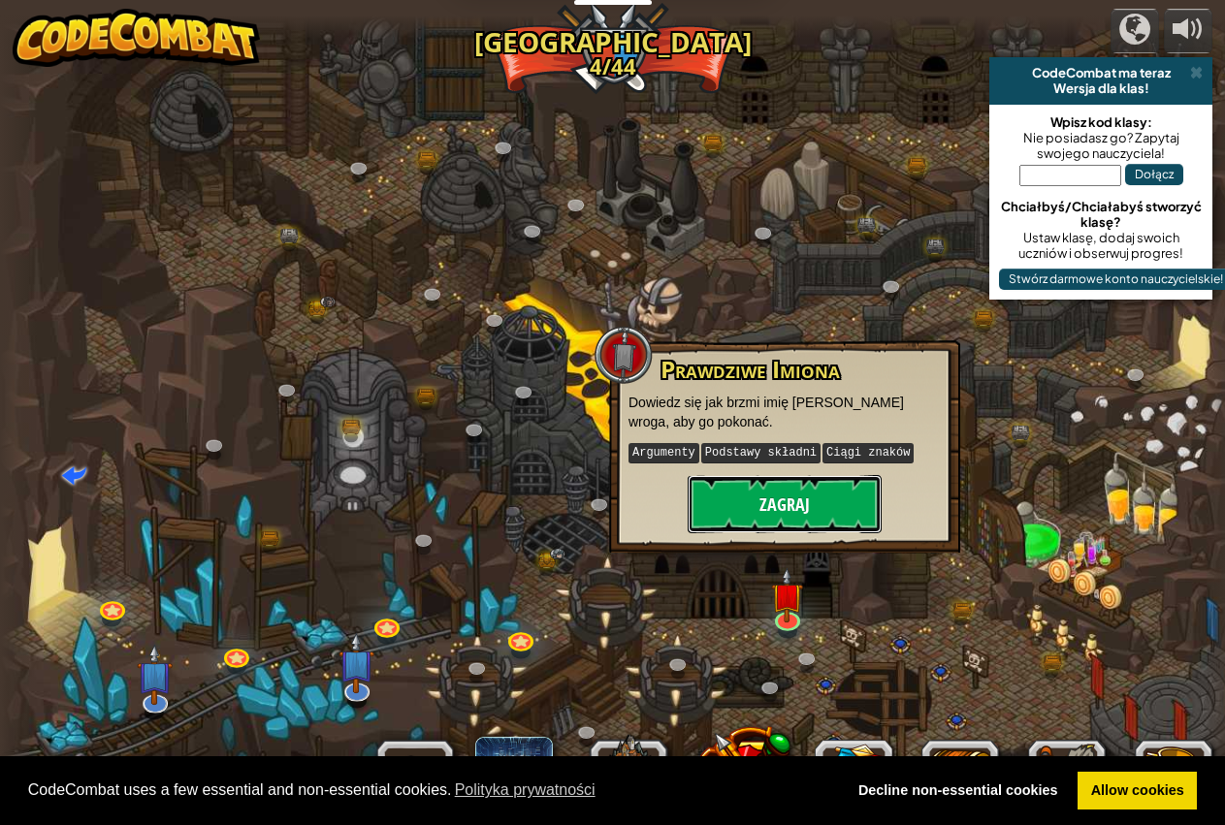
click at [835, 499] on button "Zagraj" at bounding box center [785, 504] width 194 height 58
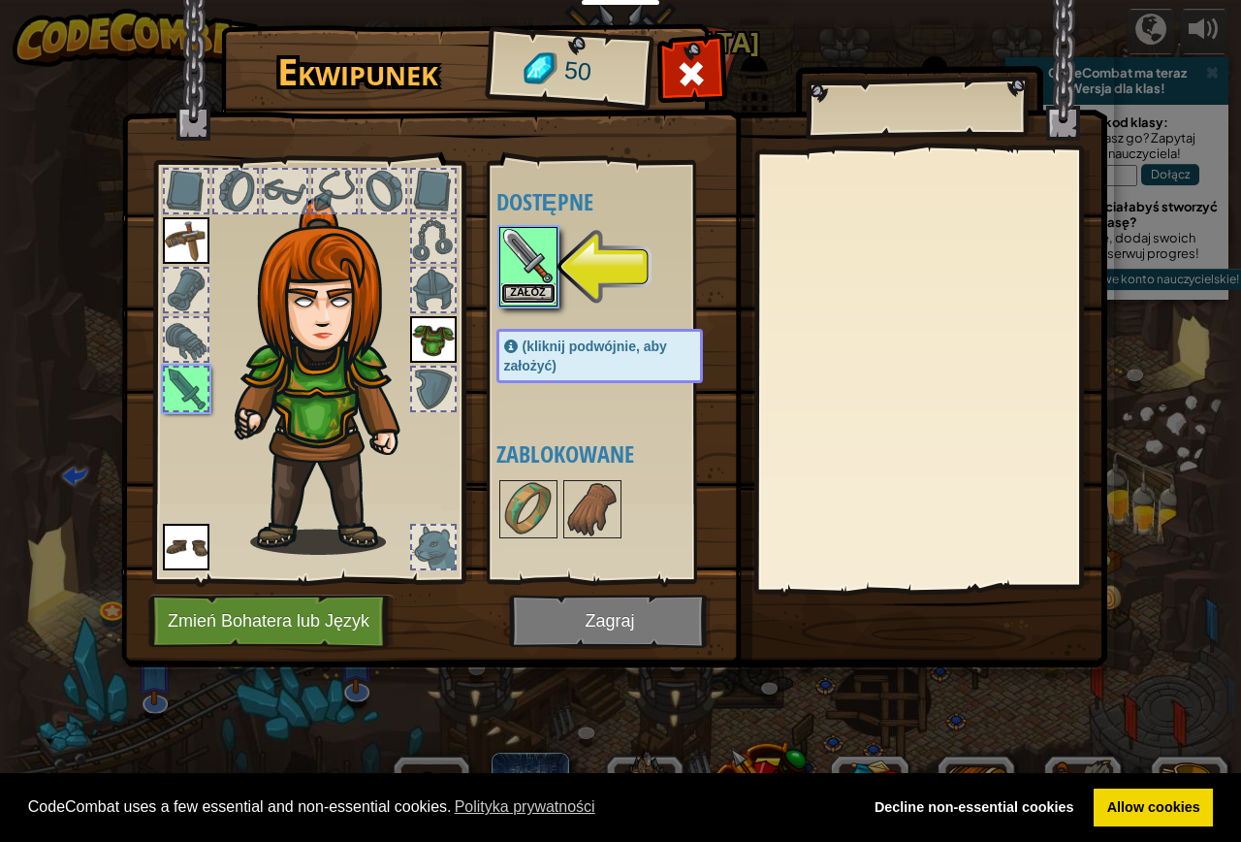
click at [520, 286] on button "Załóż" at bounding box center [528, 293] width 54 height 20
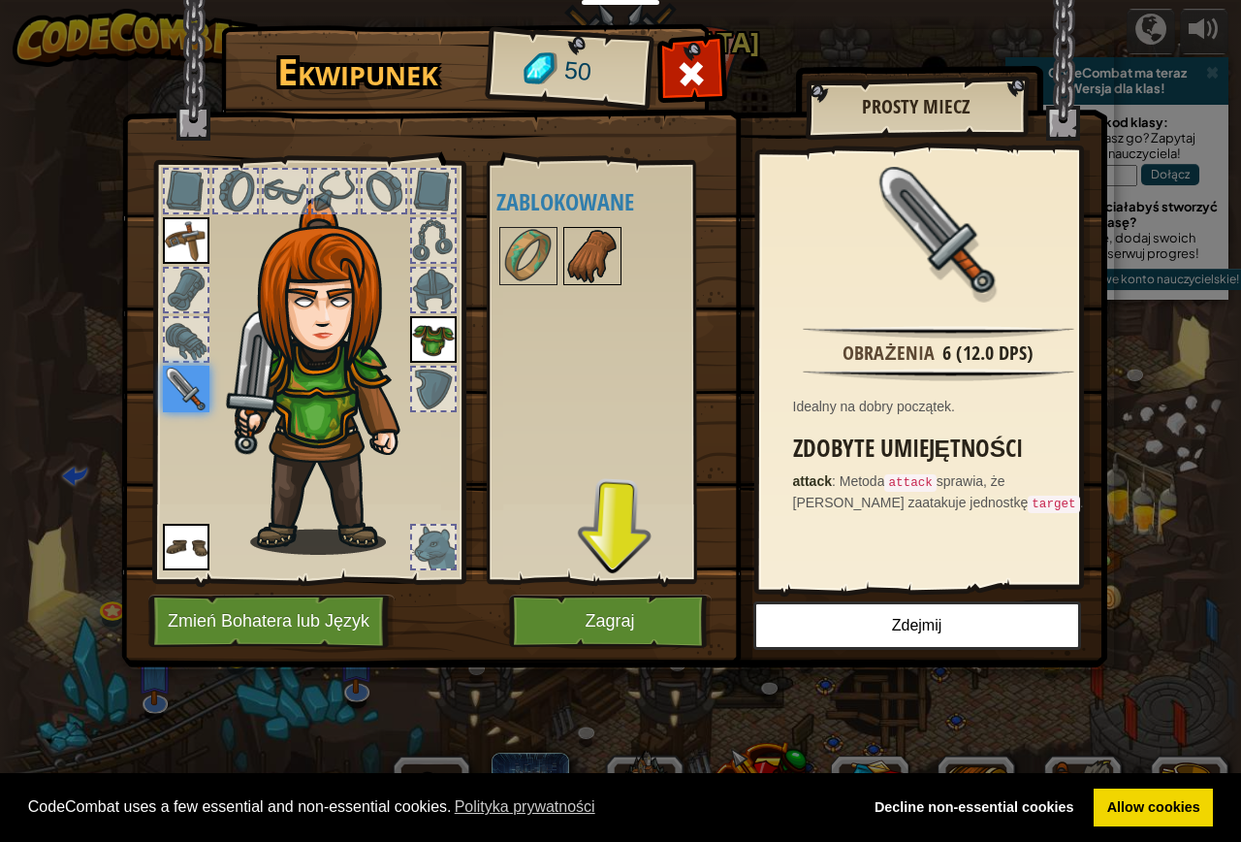
click at [588, 242] on img at bounding box center [592, 256] width 54 height 54
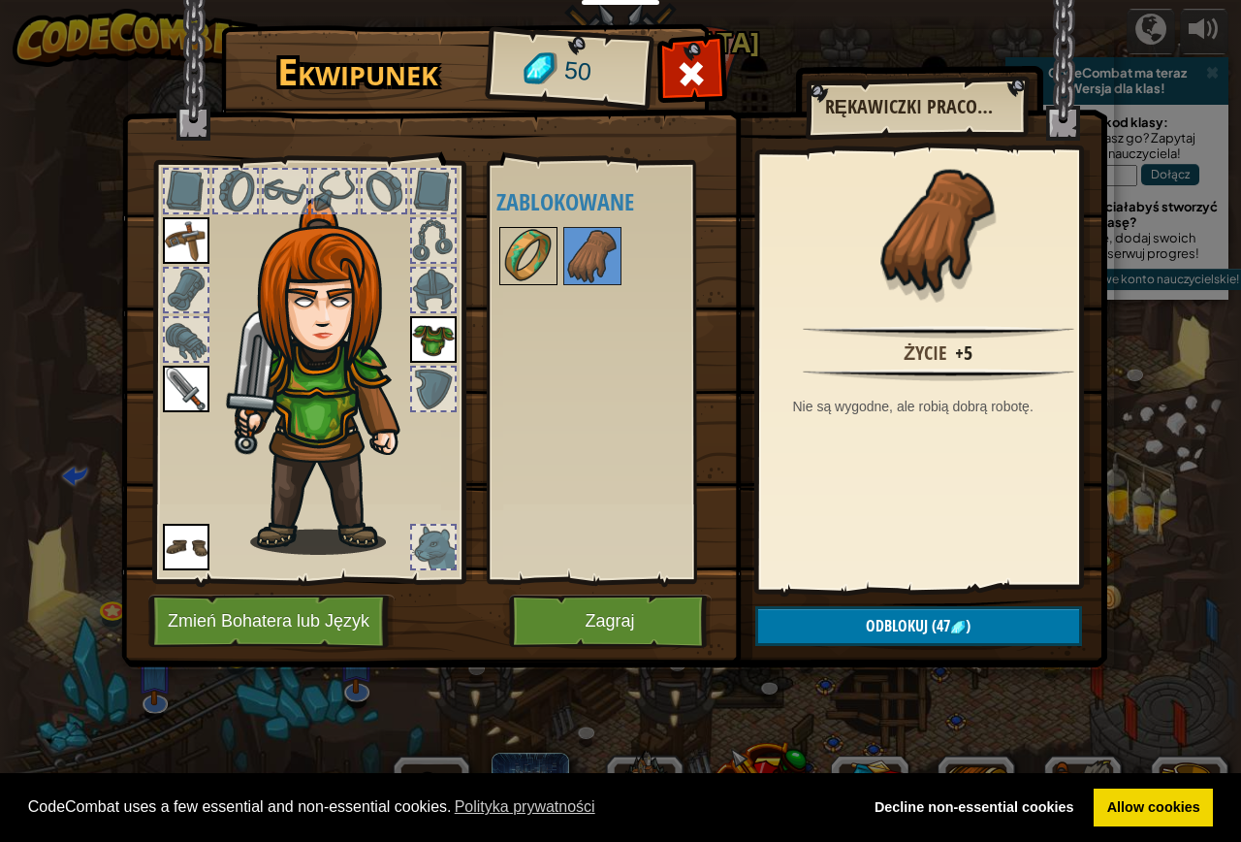
click at [523, 244] on img at bounding box center [528, 256] width 54 height 54
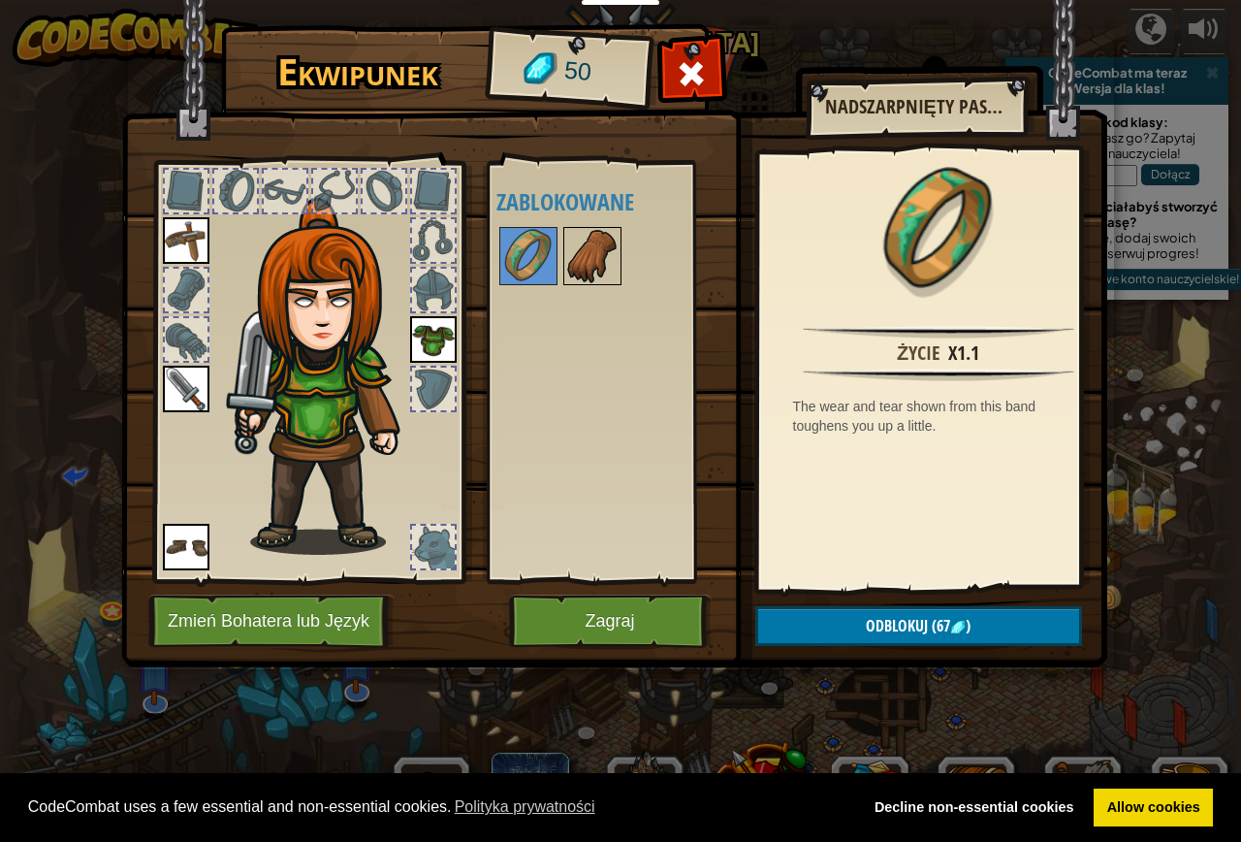
click at [591, 247] on img at bounding box center [592, 256] width 54 height 54
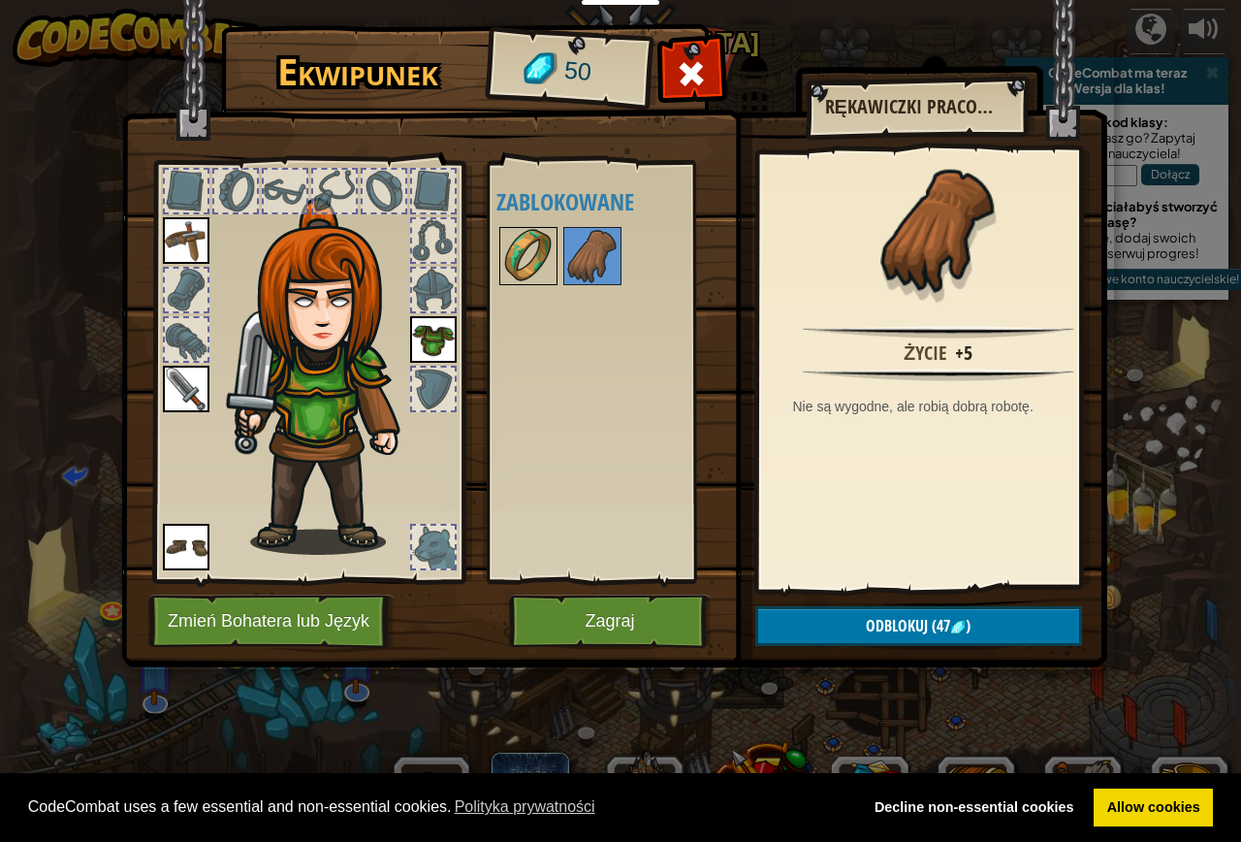
click at [532, 252] on img at bounding box center [528, 256] width 54 height 54
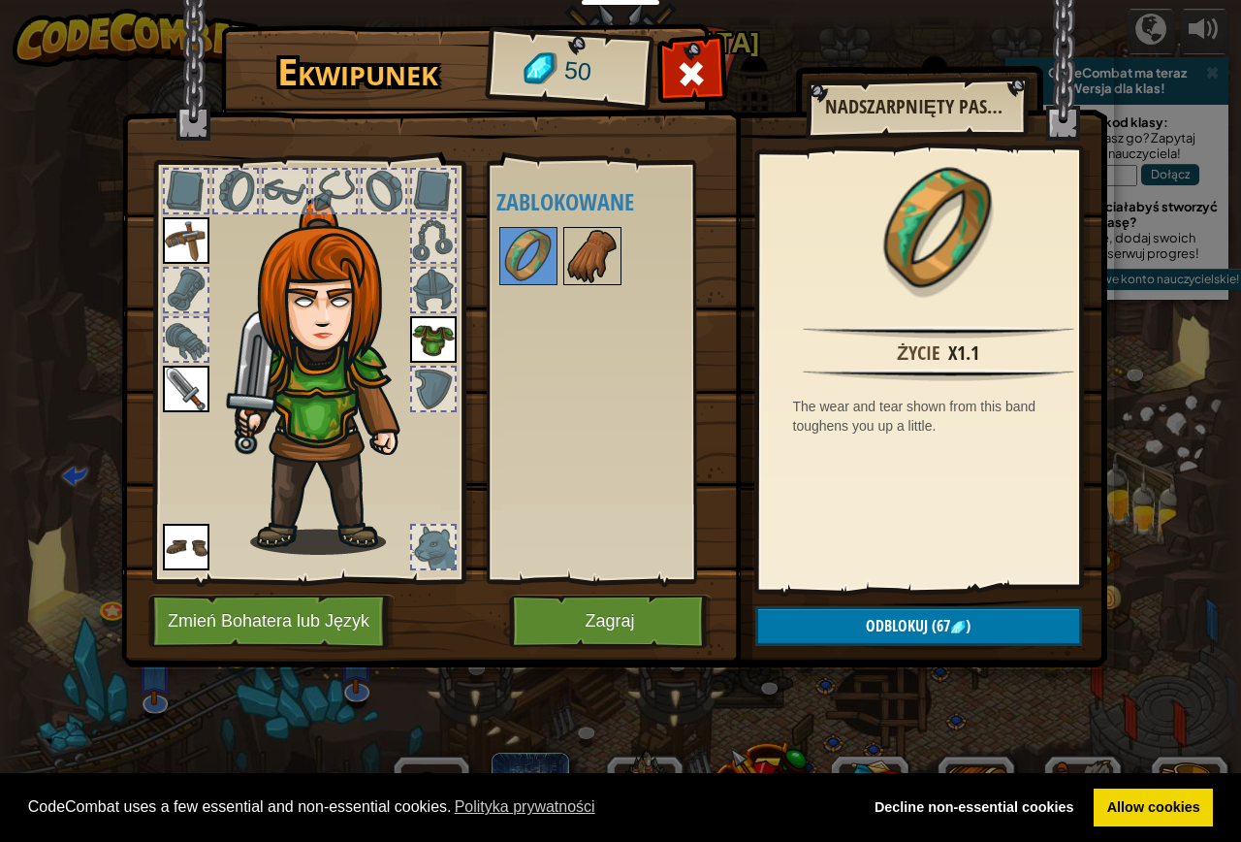
click at [571, 254] on img at bounding box center [592, 256] width 54 height 54
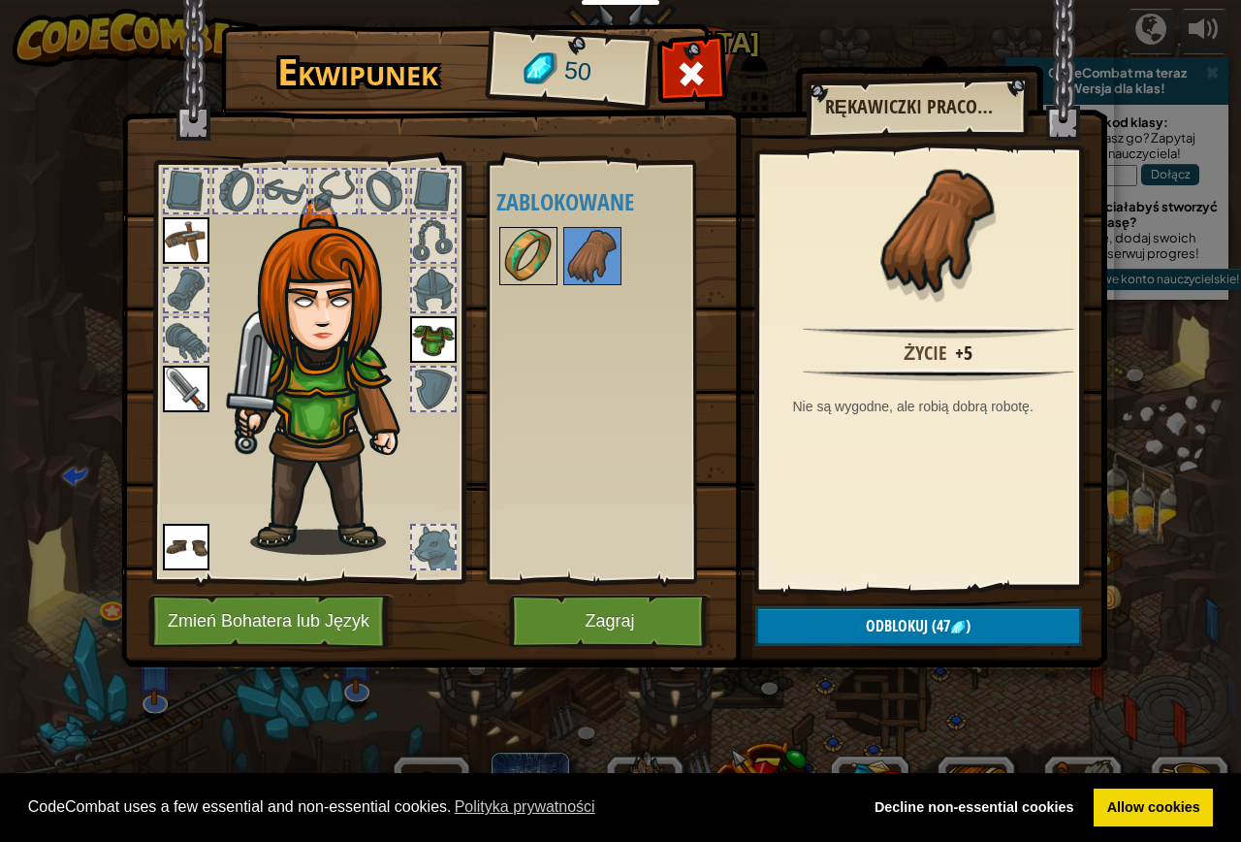
click at [501, 235] on img at bounding box center [528, 256] width 54 height 54
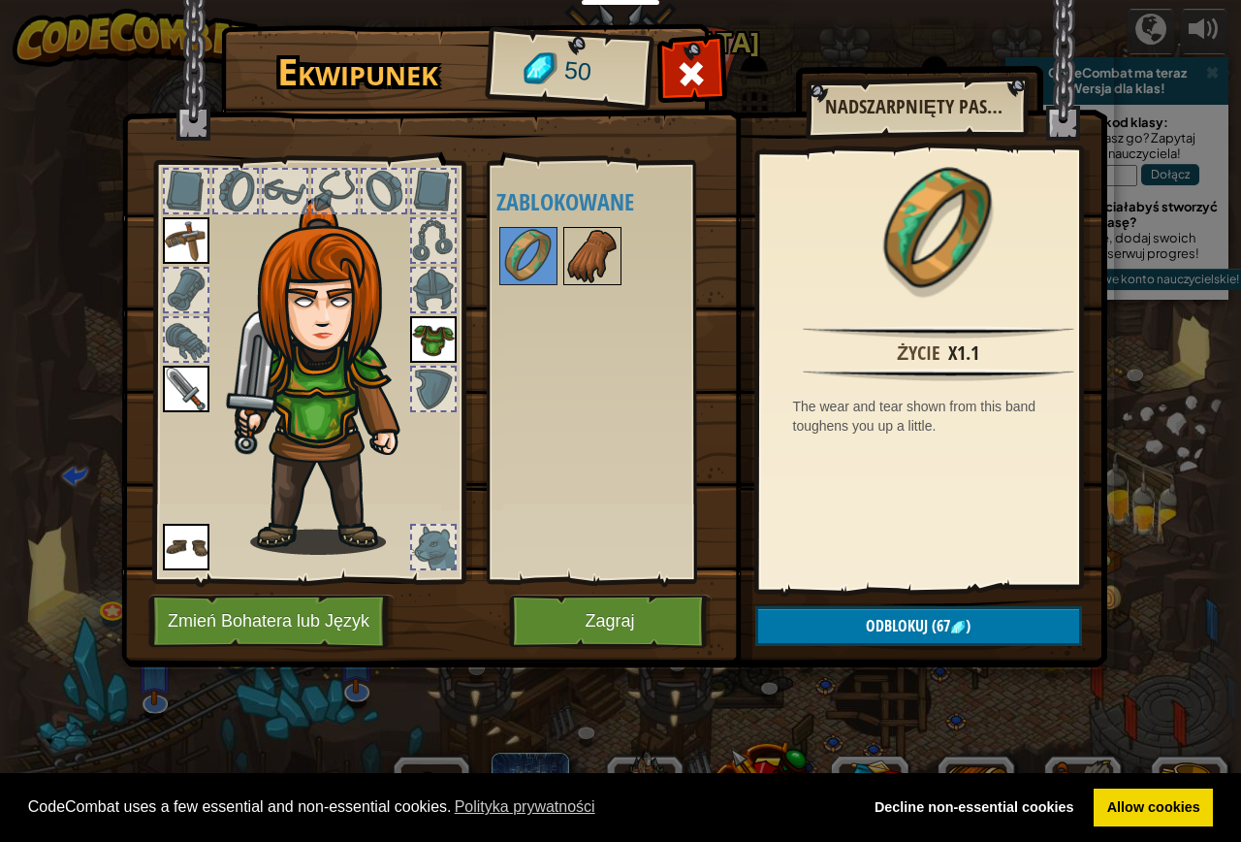
click at [573, 252] on img at bounding box center [592, 256] width 54 height 54
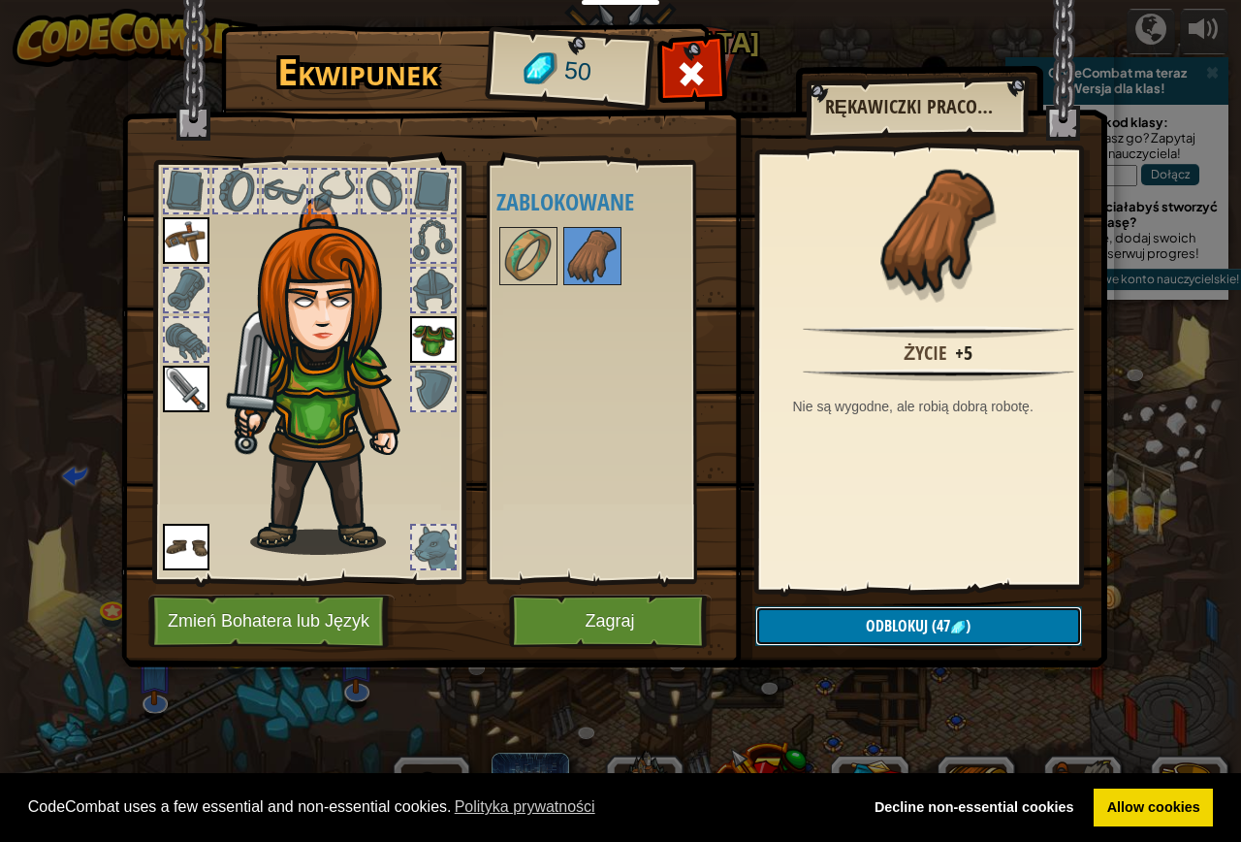
click at [940, 638] on button "Odblokuj (47 )" at bounding box center [918, 626] width 327 height 40
click at [864, 635] on button "Potwierdź" at bounding box center [918, 626] width 327 height 40
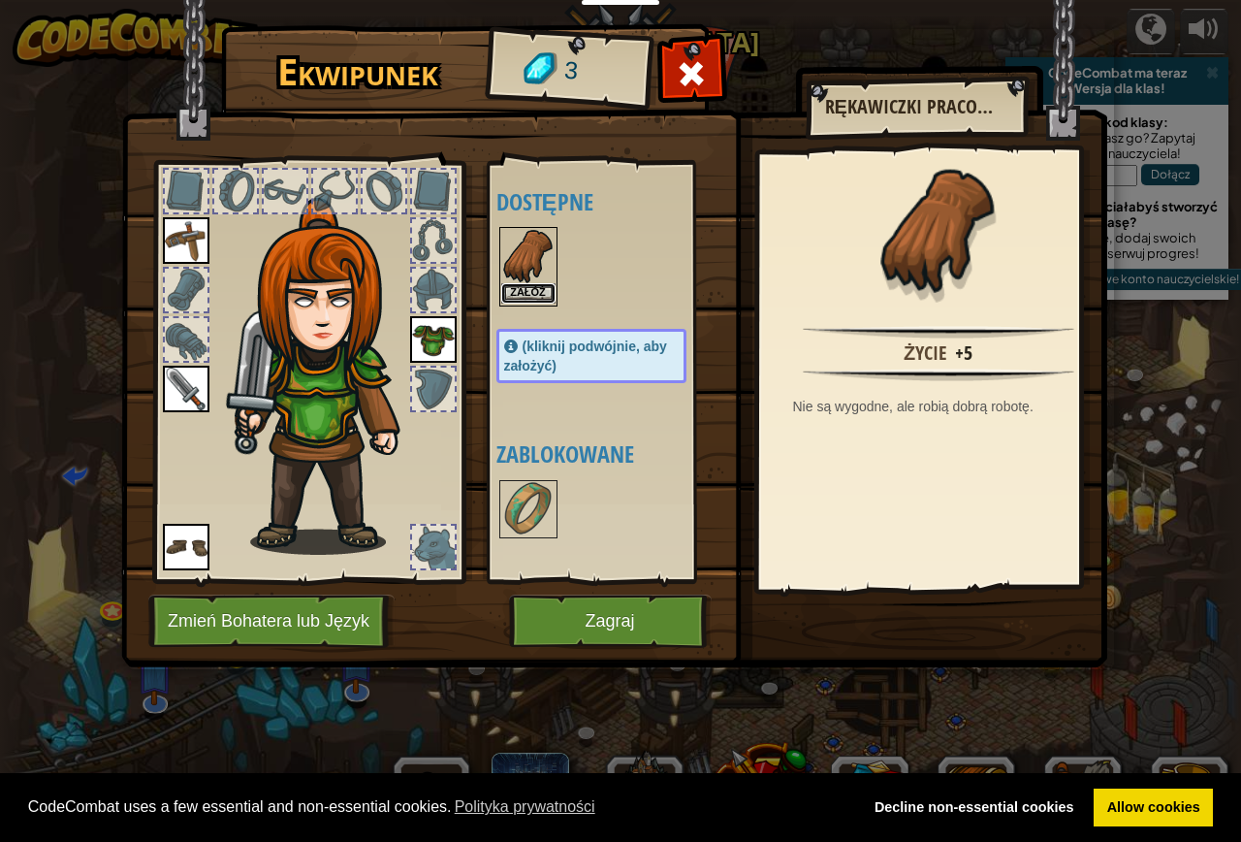
click at [510, 296] on button "Załóż" at bounding box center [528, 293] width 54 height 20
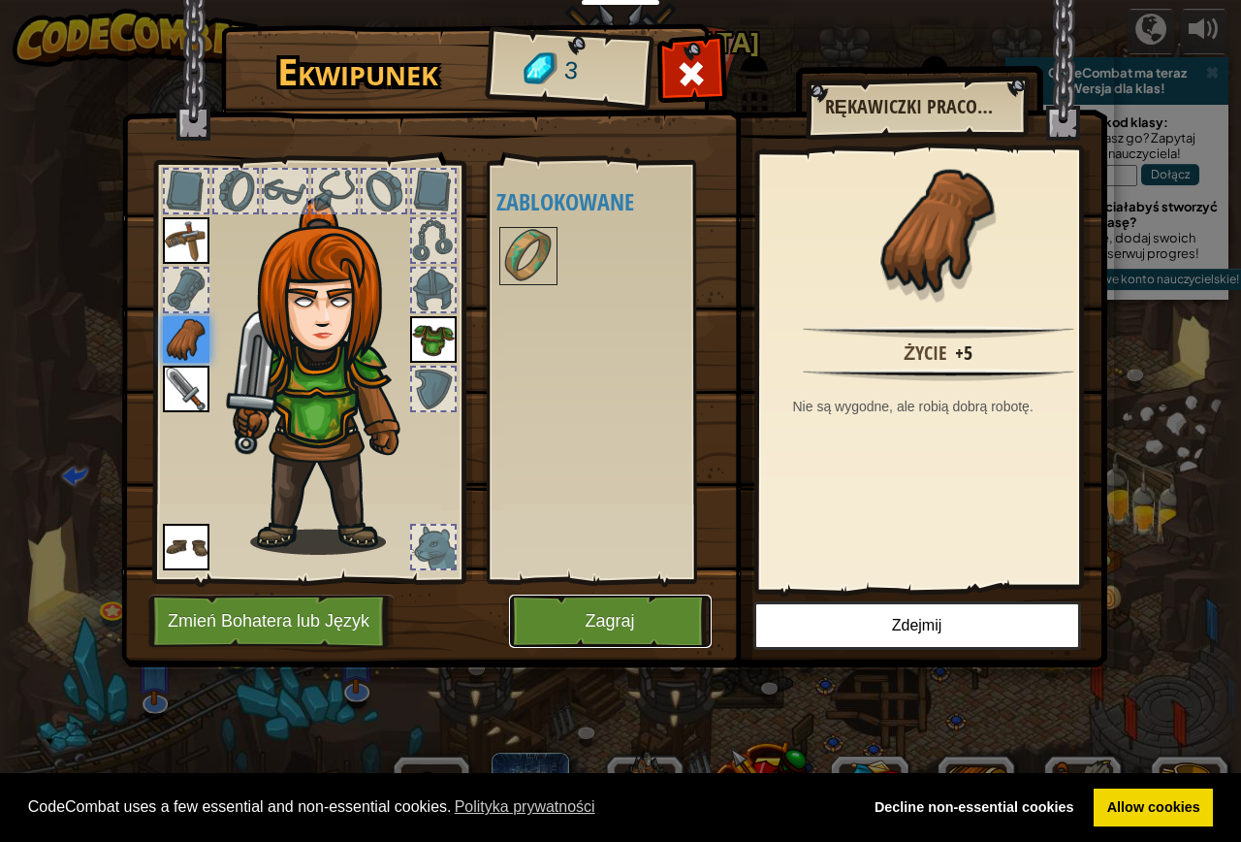
click at [619, 607] on button "Zagraj" at bounding box center [610, 620] width 203 height 53
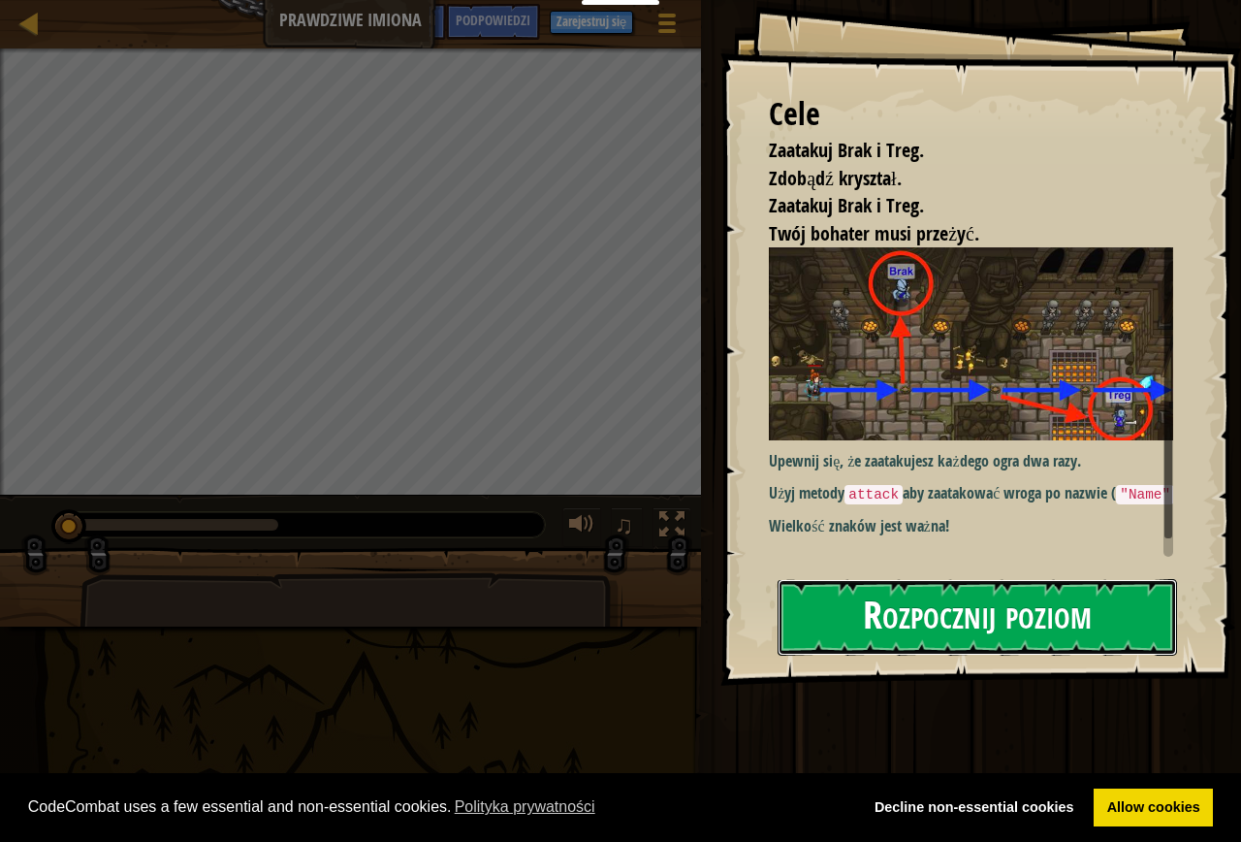
click at [888, 590] on button "Rozpocznij poziom" at bounding box center [978, 617] width 400 height 77
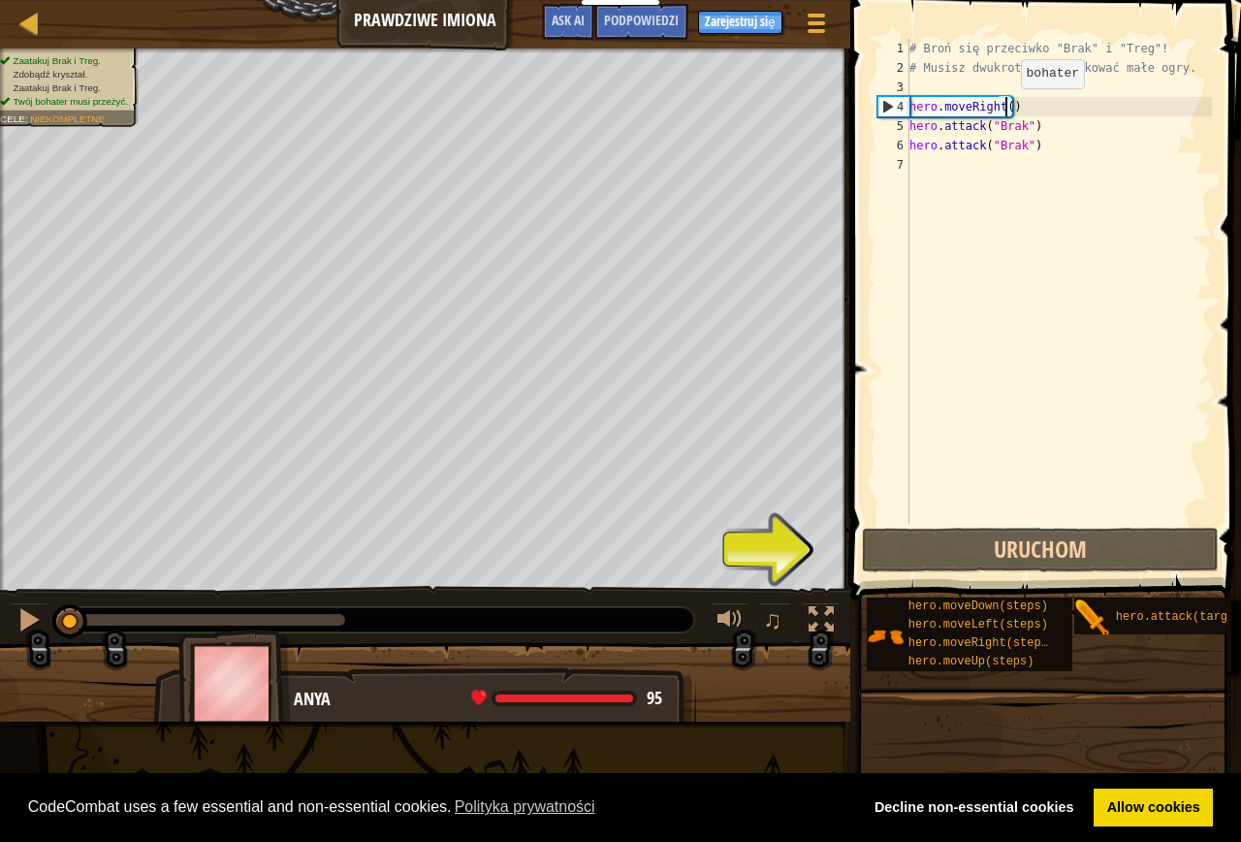
click at [1005, 108] on div "# Broń się przeciwko "Brak" i "Treg"! # Musisz dwukrotnie zaatakować małe ogry.…" at bounding box center [1059, 301] width 306 height 524
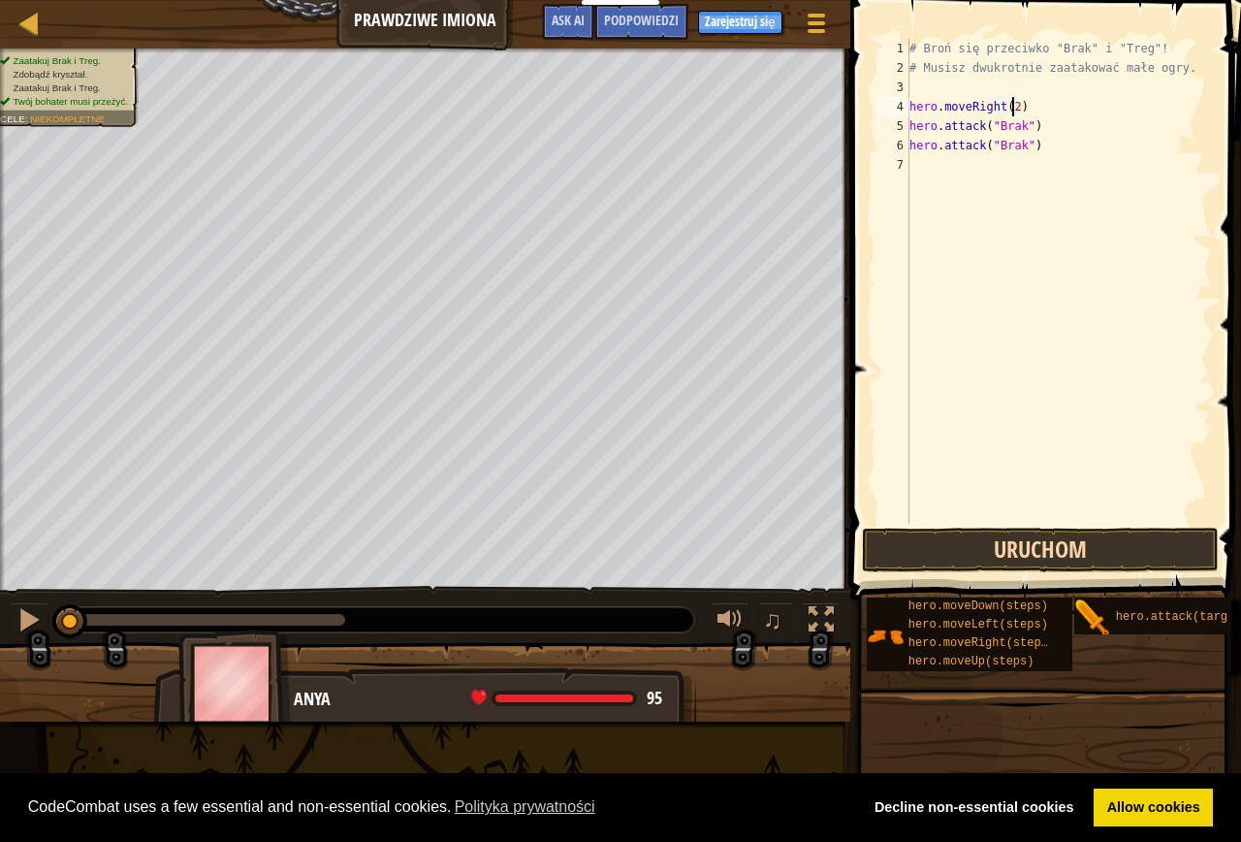
type textarea "hero.moveRight(2)"
click at [1035, 563] on button "Uruchom" at bounding box center [1040, 550] width 357 height 45
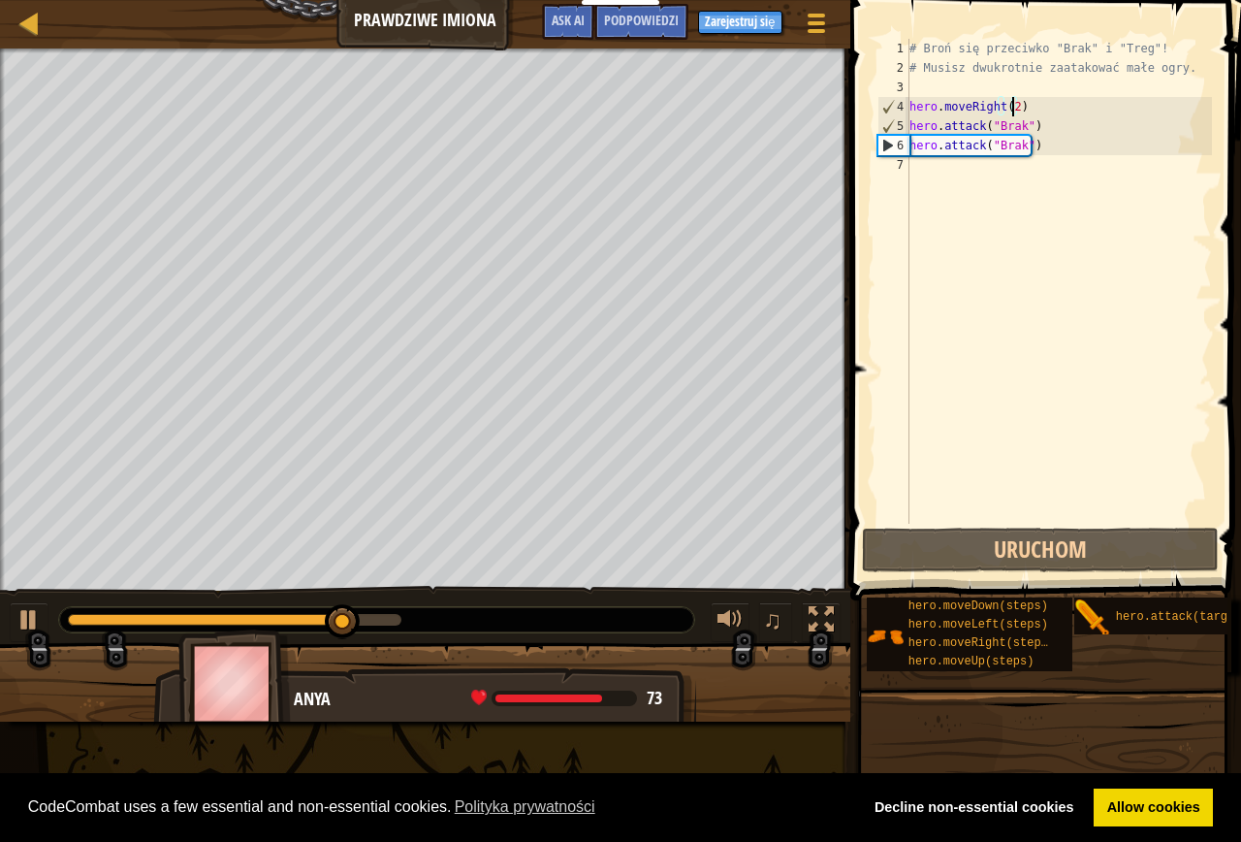
click at [1020, 166] on div "# Broń się przeciwko "Brak" i "Treg"! # Musisz dwukrotnie zaatakować małe ogry.…" at bounding box center [1059, 301] width 306 height 524
click at [41, 618] on div at bounding box center [28, 619] width 25 height 25
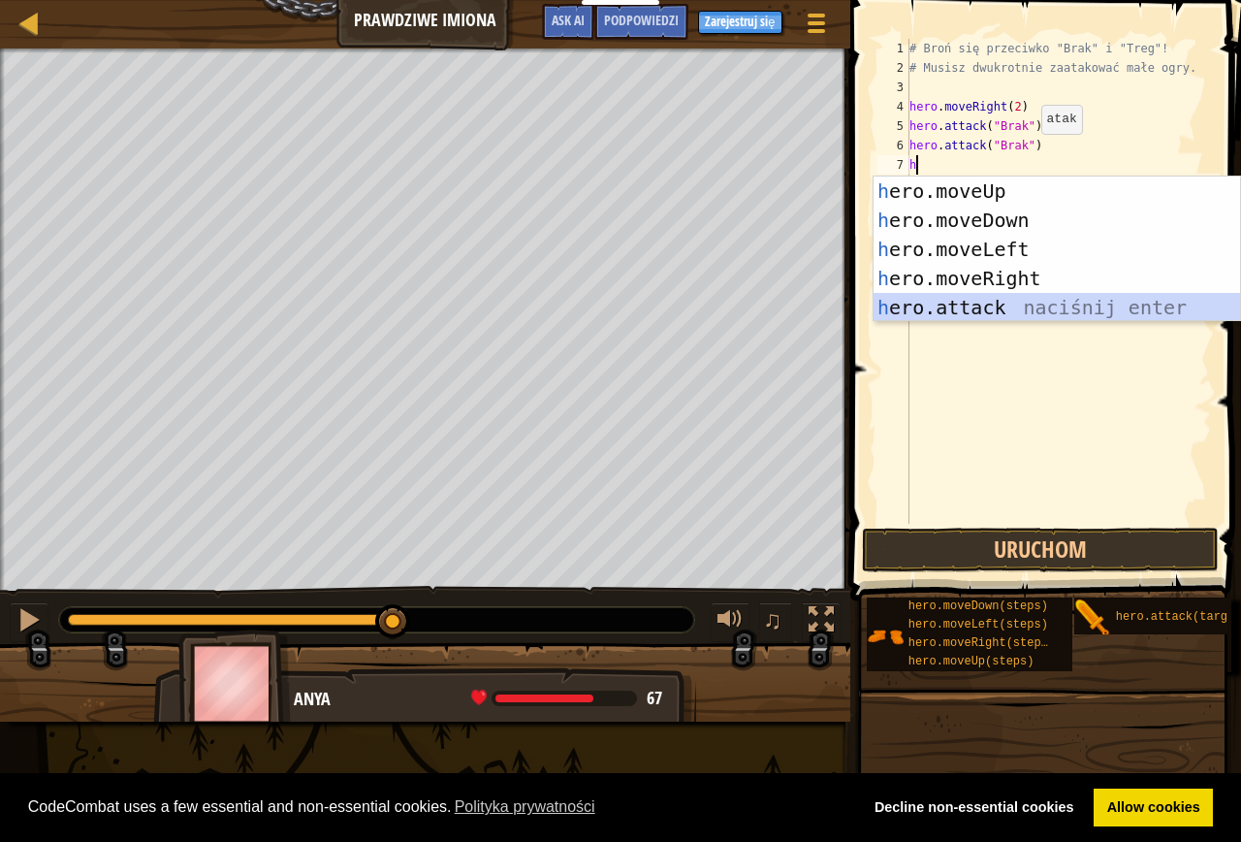
click at [979, 307] on div "h ero.moveUp naciśnij enter h ero.moveDown naciśnij enter h ero.moveLeft naciśn…" at bounding box center [1057, 278] width 367 height 204
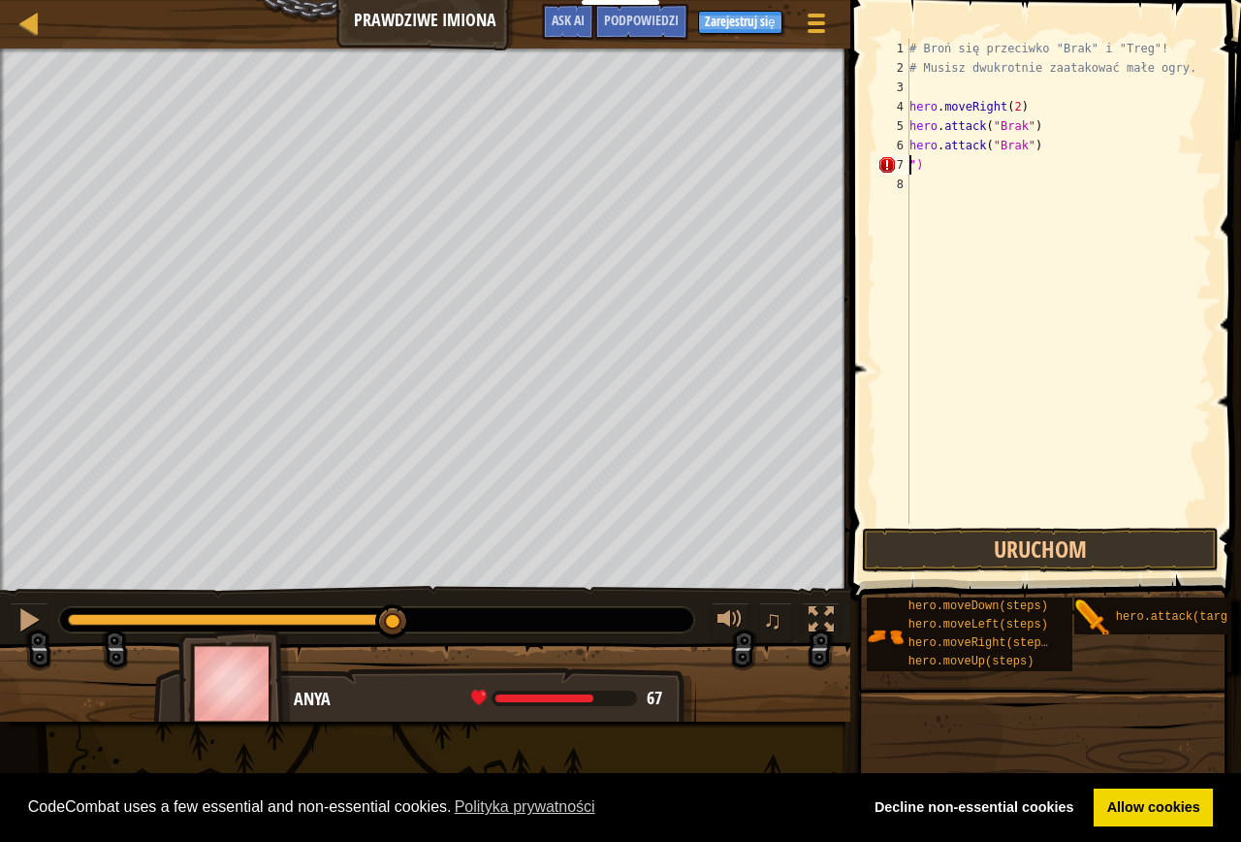
type textarea "hero.attack("Brak")"
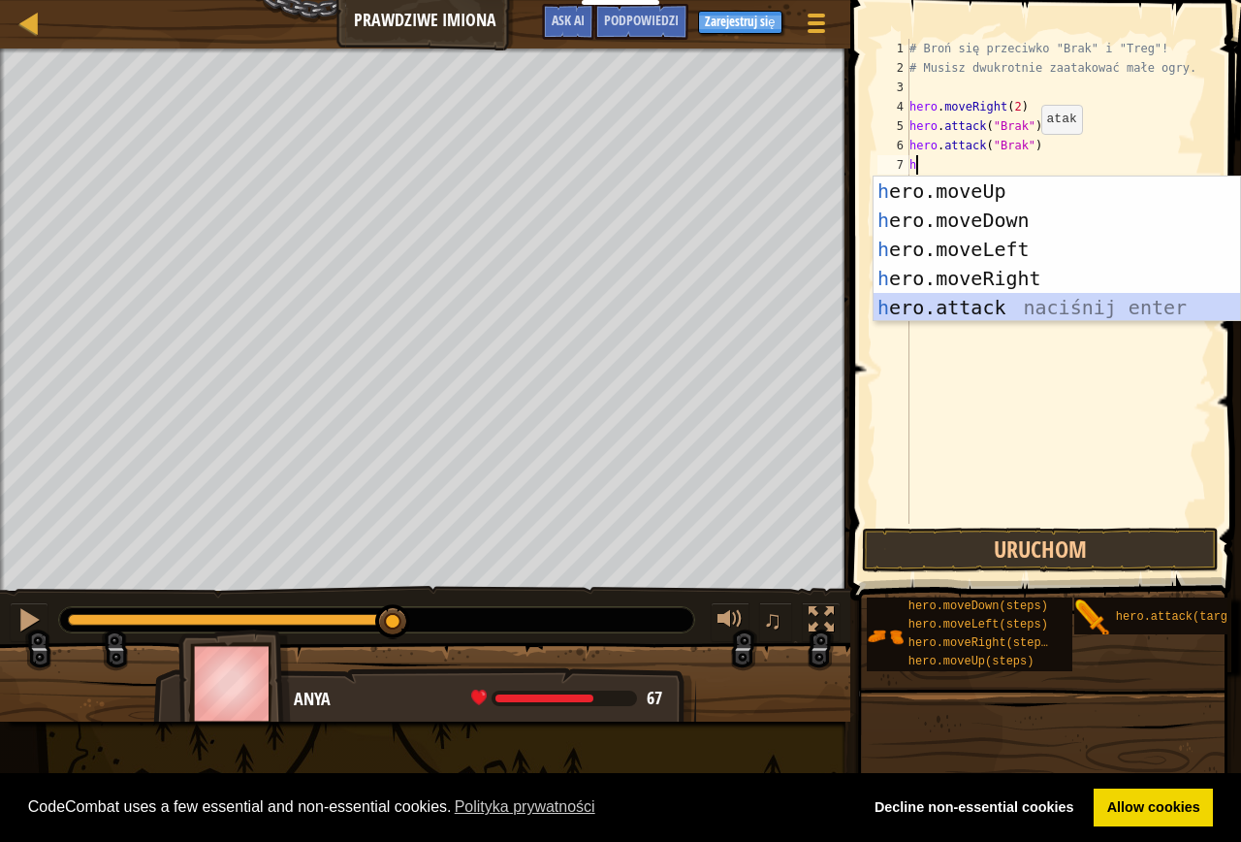
click at [977, 312] on div "h ero.moveUp naciśnij enter h ero.moveDown naciśnij enter h ero.moveLeft naciśn…" at bounding box center [1057, 278] width 367 height 204
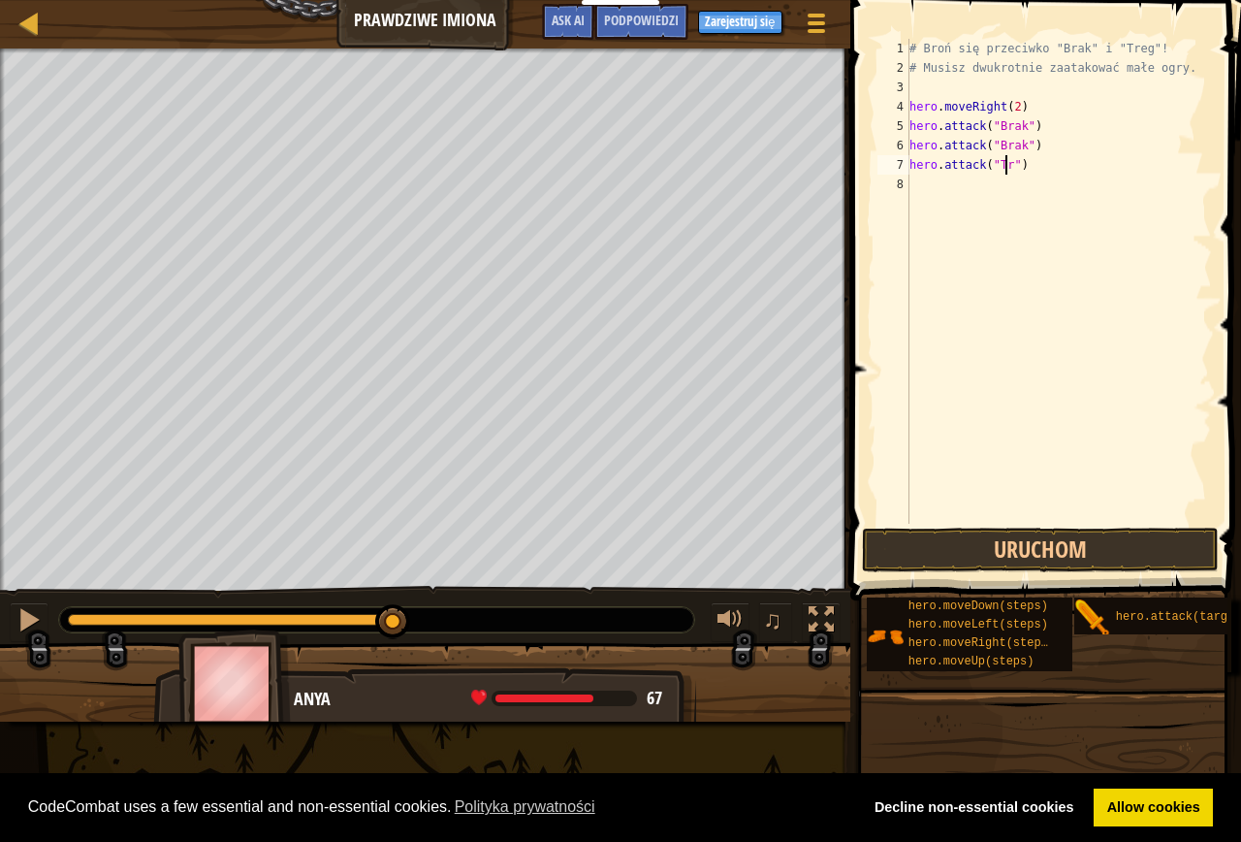
scroll to position [9, 8]
type textarea "hero.attack("Treg")"
drag, startPoint x: 1039, startPoint y: 241, endPoint x: 1036, endPoint y: 174, distance: 67.0
click at [1036, 187] on div "# Broń się przeciwko "Brak" i "Treg"! # Musisz dwukrotnie zaatakować małe ogry.…" at bounding box center [1059, 301] width 306 height 524
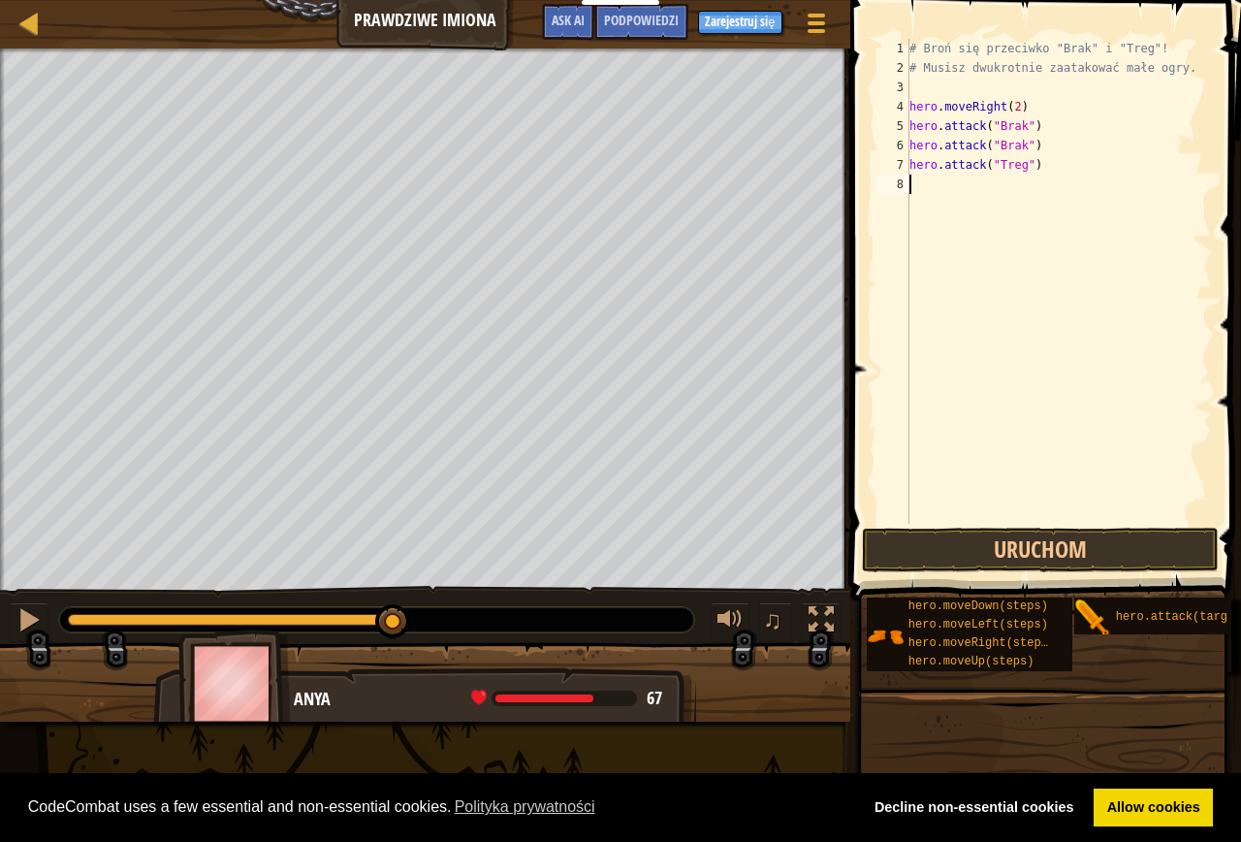
scroll to position [9, 0]
drag, startPoint x: 1040, startPoint y: 200, endPoint x: 949, endPoint y: 173, distance: 94.2
click at [949, 173] on div "# Broń się przeciwko "Brak" i "Treg"! # Musisz dwukrotnie zaatakować małe ogry.…" at bounding box center [1059, 301] width 306 height 524
type textarea "hero.attack("Treg")"
click at [949, 181] on div "# Broń się przeciwko "Brak" i "Treg"! # Musisz dwukrotnie zaatakować małe ogry.…" at bounding box center [1059, 301] width 306 height 524
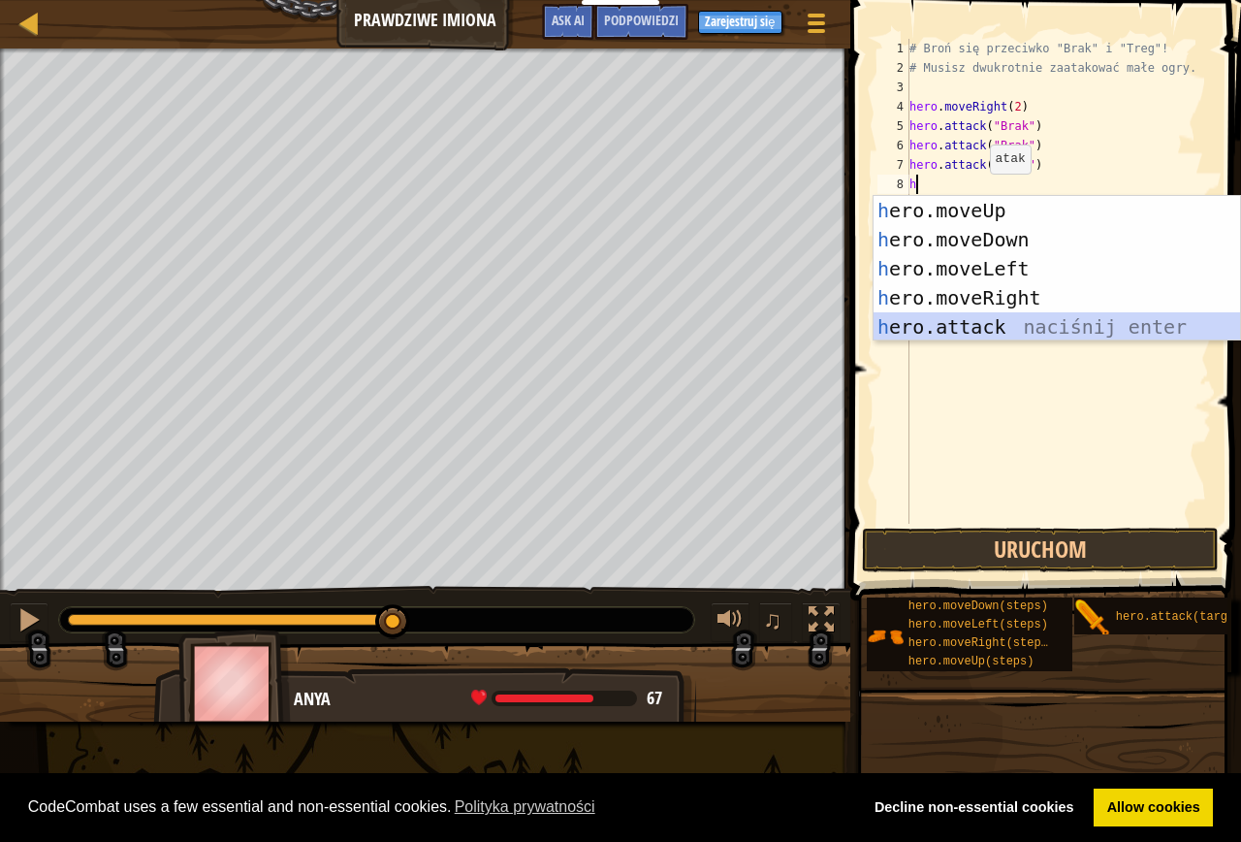
click at [979, 326] on div "h ero.moveUp naciśnij enter h ero.moveDown naciśnij enter h ero.moveLeft naciśn…" at bounding box center [1057, 298] width 367 height 204
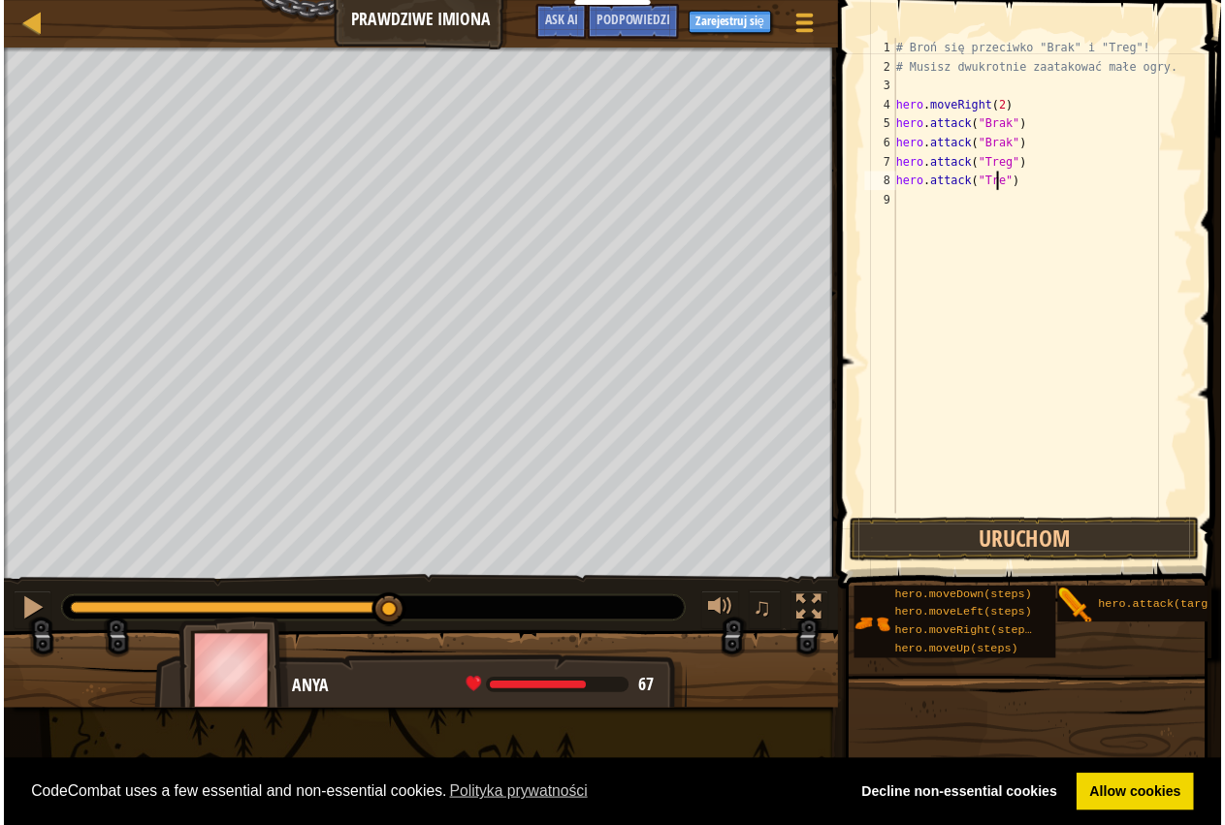
scroll to position [9, 9]
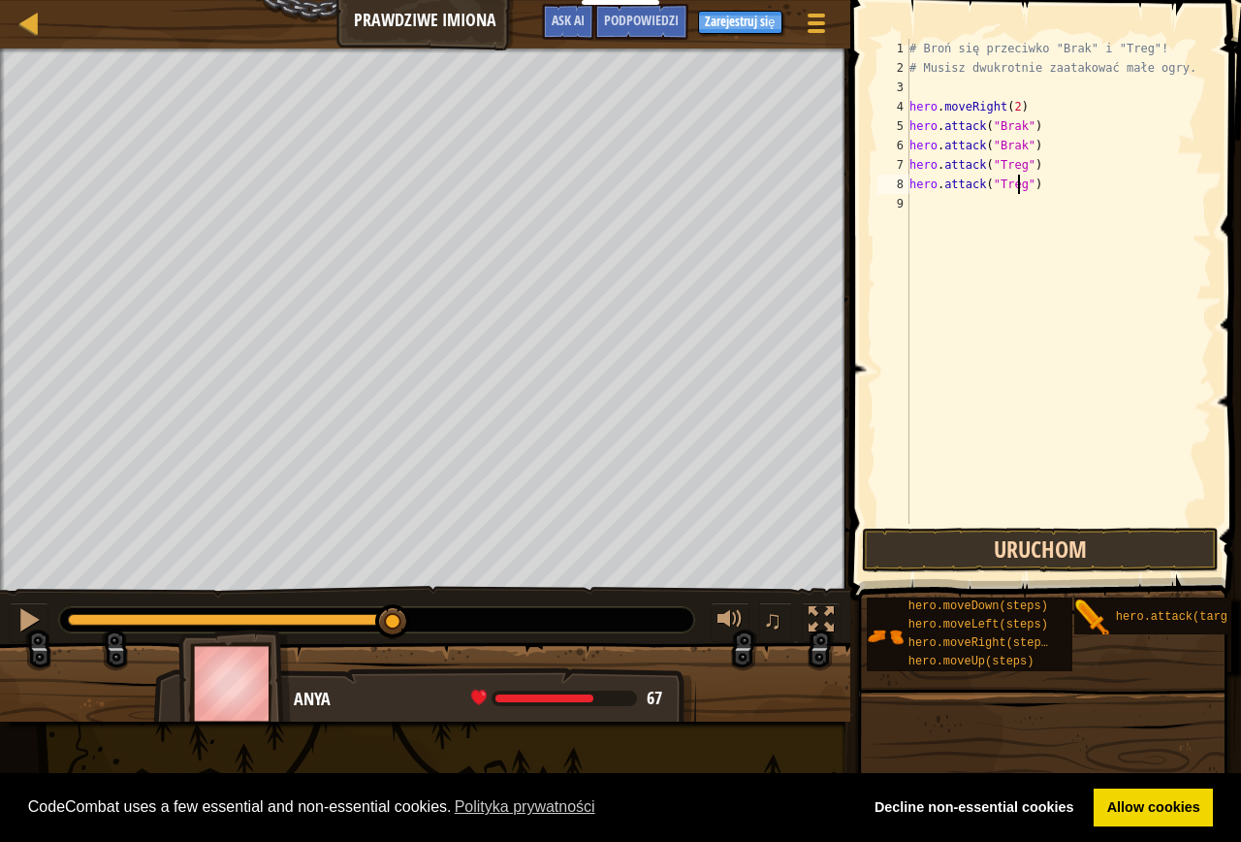
type textarea "hero.attack("Treg")"
click at [1026, 558] on button "Uruchom" at bounding box center [1040, 550] width 357 height 45
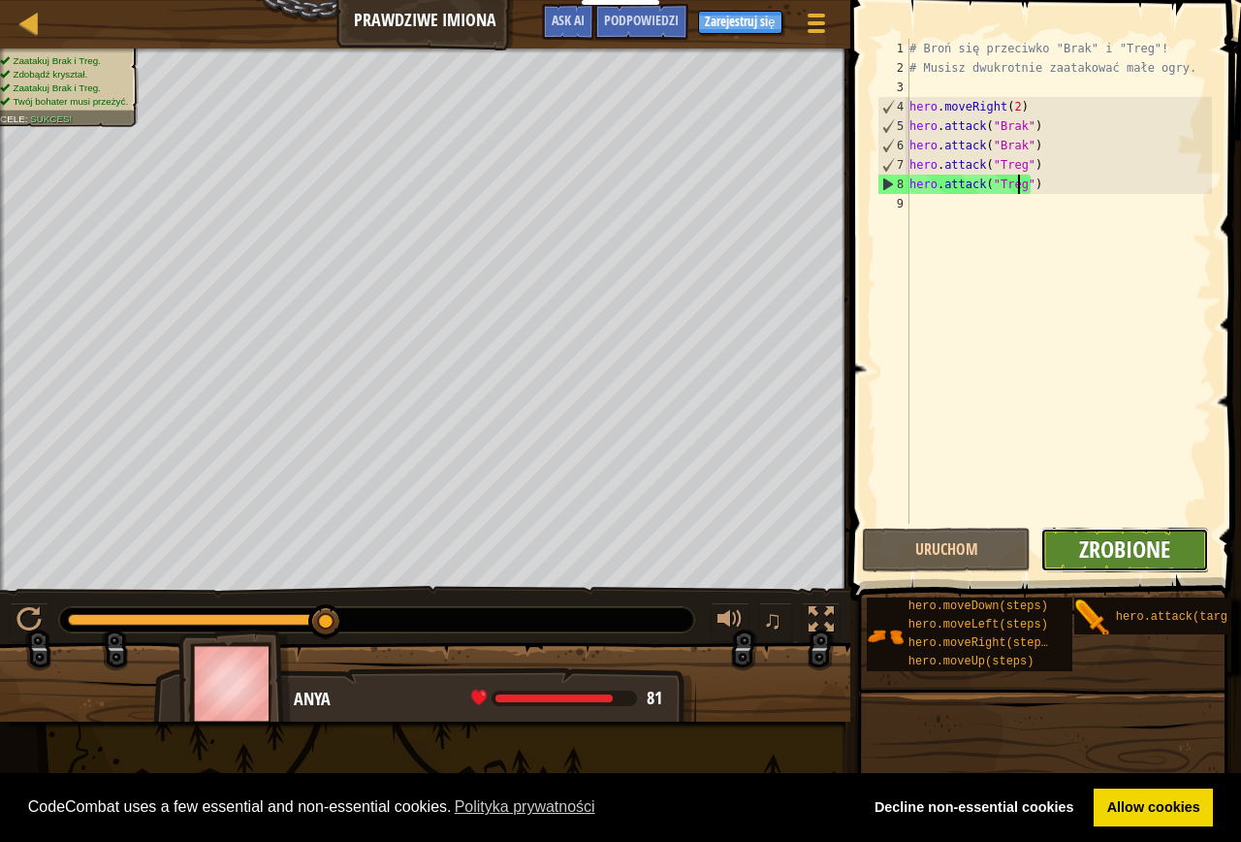
click at [1107, 557] on span "Zrobione" at bounding box center [1124, 548] width 91 height 31
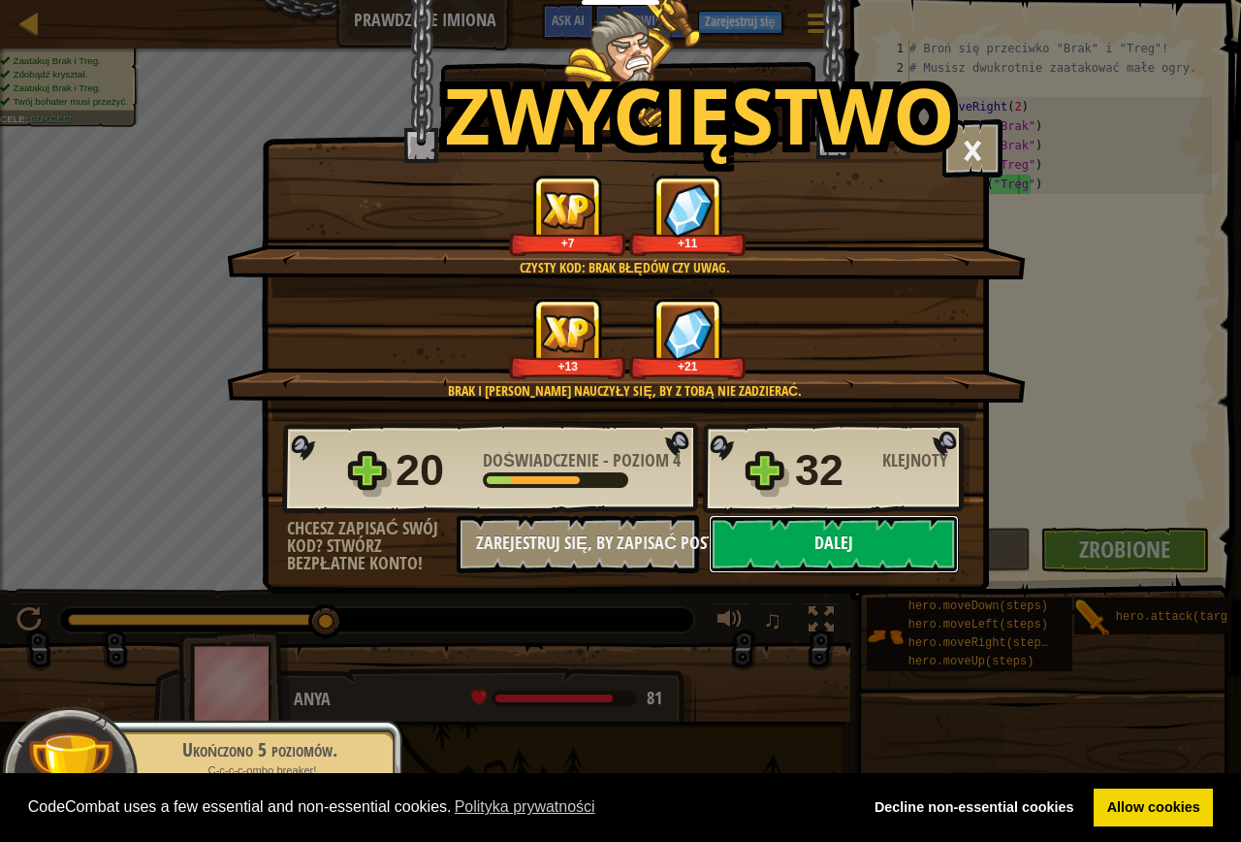
click at [777, 551] on button "Dalej" at bounding box center [834, 544] width 250 height 58
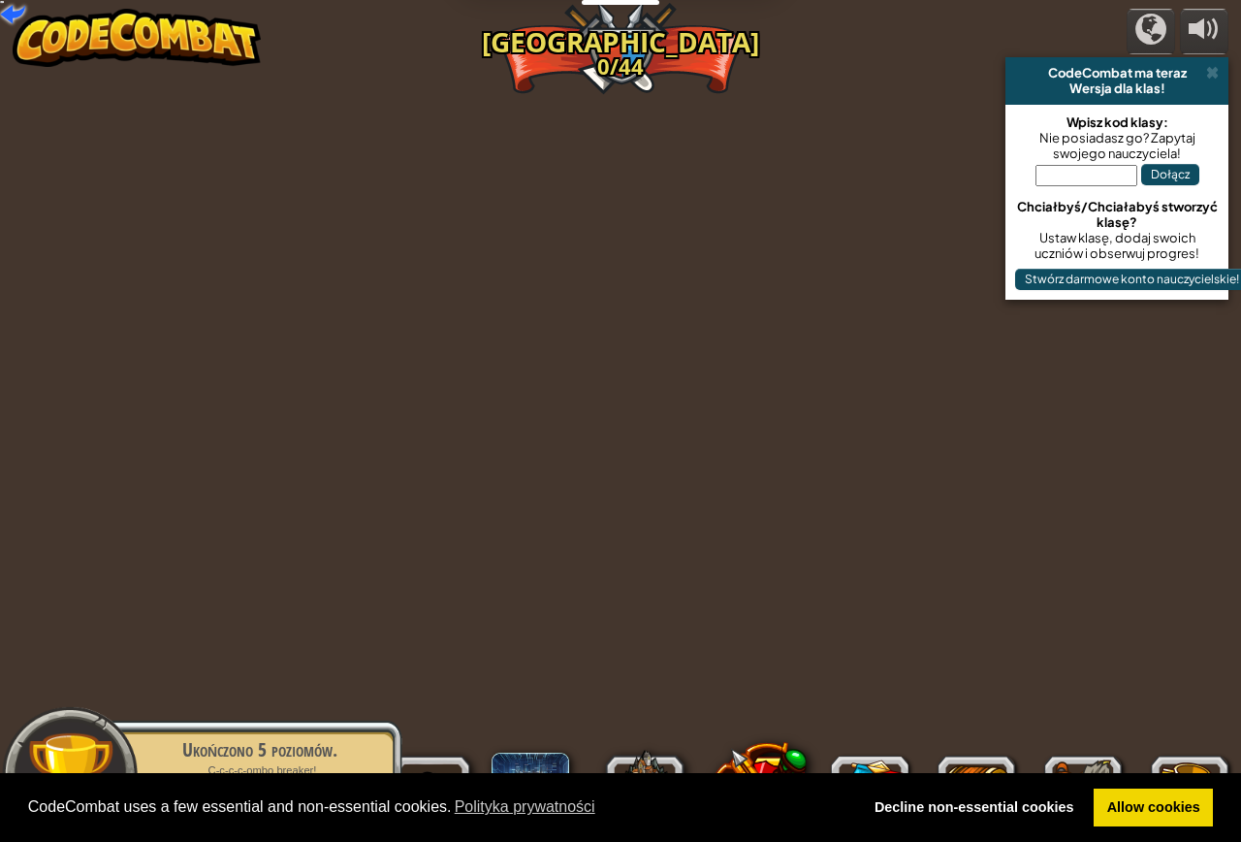
select select "pl"
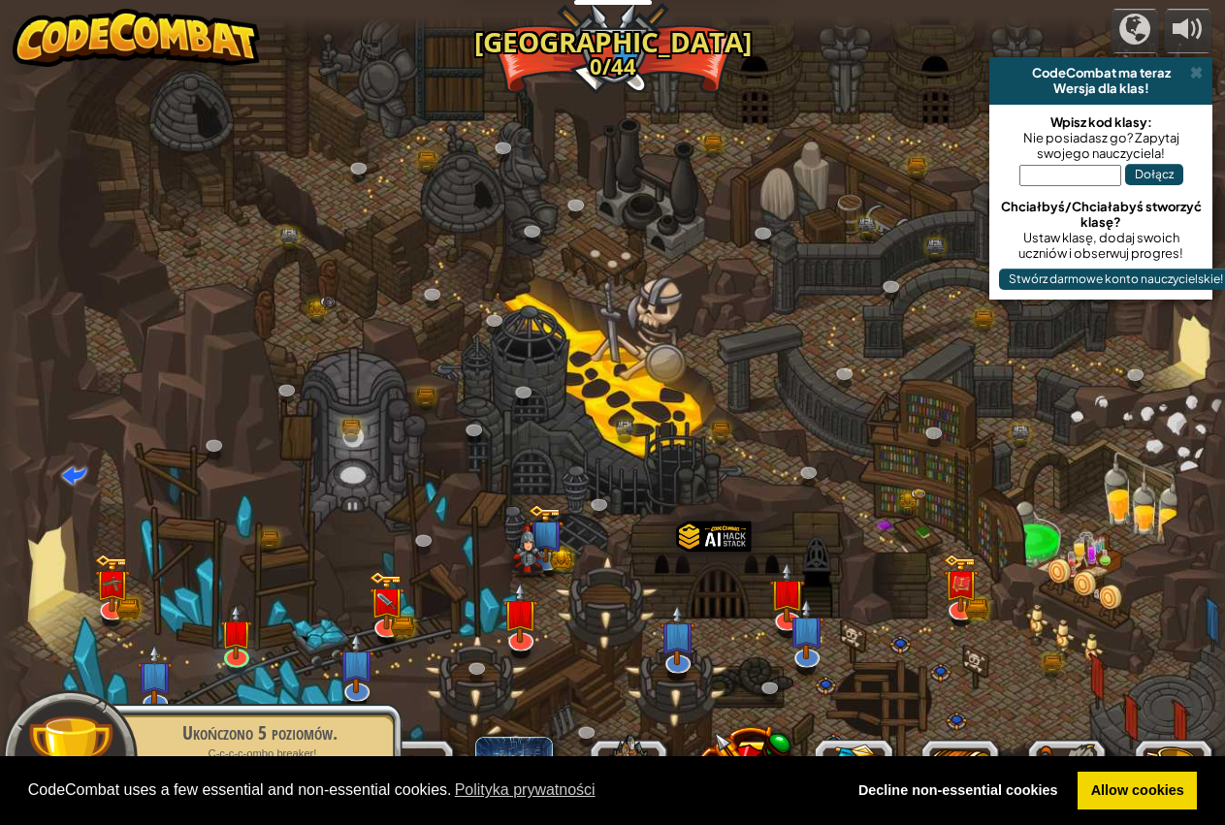
select select "pl"
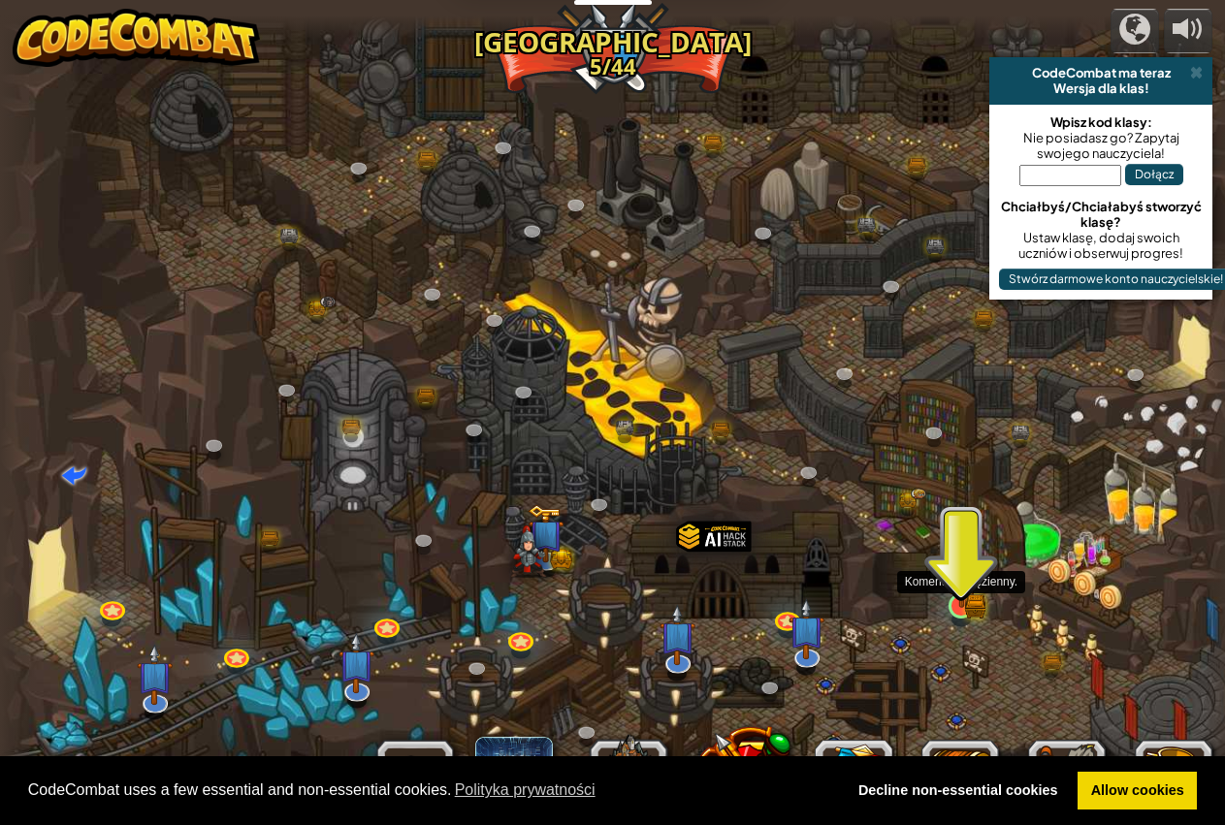
click at [961, 599] on img at bounding box center [962, 572] width 32 height 71
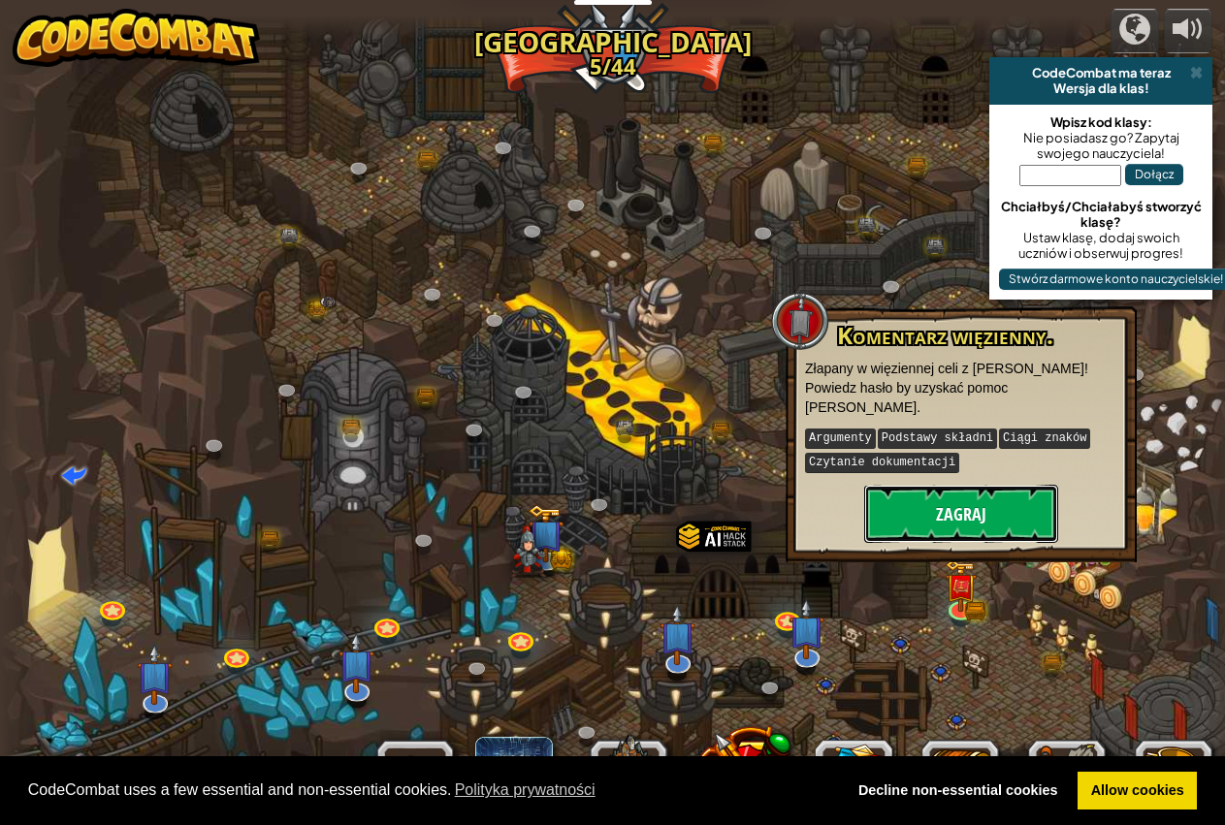
click at [948, 500] on button "Zagraj" at bounding box center [961, 514] width 194 height 58
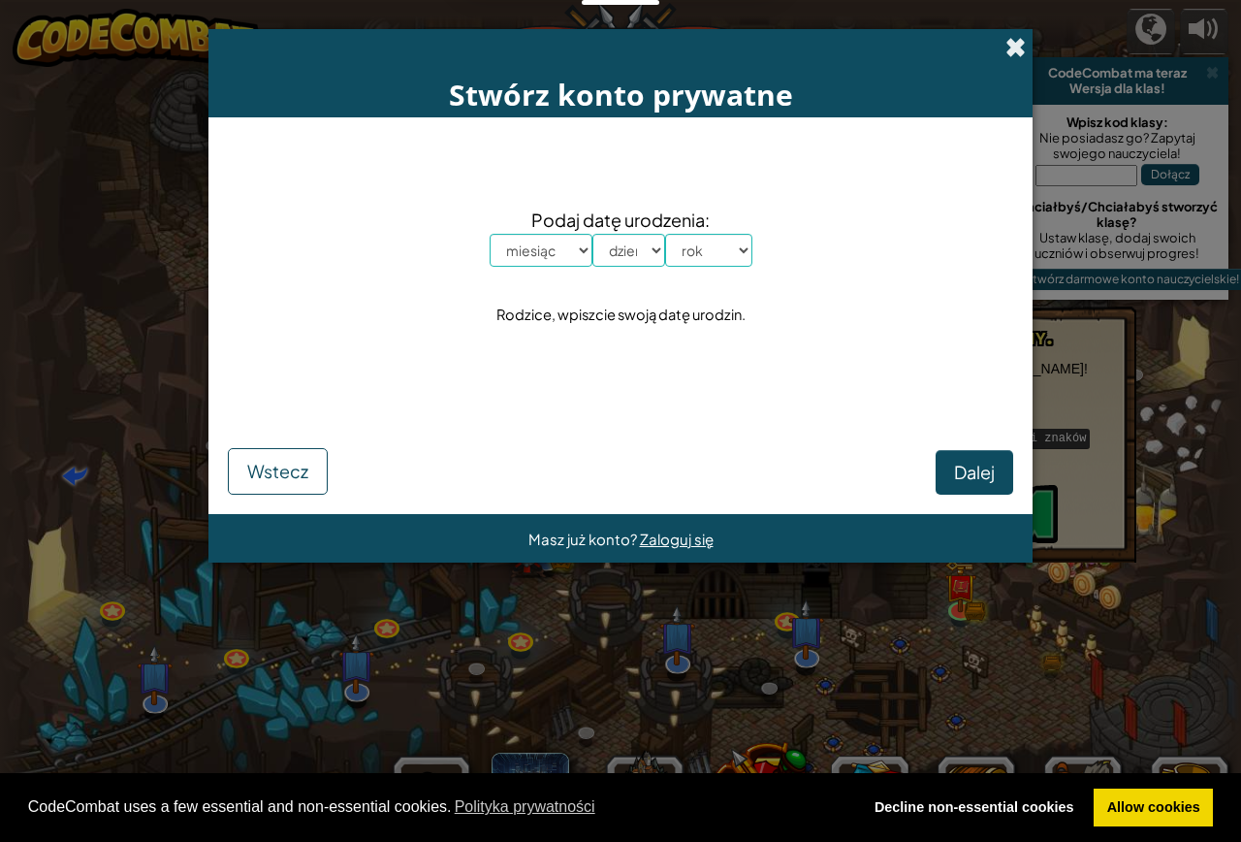
click at [1019, 51] on span at bounding box center [1016, 47] width 20 height 20
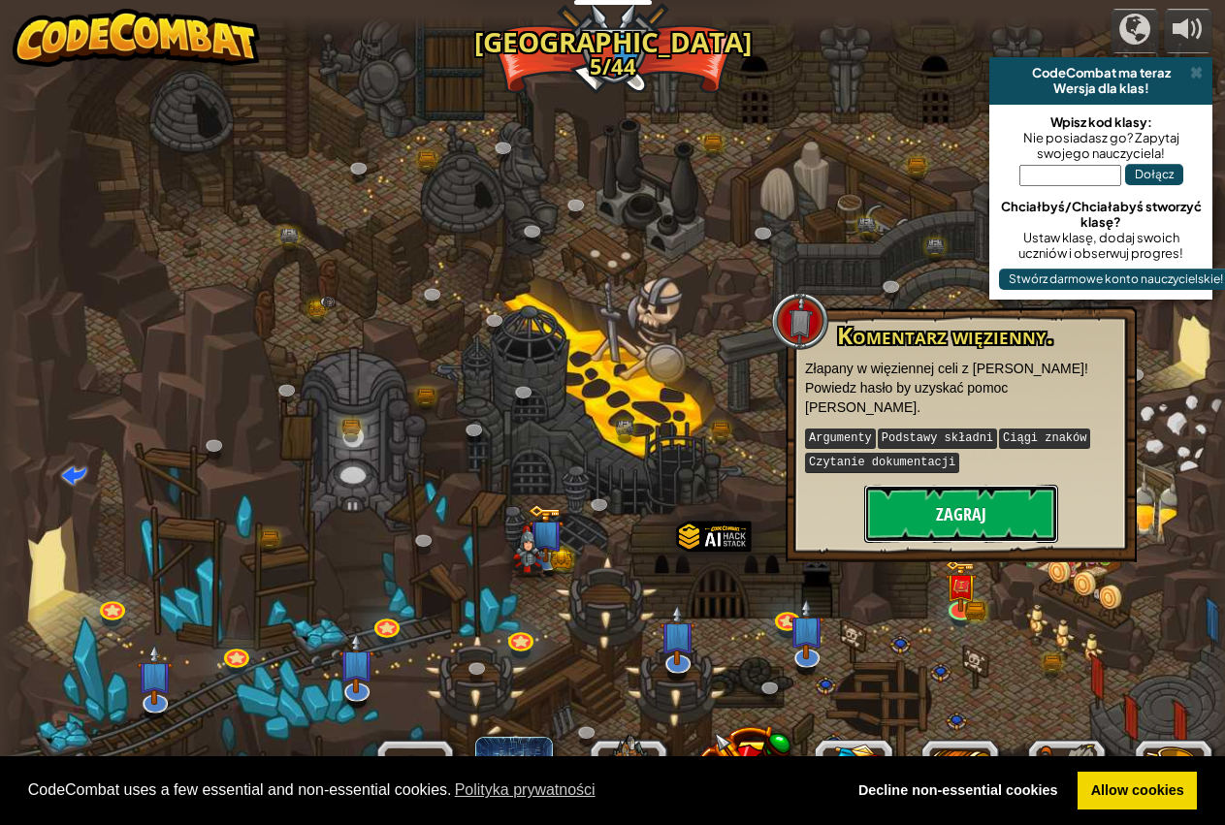
click at [985, 502] on button "Zagraj" at bounding box center [961, 514] width 194 height 58
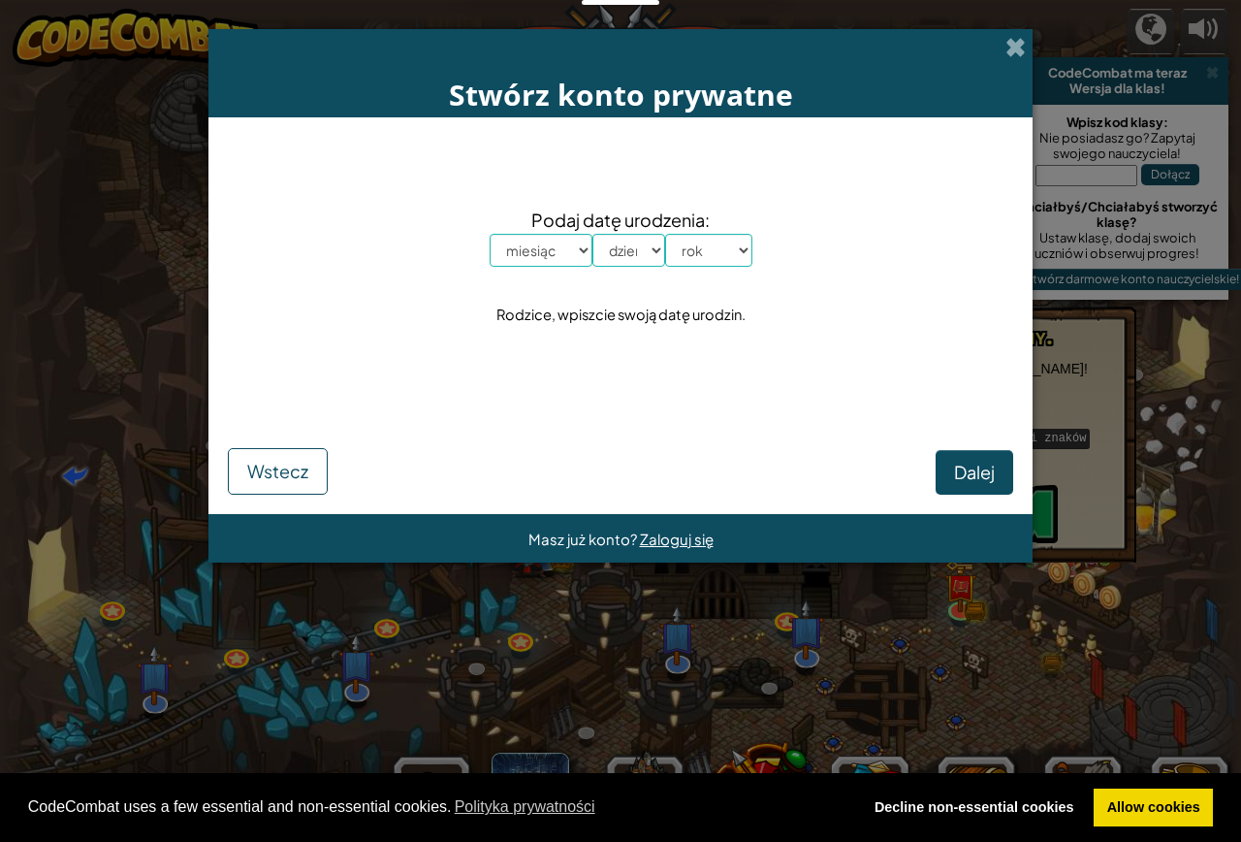
click at [1011, 59] on div "Stwórz konto prywatne" at bounding box center [620, 73] width 824 height 88
click at [1015, 49] on span at bounding box center [1016, 47] width 20 height 20
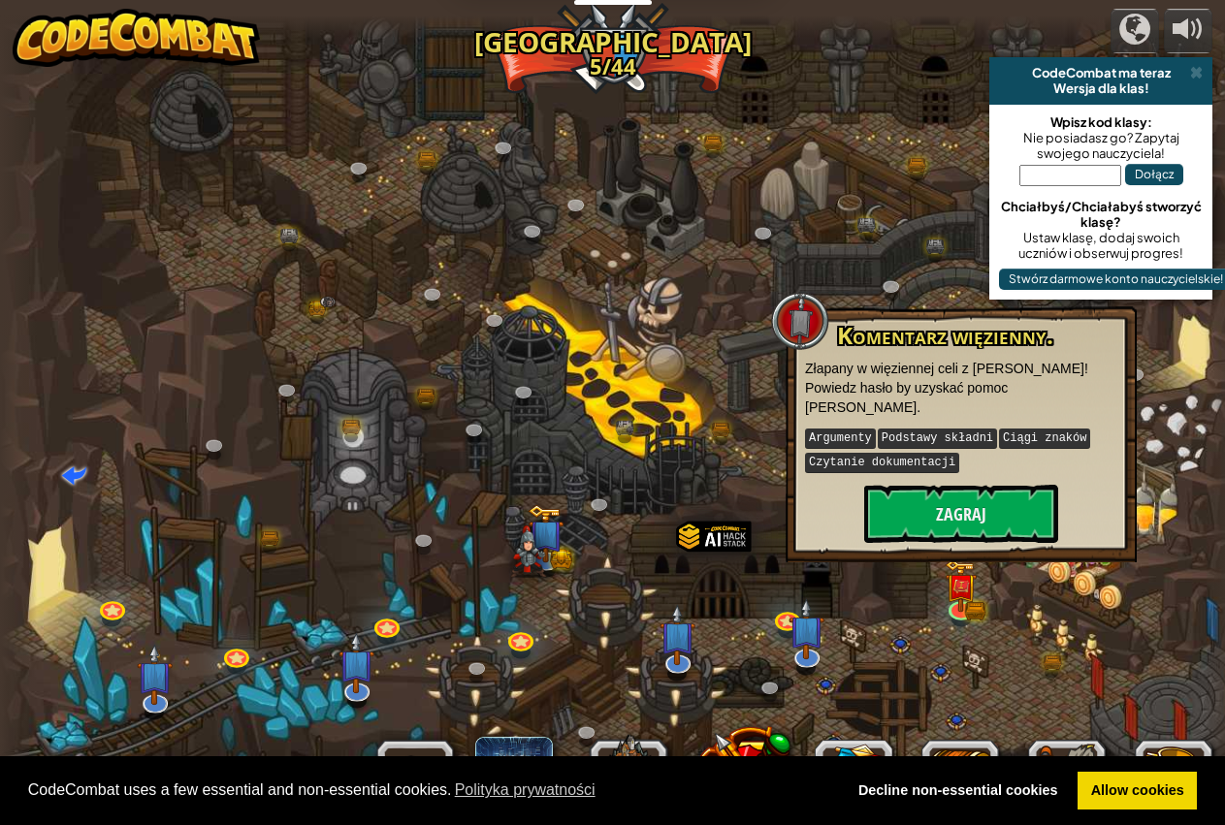
click at [915, 624] on div at bounding box center [620, 422] width 1241 height 812
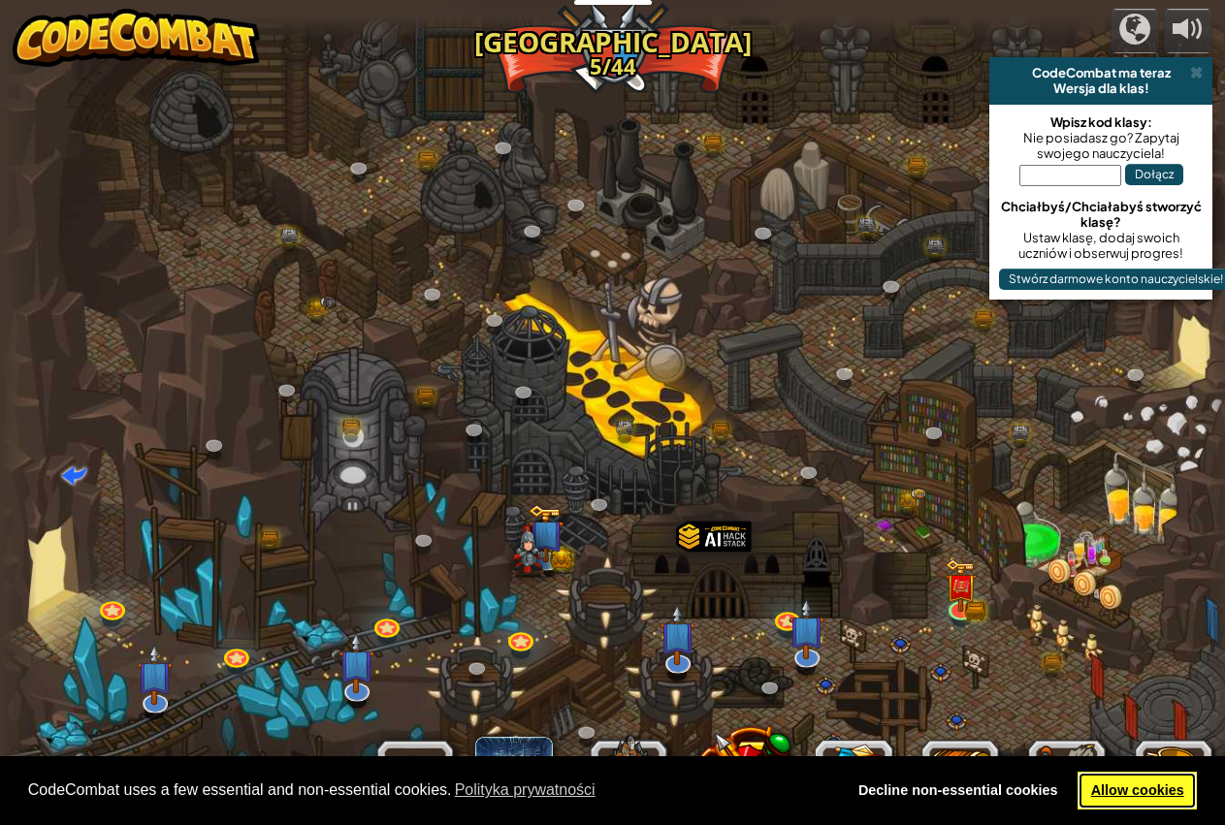
click at [1098, 788] on link "Allow cookies" at bounding box center [1136, 791] width 119 height 39
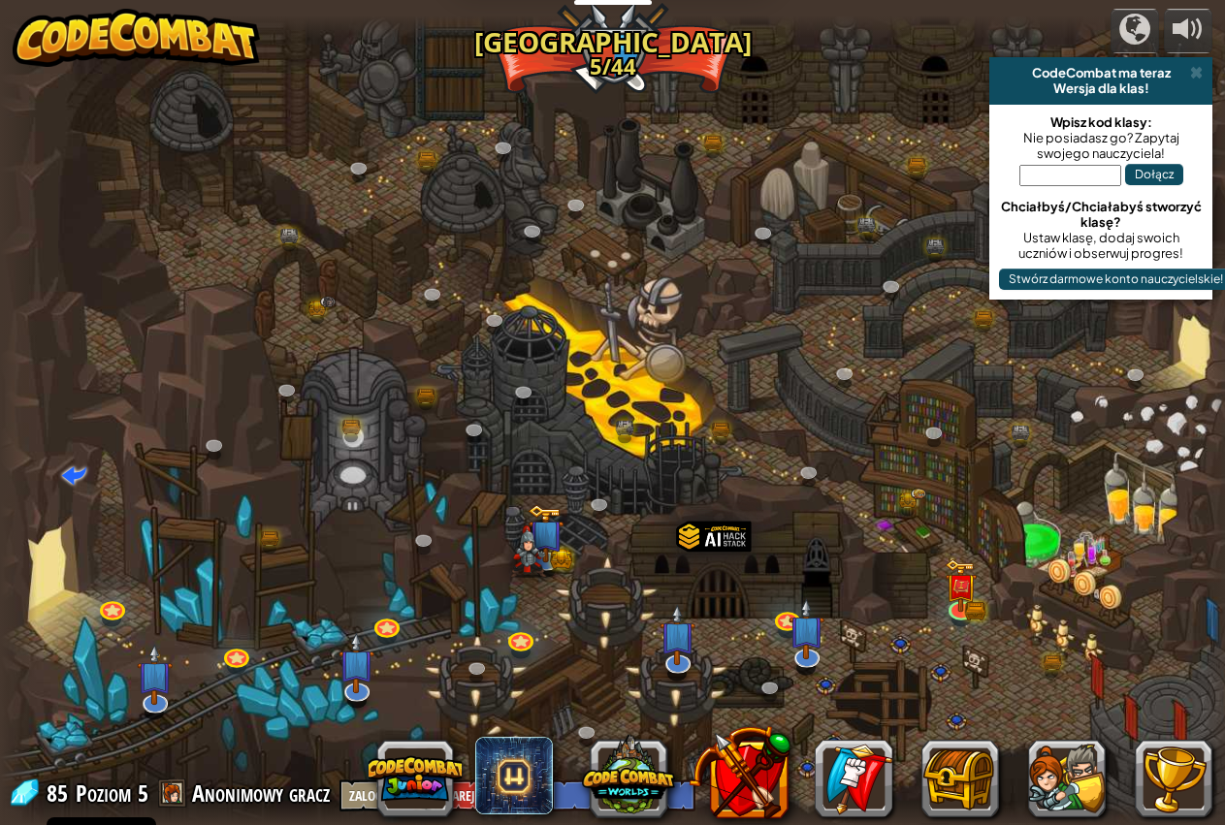
drag, startPoint x: 918, startPoint y: 366, endPoint x: 758, endPoint y: 412, distance: 166.6
click at [758, 412] on div at bounding box center [620, 422] width 1241 height 812
click at [518, 603] on div at bounding box center [620, 422] width 1241 height 812
click at [966, 611] on link at bounding box center [961, 606] width 39 height 39
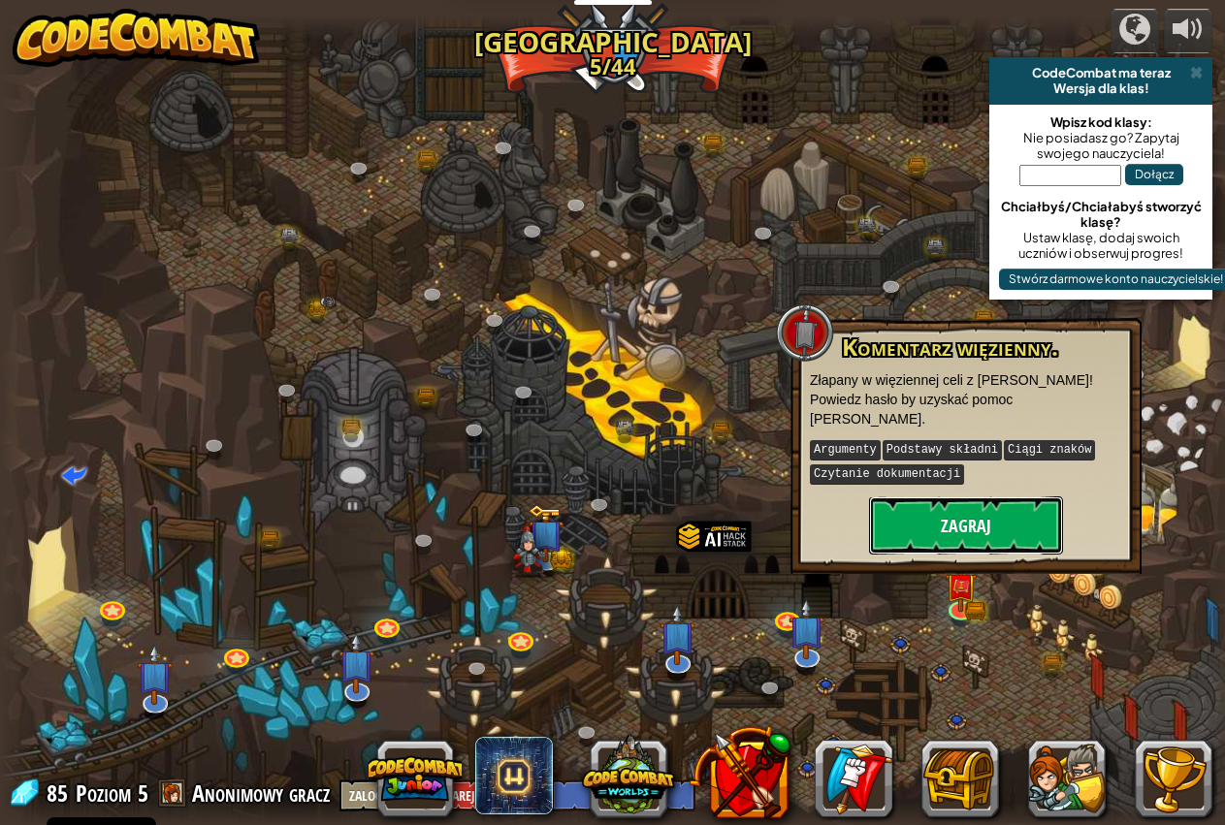
click at [918, 497] on button "Zagraj" at bounding box center [966, 526] width 194 height 58
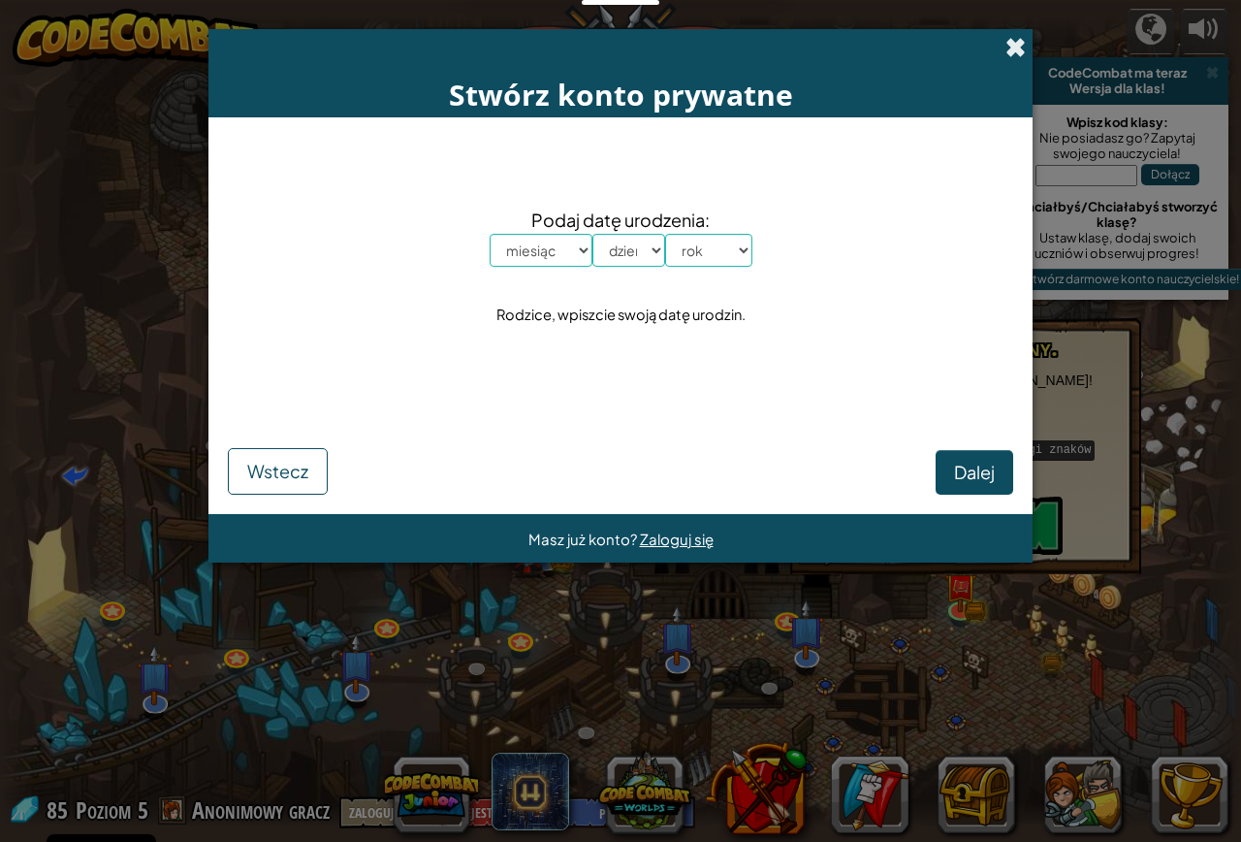
click at [1014, 43] on span at bounding box center [1016, 47] width 20 height 20
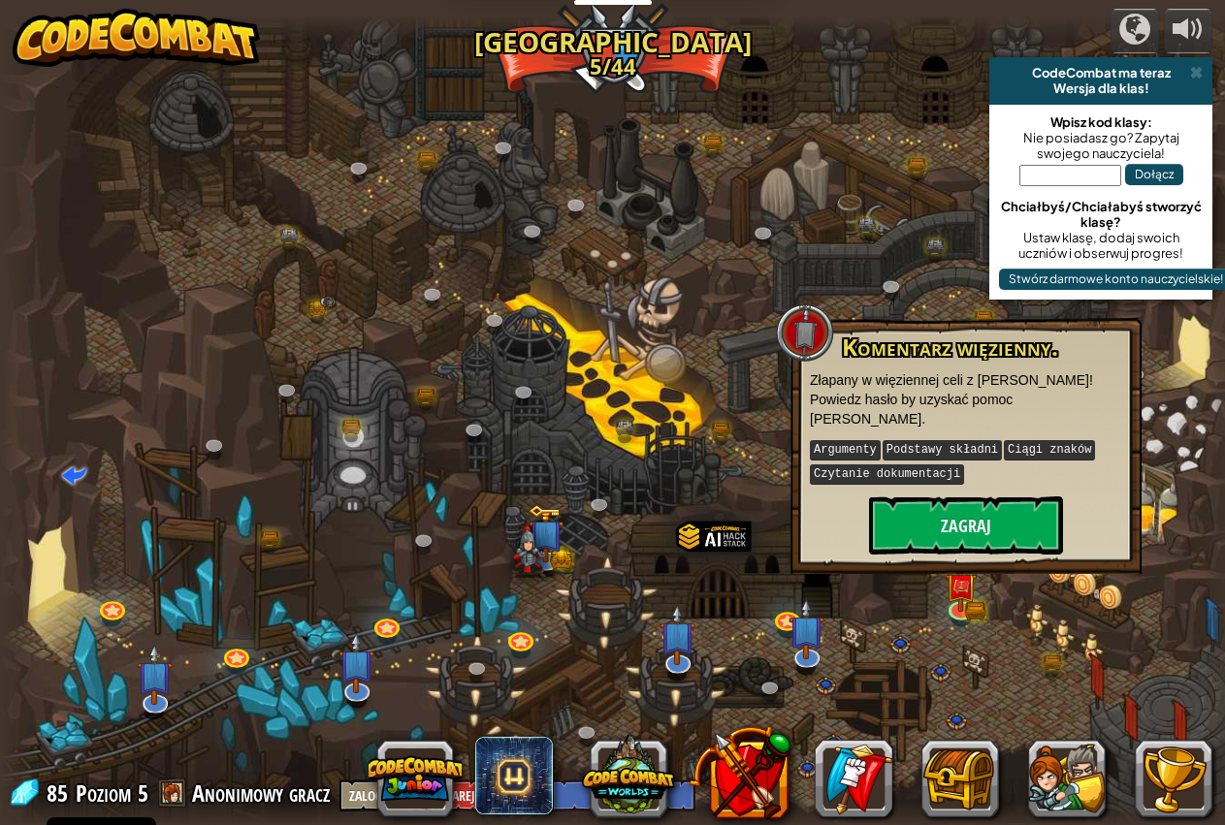
click at [863, 693] on div at bounding box center [620, 422] width 1241 height 812
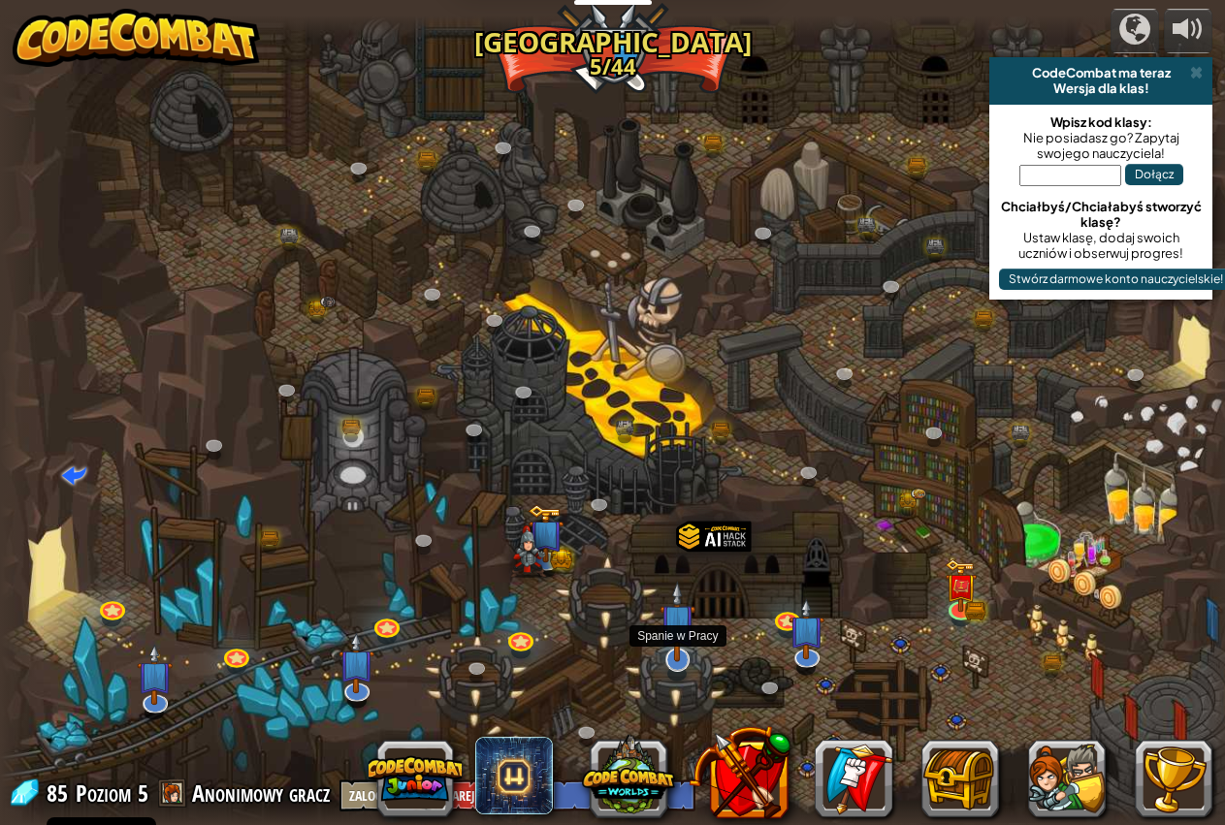
click at [667, 656] on img at bounding box center [677, 621] width 36 height 81
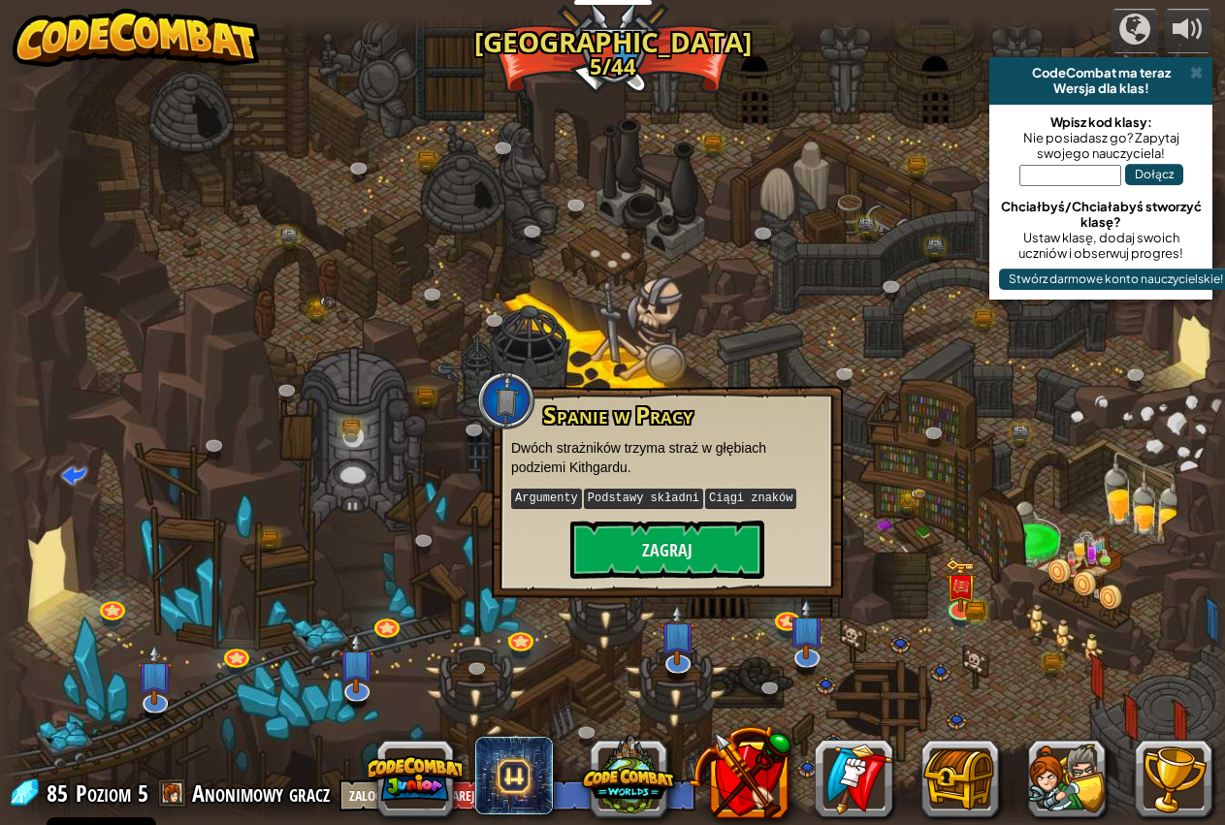
click at [733, 649] on div at bounding box center [620, 422] width 1241 height 812
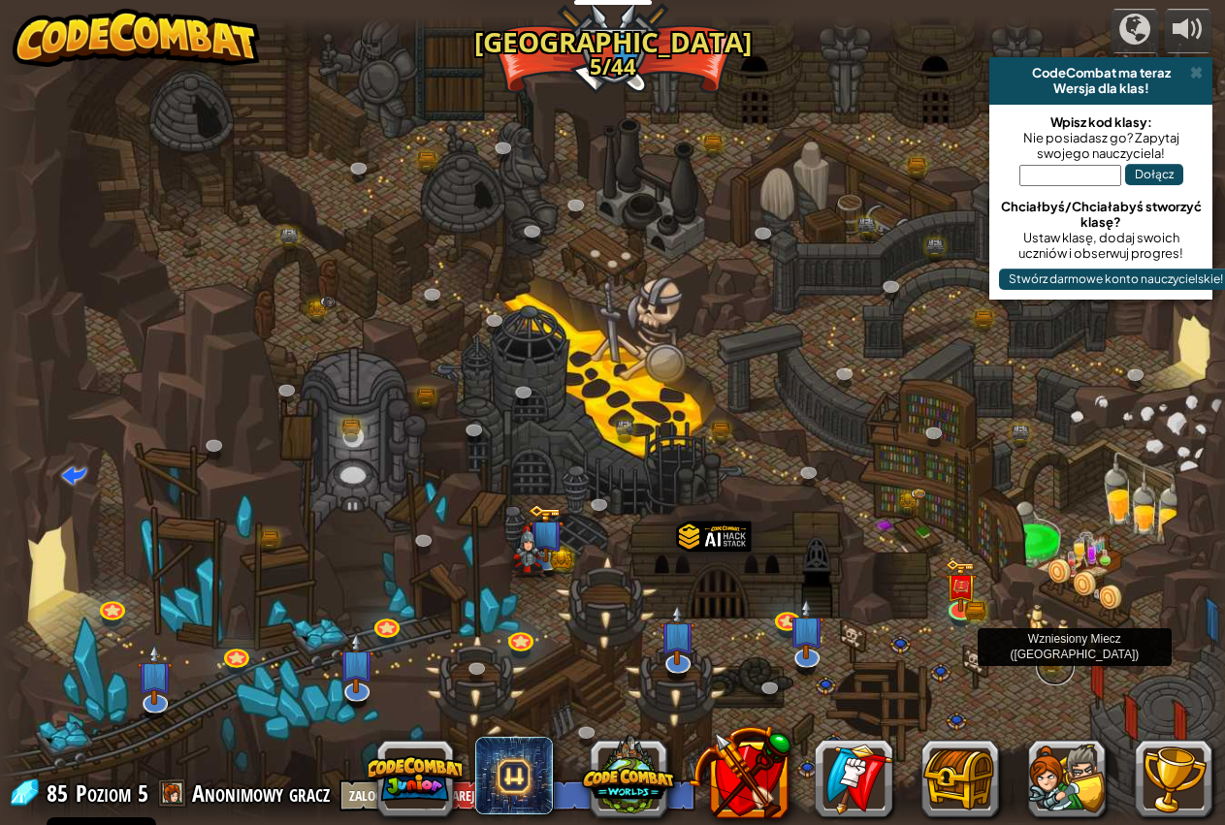
click at [1053, 657] on link at bounding box center [1055, 666] width 39 height 39
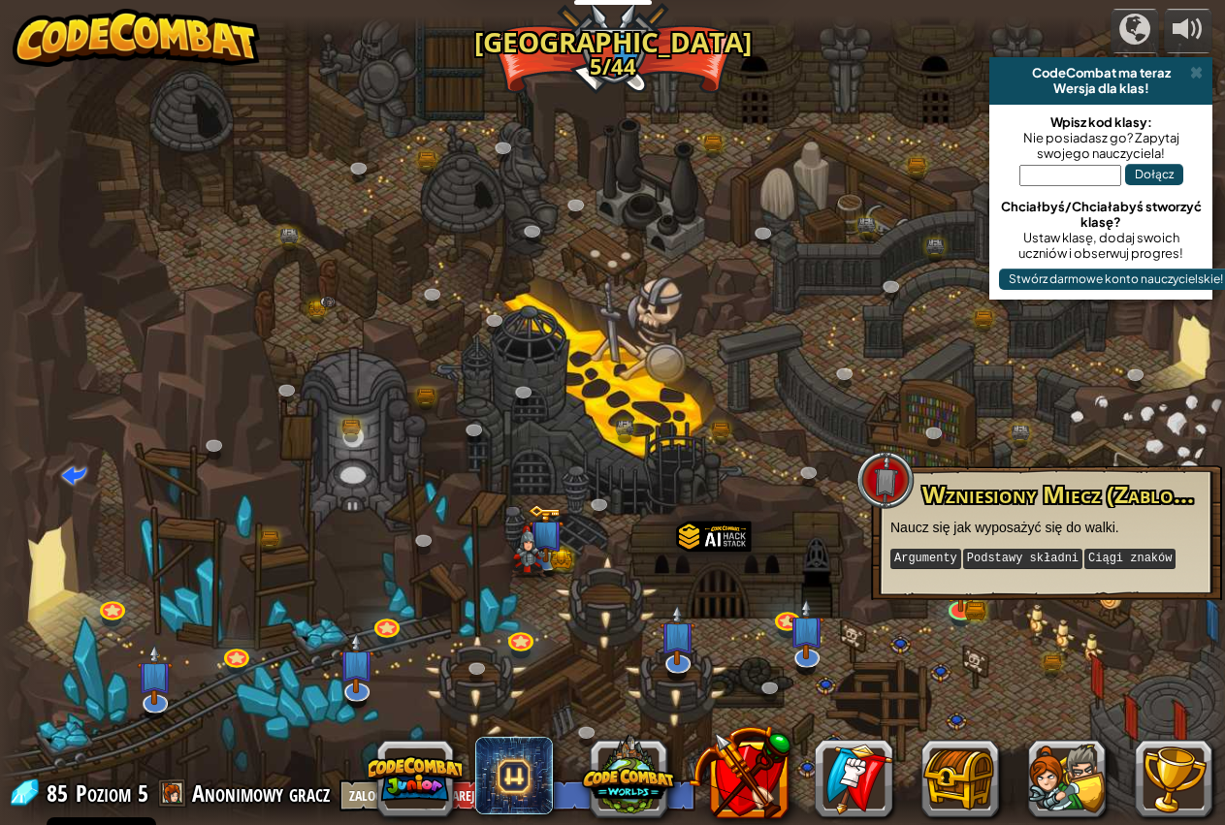
click at [995, 645] on div at bounding box center [620, 422] width 1241 height 812
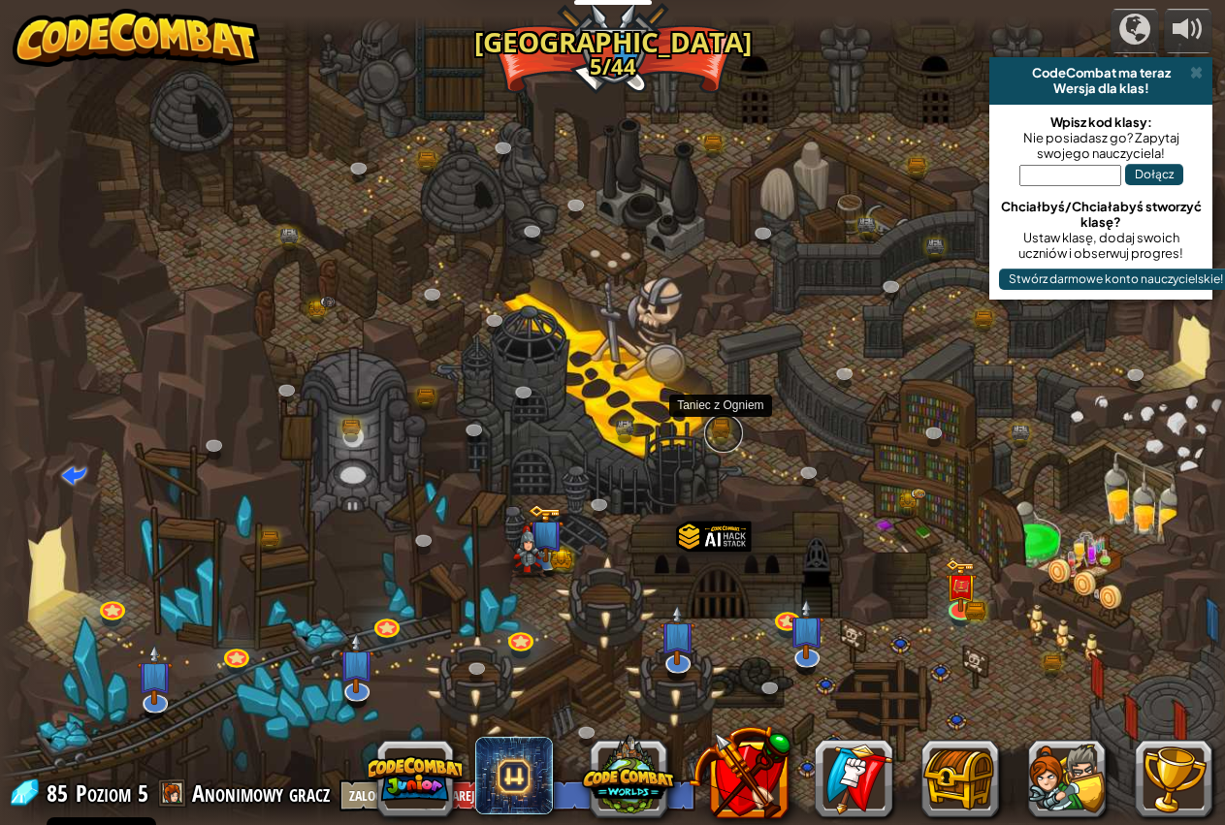
click at [723, 430] on link at bounding box center [723, 433] width 39 height 39
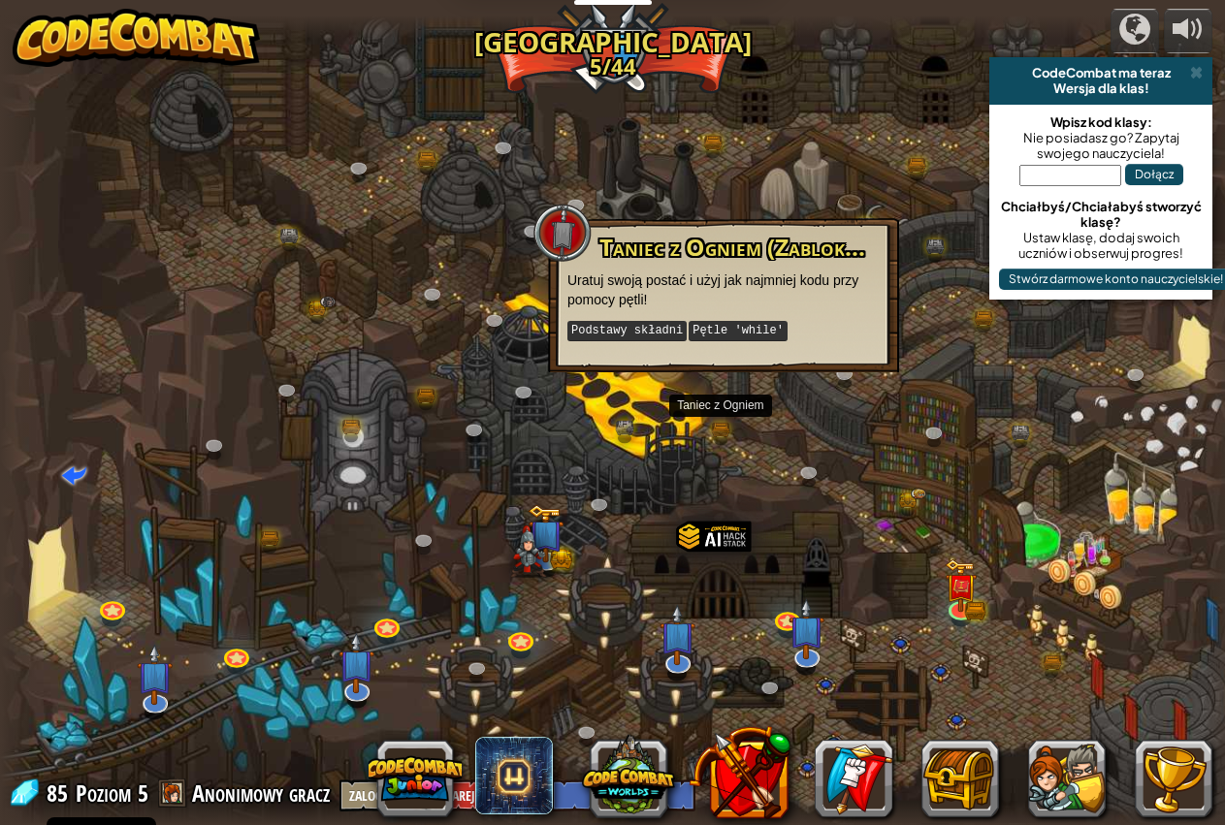
click at [849, 459] on div at bounding box center [620, 422] width 1241 height 812
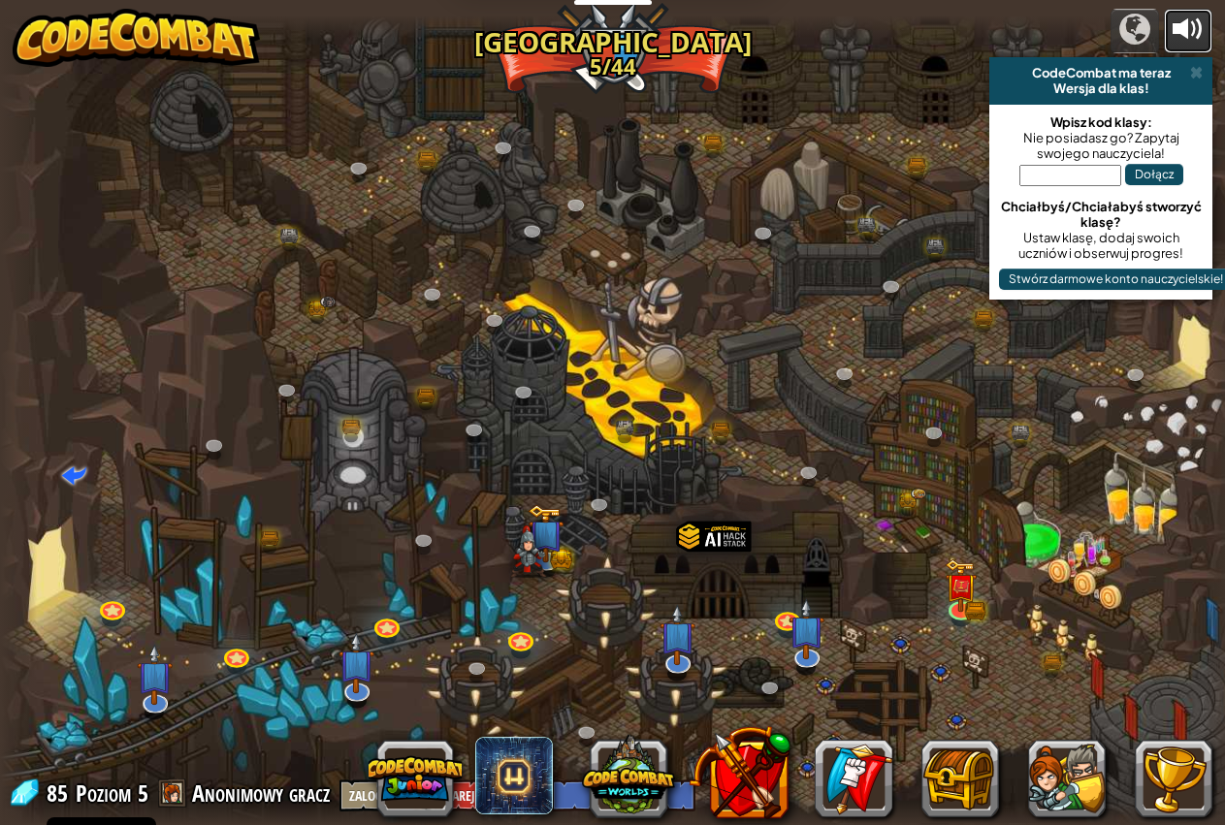
click at [1191, 34] on div at bounding box center [1187, 29] width 31 height 31
click at [347, 427] on link at bounding box center [354, 430] width 39 height 39
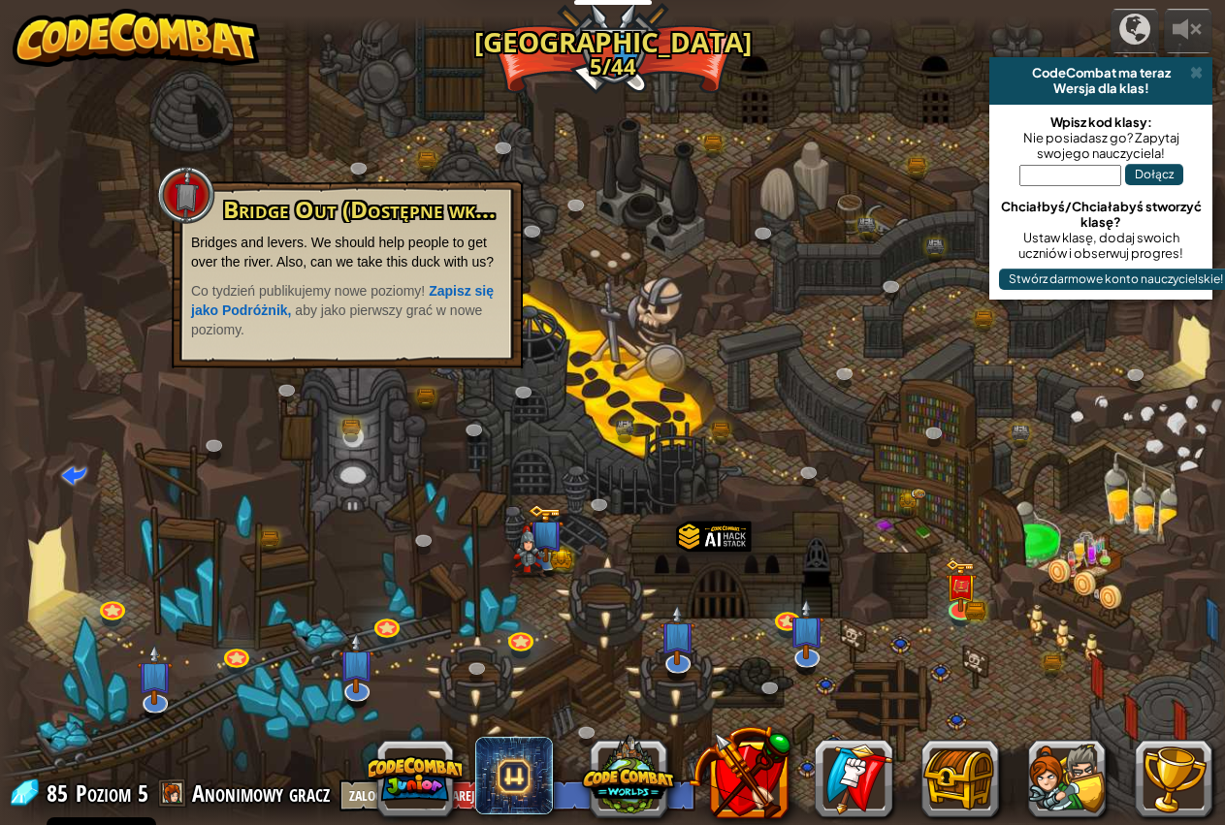
click at [359, 518] on div at bounding box center [620, 422] width 1241 height 812
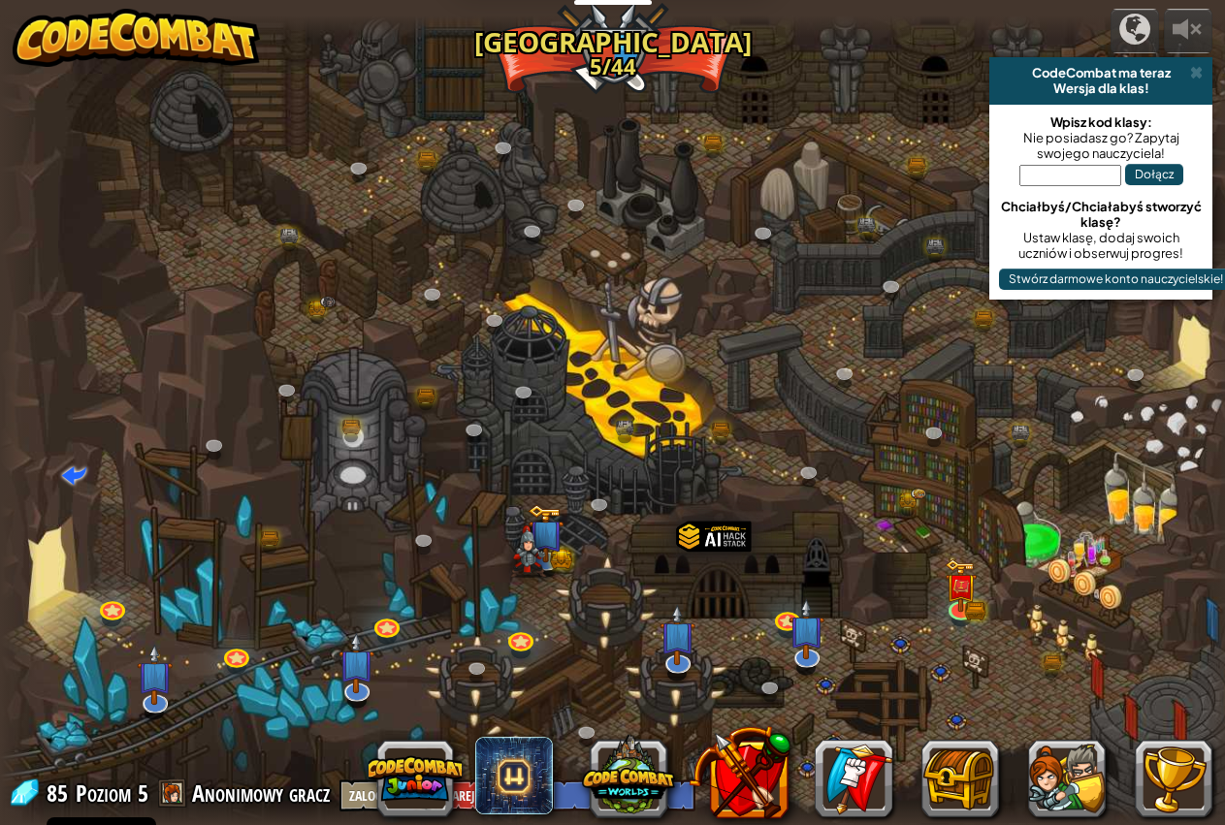
click at [367, 491] on div at bounding box center [620, 422] width 1241 height 812
drag, startPoint x: 233, startPoint y: 563, endPoint x: 276, endPoint y: 544, distance: 47.8
click at [276, 544] on div "Twisted Canyon (Zablokowane) Challenge: collect the most gold using all the pro…" at bounding box center [620, 422] width 1241 height 812
click at [284, 539] on link at bounding box center [272, 542] width 39 height 39
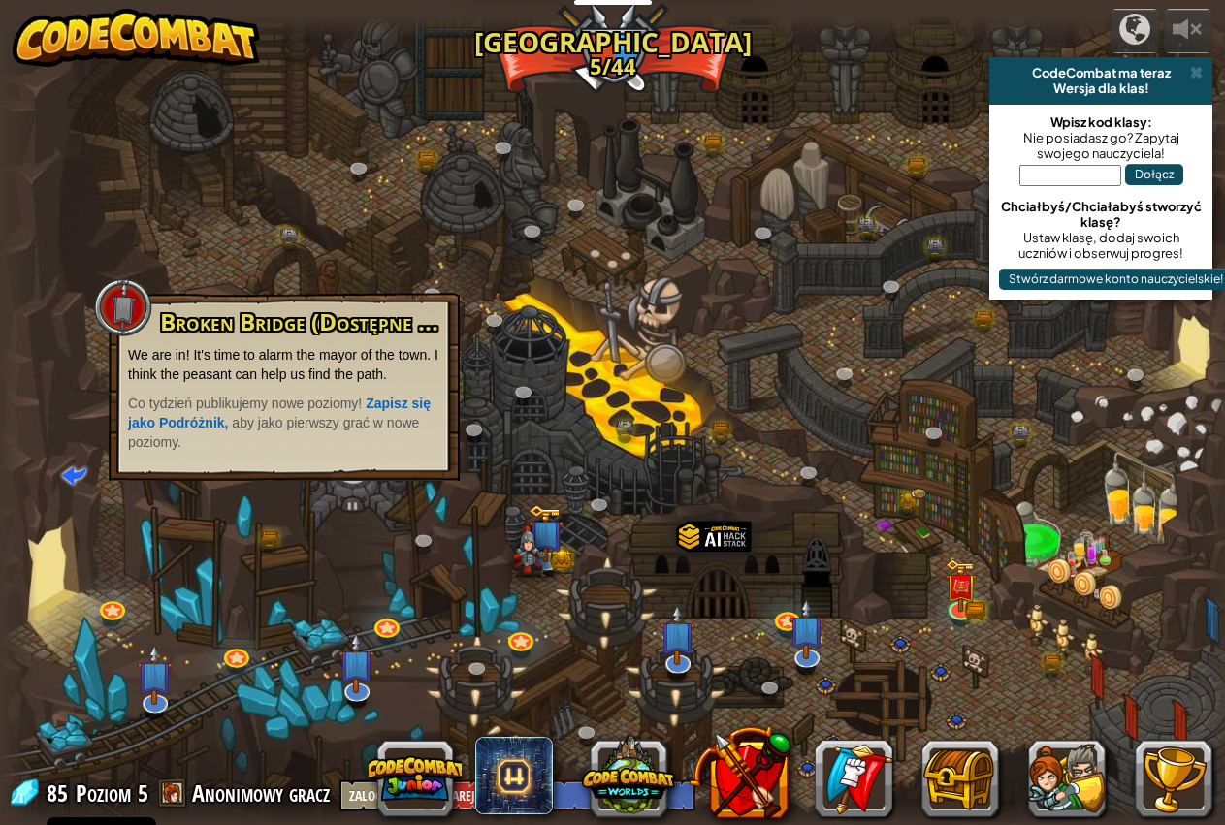
click at [440, 103] on div at bounding box center [620, 422] width 1241 height 812
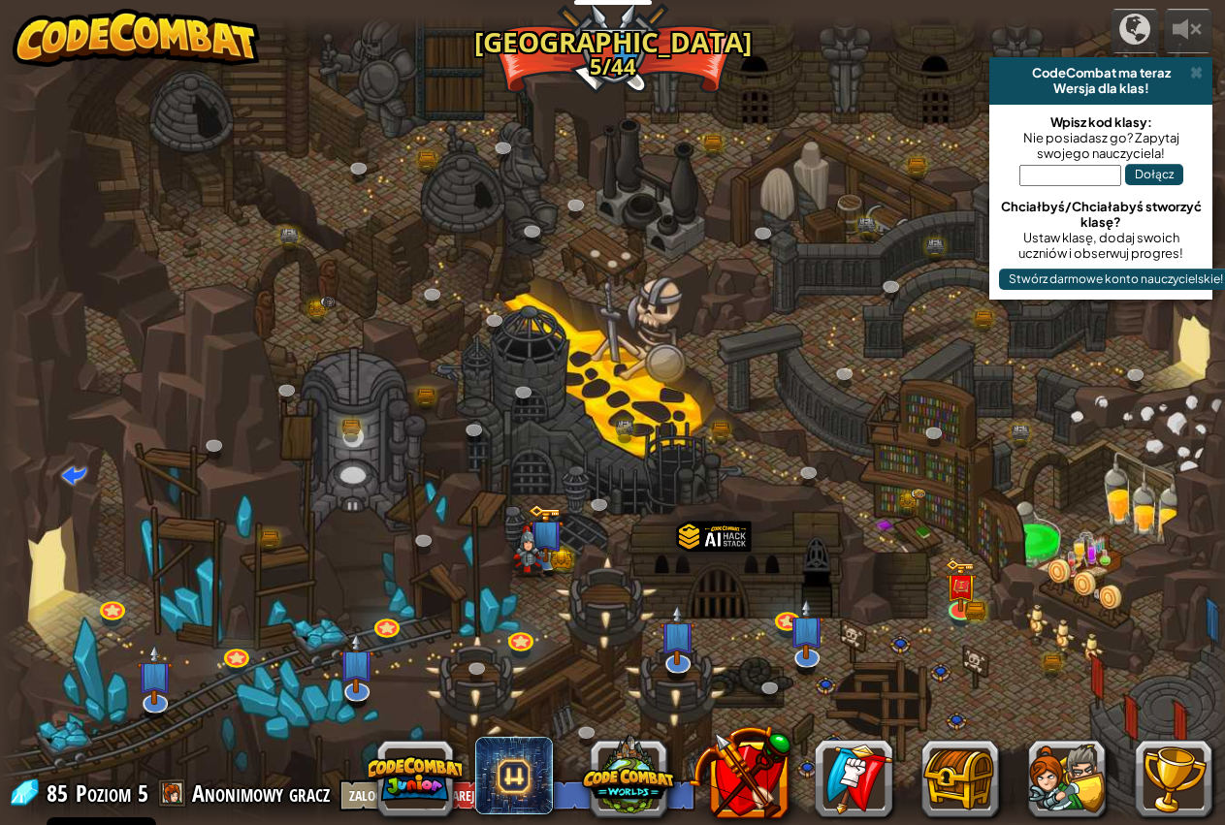
drag, startPoint x: 613, startPoint y: 66, endPoint x: 644, endPoint y: 61, distance: 31.4
click at [614, 66] on div at bounding box center [620, 422] width 1241 height 812
